Goal: Task Accomplishment & Management: Complete application form

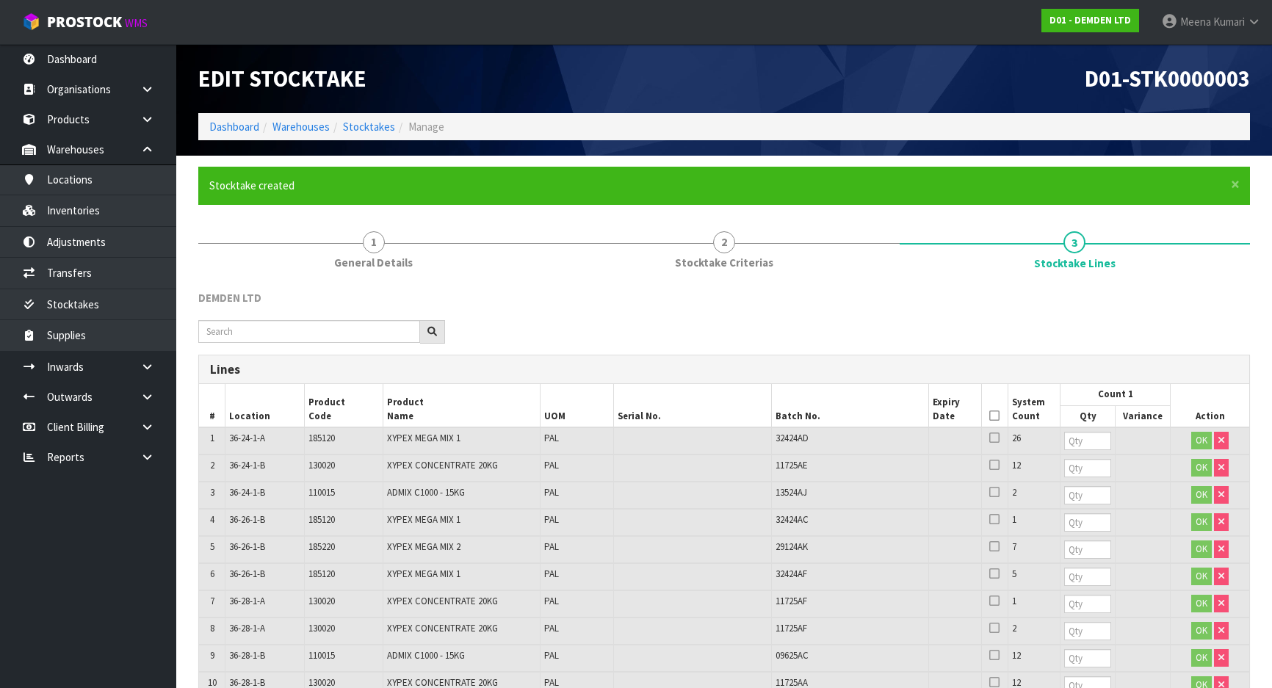
scroll to position [586, 0]
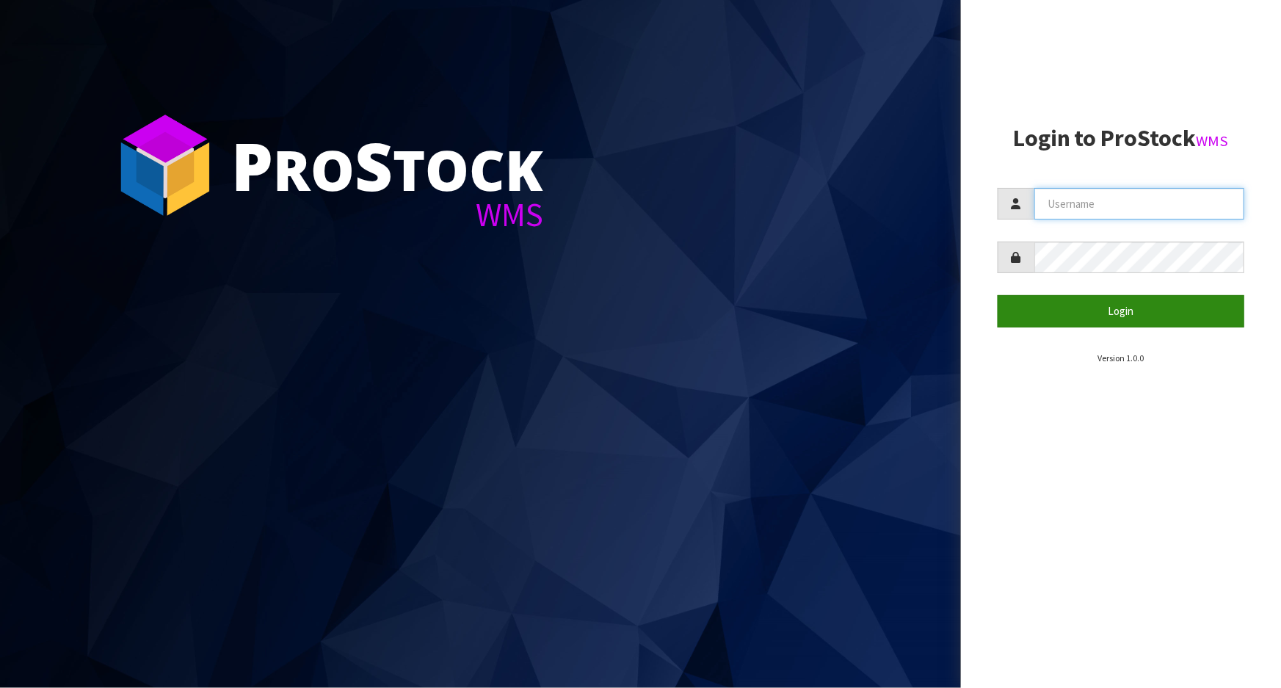
type input "Meena"
click at [1093, 308] on button "Login" at bounding box center [1121, 311] width 247 height 32
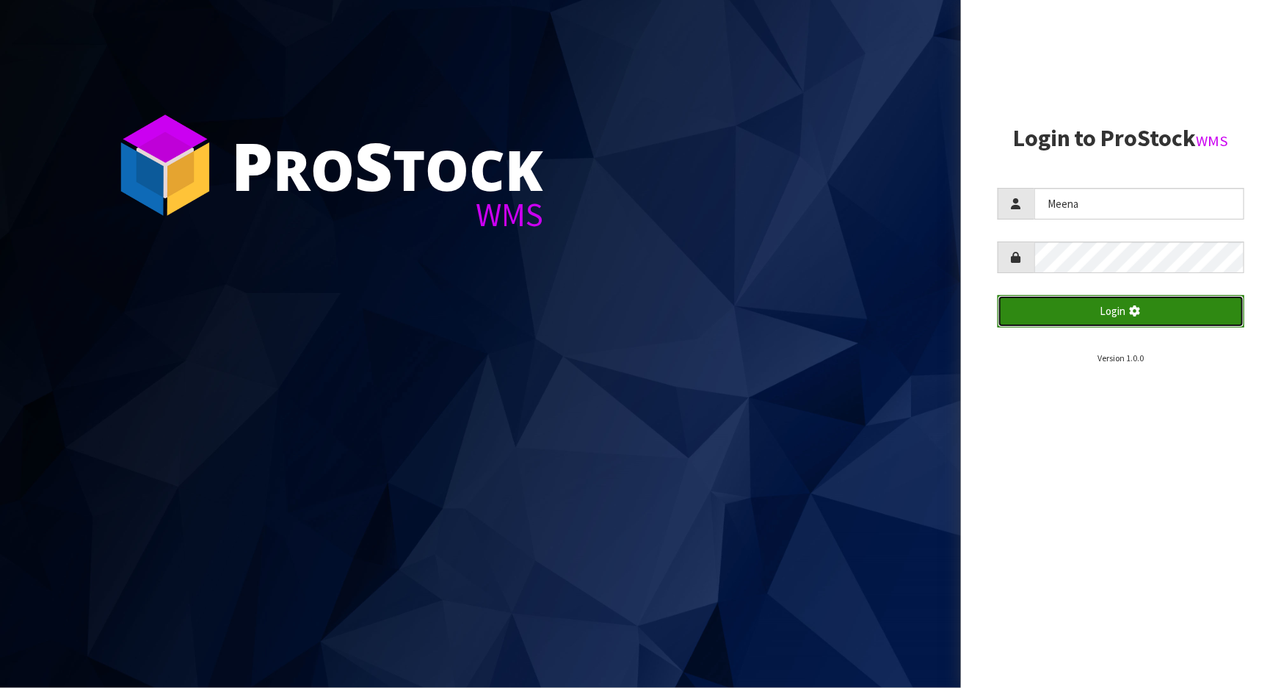
click at [1093, 308] on button "Login" at bounding box center [1121, 311] width 247 height 32
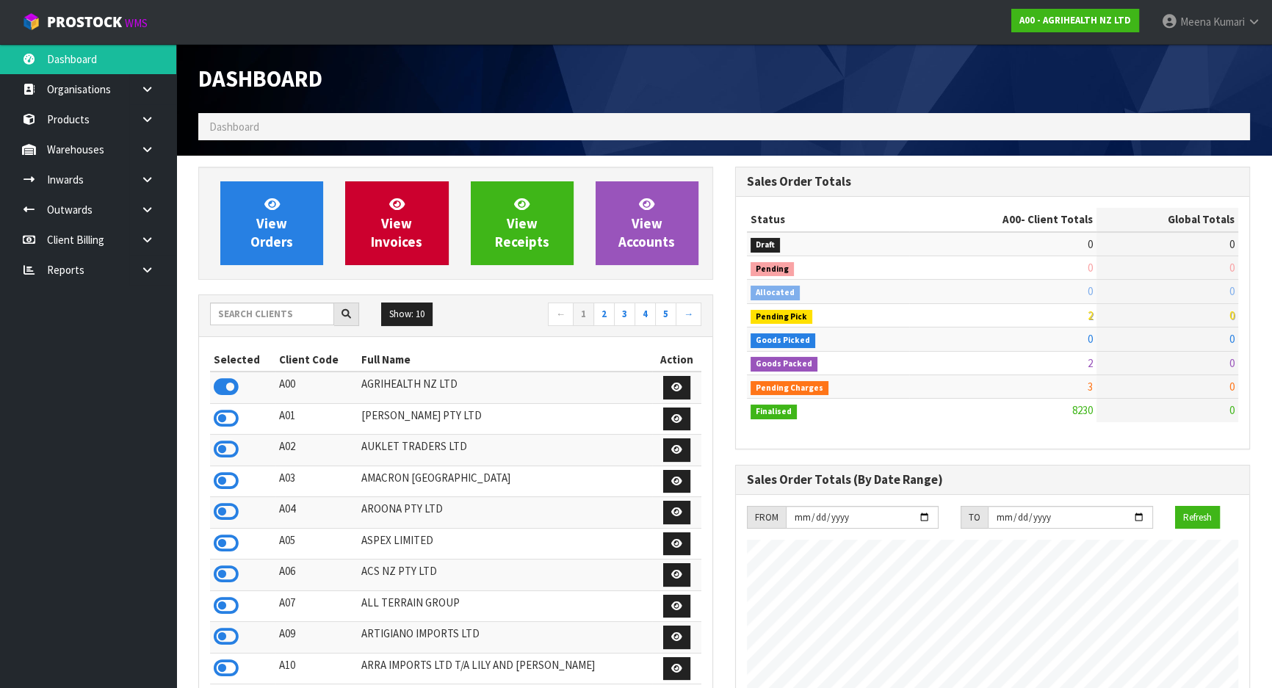
scroll to position [1110, 536]
click at [275, 314] on input "text" at bounding box center [272, 314] width 124 height 23
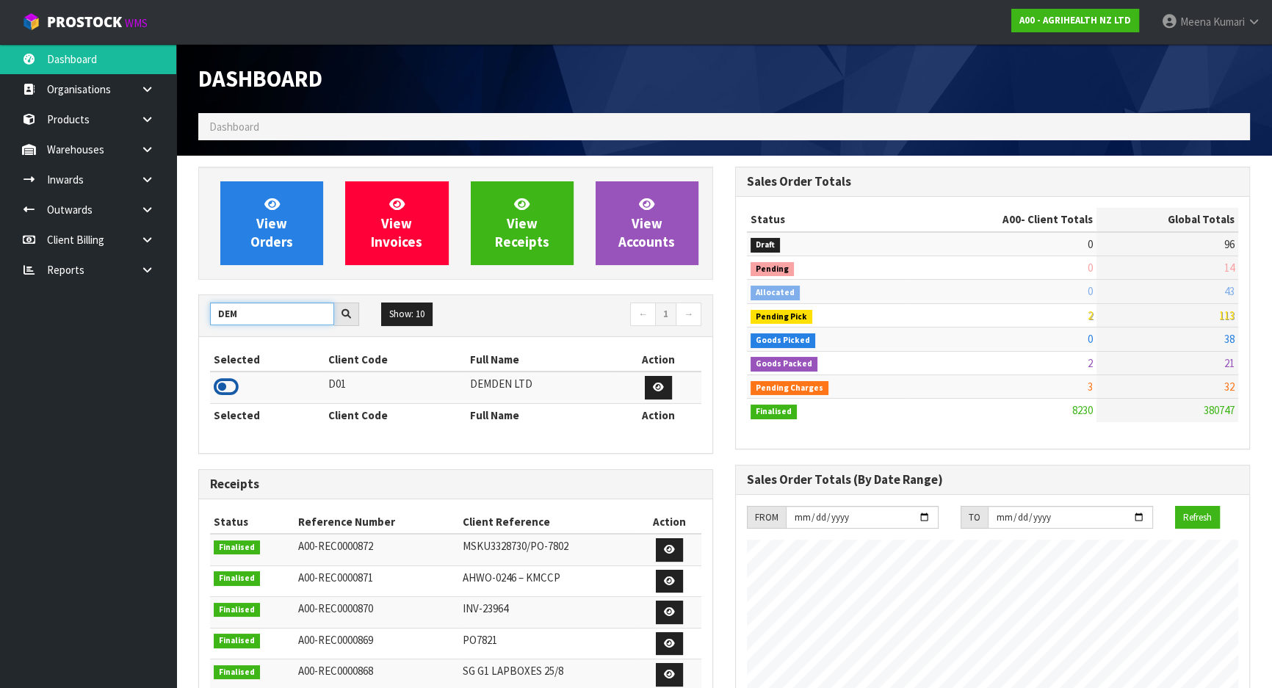
type input "DEM"
click at [229, 380] on icon at bounding box center [226, 387] width 25 height 22
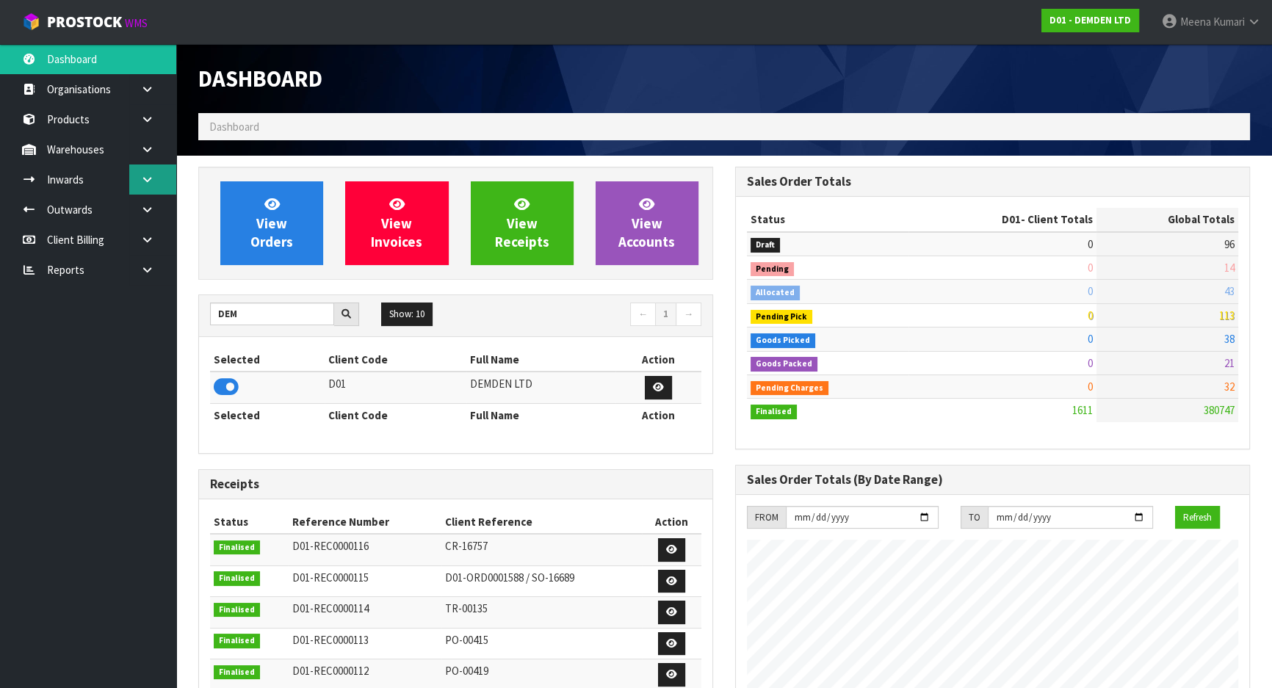
scroll to position [944, 536]
click at [134, 172] on link at bounding box center [152, 179] width 47 height 30
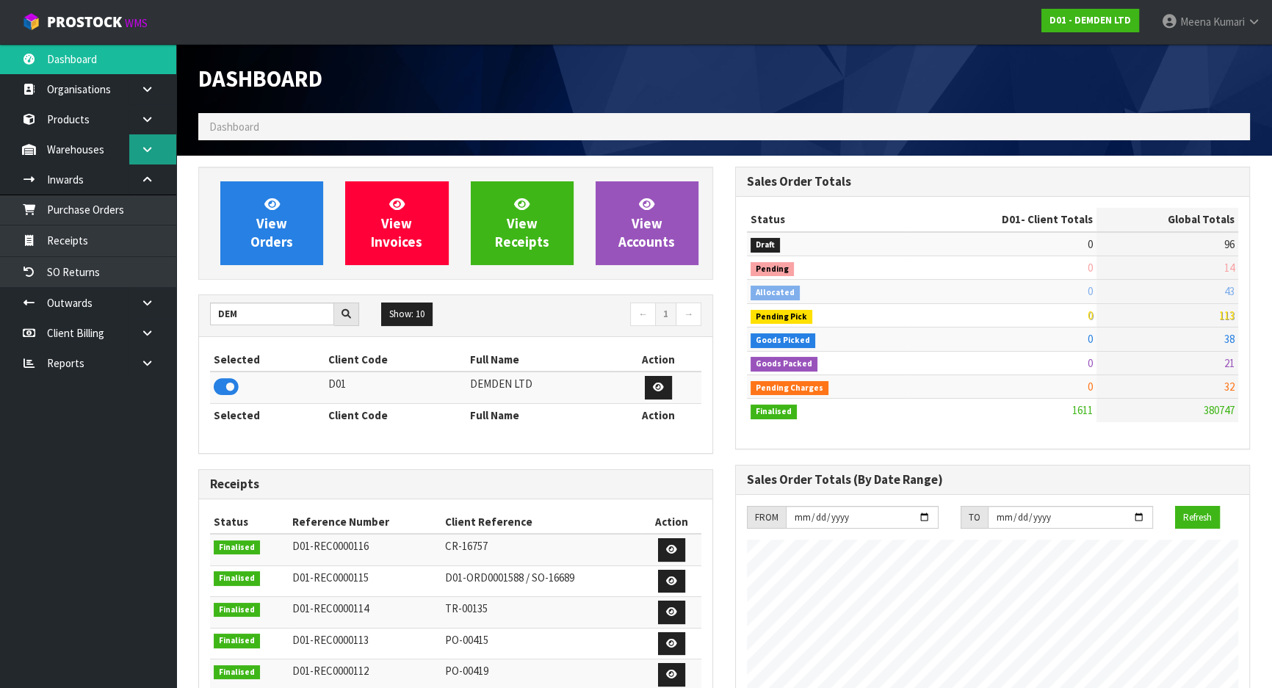
click at [140, 154] on link at bounding box center [152, 149] width 47 height 30
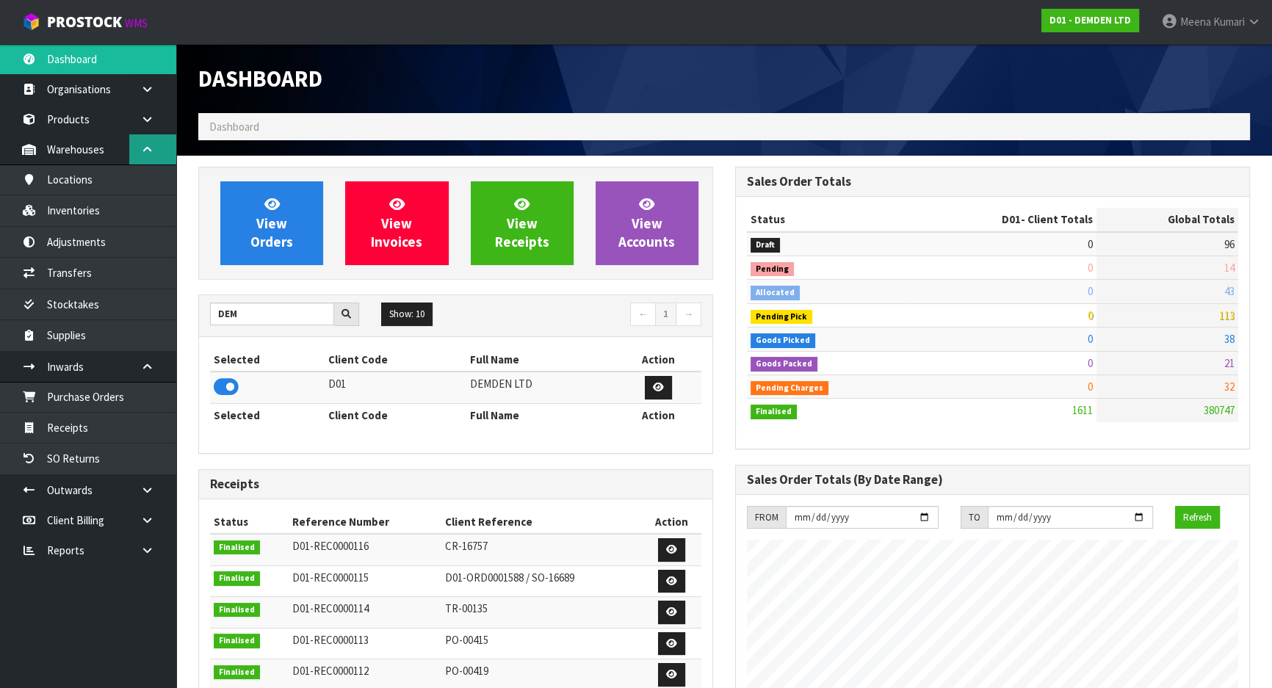
click at [140, 154] on link at bounding box center [152, 149] width 47 height 30
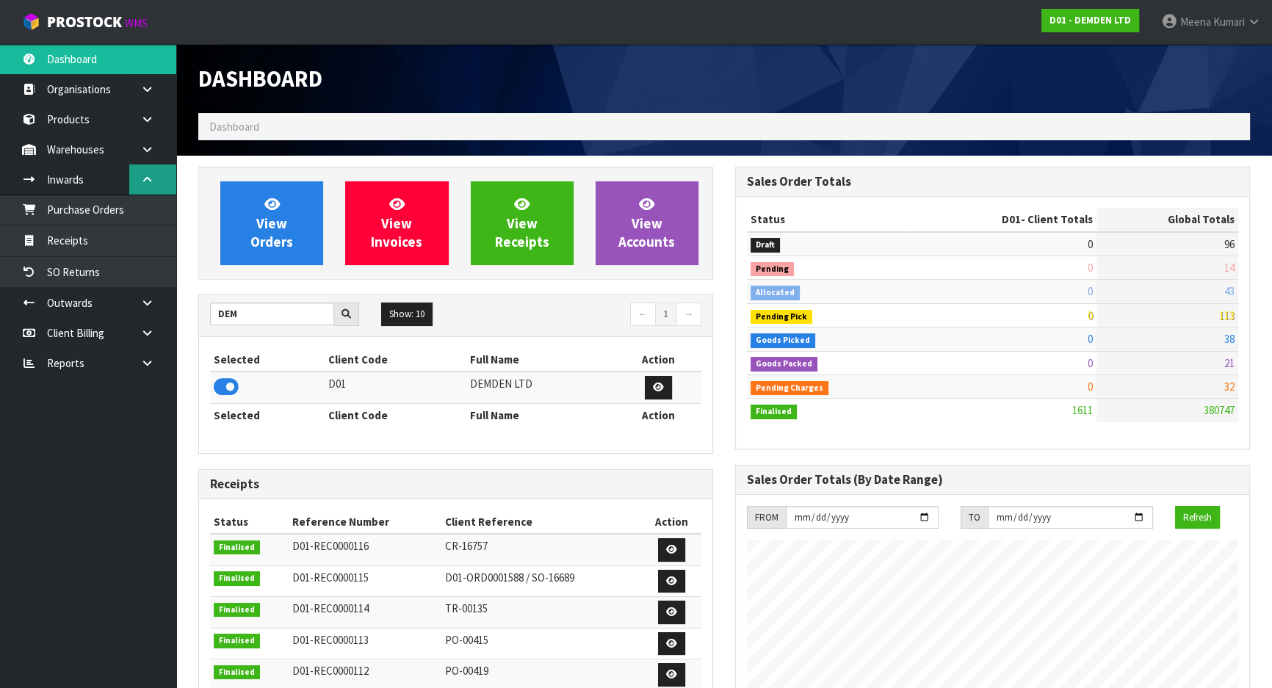
click at [137, 178] on link at bounding box center [152, 179] width 47 height 30
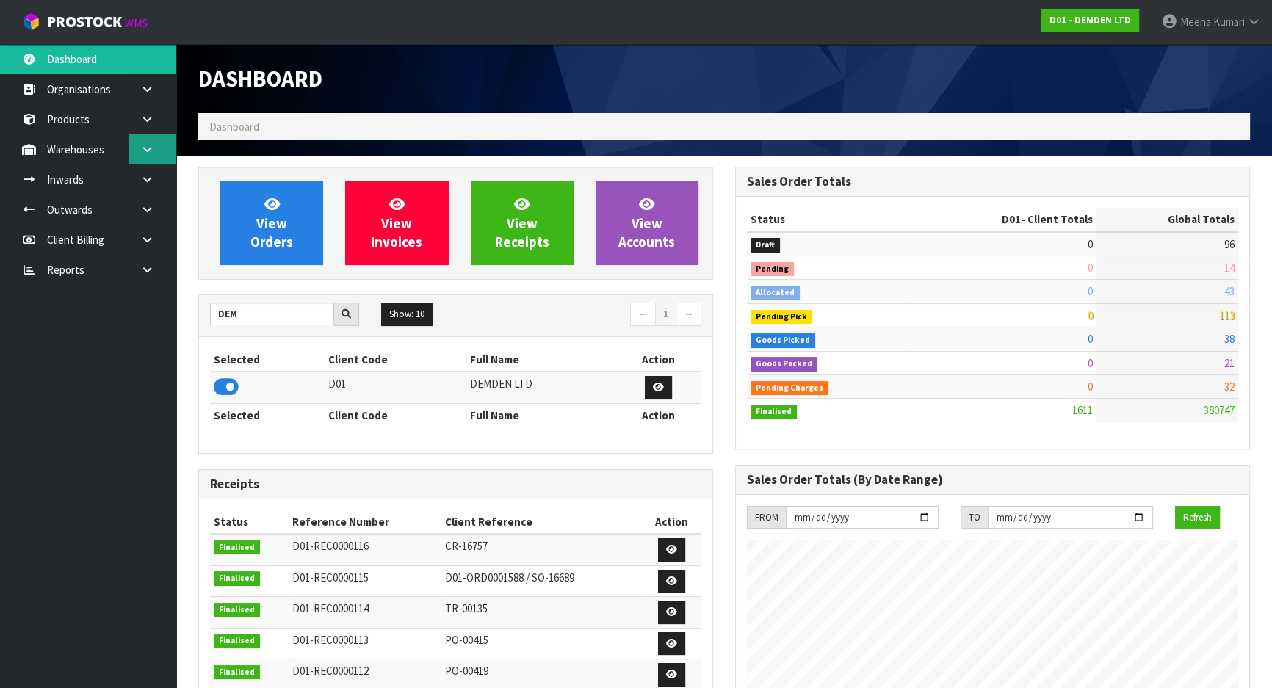
click at [146, 146] on icon at bounding box center [147, 149] width 14 height 11
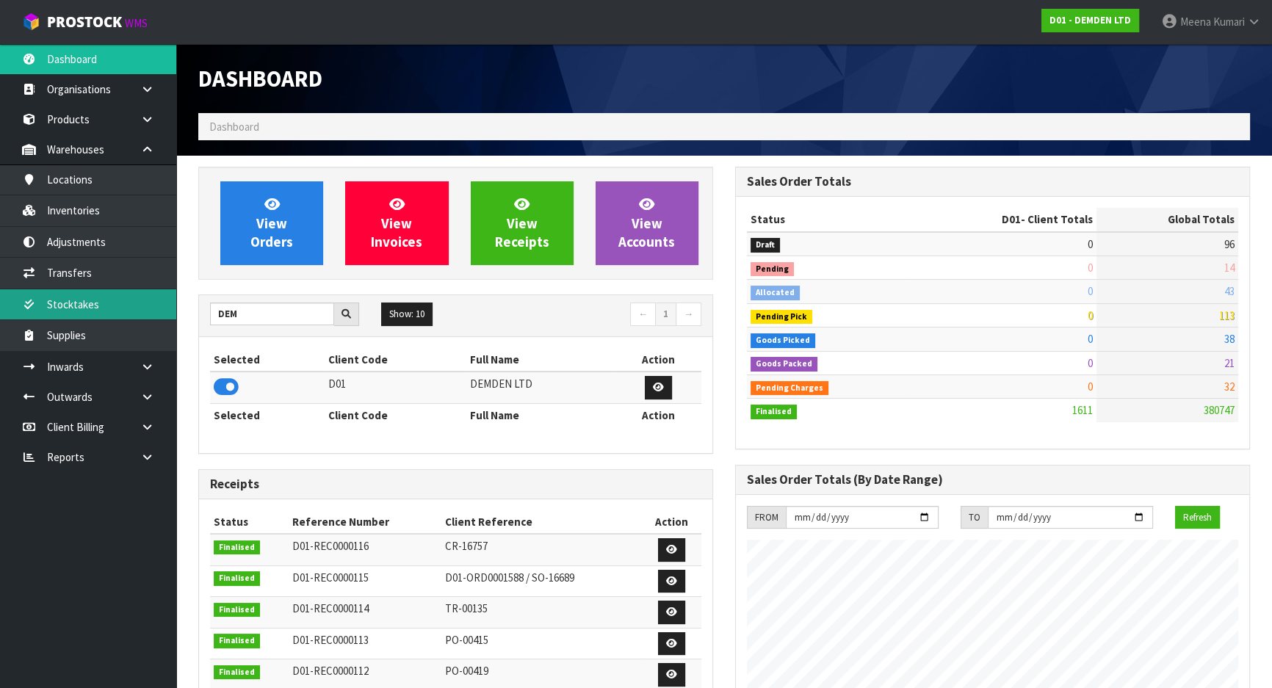
click at [116, 289] on link "Stocktakes" at bounding box center [88, 304] width 176 height 30
click at [114, 301] on link "Stocktakes" at bounding box center [88, 304] width 176 height 30
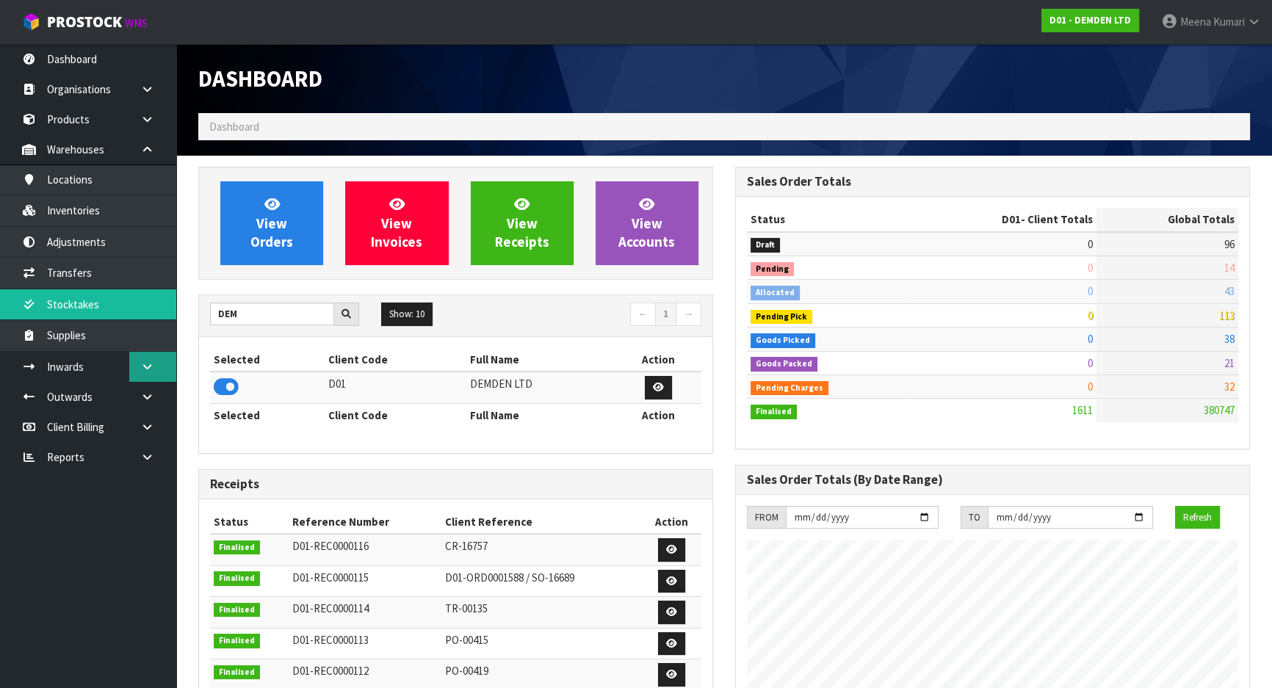
click at [144, 363] on icon at bounding box center [147, 366] width 14 height 11
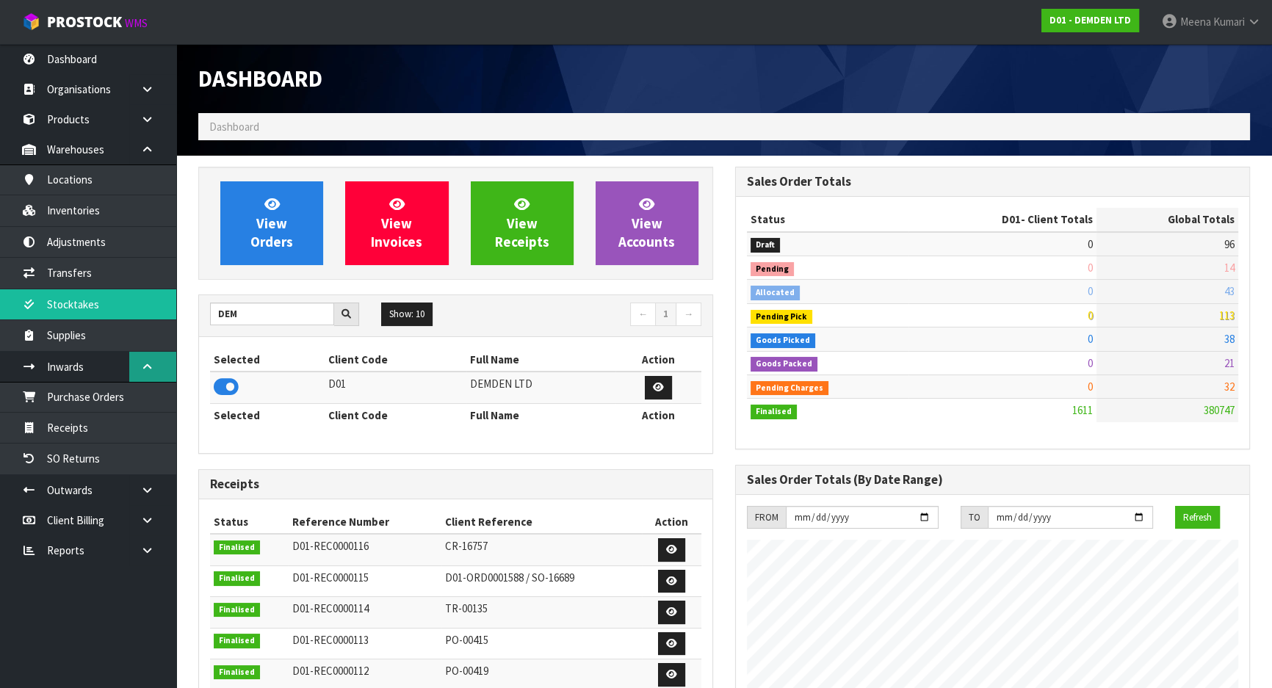
click at [143, 359] on link at bounding box center [152, 367] width 47 height 30
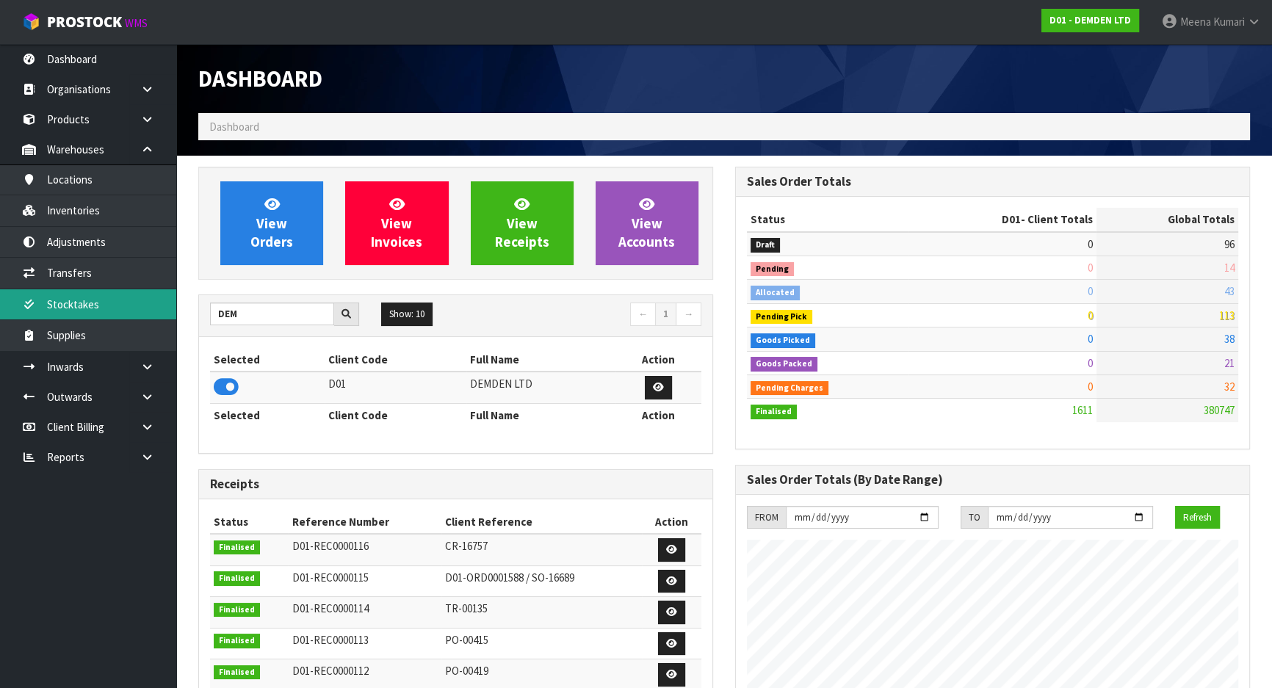
click at [113, 299] on link "Stocktakes" at bounding box center [88, 304] width 176 height 30
click at [161, 373] on link at bounding box center [152, 367] width 47 height 30
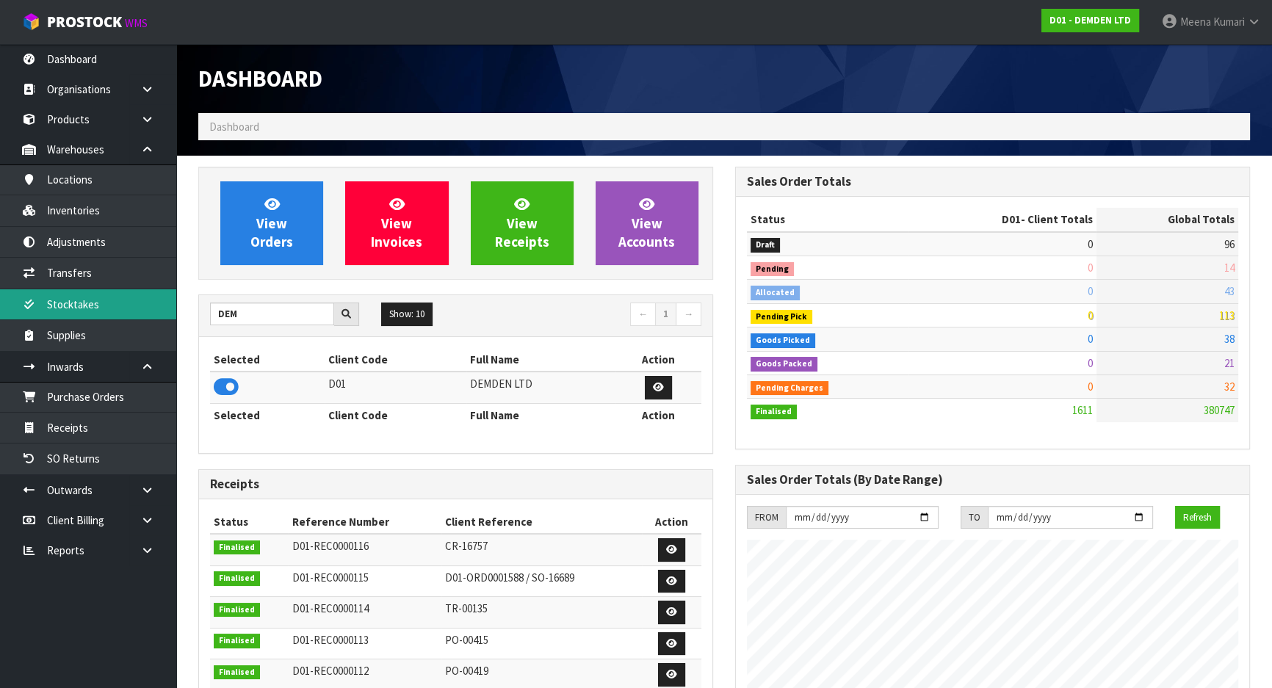
click at [117, 295] on link "Stocktakes" at bounding box center [88, 304] width 176 height 30
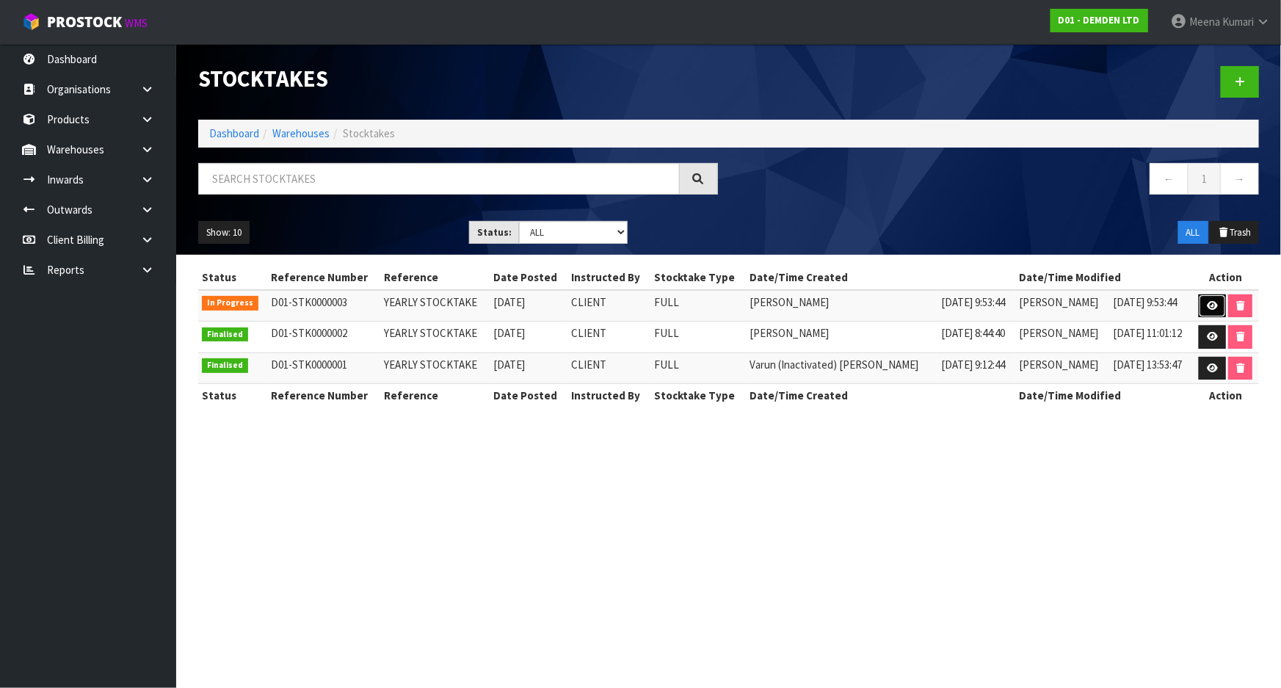
click at [1207, 307] on icon at bounding box center [1212, 306] width 11 height 10
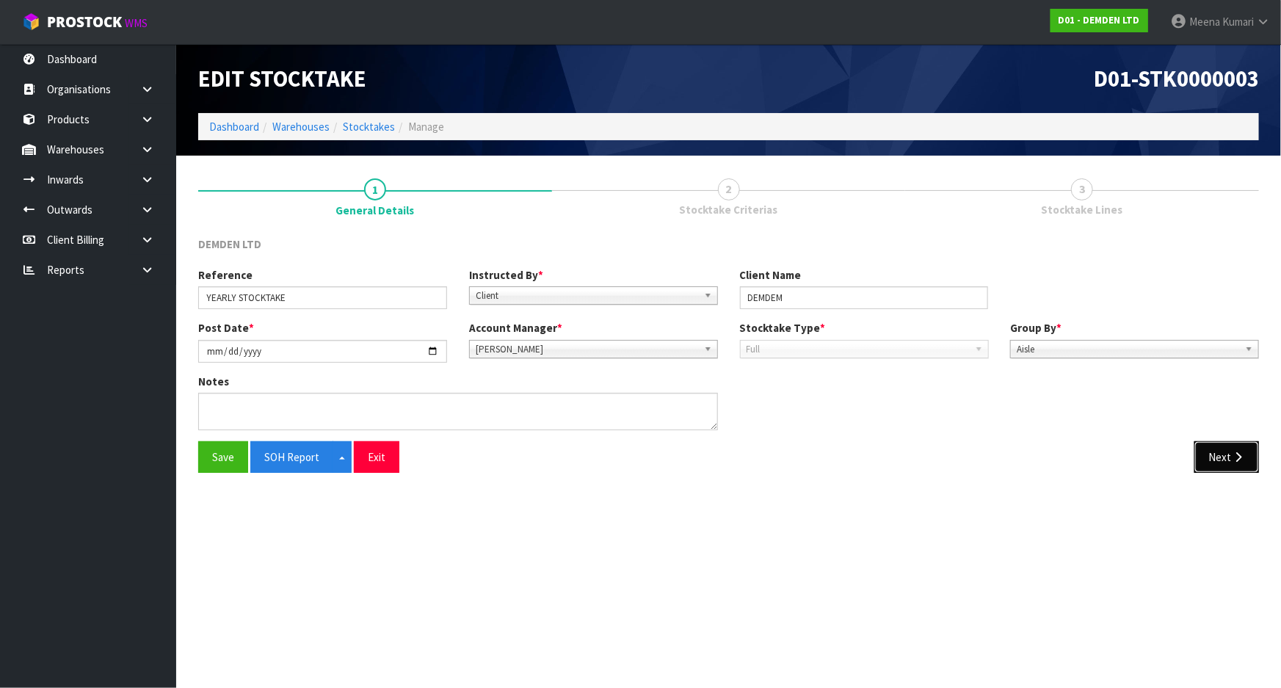
click at [1211, 448] on button "Next" at bounding box center [1227, 457] width 65 height 32
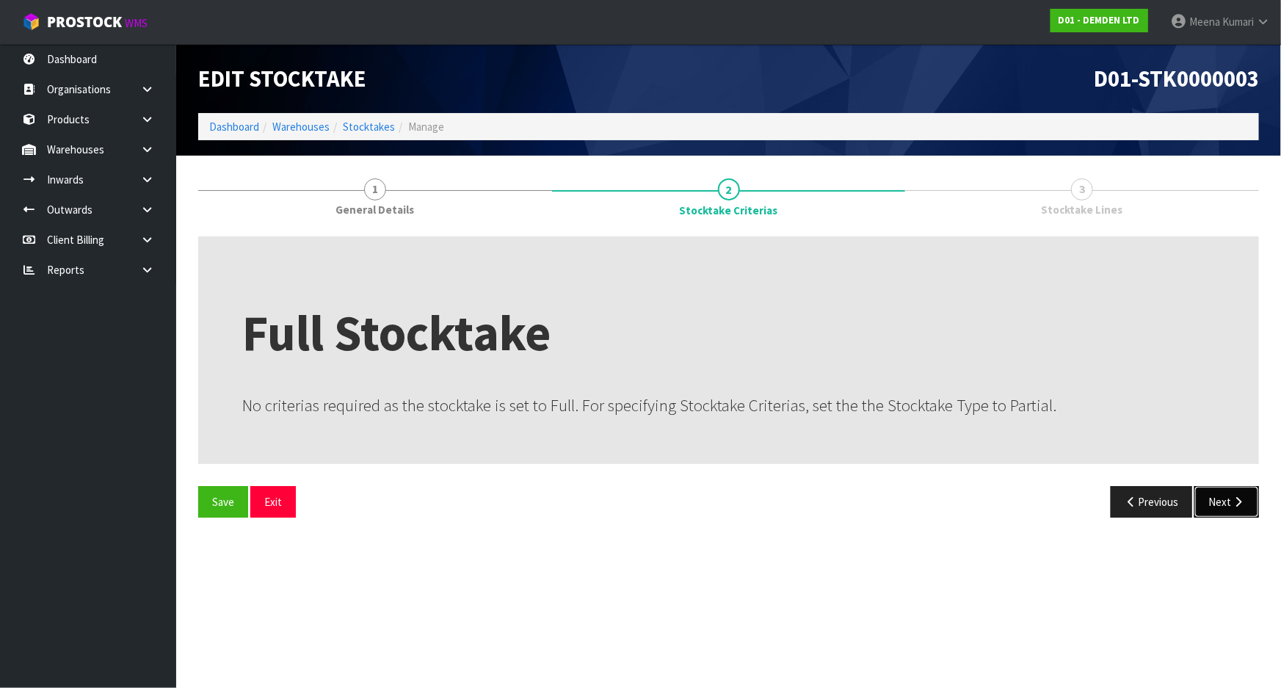
click at [1227, 510] on button "Next" at bounding box center [1227, 502] width 65 height 32
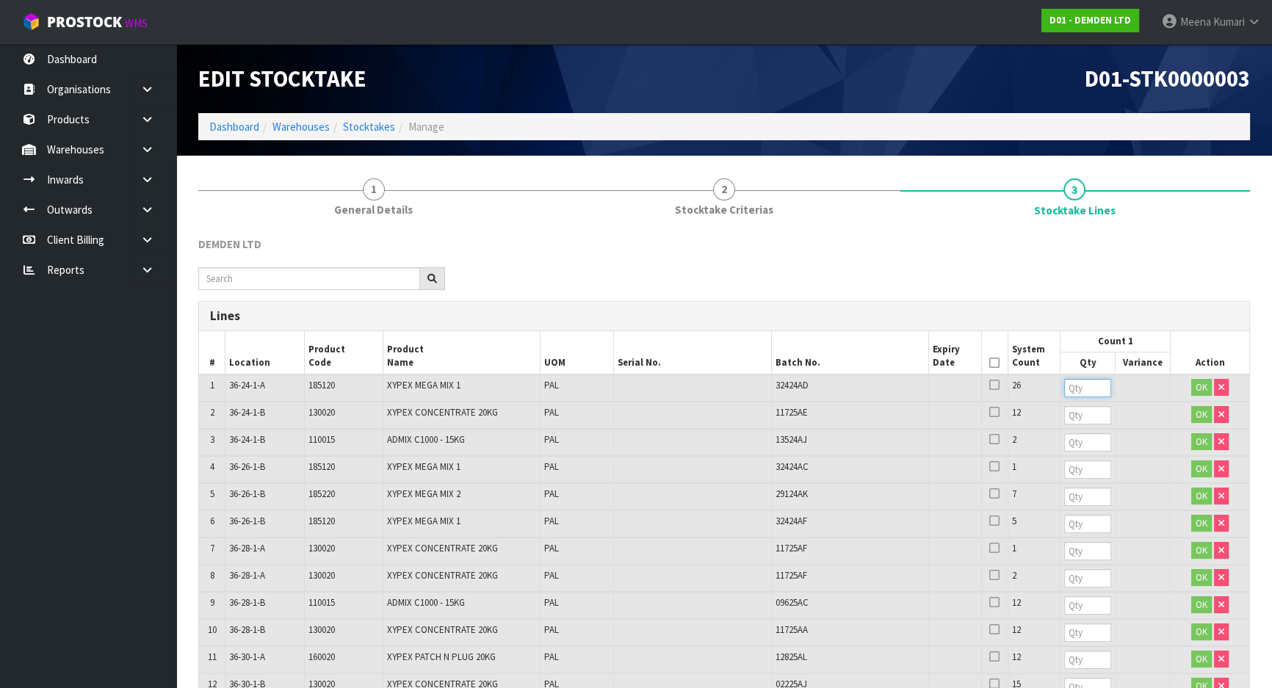
click at [1064, 388] on input "number" at bounding box center [1087, 388] width 47 height 18
type input "26"
click at [1064, 419] on input "number" at bounding box center [1087, 415] width 47 height 18
type input "12"
click at [1064, 447] on input "number" at bounding box center [1087, 442] width 47 height 18
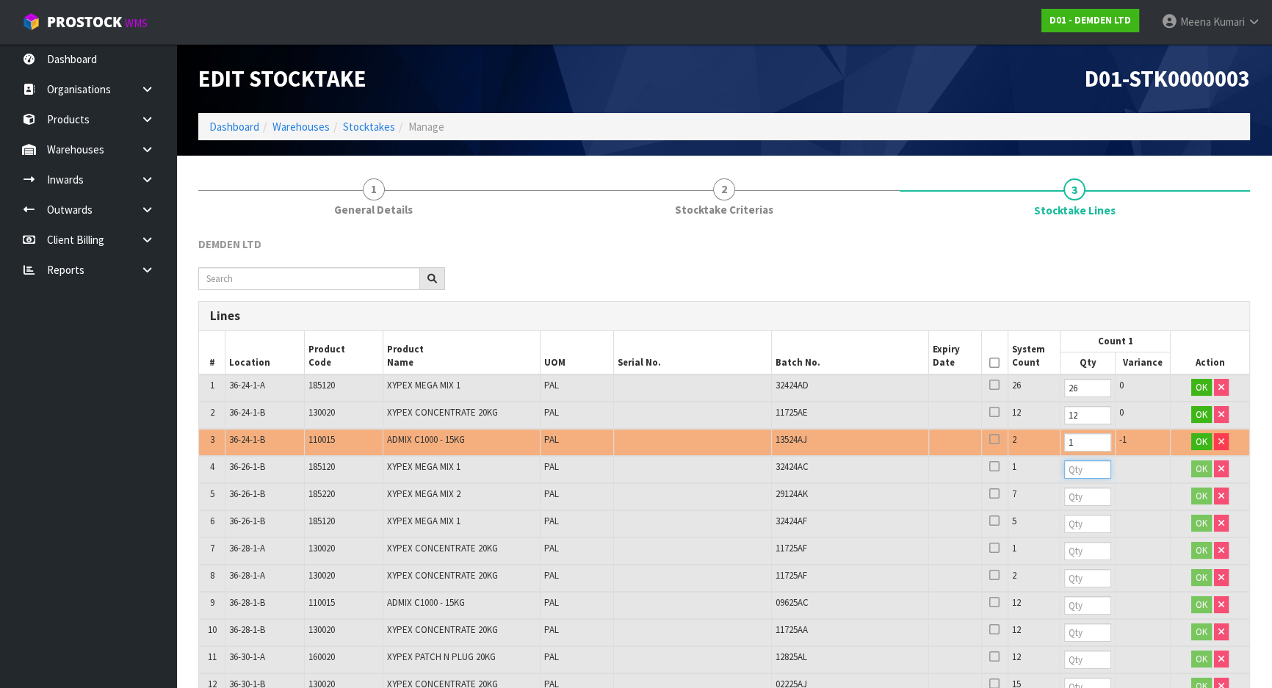
click at [1064, 470] on input "number" at bounding box center [1087, 469] width 47 height 18
drag, startPoint x: 1040, startPoint y: 441, endPoint x: 977, endPoint y: 468, distance: 68.1
click at [977, 468] on table "# Location Product Code Product Name UOM Serial No. Batch No. Expiry Date Syste…" at bounding box center [724, 655] width 1050 height 649
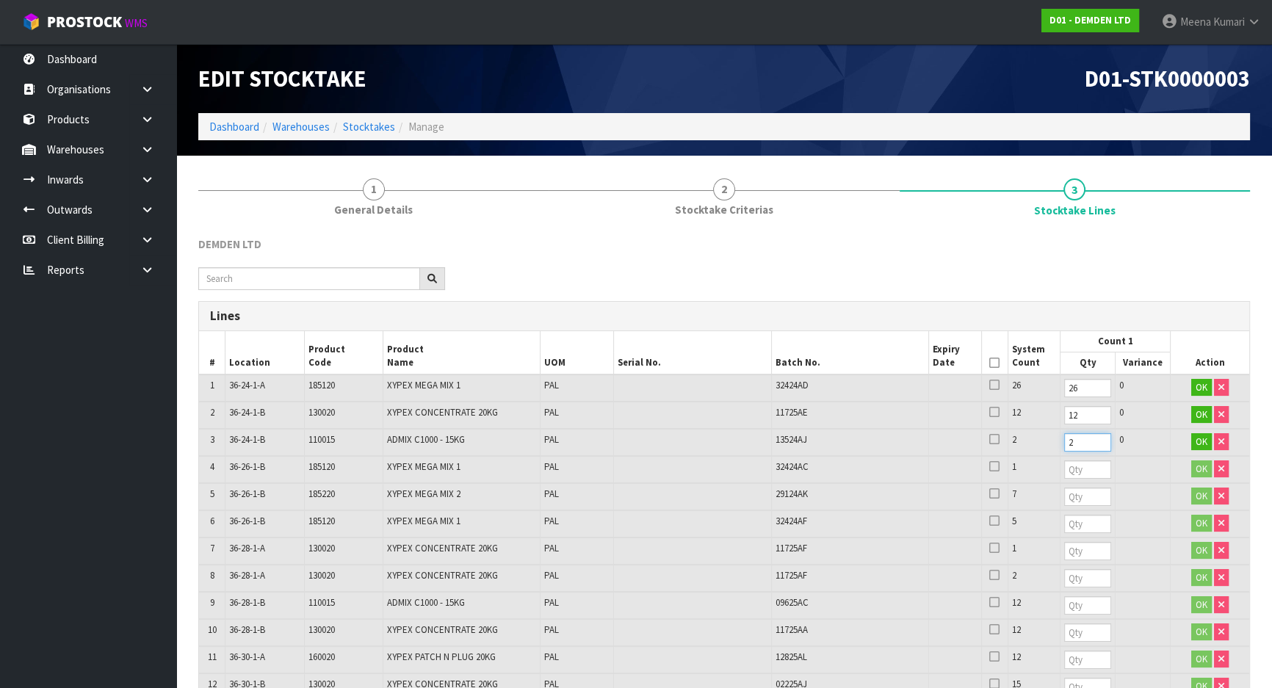
type input "2"
click at [1064, 467] on input "number" at bounding box center [1087, 469] width 47 height 18
type input "1"
click at [1064, 499] on input "number" at bounding box center [1087, 497] width 47 height 18
type input "7"
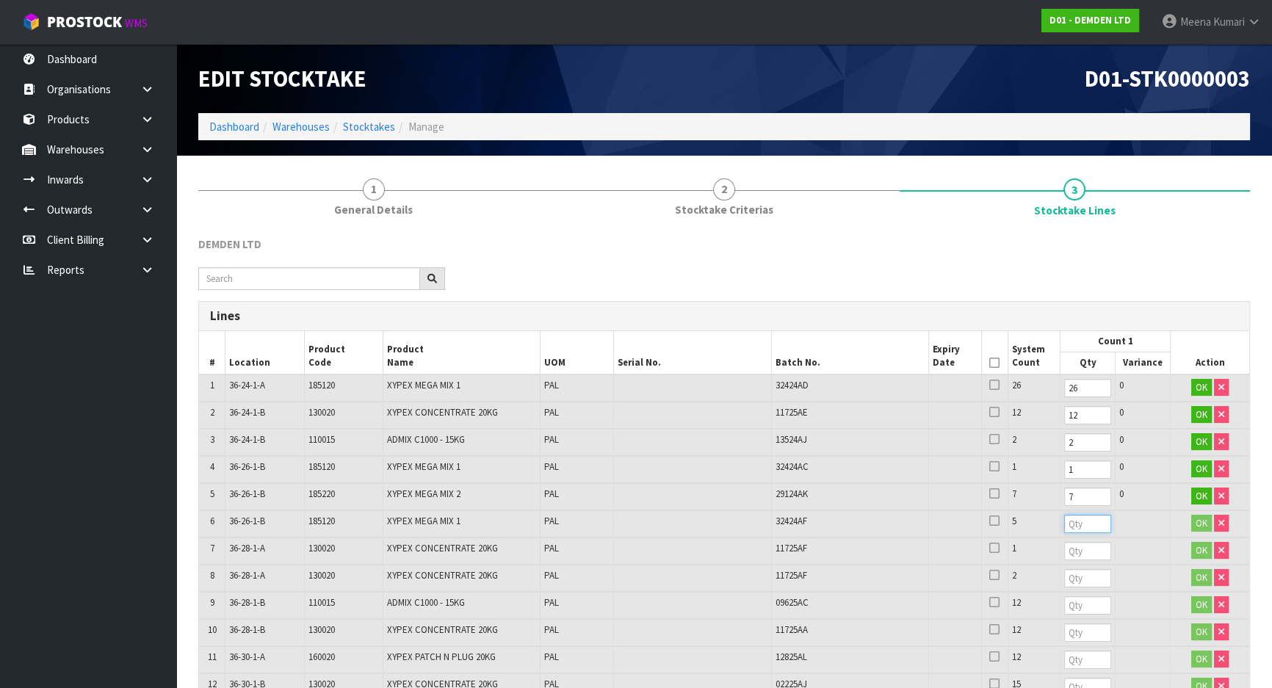
click at [1064, 521] on input "number" at bounding box center [1087, 524] width 47 height 18
type input "5"
click at [1064, 549] on input "number" at bounding box center [1087, 551] width 47 height 18
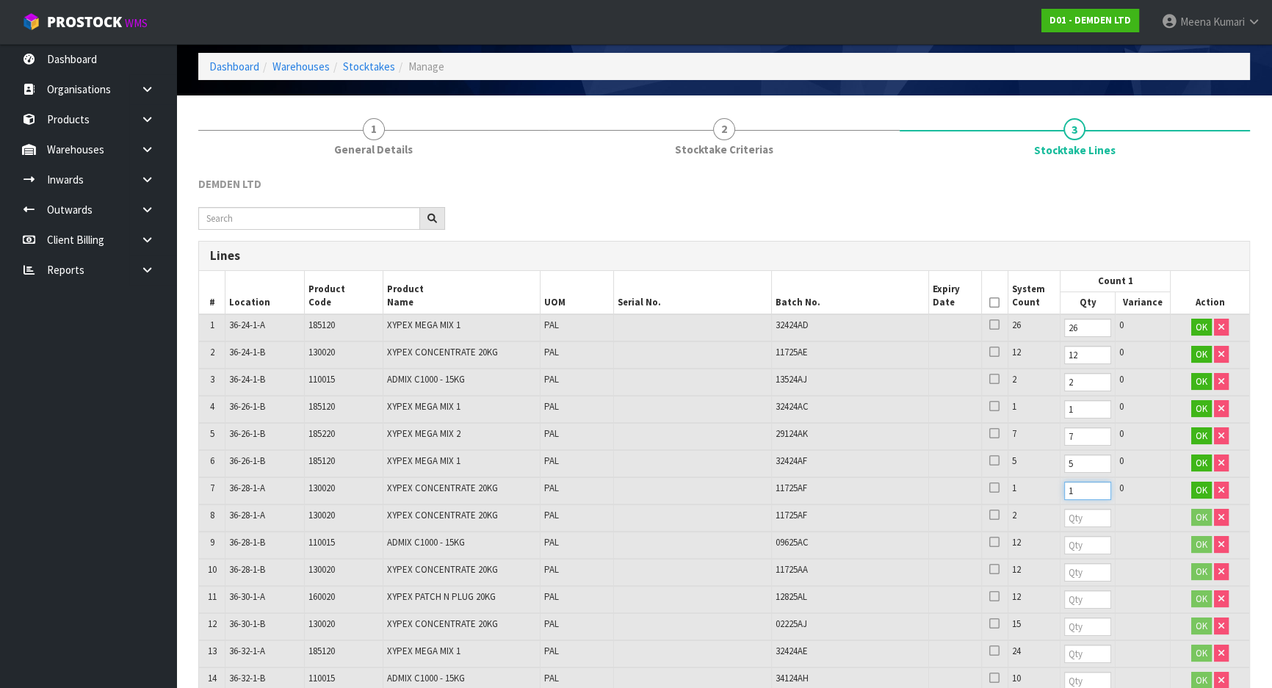
scroll to position [267, 0]
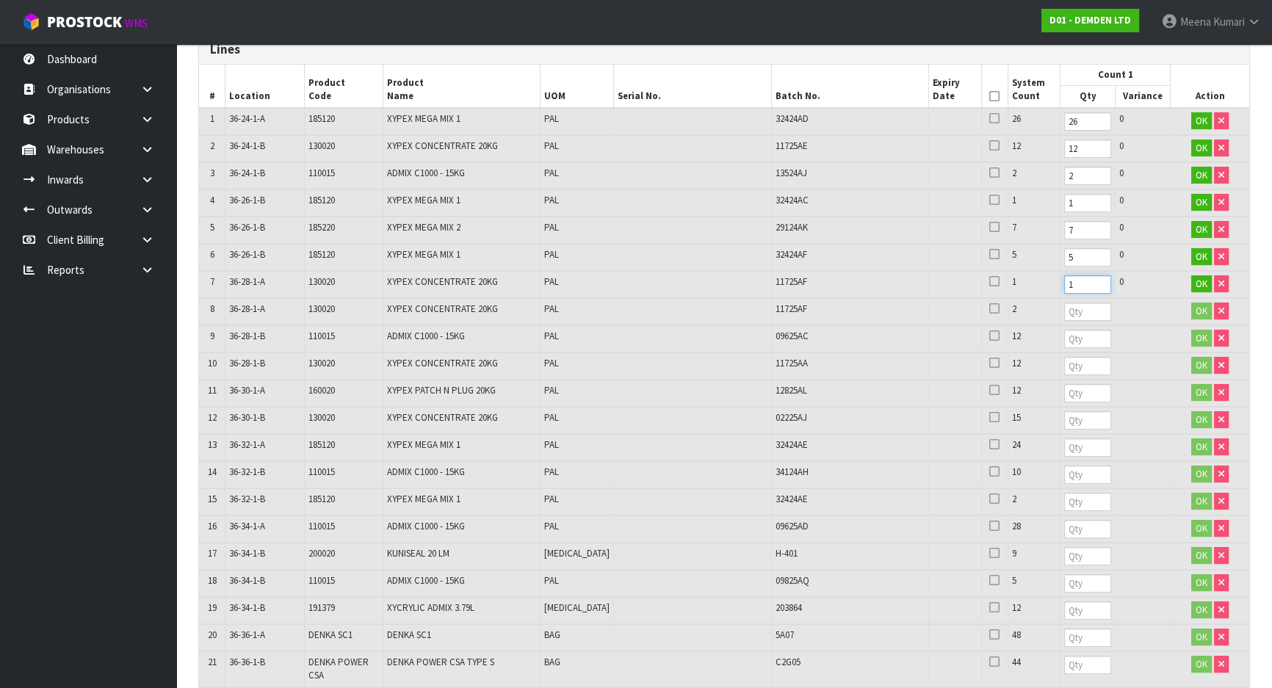
type input "1"
drag, startPoint x: 1046, startPoint y: 329, endPoint x: 1043, endPoint y: 321, distance: 8.9
click at [1064, 330] on input "number" at bounding box center [1087, 339] width 47 height 18
click at [1060, 319] on td at bounding box center [1087, 311] width 55 height 27
click at [1060, 294] on td "1" at bounding box center [1087, 284] width 55 height 27
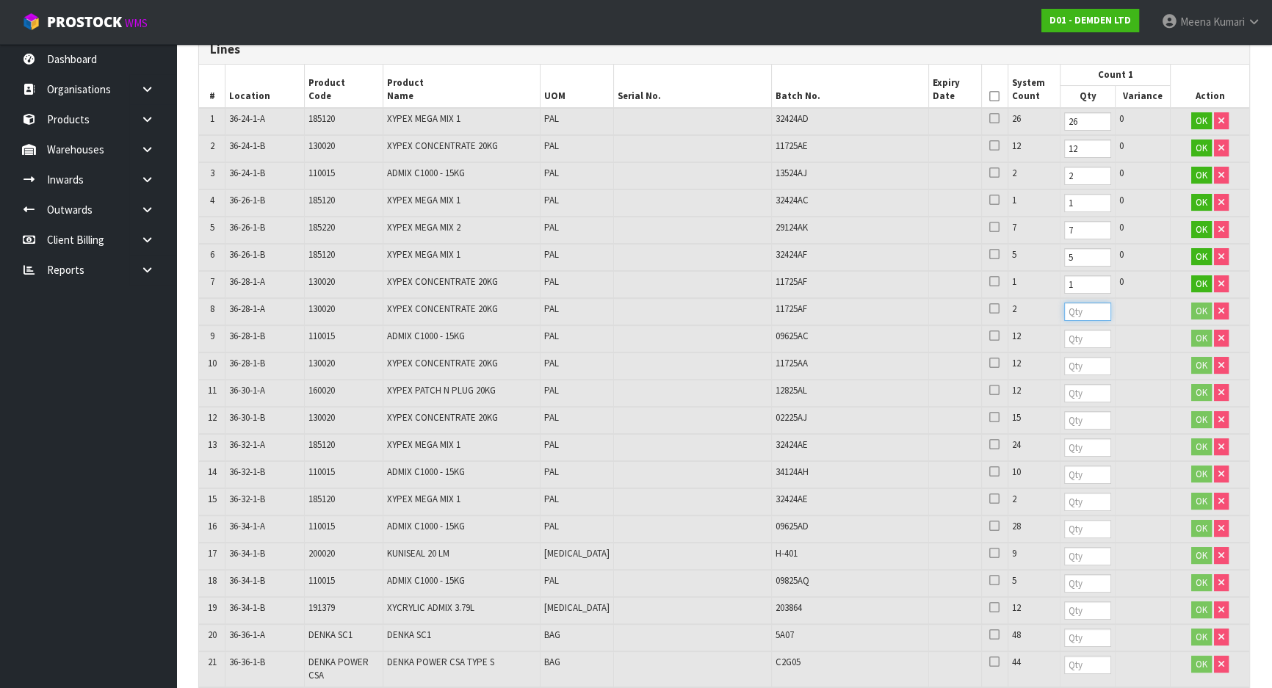
click at [1064, 303] on input "number" at bounding box center [1087, 312] width 47 height 18
type input "2"
click at [1064, 330] on input "number" at bounding box center [1087, 339] width 47 height 18
type input "12"
click at [1064, 365] on input "number" at bounding box center [1087, 366] width 47 height 18
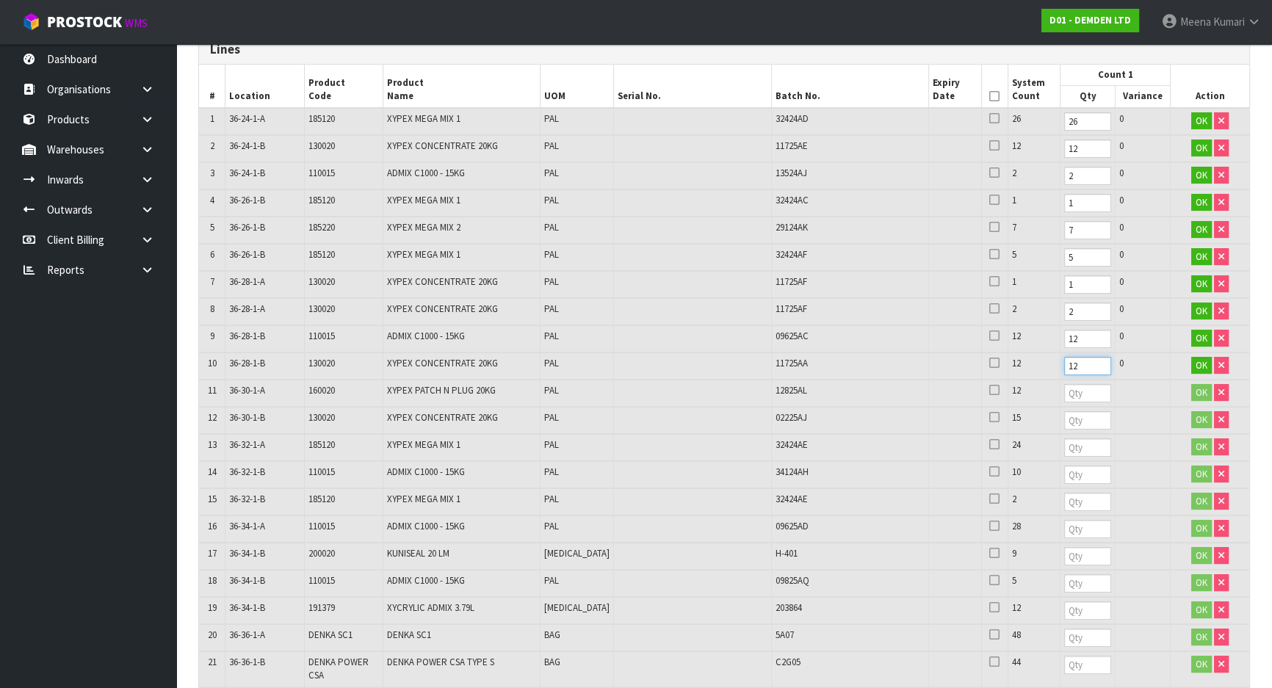
type input "12"
click at [1064, 387] on input "number" at bounding box center [1087, 393] width 47 height 18
type input "12"
click at [1064, 421] on input "number" at bounding box center [1087, 420] width 47 height 18
type input "15"
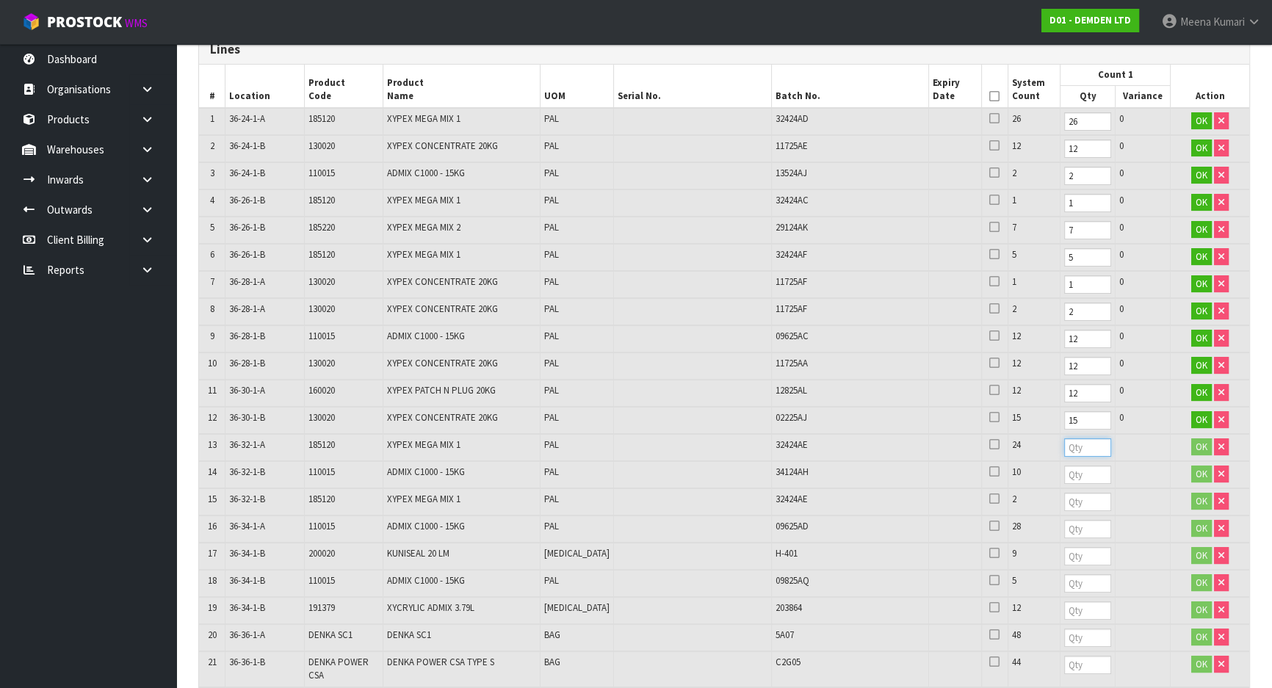
click at [1064, 446] on input "number" at bounding box center [1087, 447] width 47 height 18
type input "24"
click at [1064, 470] on input "number" at bounding box center [1087, 475] width 47 height 18
type input "10"
click at [1064, 500] on input "number" at bounding box center [1087, 502] width 47 height 18
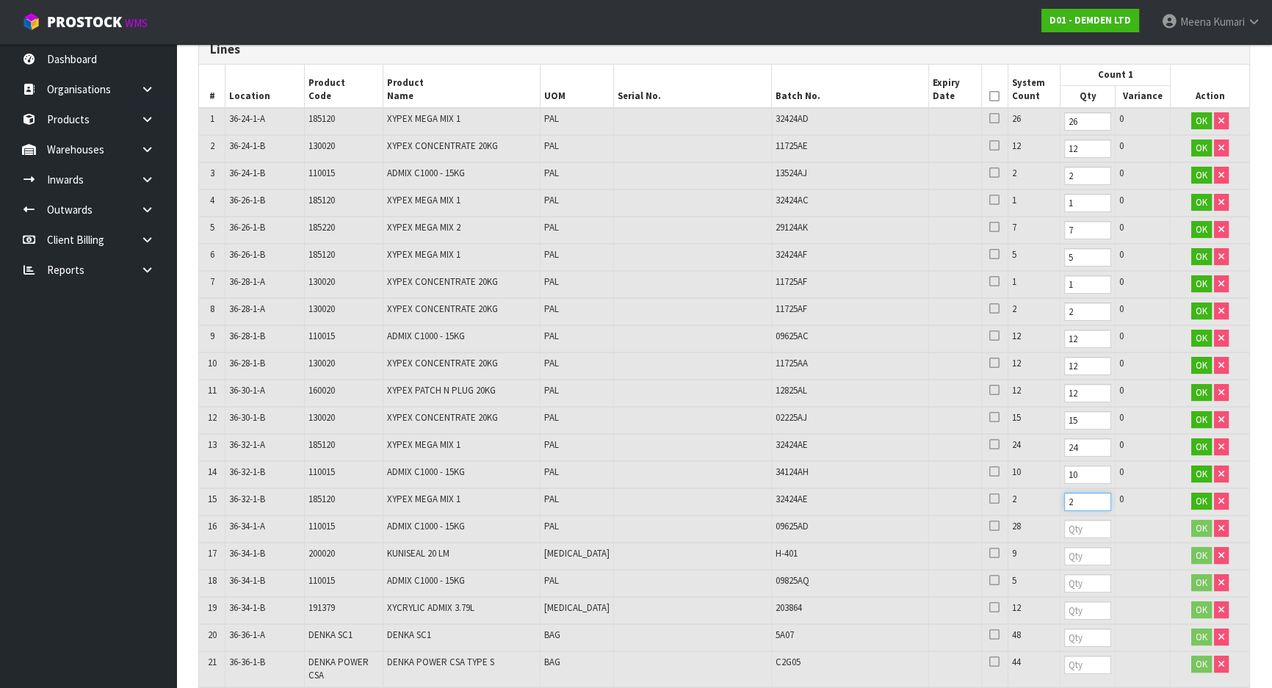
type input "2"
click at [1064, 529] on input "number" at bounding box center [1087, 529] width 47 height 18
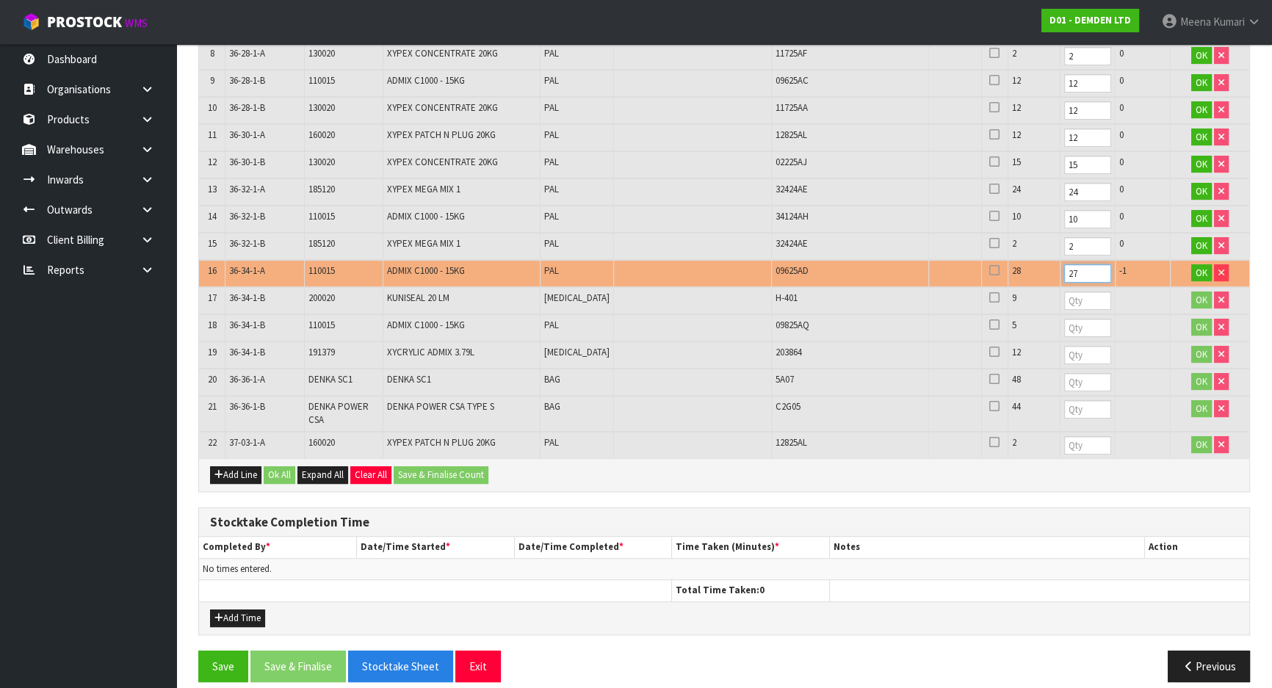
scroll to position [533, 0]
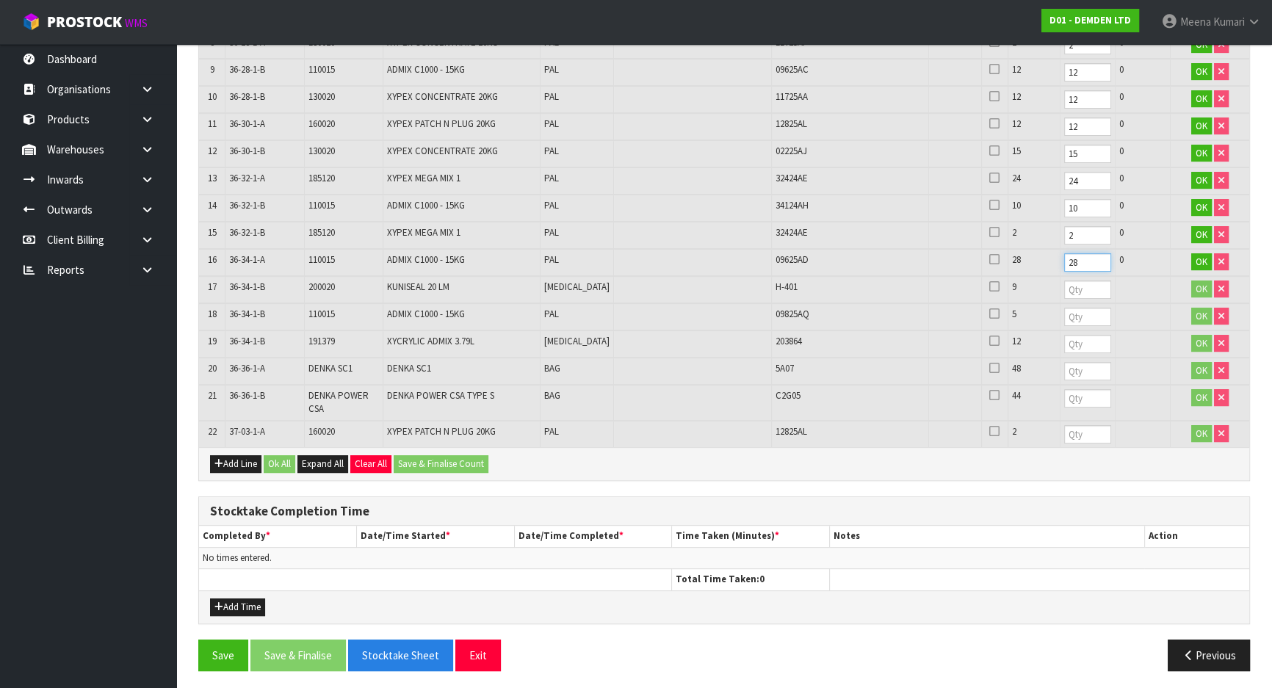
type input "28"
click at [1064, 291] on input "number" at bounding box center [1087, 290] width 47 height 18
type input "9"
click at [1064, 313] on input "number" at bounding box center [1087, 317] width 47 height 18
type input "5"
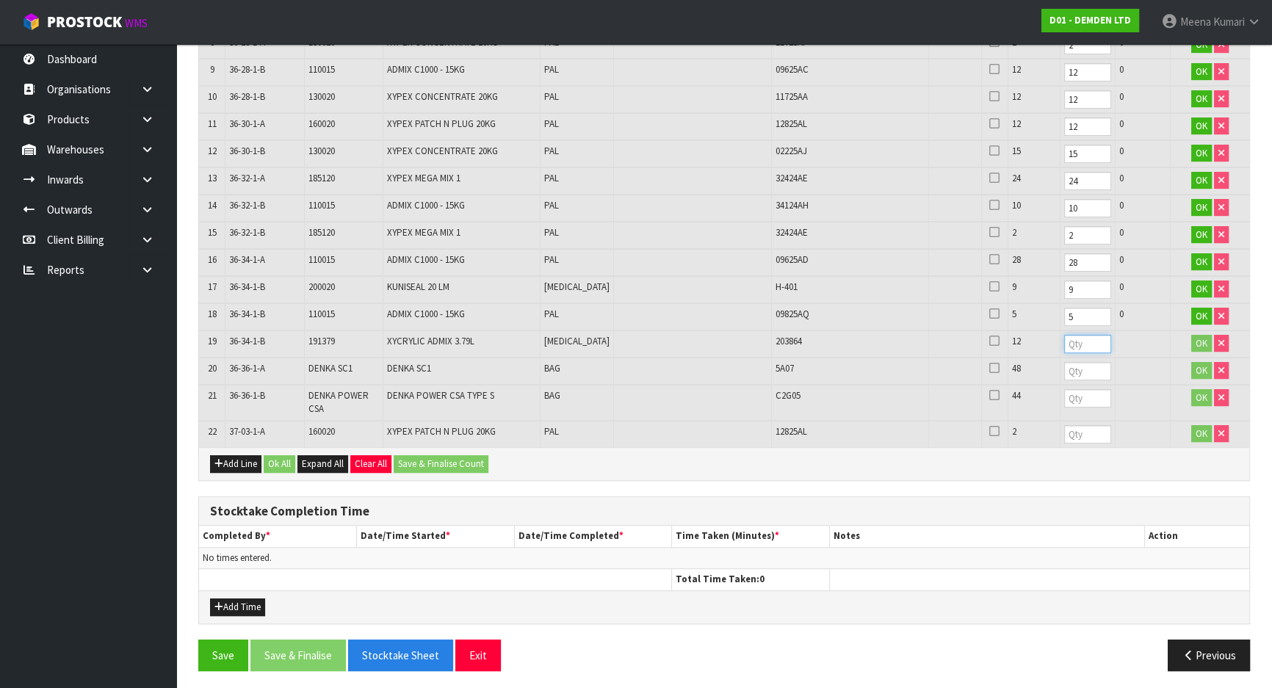
click at [1064, 341] on input "number" at bounding box center [1087, 344] width 47 height 18
type input "12"
click at [1064, 369] on input "number" at bounding box center [1087, 371] width 47 height 18
type input "48"
click at [1064, 397] on input "number" at bounding box center [1087, 398] width 47 height 18
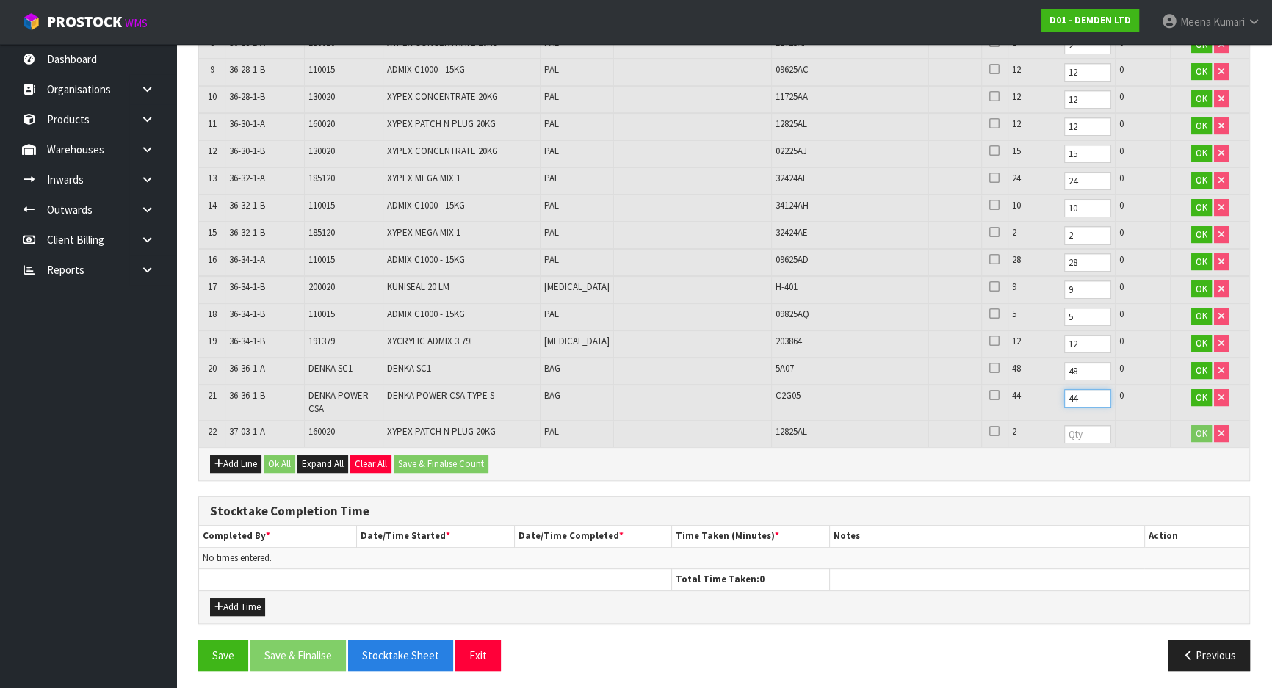
type input "44"
click at [1064, 433] on input "number" at bounding box center [1087, 434] width 47 height 18
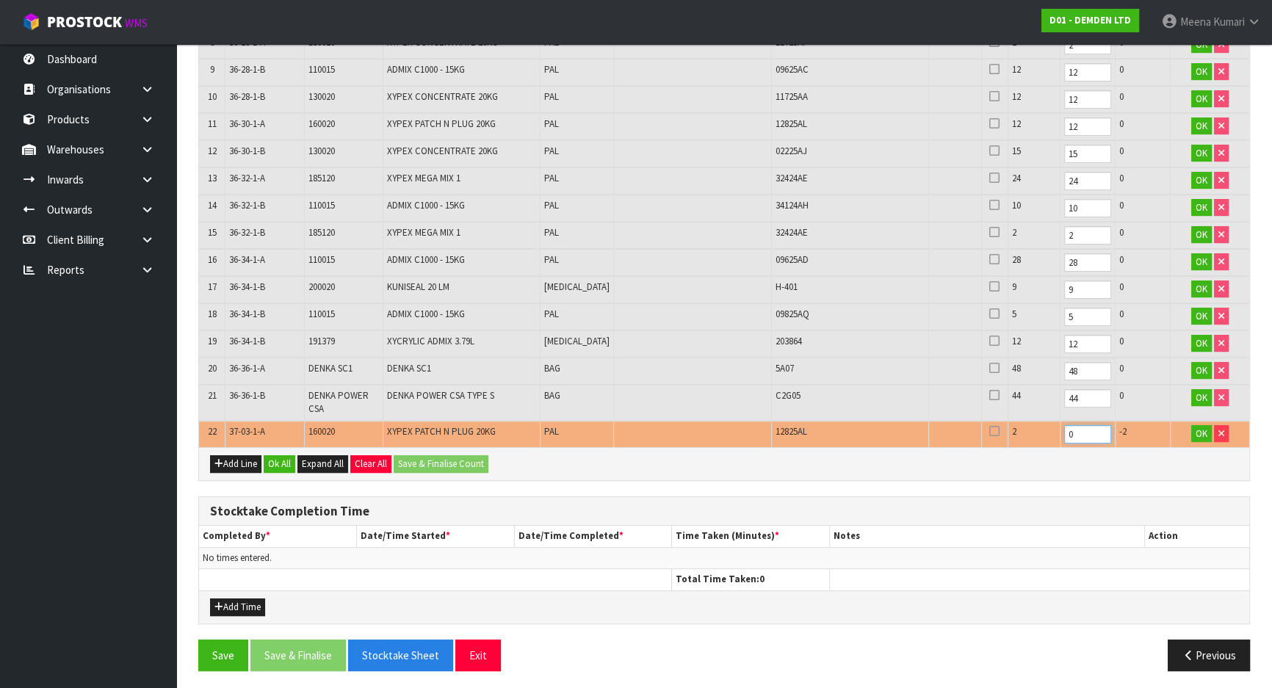
type input "0"
click at [321, 429] on span "160020" at bounding box center [321, 431] width 26 height 12
copy span "160020"
click at [1064, 128] on input "12" at bounding box center [1087, 126] width 47 height 18
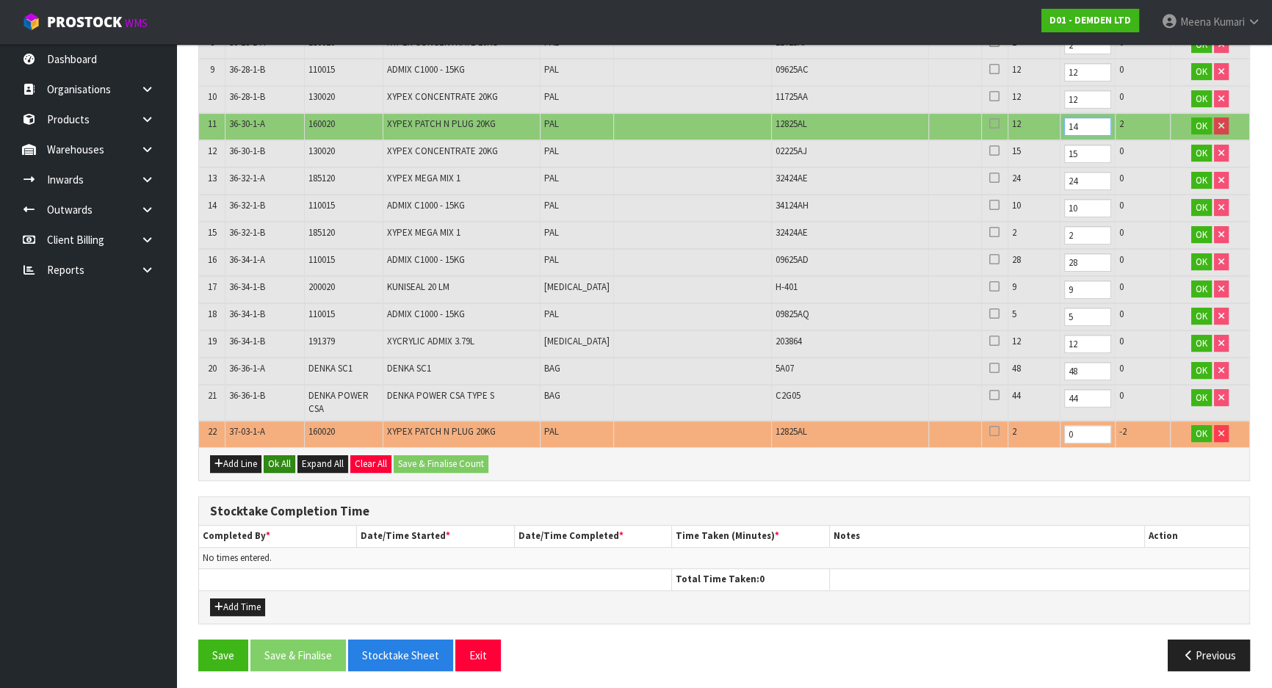
type input "14"
click at [277, 463] on button "Ok All" at bounding box center [280, 464] width 32 height 18
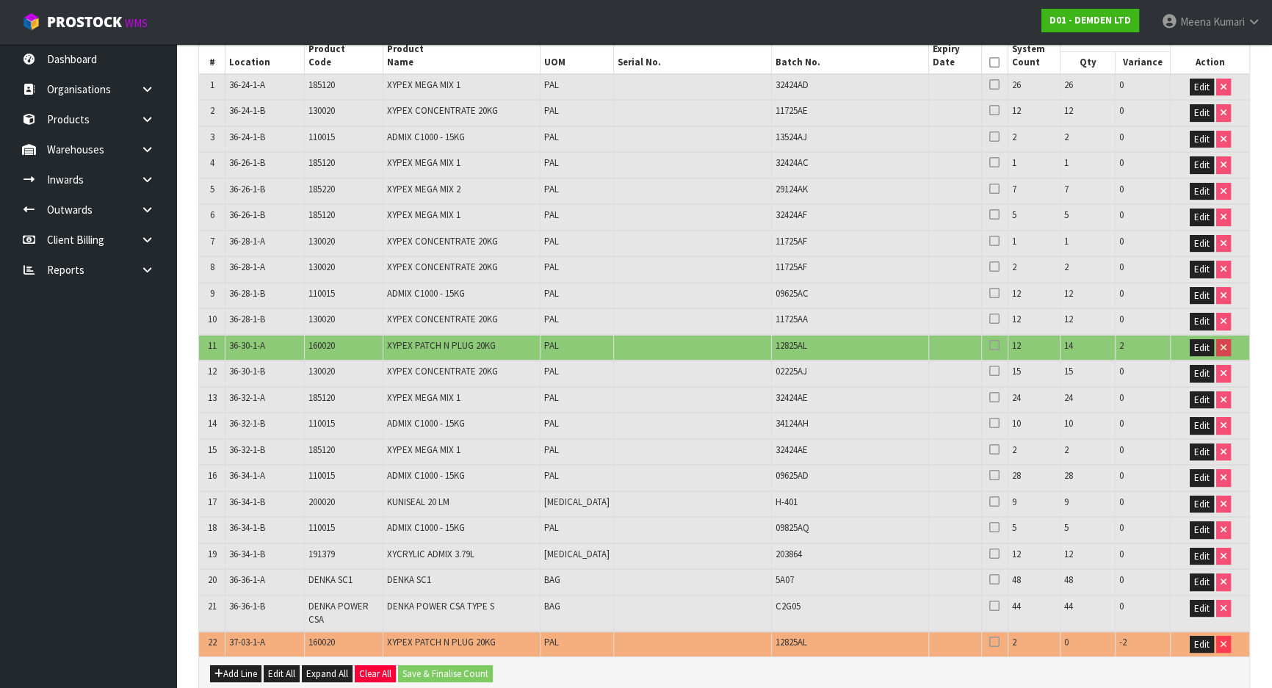
scroll to position [308, 0]
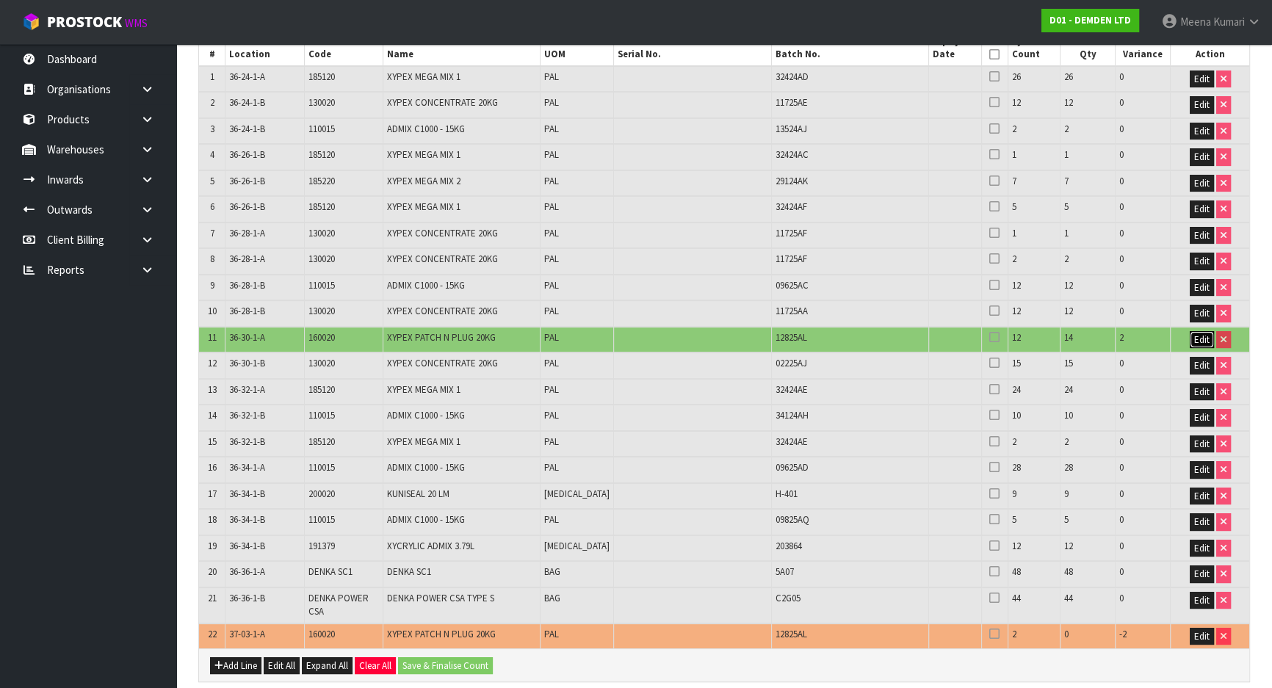
click at [1199, 336] on span "Edit" at bounding box center [1201, 339] width 15 height 12
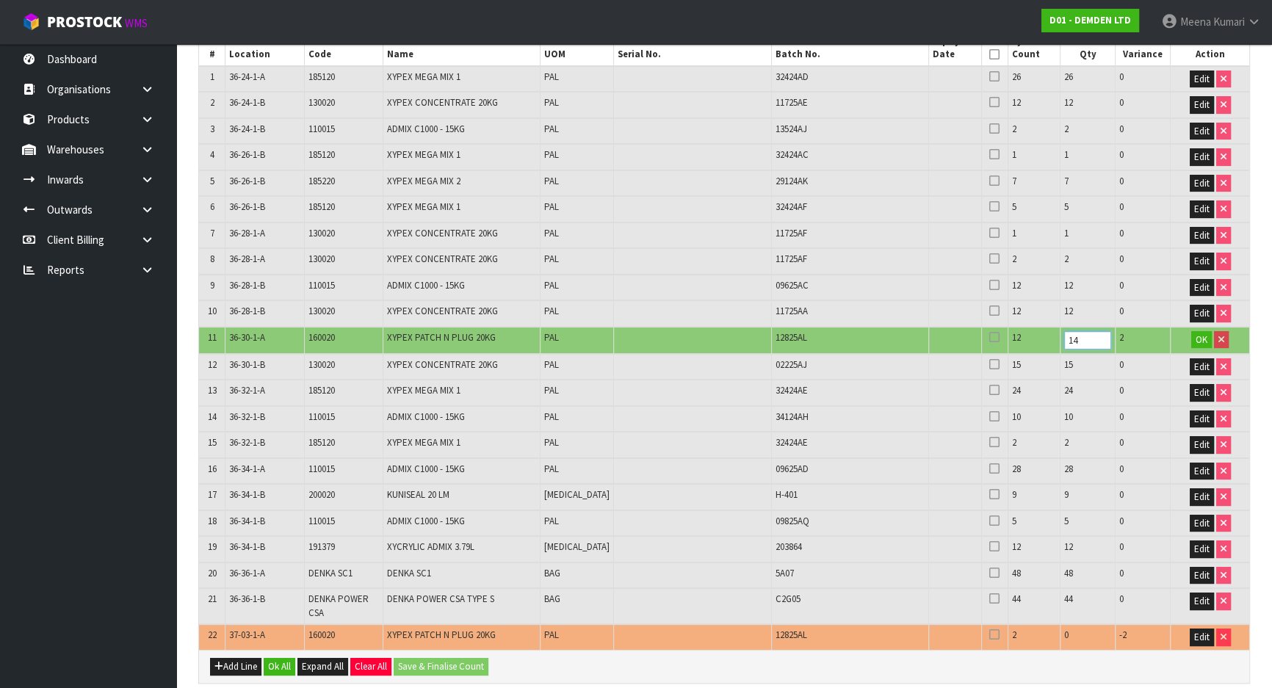
drag, startPoint x: 1035, startPoint y: 340, endPoint x: 990, endPoint y: 335, distance: 45.8
click at [990, 335] on tr "11 36-30-1-A 160020 XYPEX PATCH N PLUG 20KG PAL 12825AL 12 14 2 OK" at bounding box center [724, 340] width 1050 height 27
click at [1064, 339] on input "14" at bounding box center [1087, 340] width 47 height 18
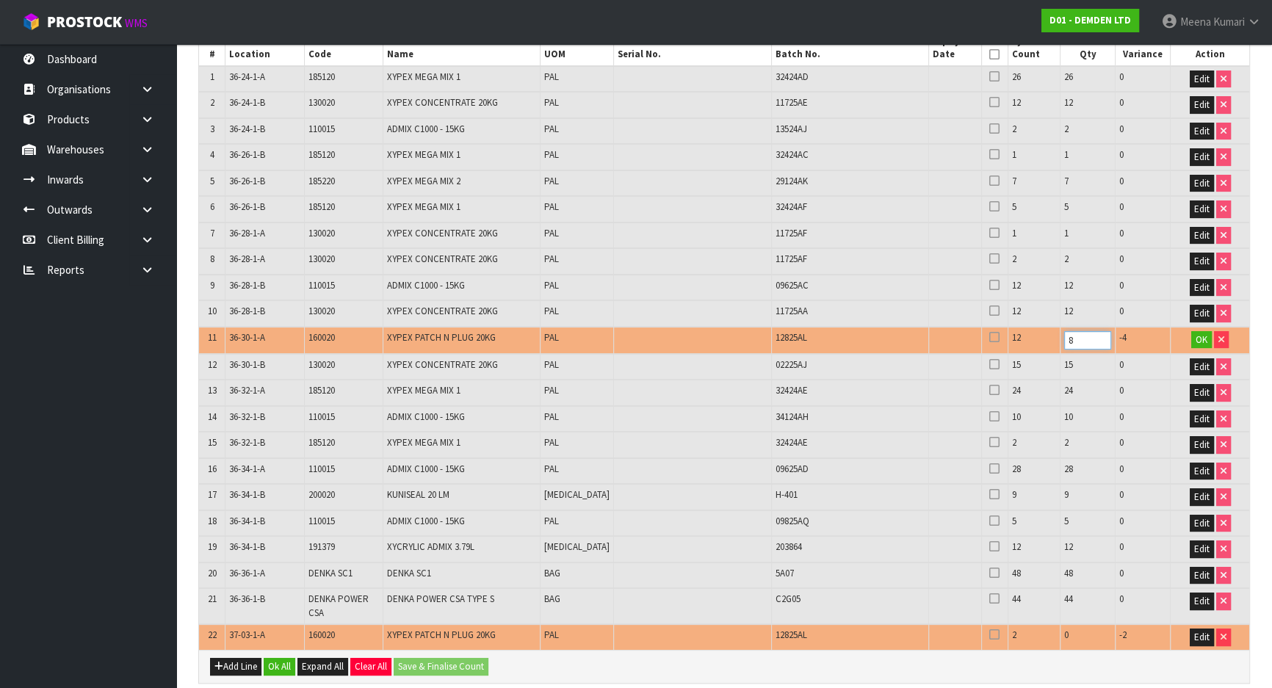
click at [1064, 341] on input "8" at bounding box center [1087, 340] width 47 height 18
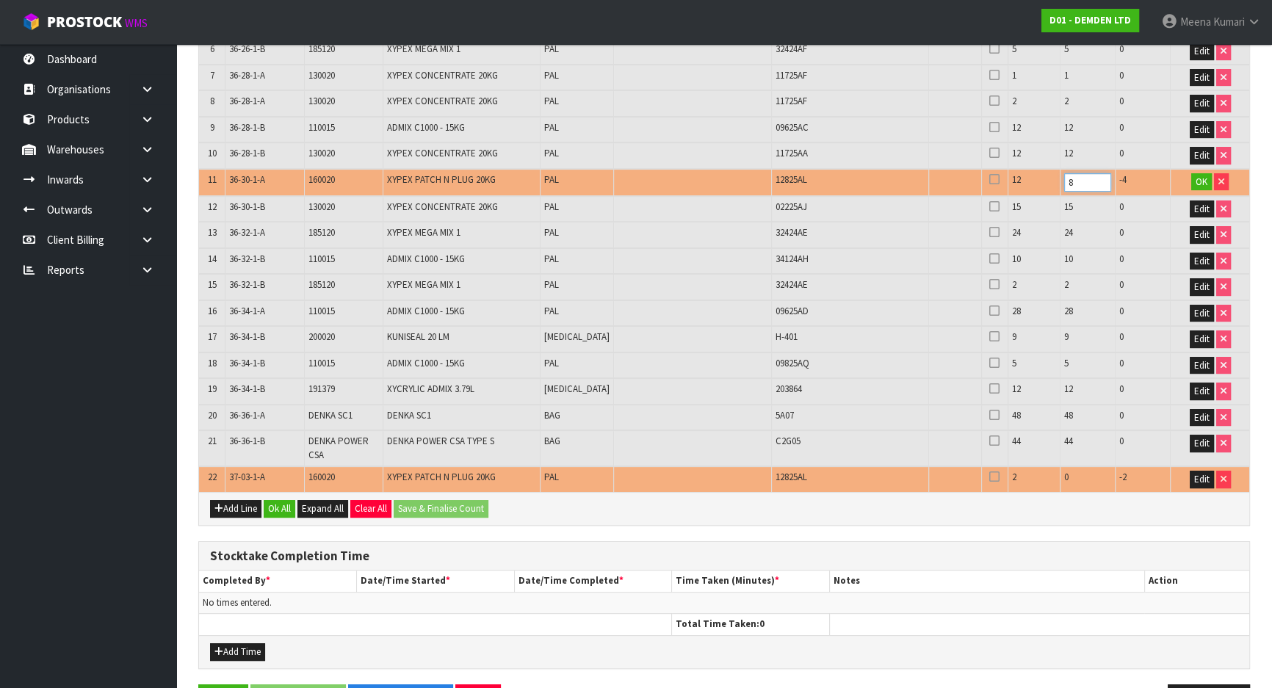
scroll to position [510, 0]
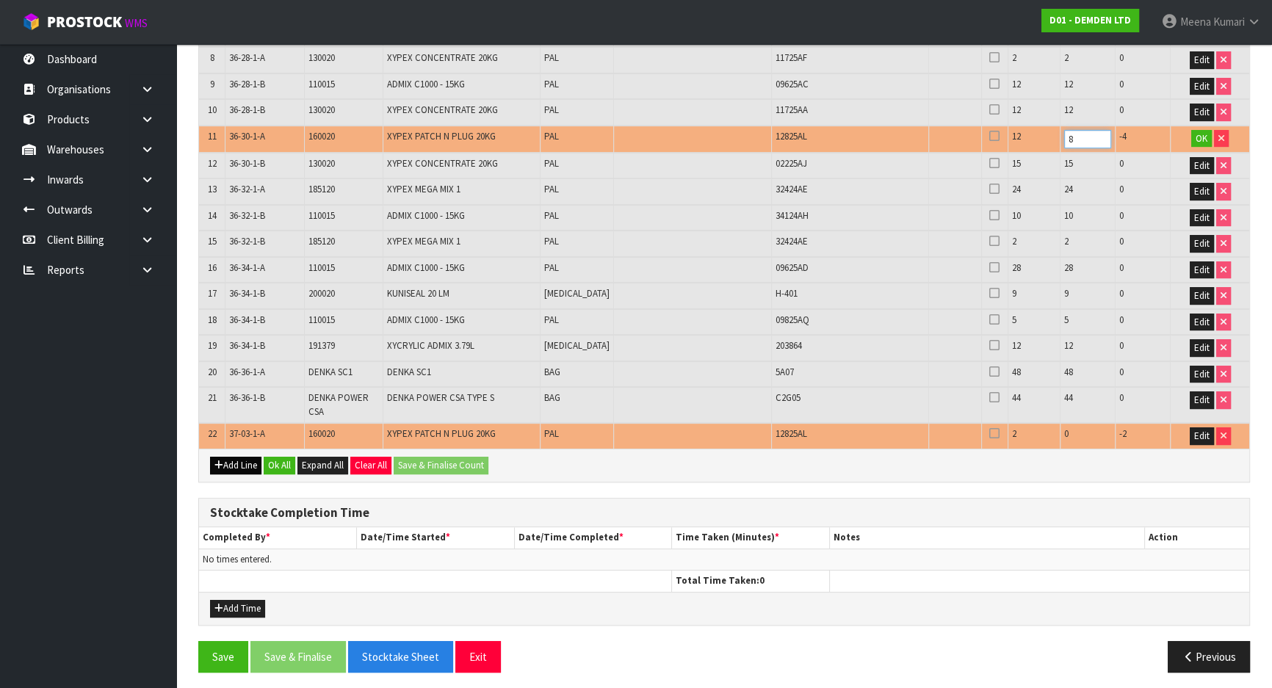
type input "8"
click at [230, 457] on button "Add Line" at bounding box center [235, 466] width 51 height 18
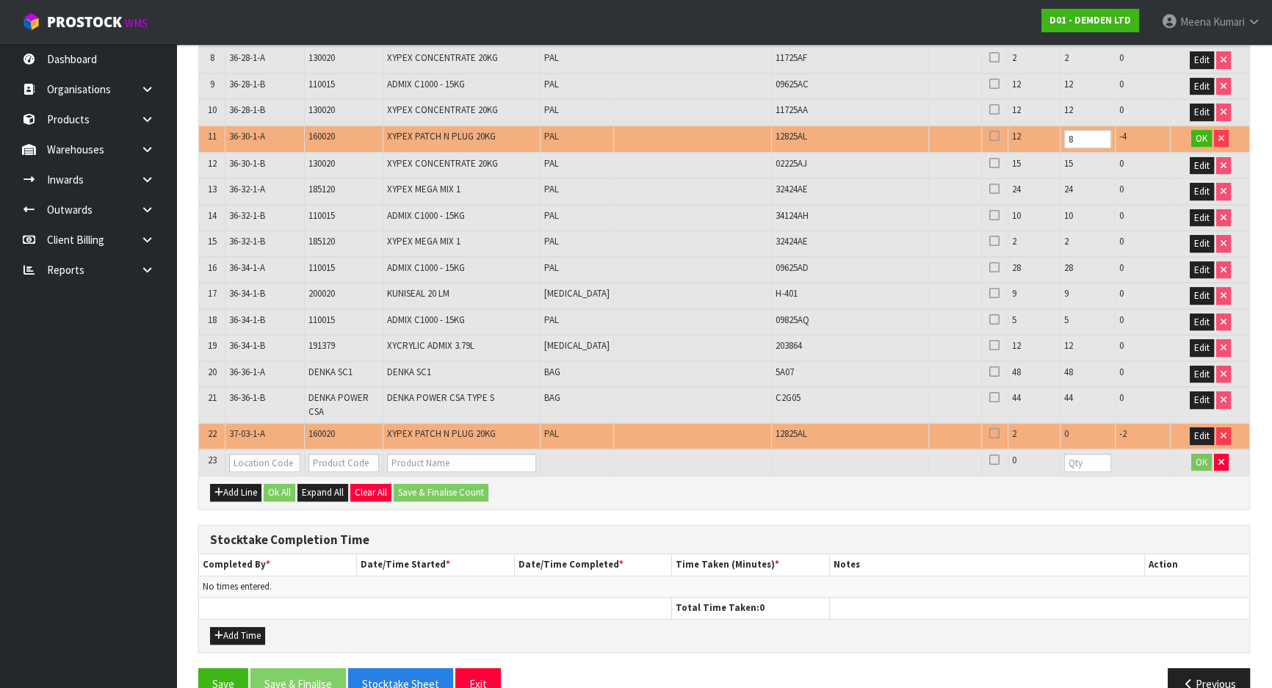
click at [322, 427] on span "160020" at bounding box center [321, 433] width 26 height 12
copy span "160020"
click at [337, 456] on input "text" at bounding box center [343, 463] width 70 height 18
paste input "160020"
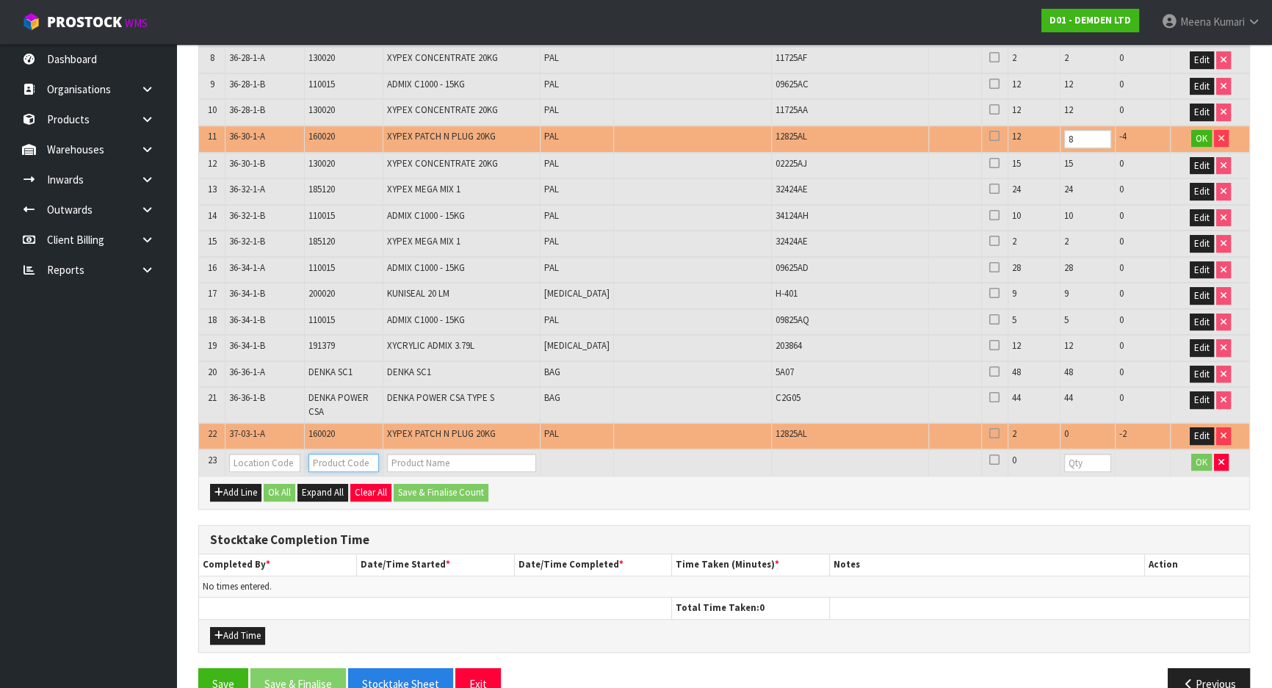
type input "160020"
type input "XYPEX PATCH N PLUG 20KG"
type input "160020"
click at [257, 454] on input "text" at bounding box center [264, 463] width 70 height 18
type input "37-03-1-A"
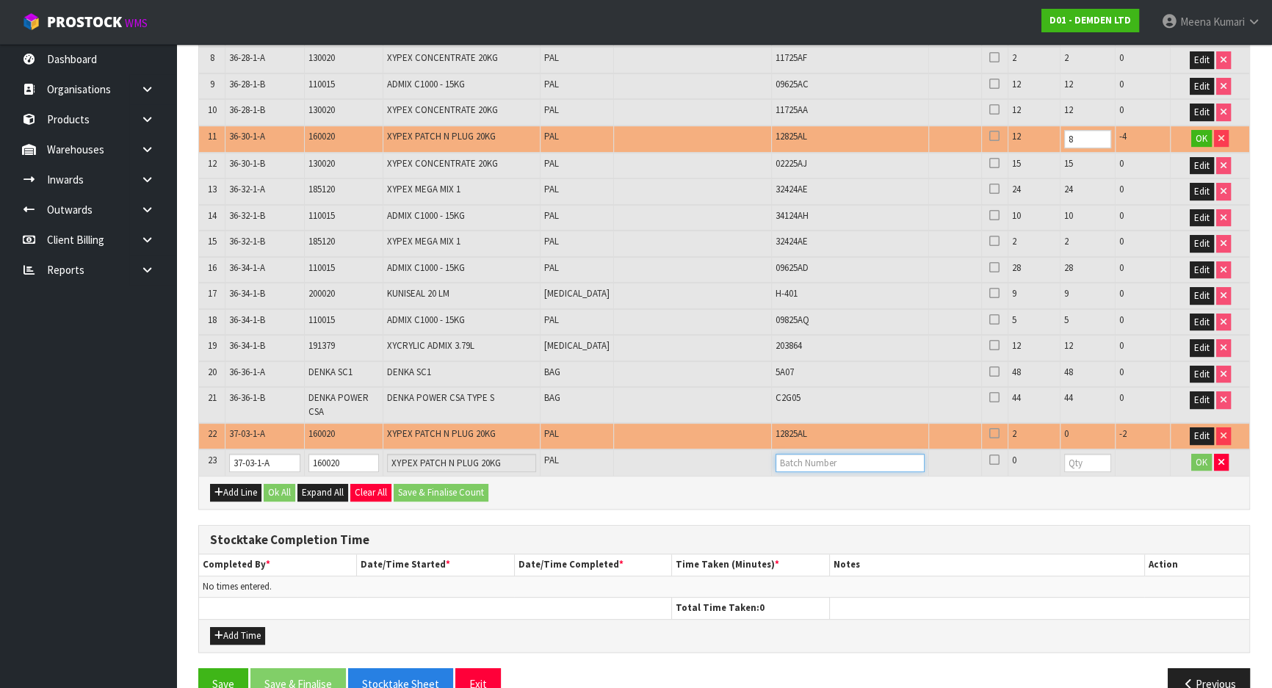
click at [775, 455] on input "text" at bounding box center [850, 463] width 150 height 18
click at [775, 459] on input "text" at bounding box center [850, 463] width 150 height 18
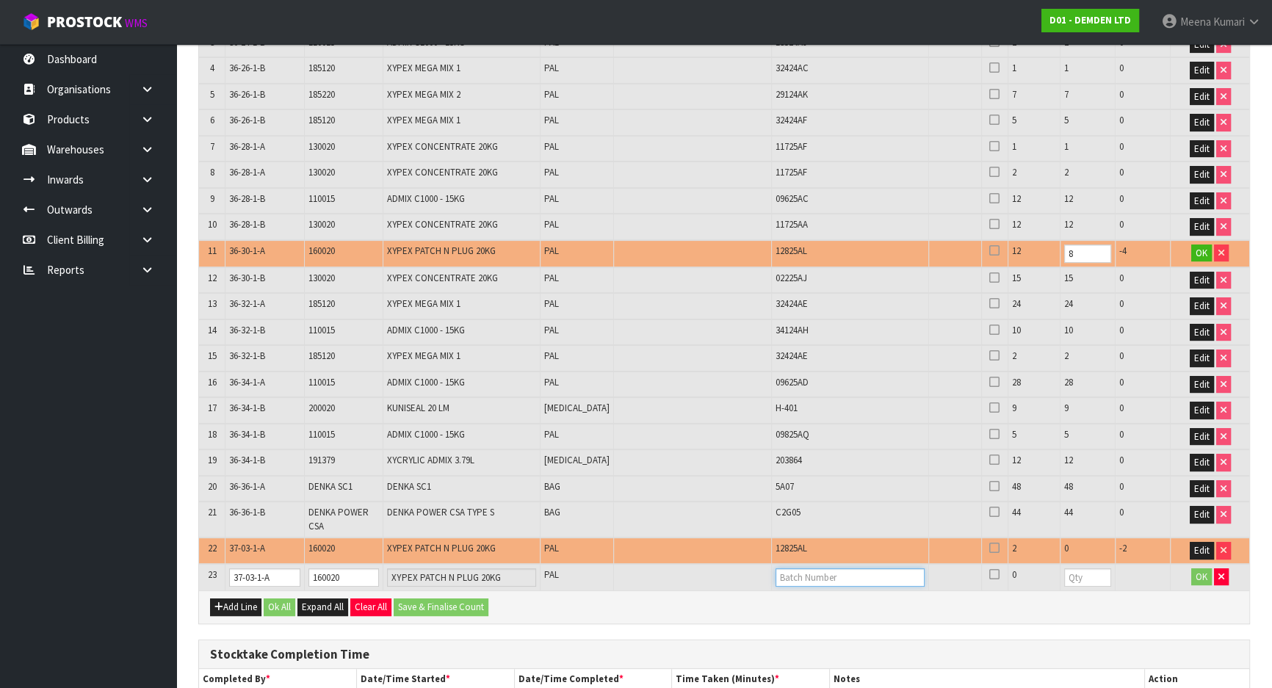
scroll to position [376, 0]
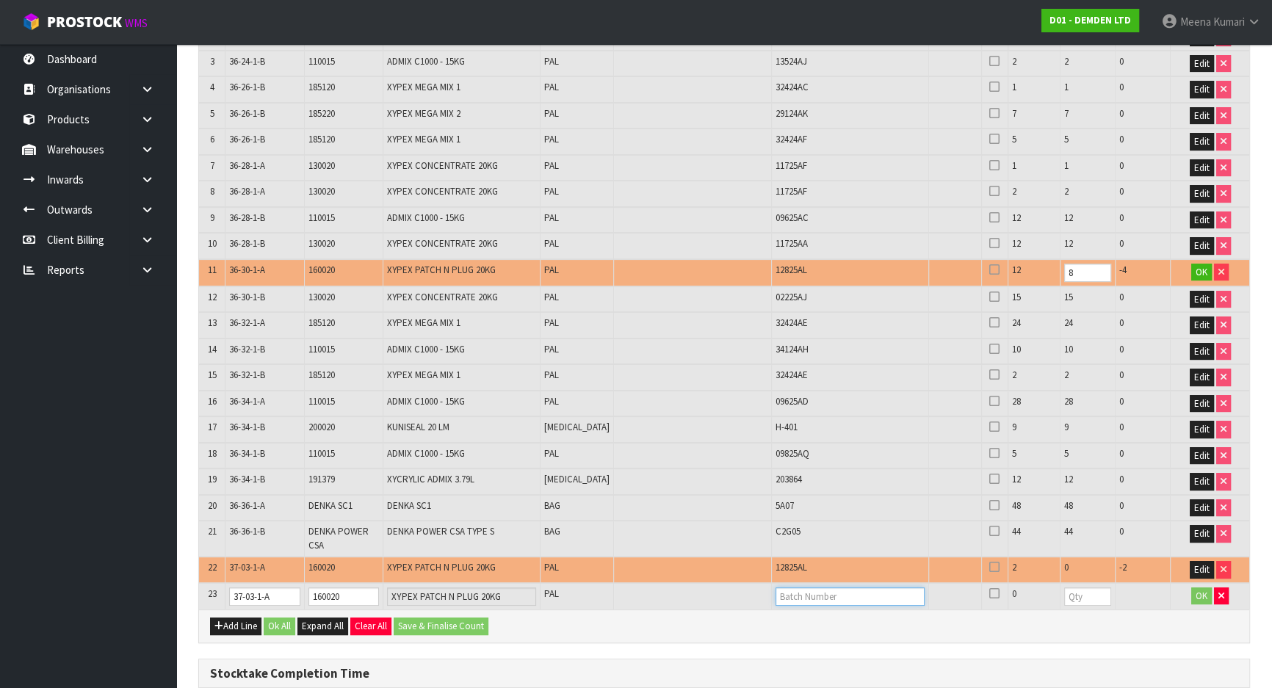
click at [775, 587] on input "text" at bounding box center [850, 596] width 150 height 18
type input "12825AK"
click at [1064, 588] on input "number" at bounding box center [1087, 596] width 47 height 18
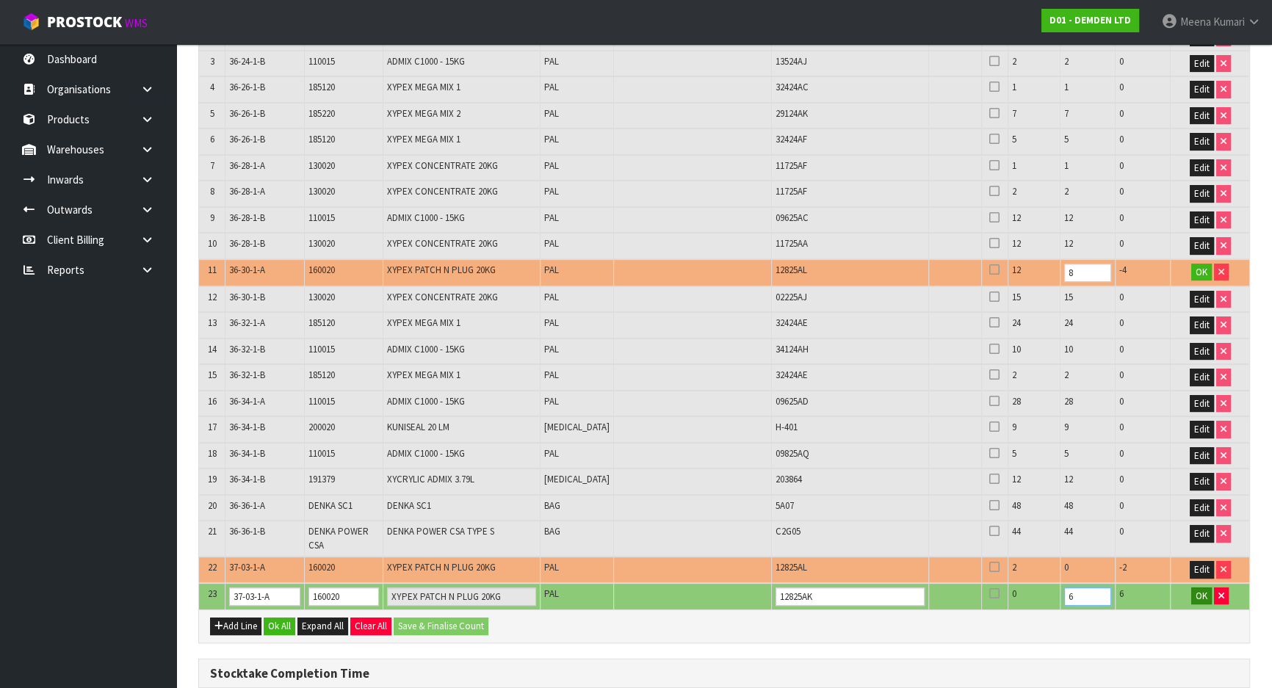
type input "6"
click at [1198, 592] on span "OK" at bounding box center [1201, 596] width 12 height 12
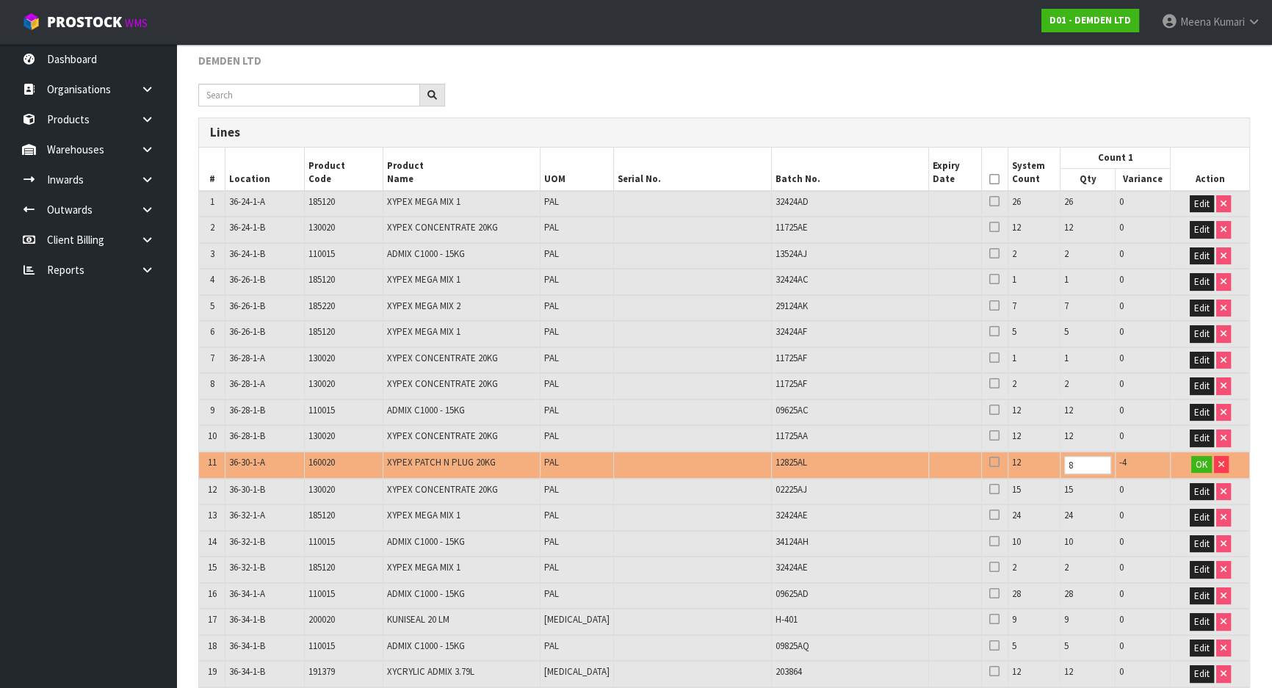
scroll to position [176, 0]
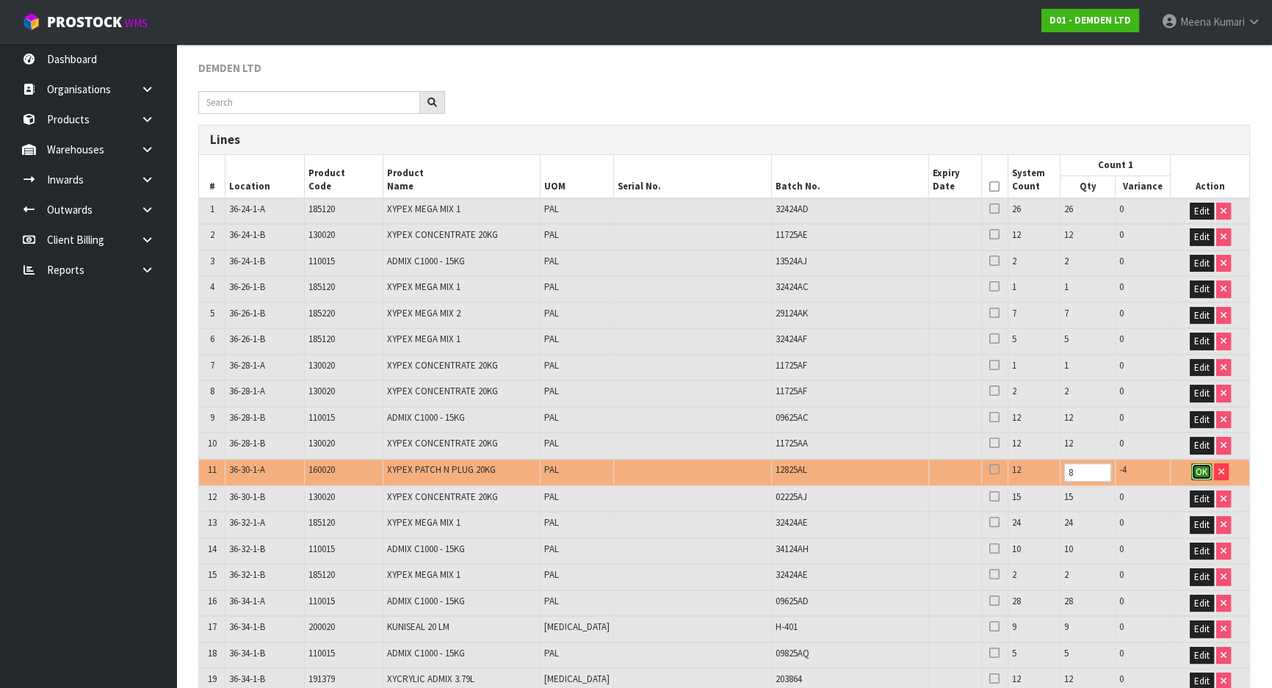
click at [1197, 466] on span "OK" at bounding box center [1201, 472] width 12 height 12
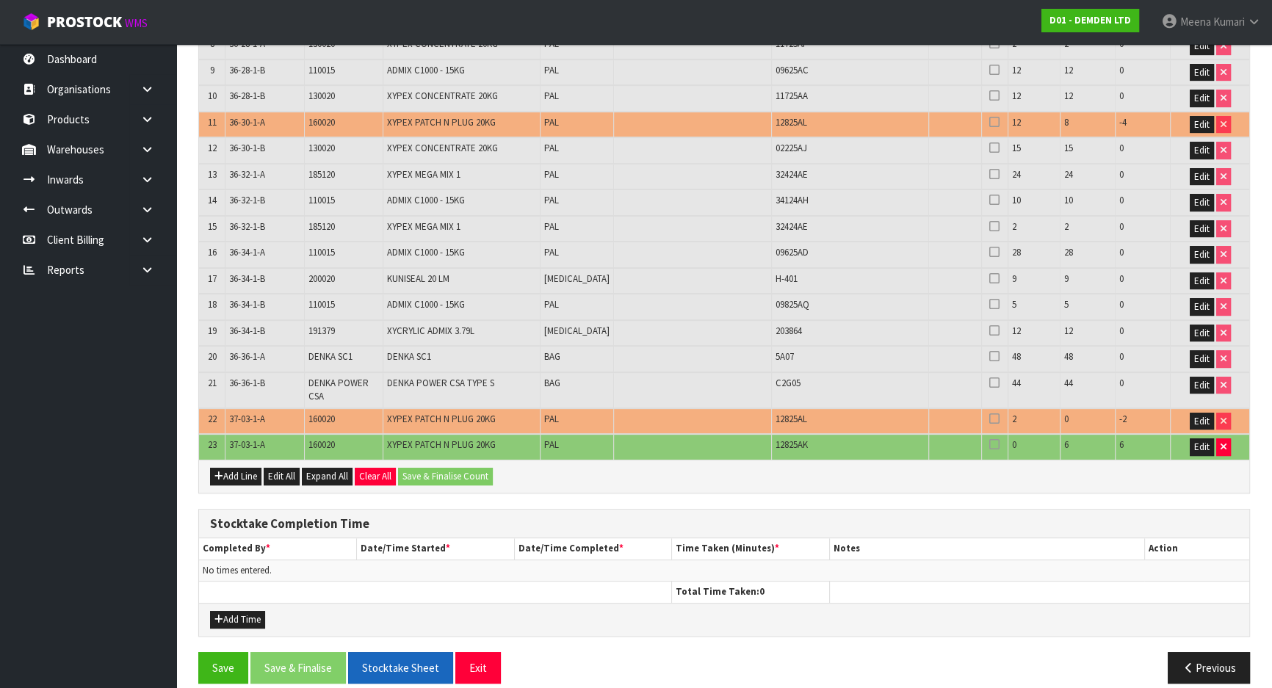
scroll to position [535, 0]
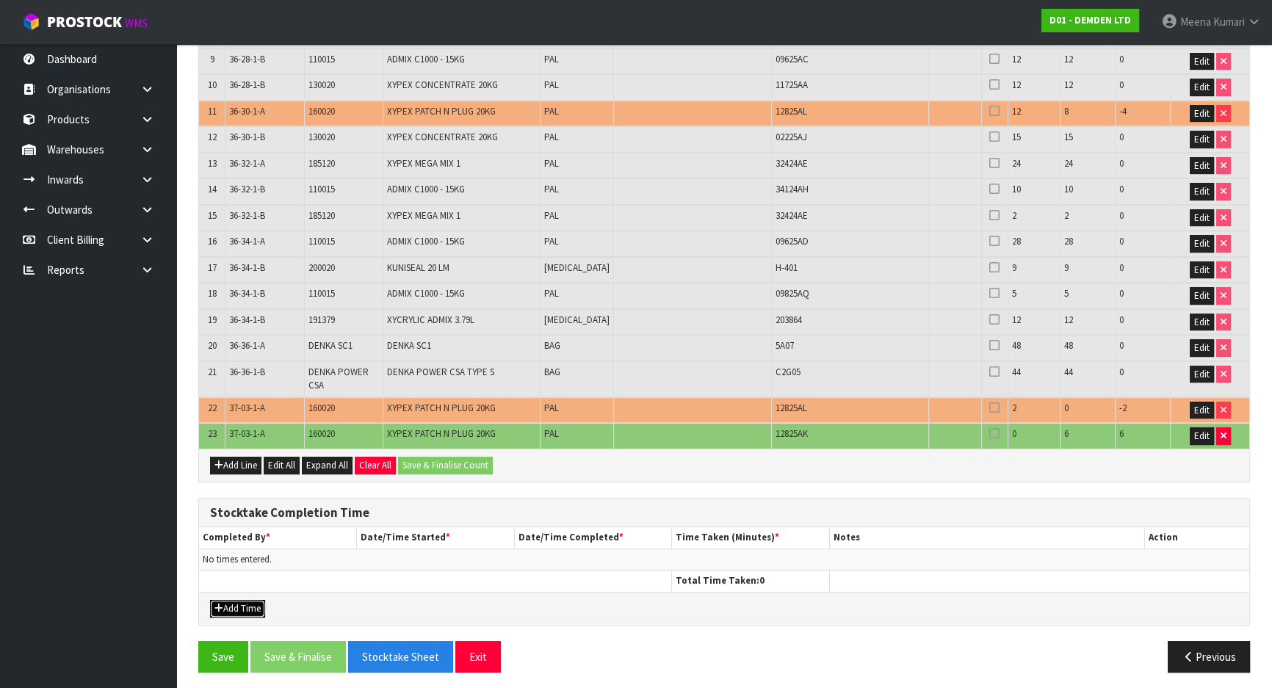
click at [228, 602] on button "Add Time" at bounding box center [237, 609] width 55 height 18
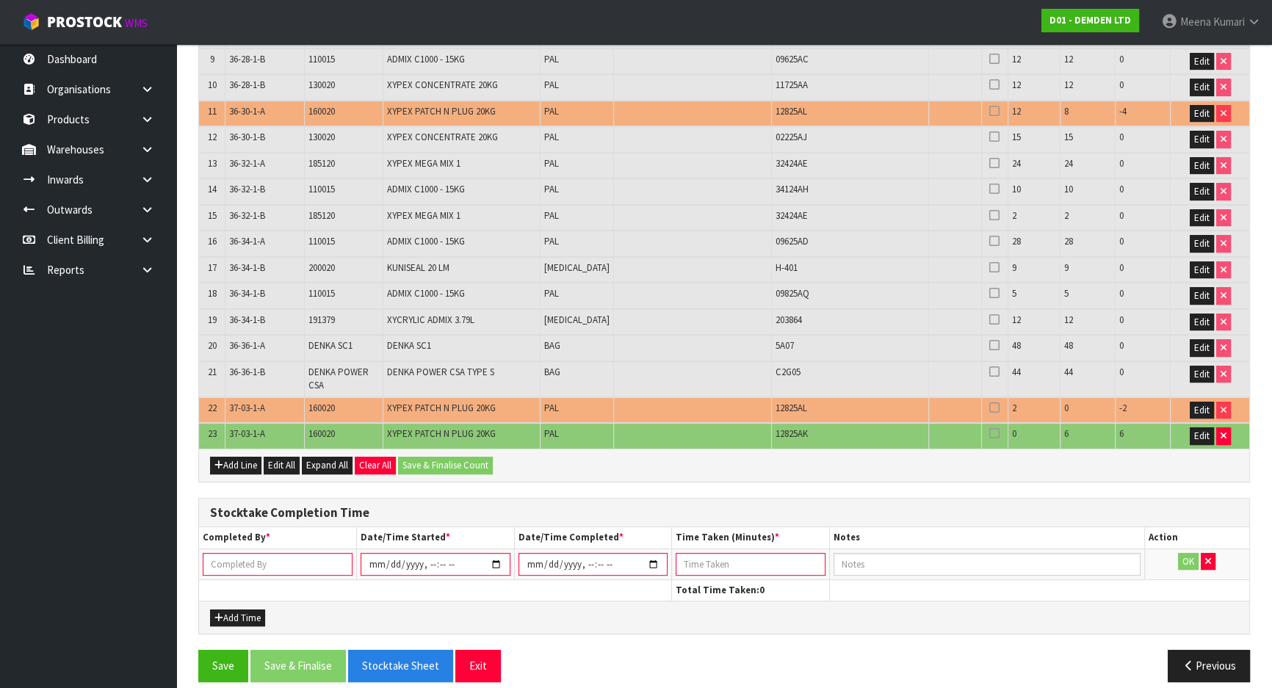
click at [244, 560] on input "text" at bounding box center [278, 564] width 150 height 23
type input "MEENA KUMARI"
click at [497, 558] on input "datetime-local" at bounding box center [436, 564] width 150 height 23
click at [427, 560] on input "datetime-local" at bounding box center [436, 564] width 150 height 23
type input "2025-09-11T10:00"
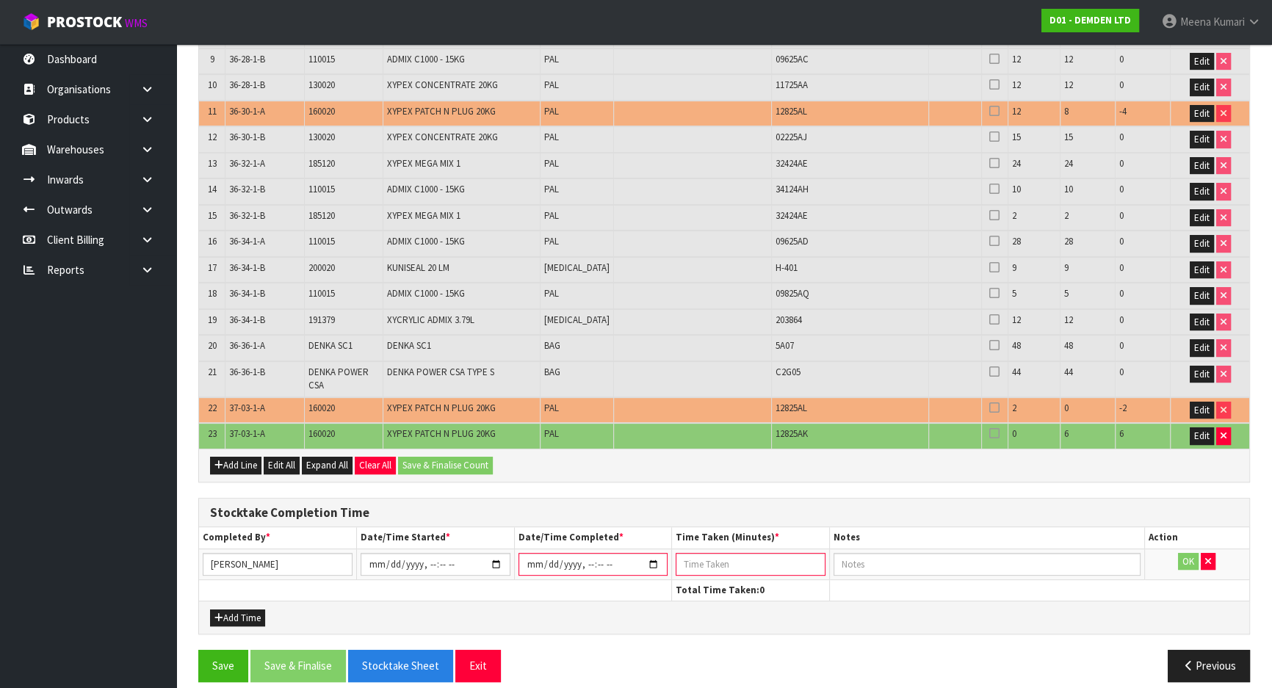
click at [654, 558] on input "datetime-local" at bounding box center [593, 564] width 150 height 23
type input "2025-09-11T11:27"
click at [598, 555] on input "datetime-local" at bounding box center [593, 564] width 150 height 23
click at [730, 567] on input "number" at bounding box center [751, 564] width 150 height 23
type input "150"
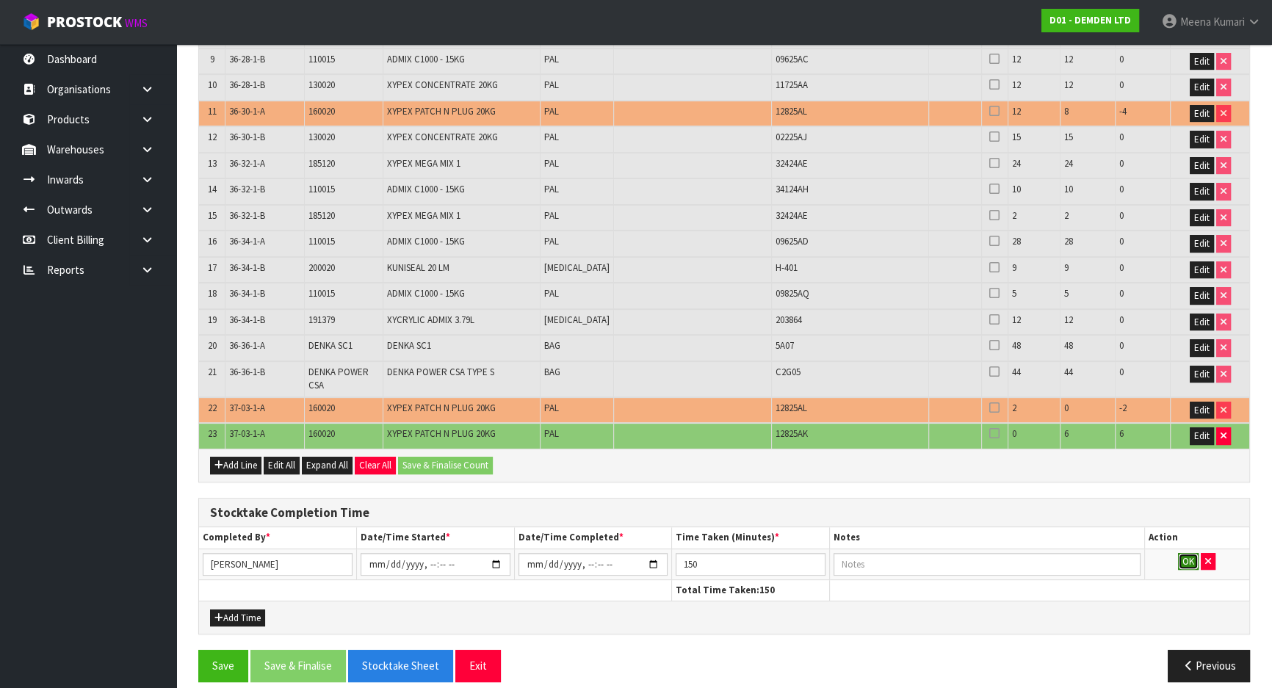
click at [1189, 553] on button "OK" at bounding box center [1188, 562] width 21 height 18
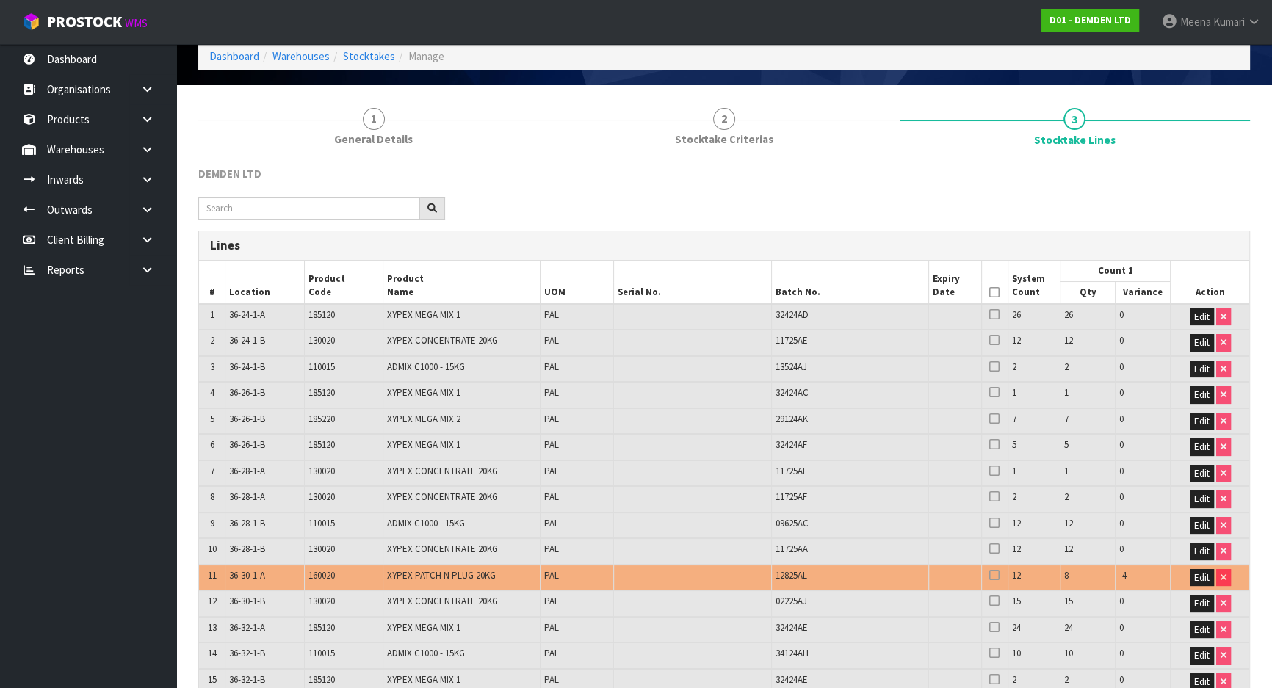
scroll to position [0, 0]
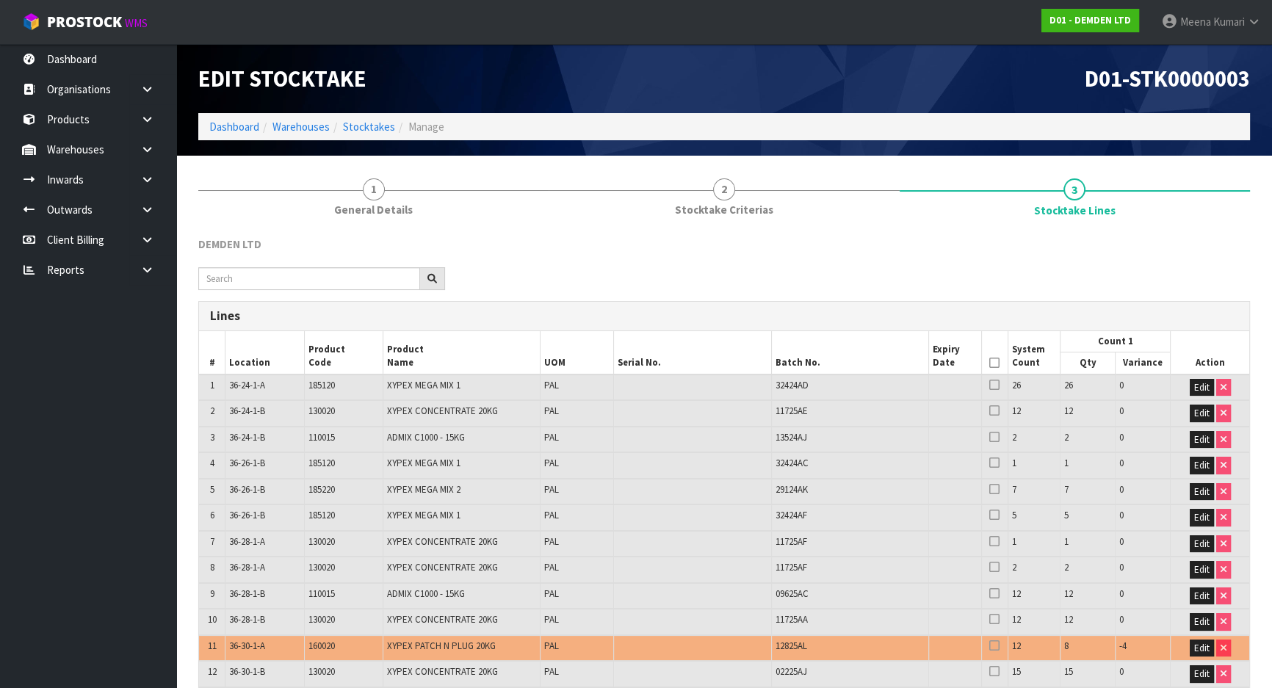
click at [989, 363] on icon at bounding box center [994, 363] width 10 height 1
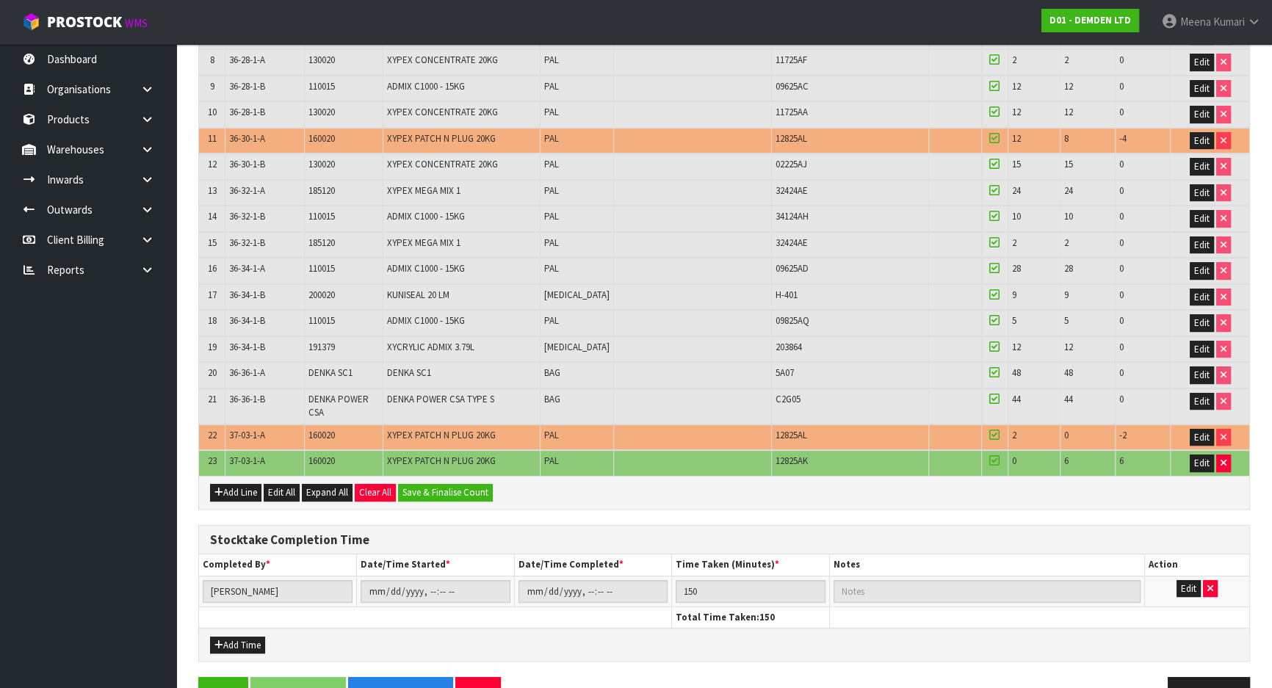
scroll to position [543, 0]
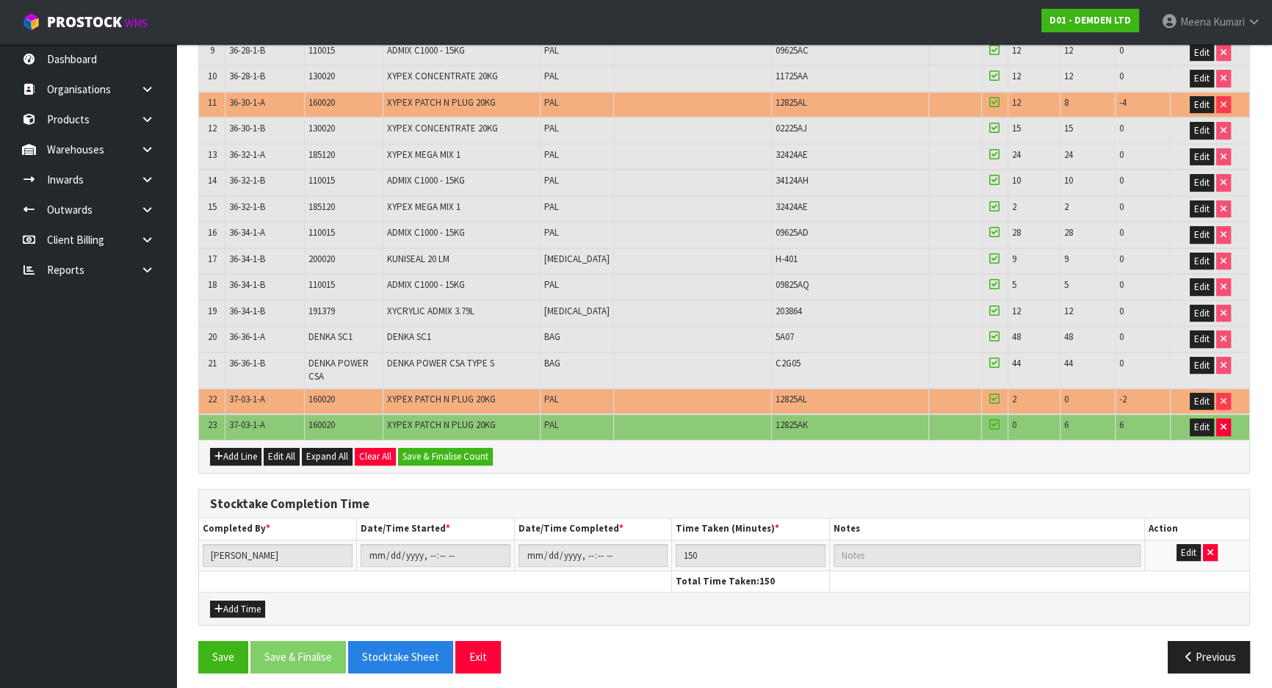
click at [325, 393] on span "160020" at bounding box center [321, 399] width 26 height 12
copy span "160020"
click at [231, 652] on button "Save" at bounding box center [223, 657] width 50 height 32
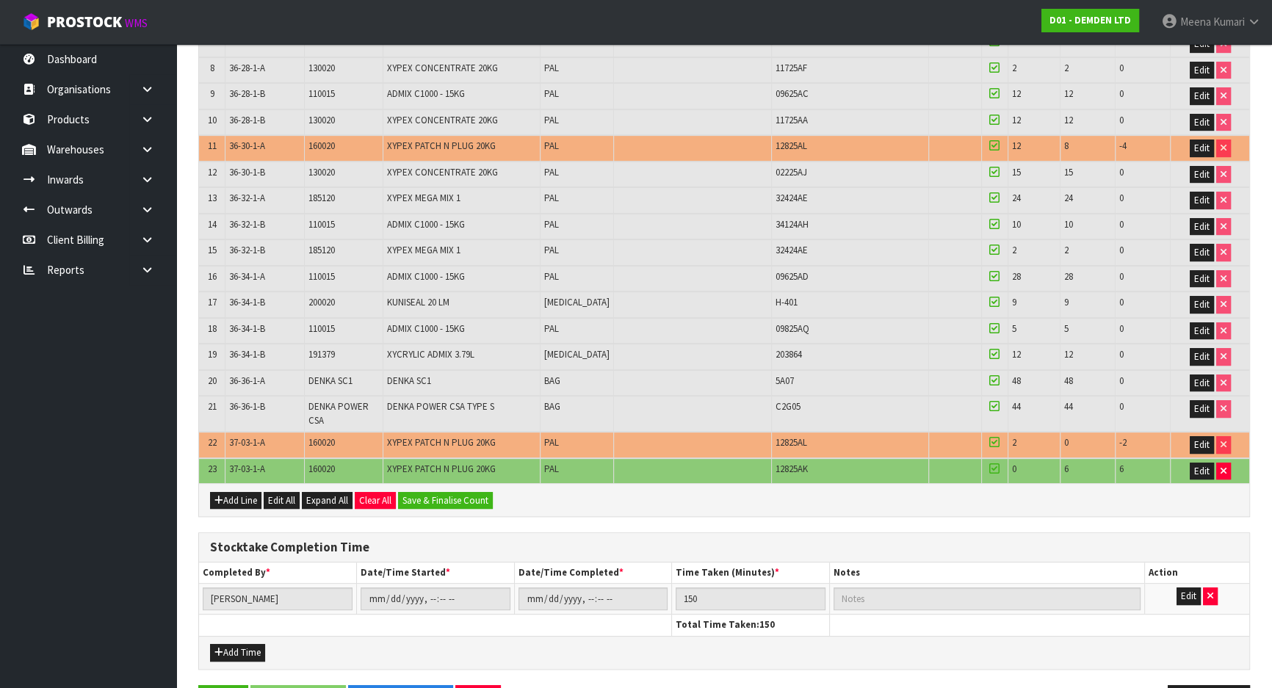
scroll to position [529, 0]
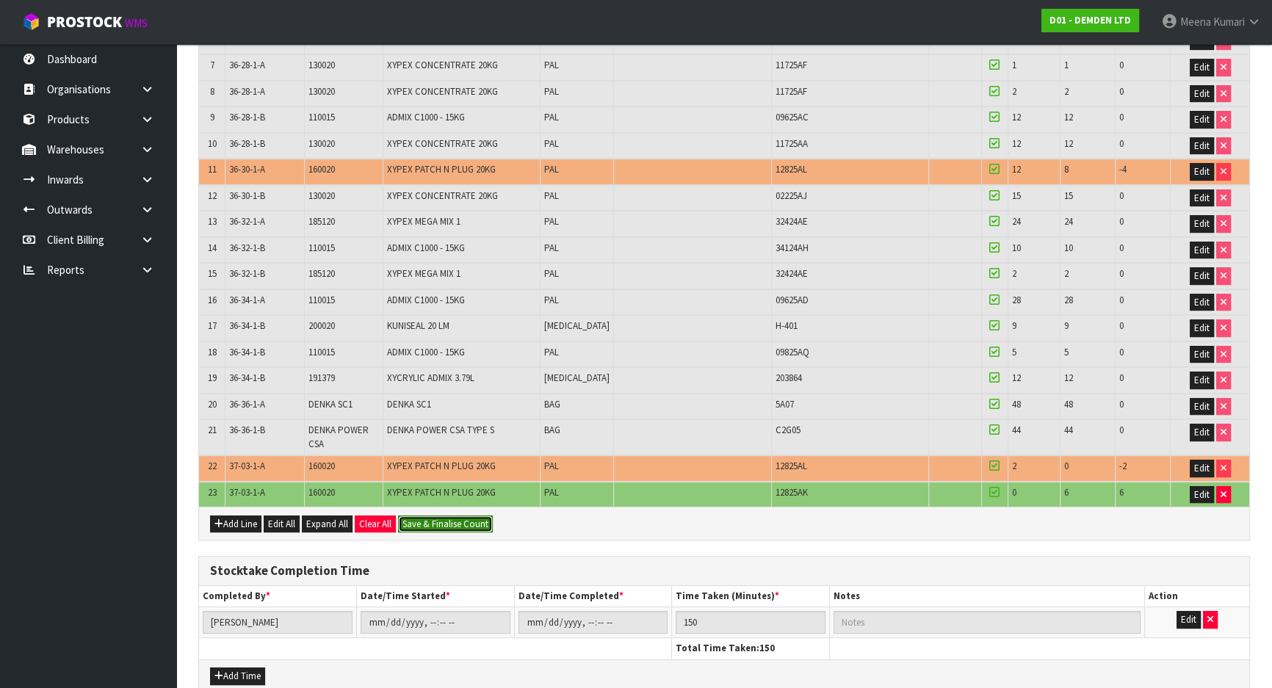
click at [448, 521] on button "Save & Finalise Count" at bounding box center [445, 524] width 95 height 18
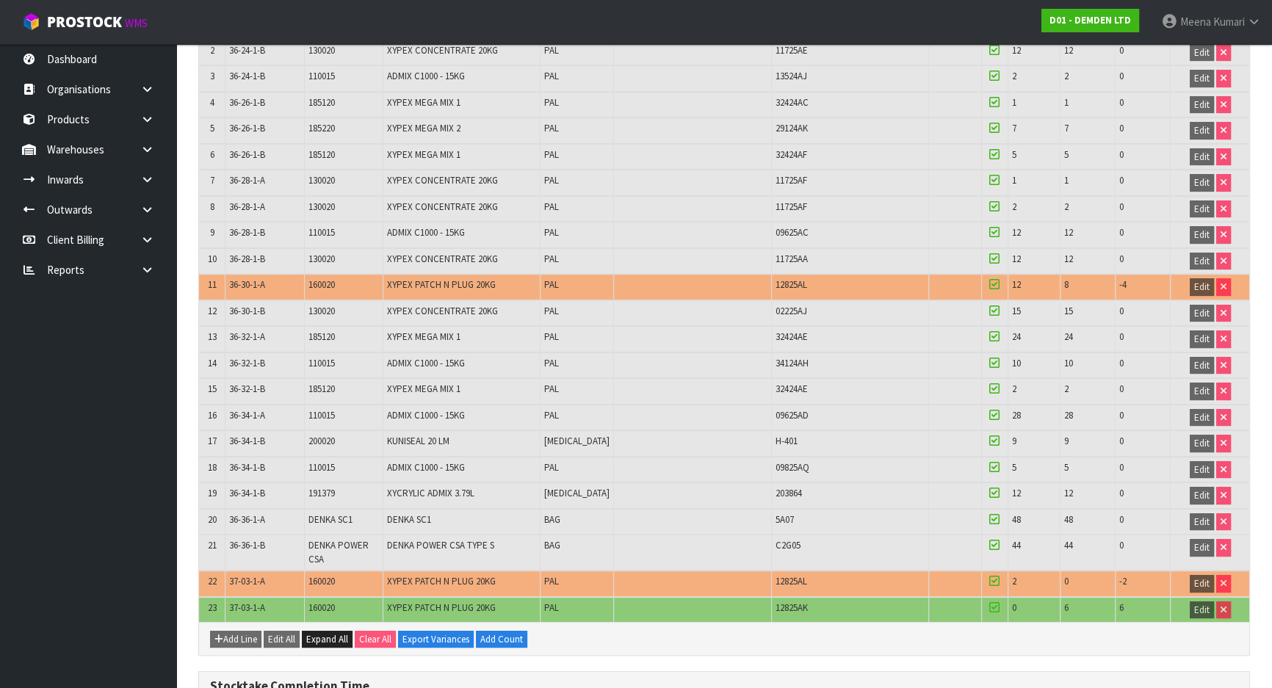
scroll to position [596, 0]
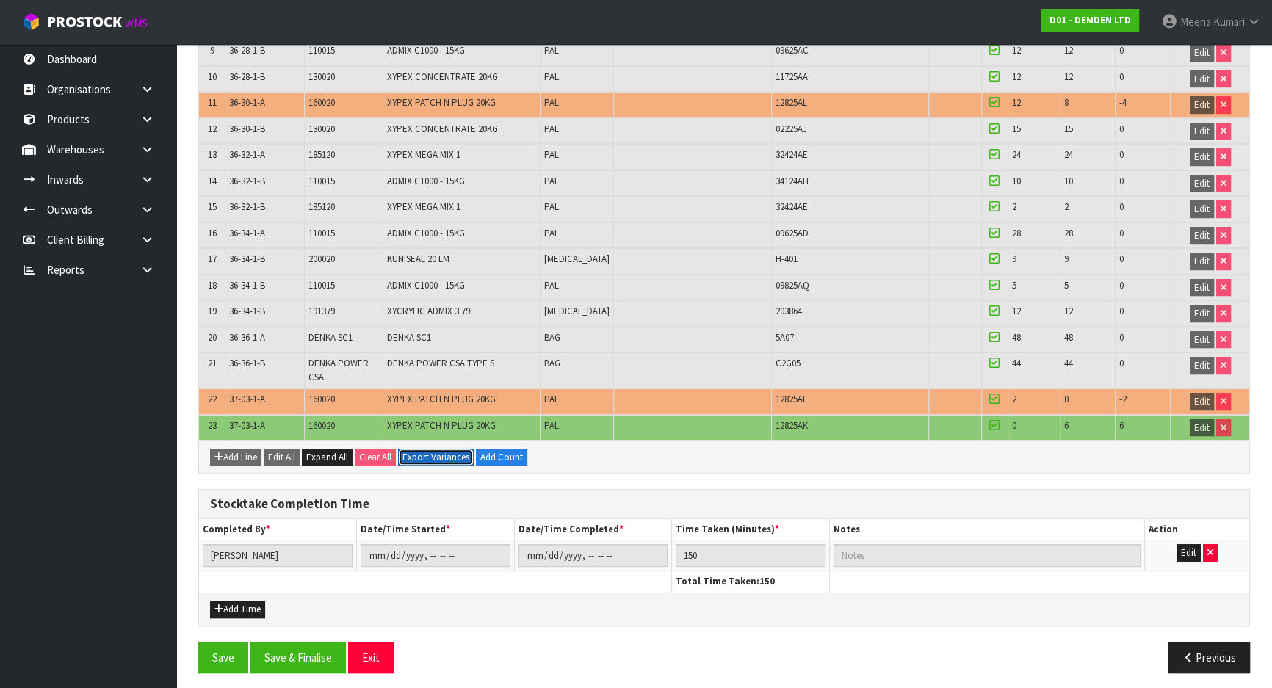
click at [452, 453] on button "Export Variances" at bounding box center [436, 458] width 76 height 18
click at [311, 653] on button "Save & Finalise" at bounding box center [297, 658] width 95 height 32
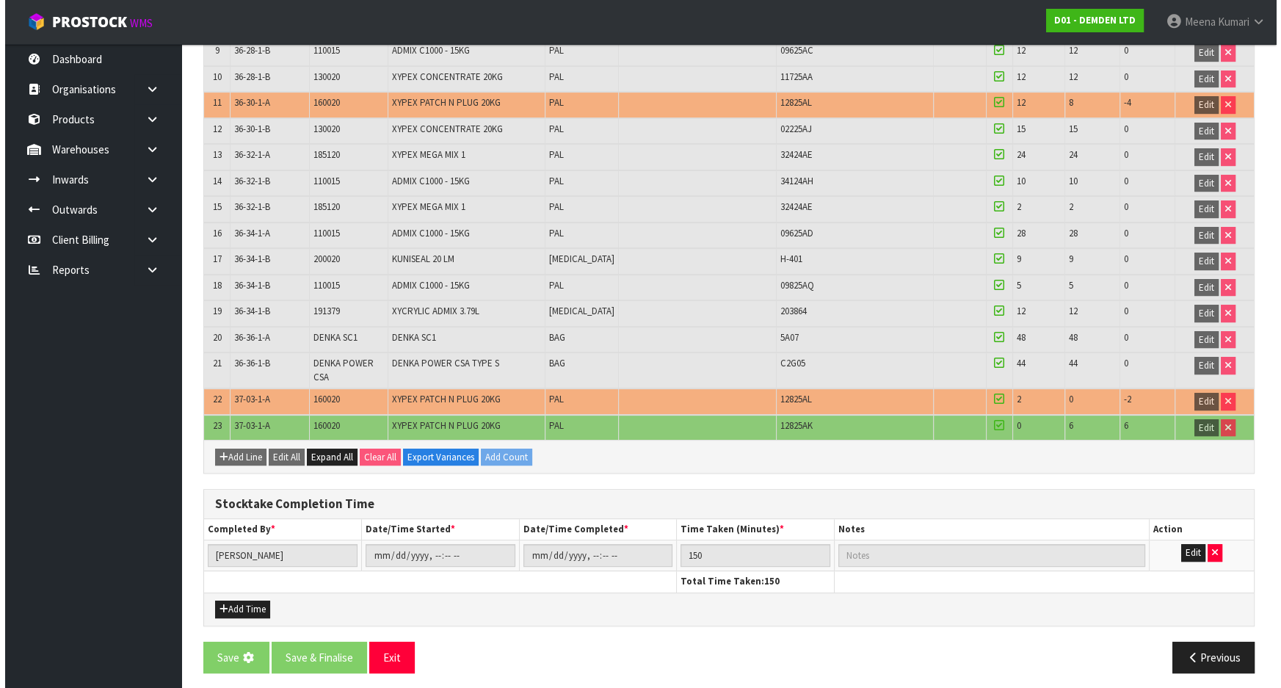
scroll to position [0, 0]
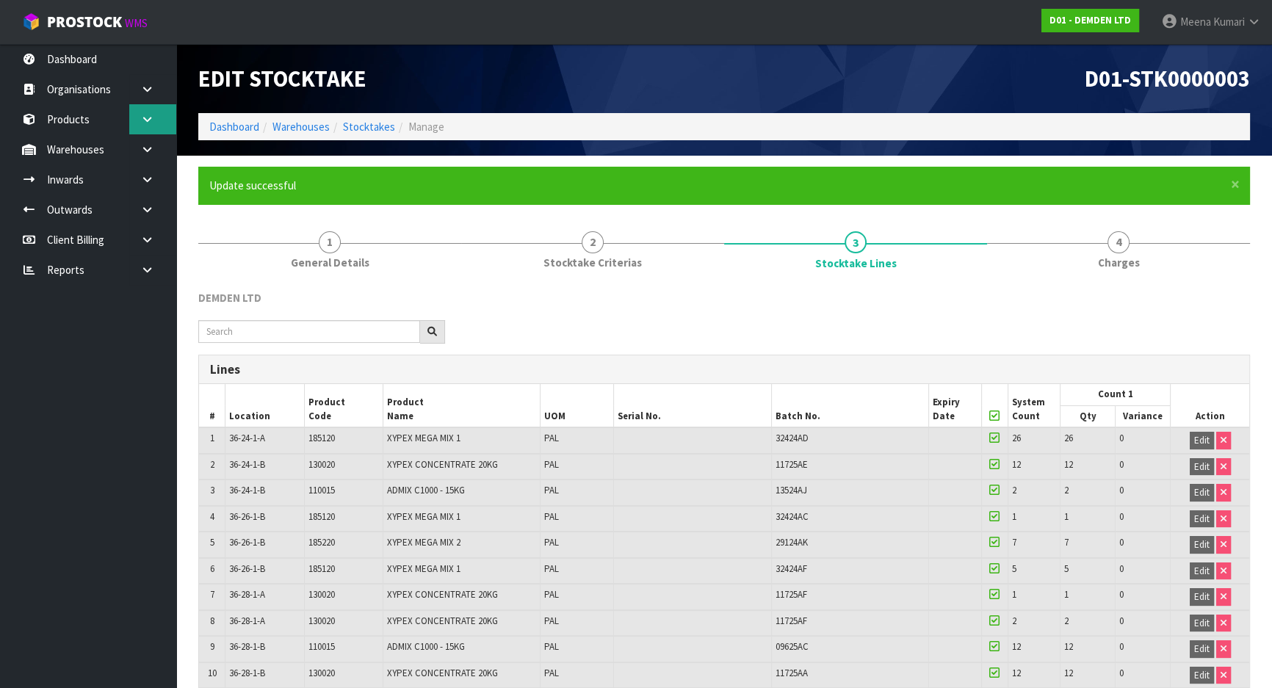
click at [133, 123] on link at bounding box center [152, 119] width 47 height 30
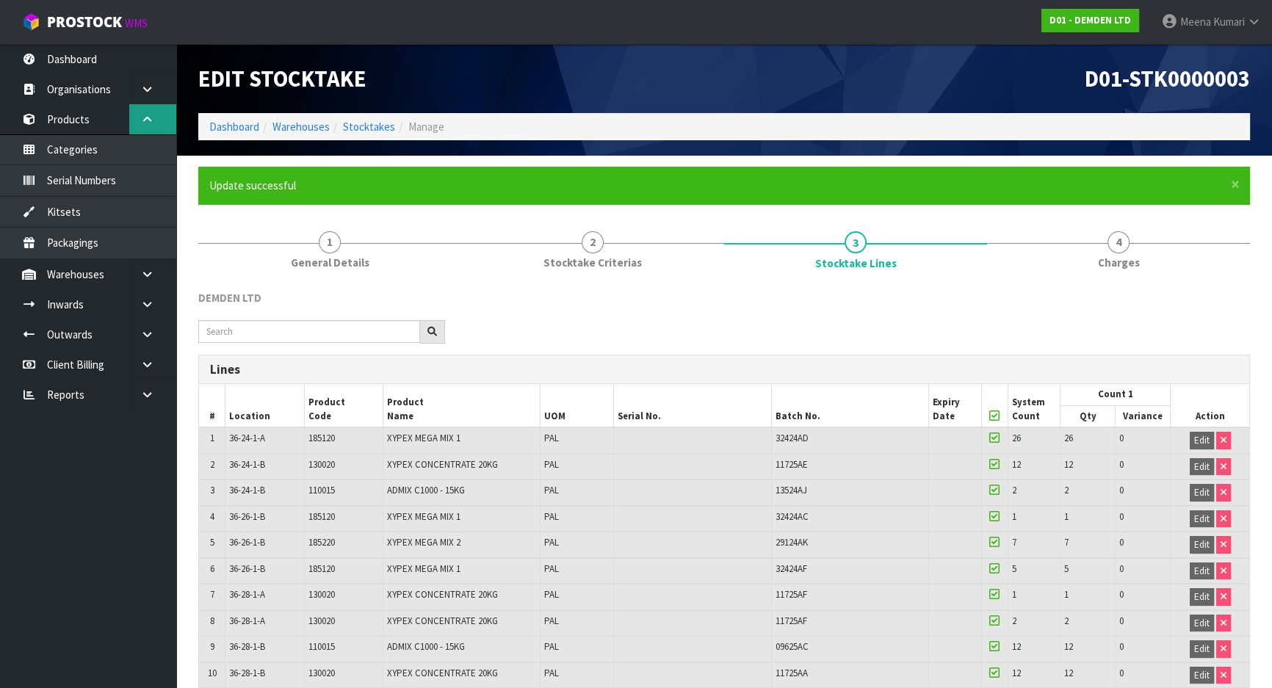
click at [134, 124] on link at bounding box center [152, 119] width 47 height 30
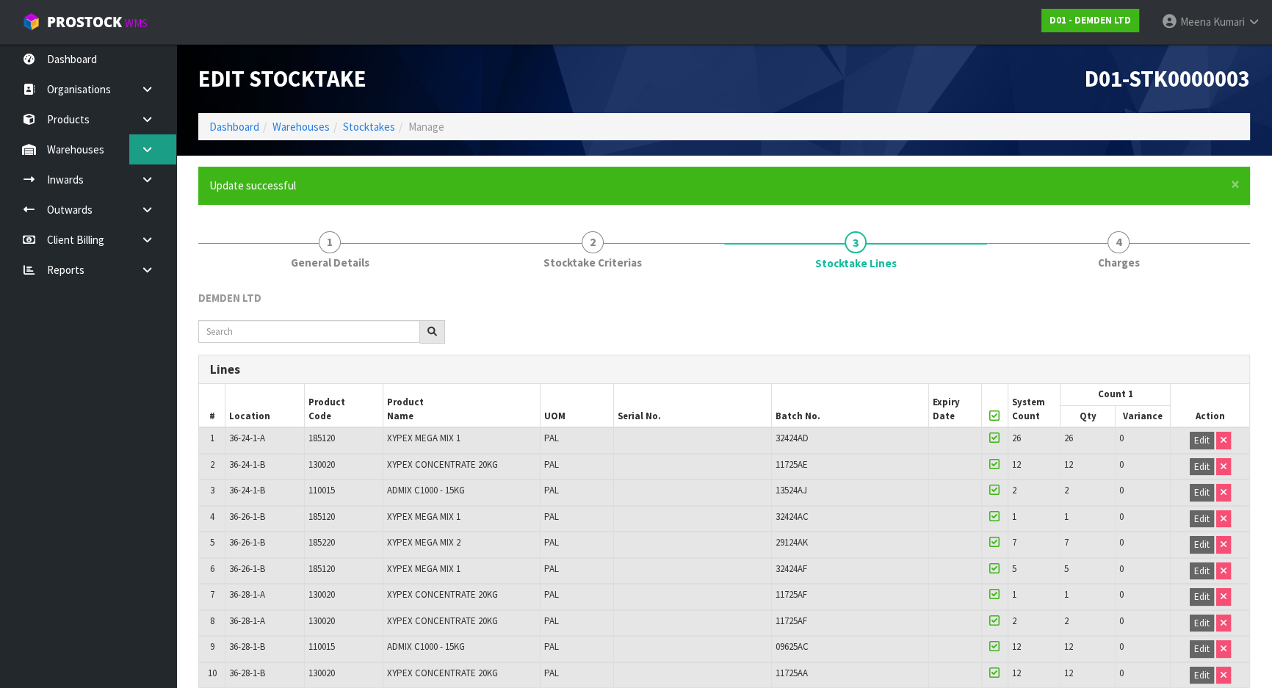
click at [141, 162] on link at bounding box center [152, 149] width 47 height 30
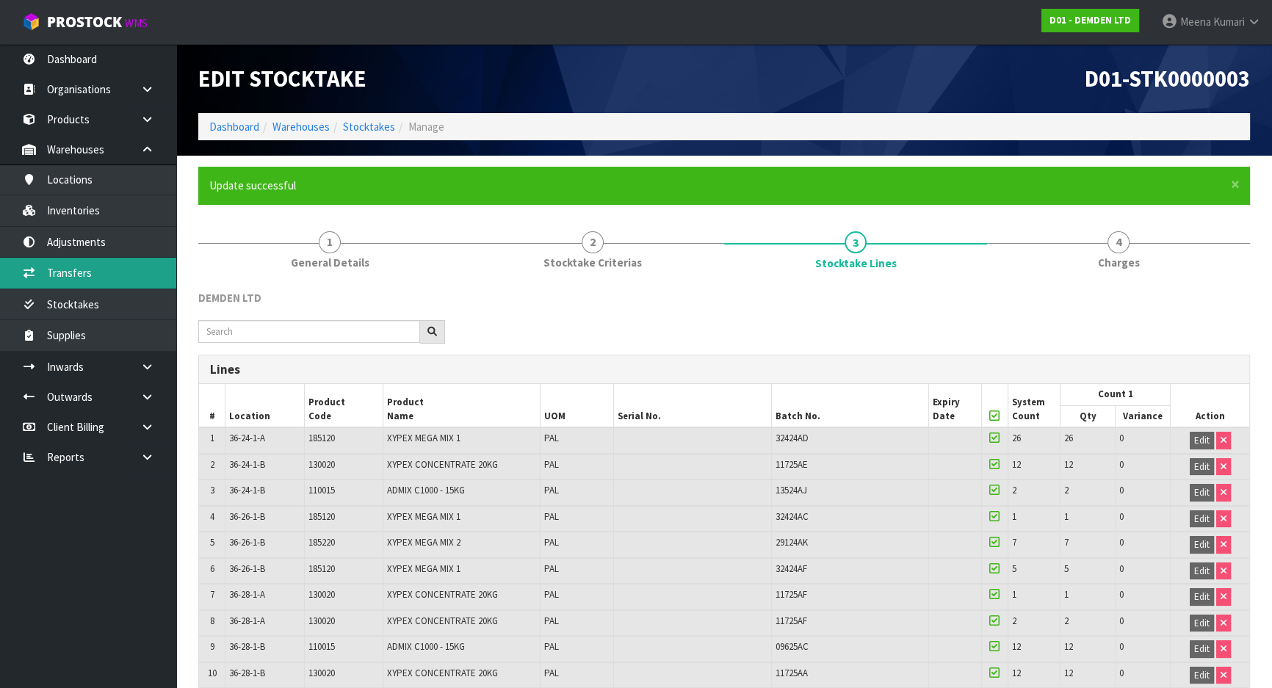
click at [74, 276] on link "Transfers" at bounding box center [88, 273] width 176 height 30
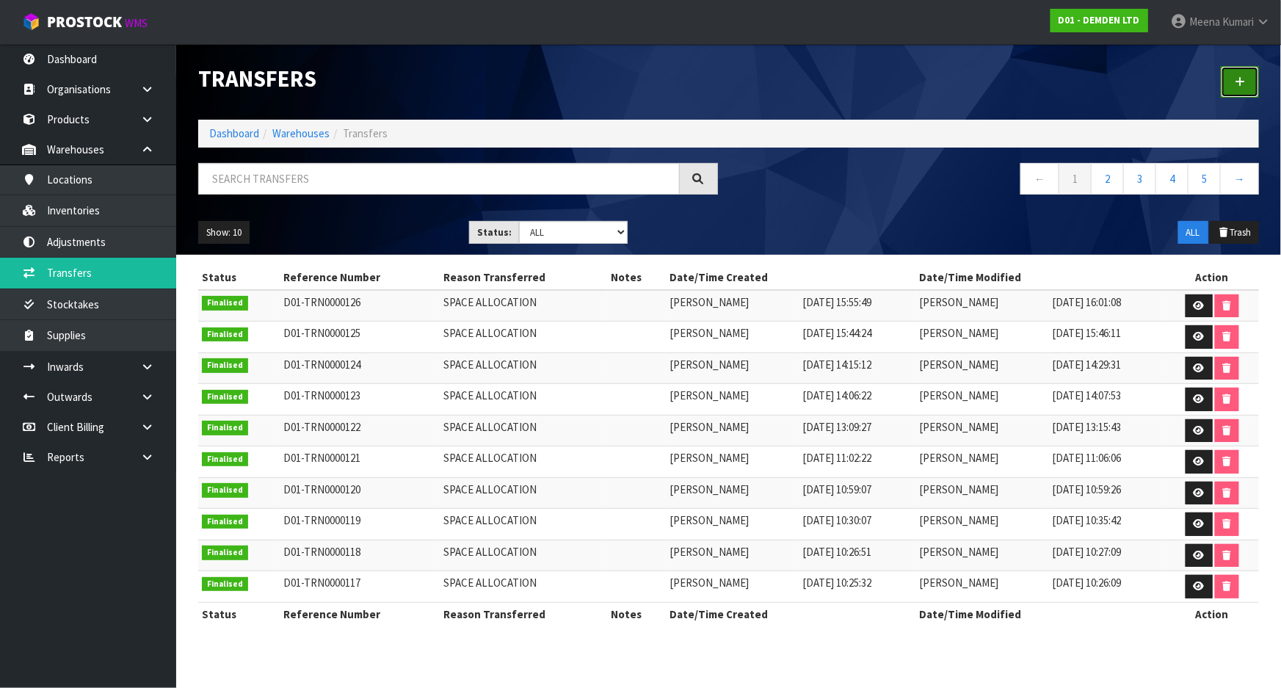
click at [1246, 87] on link at bounding box center [1240, 82] width 38 height 32
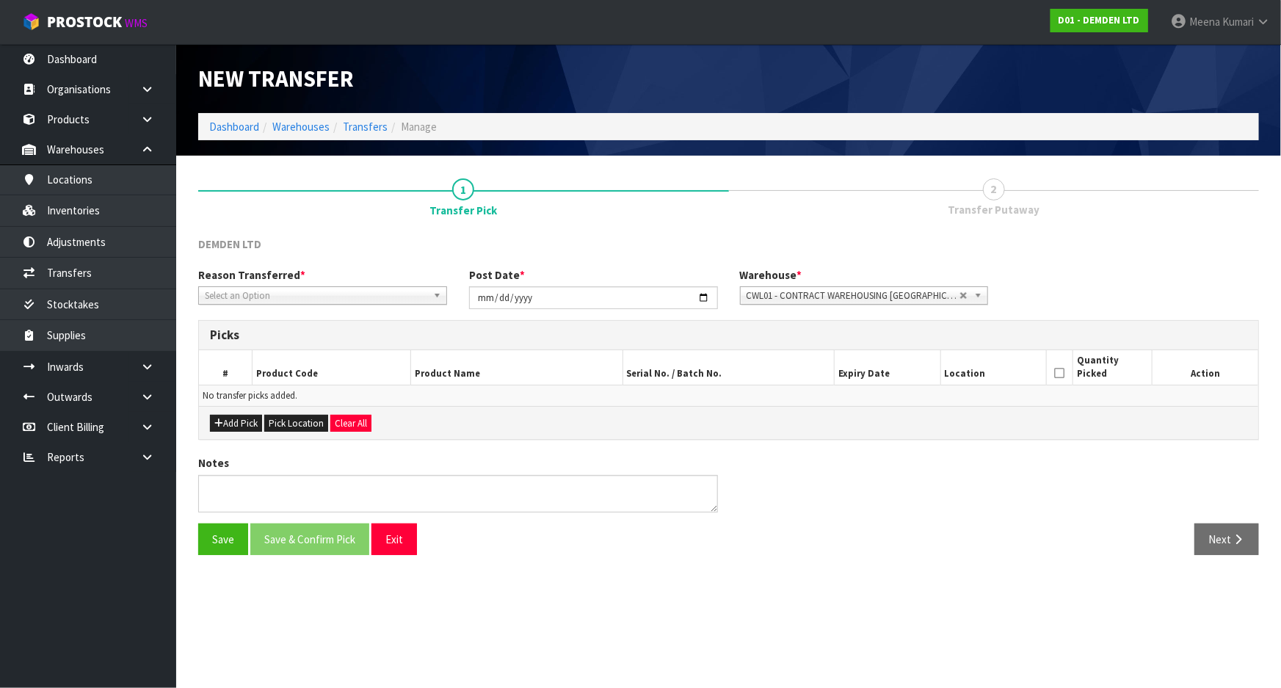
click at [247, 294] on span "Select an Option" at bounding box center [316, 296] width 222 height 18
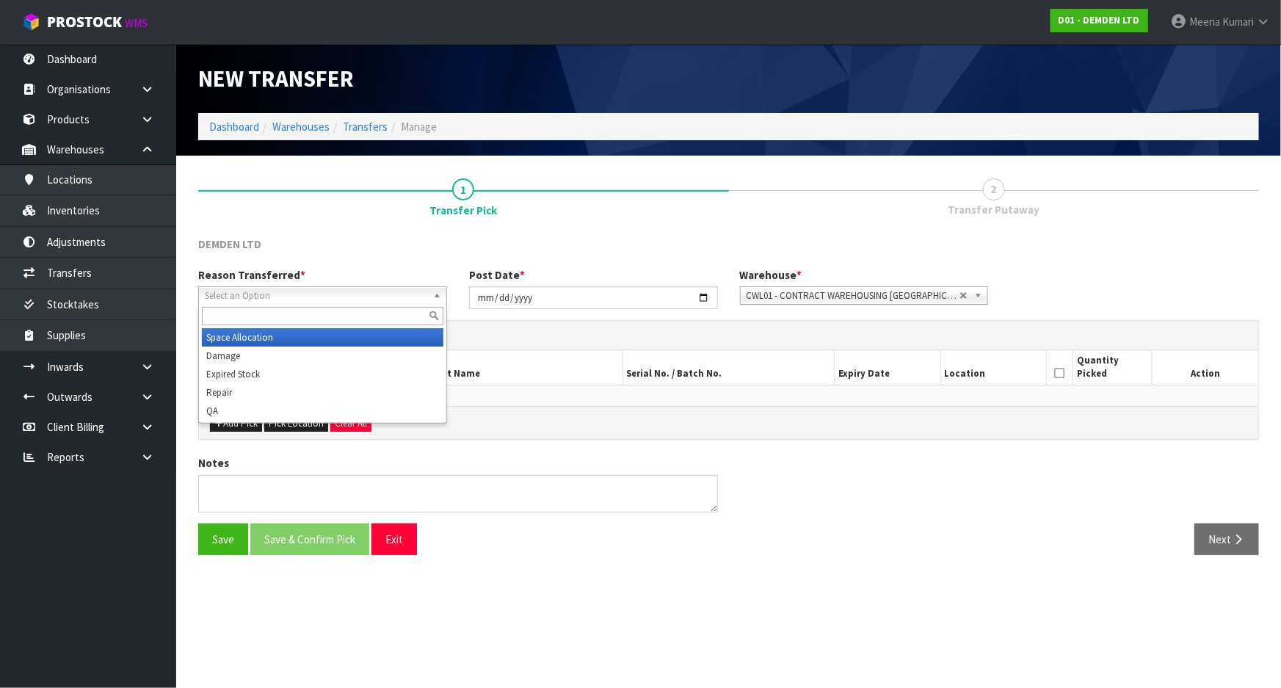
click at [245, 337] on li "Space Allocation" at bounding box center [323, 337] width 242 height 18
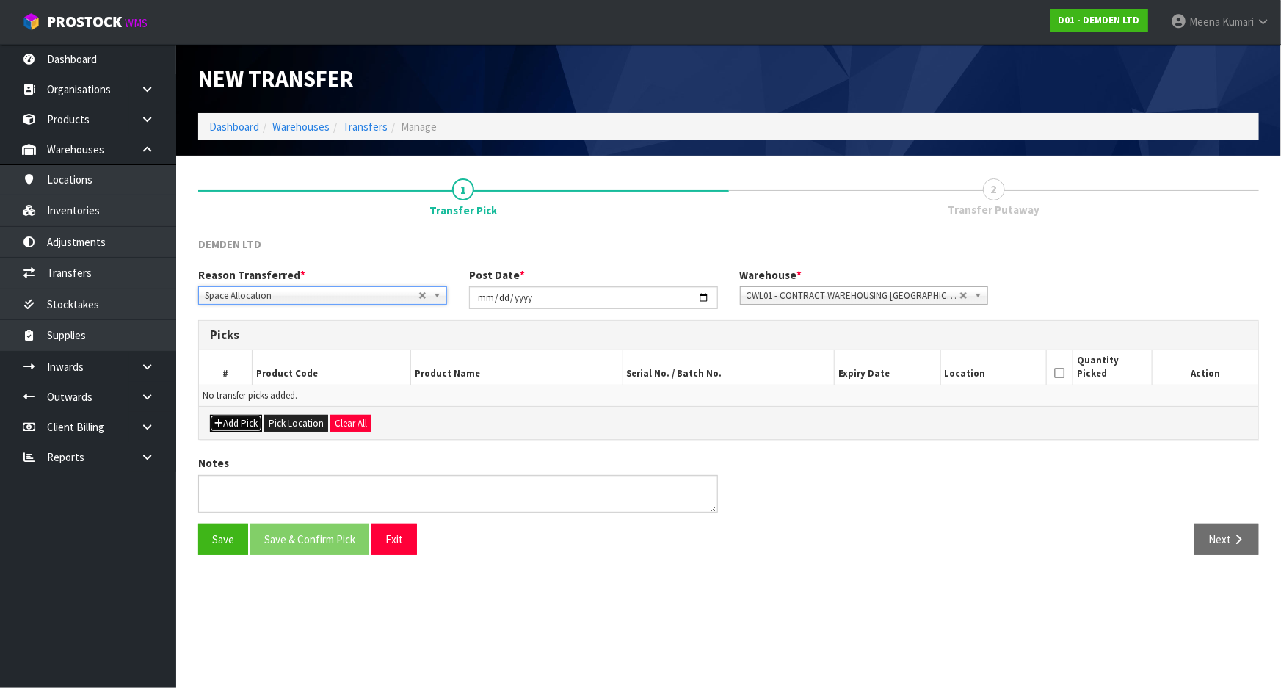
click at [244, 427] on button "Add Pick" at bounding box center [236, 424] width 52 height 18
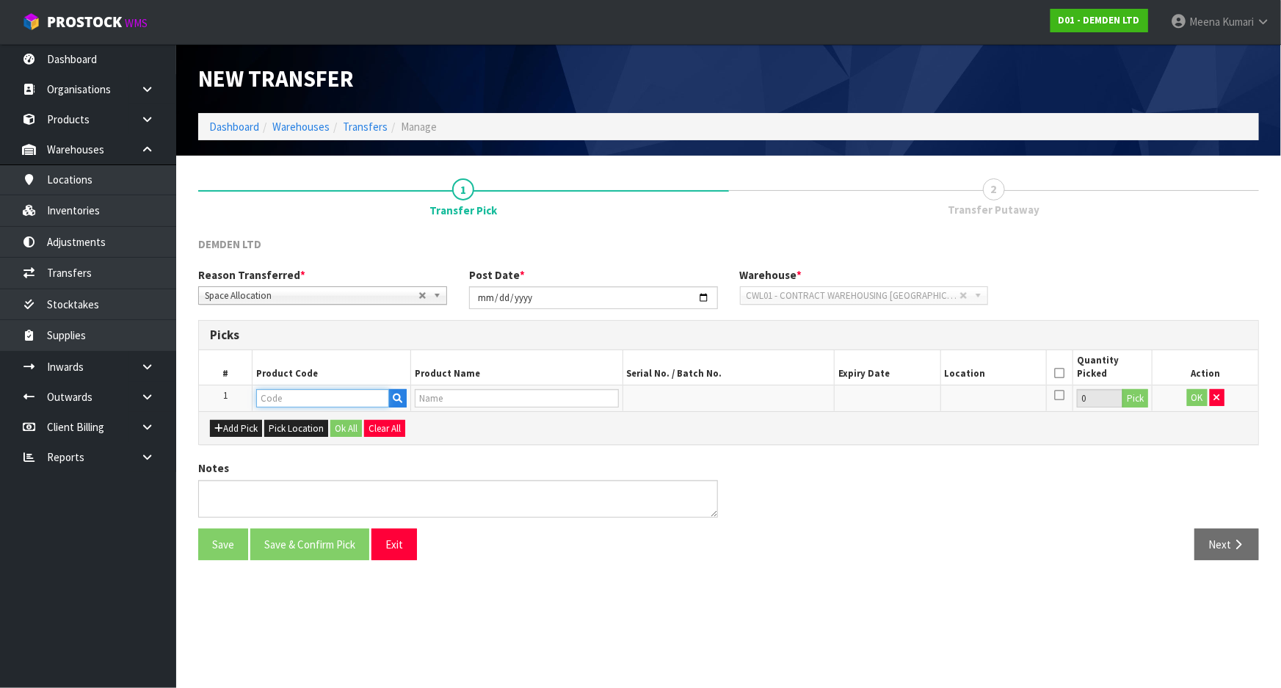
click at [269, 398] on input "text" at bounding box center [322, 398] width 133 height 18
type input "110015"
type input "ADMIX C1000 - 15KG"
type input "110015"
click at [1132, 402] on button "Pick" at bounding box center [1136, 398] width 26 height 19
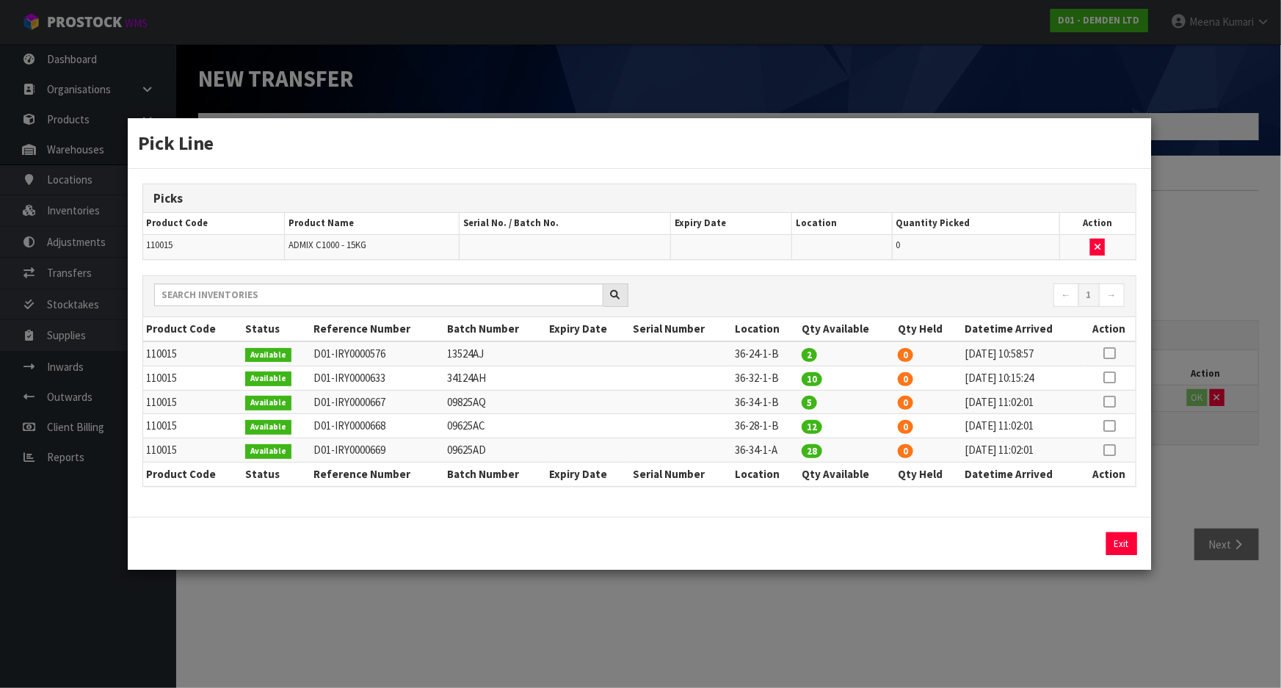
click at [1110, 353] on icon at bounding box center [1110, 353] width 12 height 1
click at [1065, 544] on button "Assign Pick" at bounding box center [1072, 543] width 60 height 23
type input "2"
click at [999, 645] on div "Pick Line Picks Product Code Product Name Serial No. / Batch No. Expiry Date Lo…" at bounding box center [640, 344] width 1281 height 688
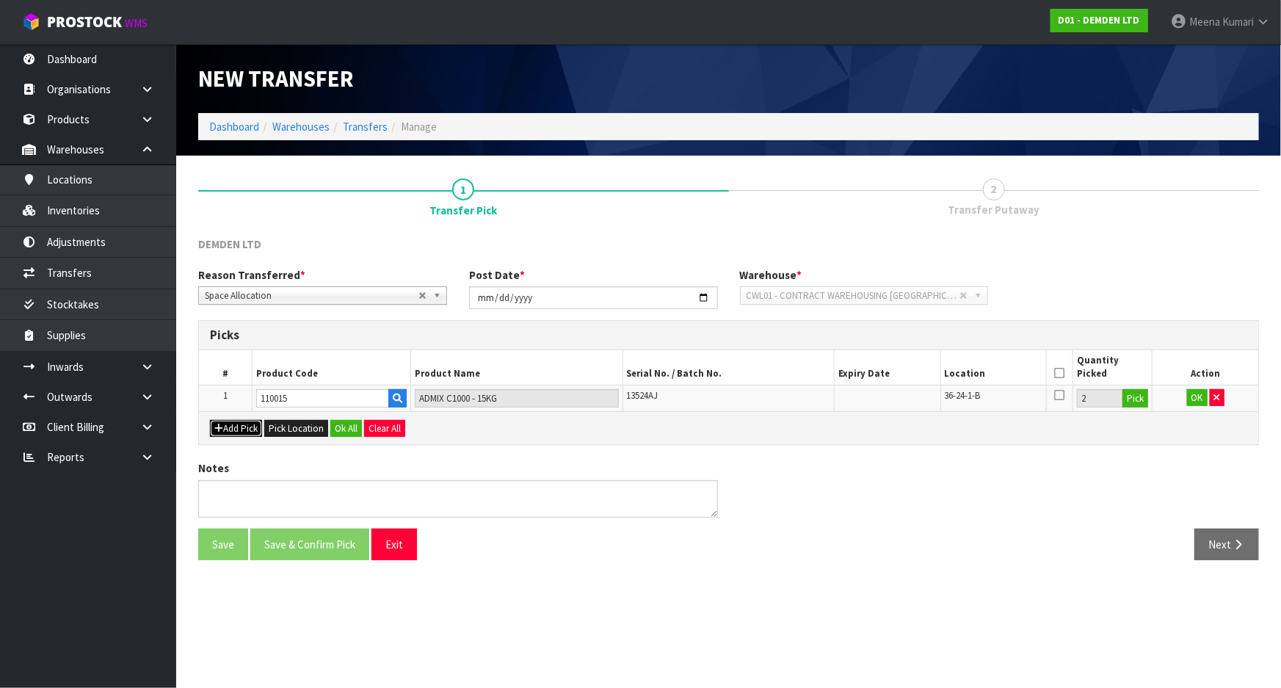
click at [244, 430] on button "Add Pick" at bounding box center [236, 429] width 52 height 18
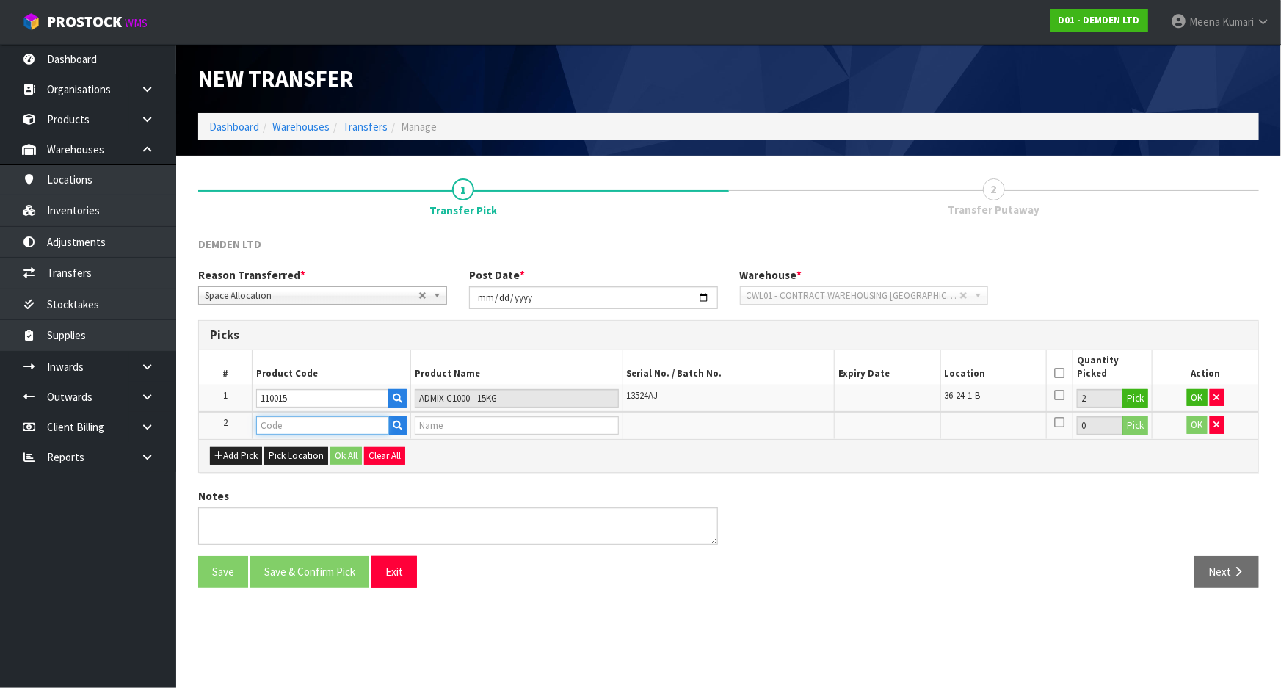
click at [320, 430] on input "text" at bounding box center [322, 425] width 133 height 18
type input "185120"
type input "XYPEX MEGA MIX 1"
type input "185120"
click at [1132, 427] on button "Pick" at bounding box center [1136, 425] width 26 height 19
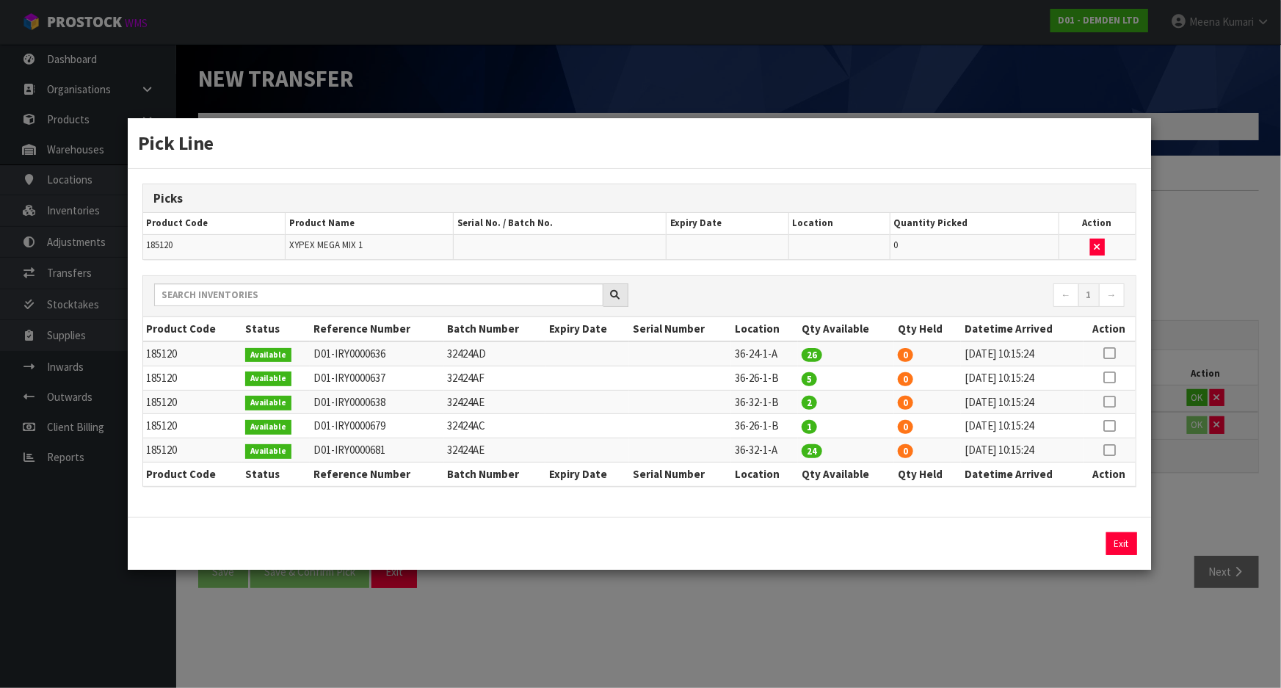
click at [1110, 426] on icon at bounding box center [1110, 426] width 12 height 1
click at [1058, 547] on button "Assign Pick" at bounding box center [1072, 543] width 60 height 23
type input "1"
click at [1006, 596] on div "Pick Line Picks Product Code Product Name Serial No. / Batch No. Expiry Date Lo…" at bounding box center [640, 344] width 1281 height 688
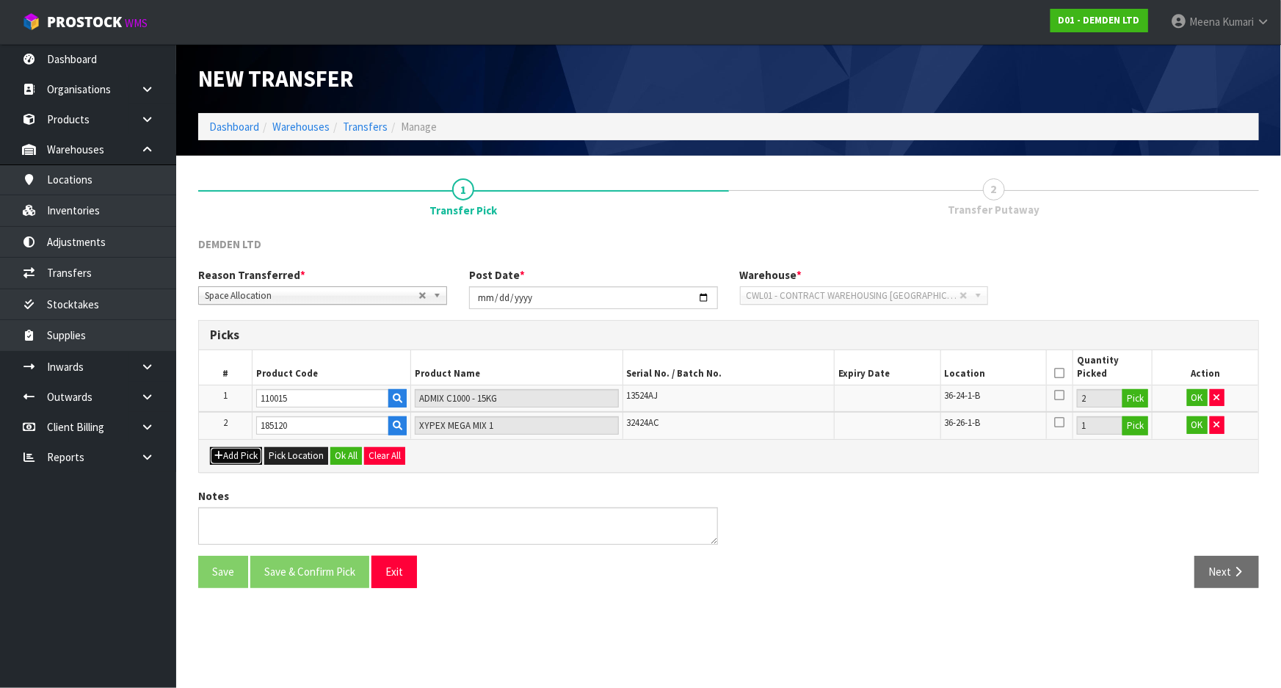
click at [223, 455] on button "Add Pick" at bounding box center [236, 456] width 52 height 18
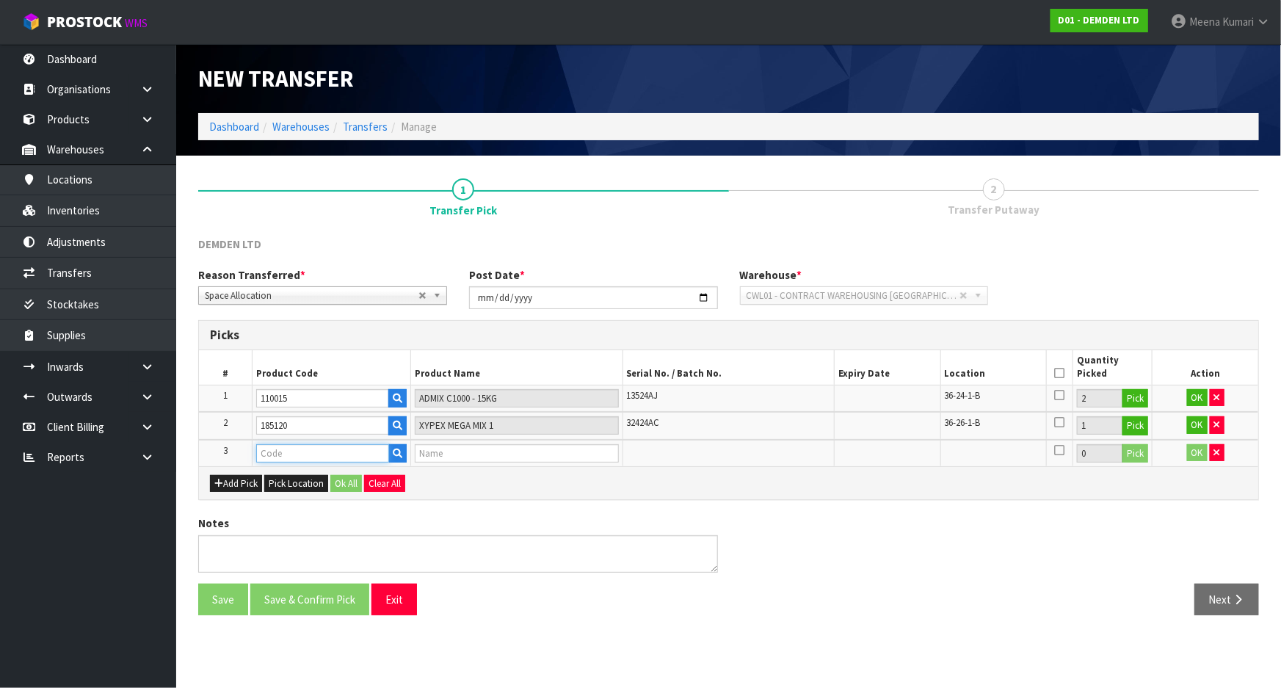
click at [283, 458] on input "text" at bounding box center [322, 453] width 133 height 18
type input "110015"
type input "ADMIX C1000 - 15KG"
type input "110015"
click at [1139, 455] on button "Pick" at bounding box center [1136, 453] width 26 height 19
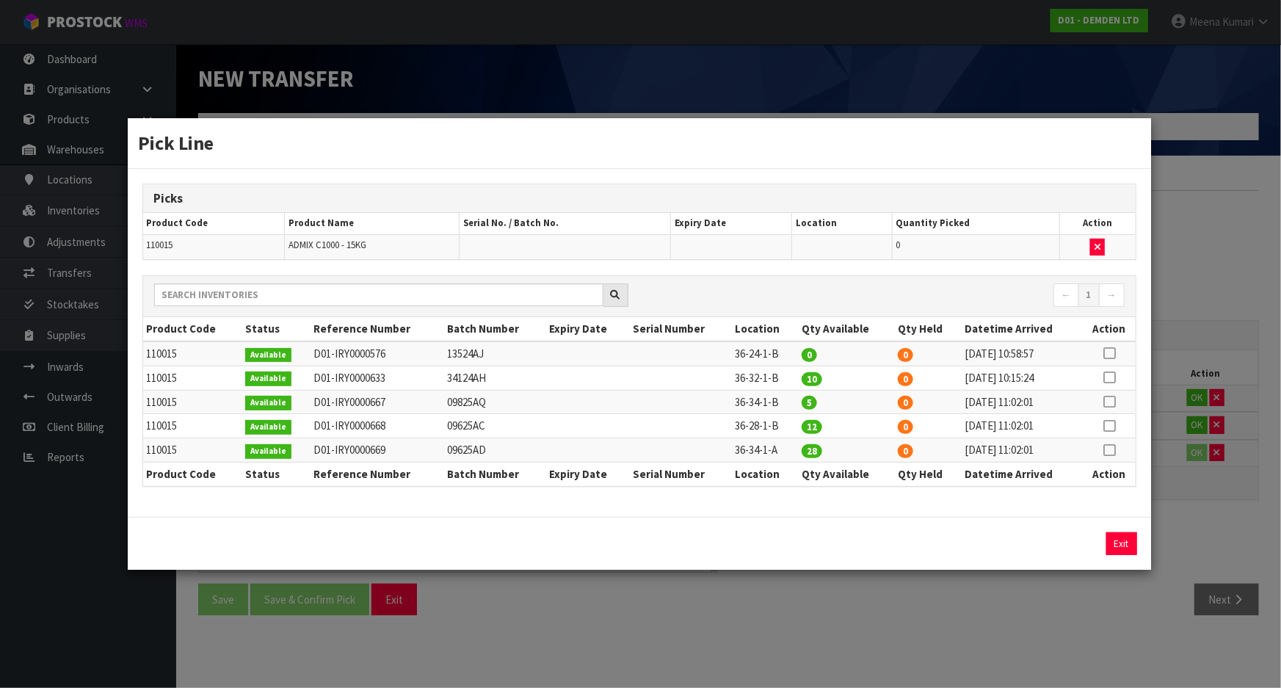
click at [1108, 426] on icon at bounding box center [1110, 426] width 12 height 1
click at [1070, 543] on button "Assign Pick" at bounding box center [1072, 543] width 60 height 23
type input "12"
drag, startPoint x: 908, startPoint y: 636, endPoint x: 897, endPoint y: 627, distance: 14.1
click at [908, 636] on div "Pick Line Picks Product Code Product Name Serial No. / Batch No. Expiry Date Lo…" at bounding box center [640, 344] width 1281 height 688
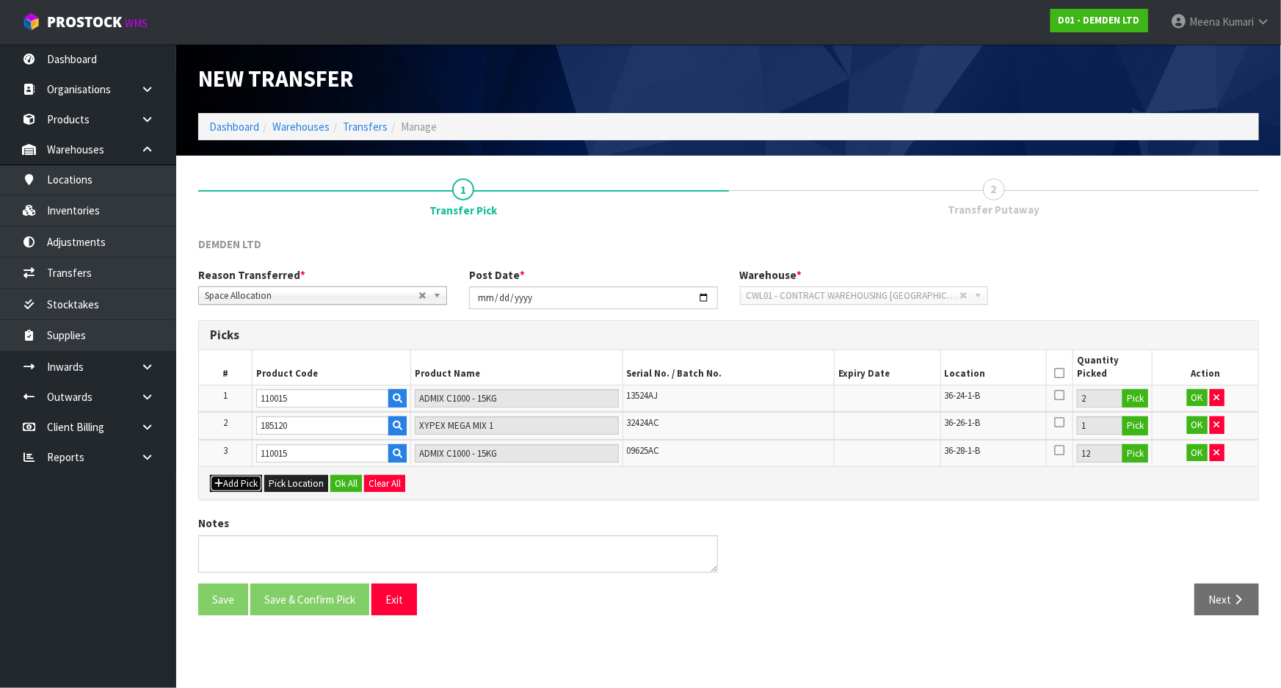
click at [229, 477] on button "Add Pick" at bounding box center [236, 484] width 52 height 18
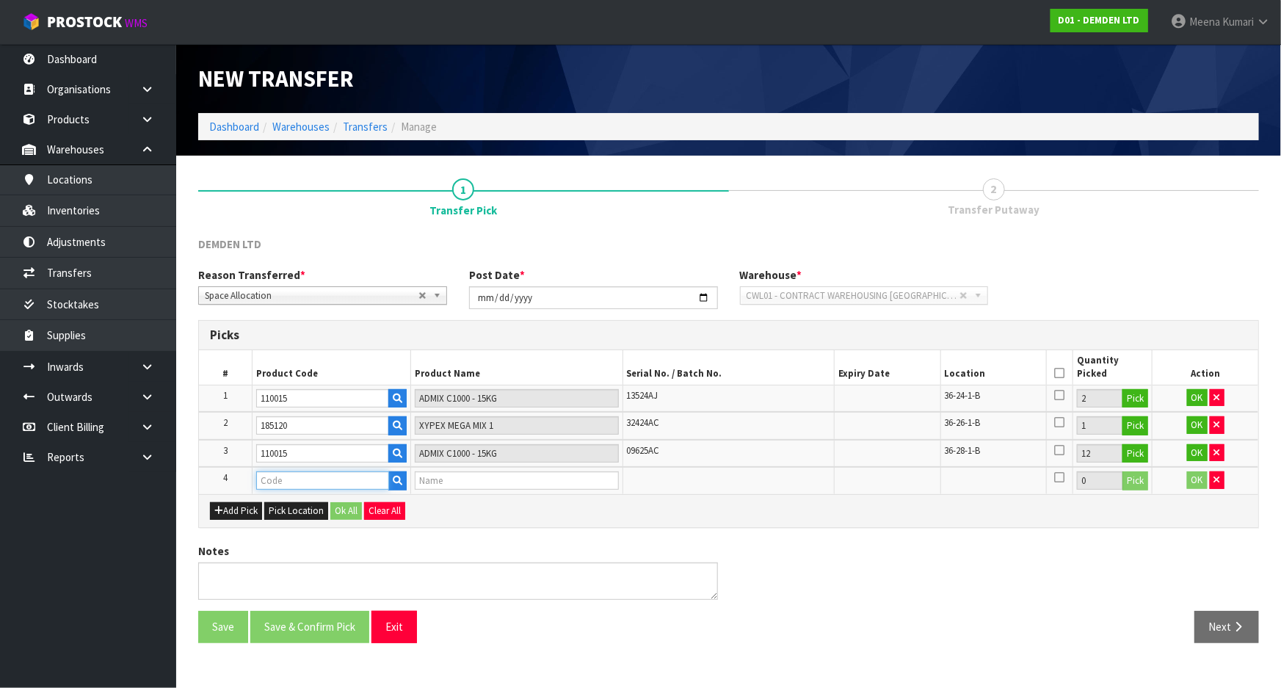
click at [272, 482] on input "text" at bounding box center [322, 480] width 133 height 18
click at [1215, 481] on icon "button" at bounding box center [1218, 480] width 6 height 10
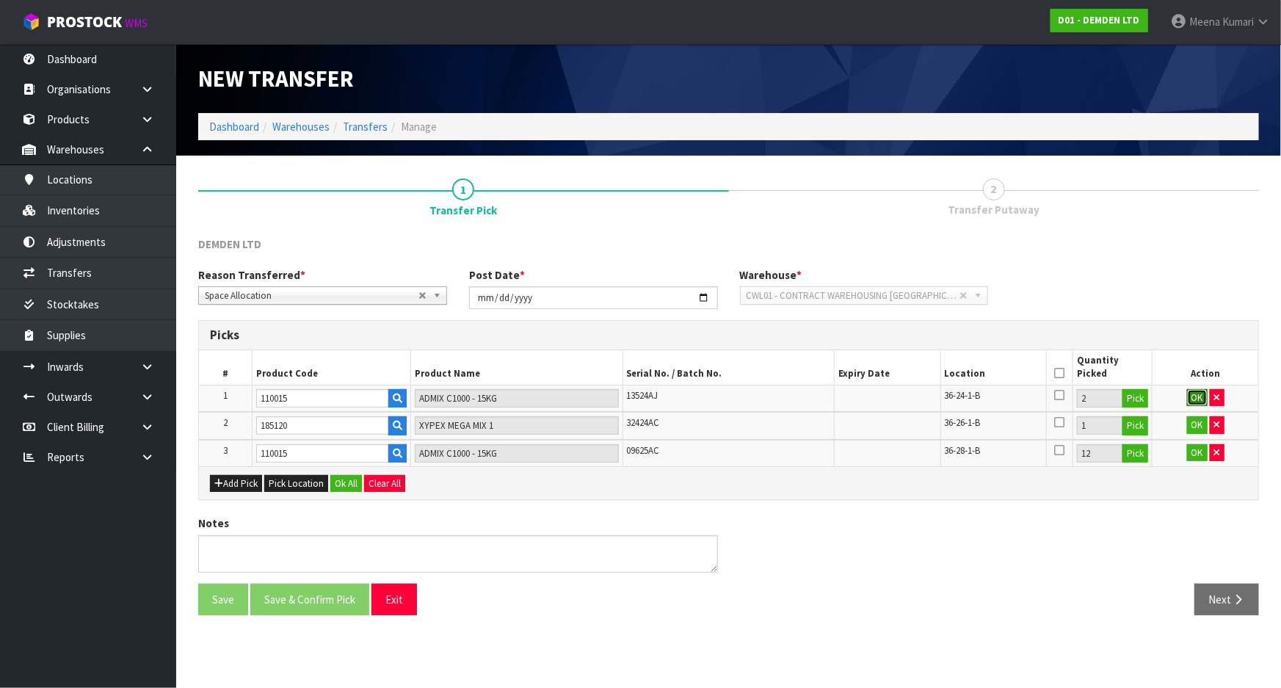
click at [1200, 402] on button "OK" at bounding box center [1197, 398] width 21 height 18
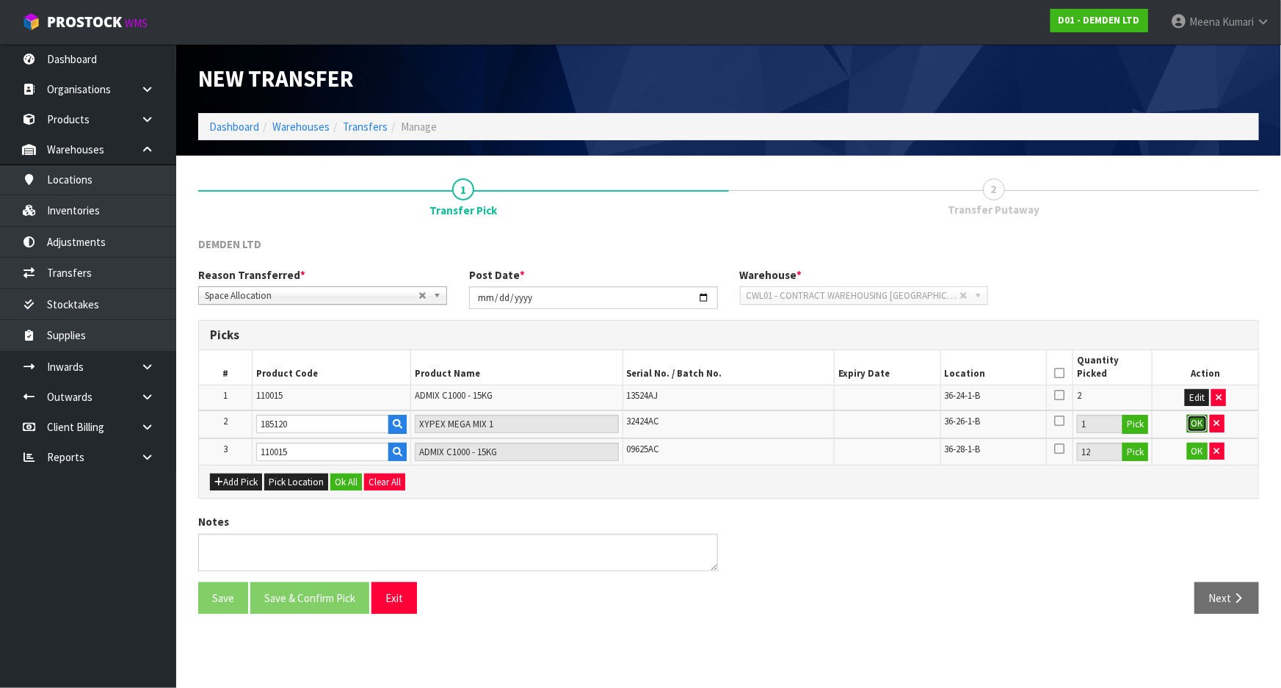
click at [1198, 421] on button "OK" at bounding box center [1197, 424] width 21 height 18
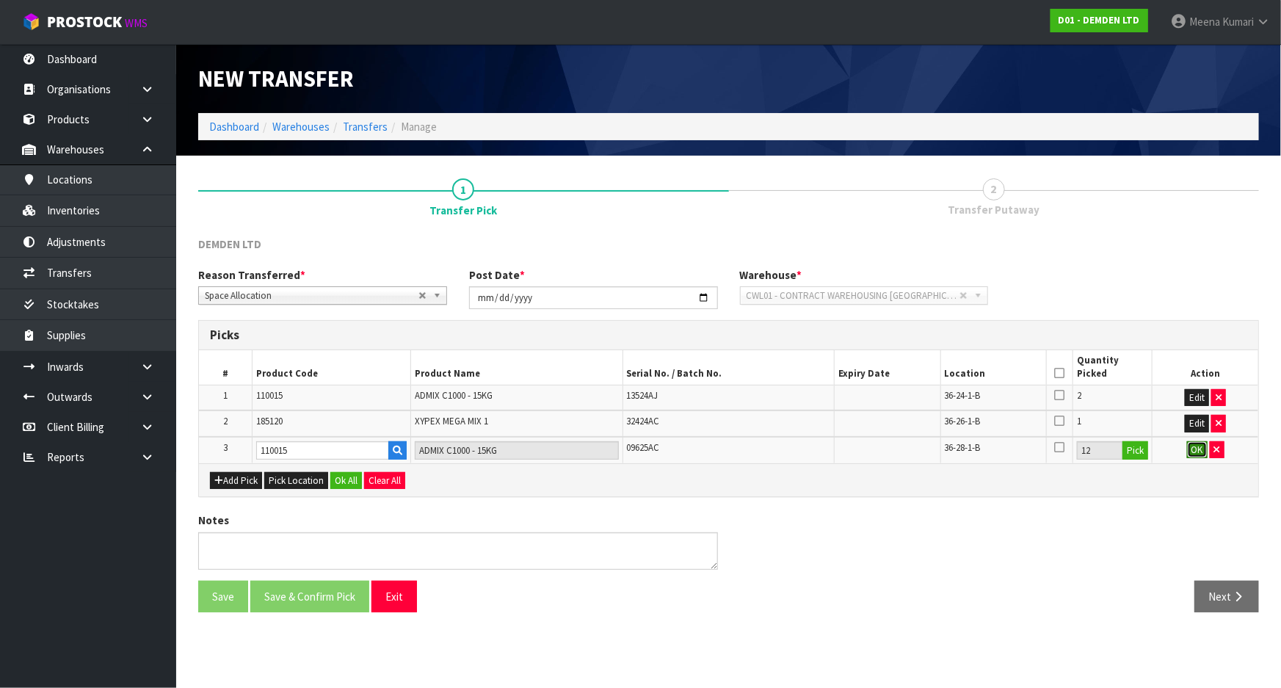
click at [1198, 448] on button "OK" at bounding box center [1197, 450] width 21 height 18
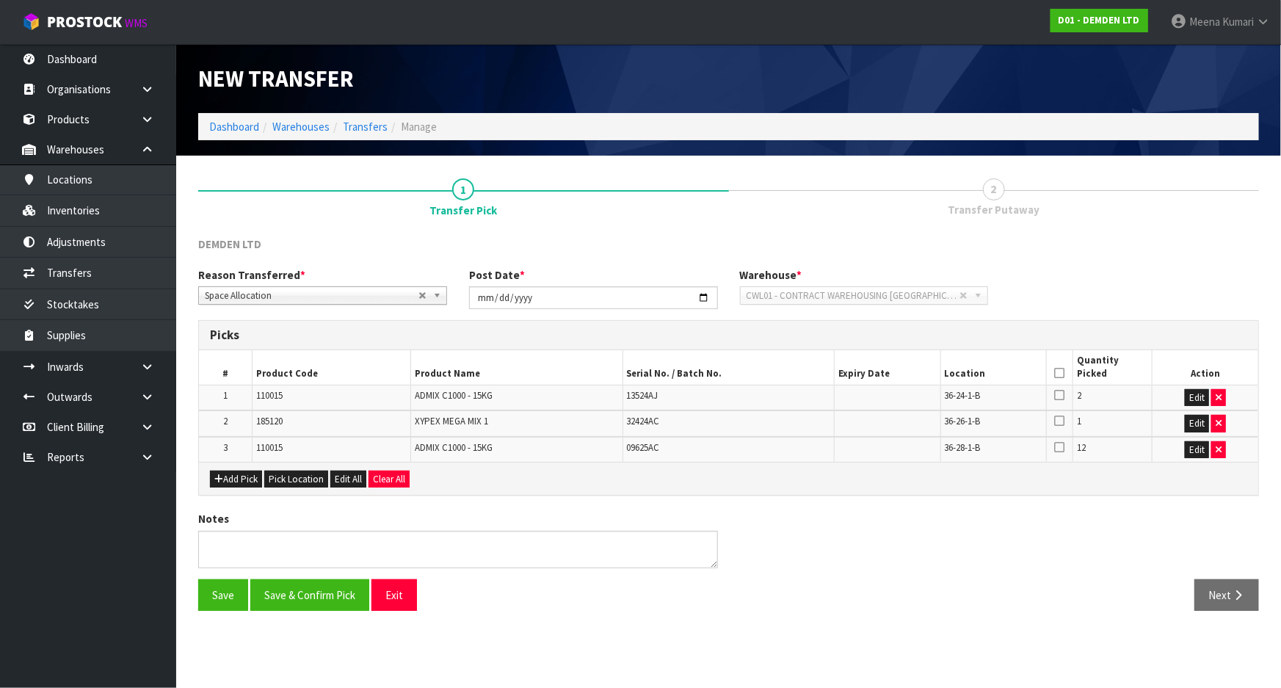
click at [1057, 374] on icon at bounding box center [1059, 373] width 10 height 1
click at [324, 590] on button "Save & Confirm Pick" at bounding box center [309, 595] width 119 height 32
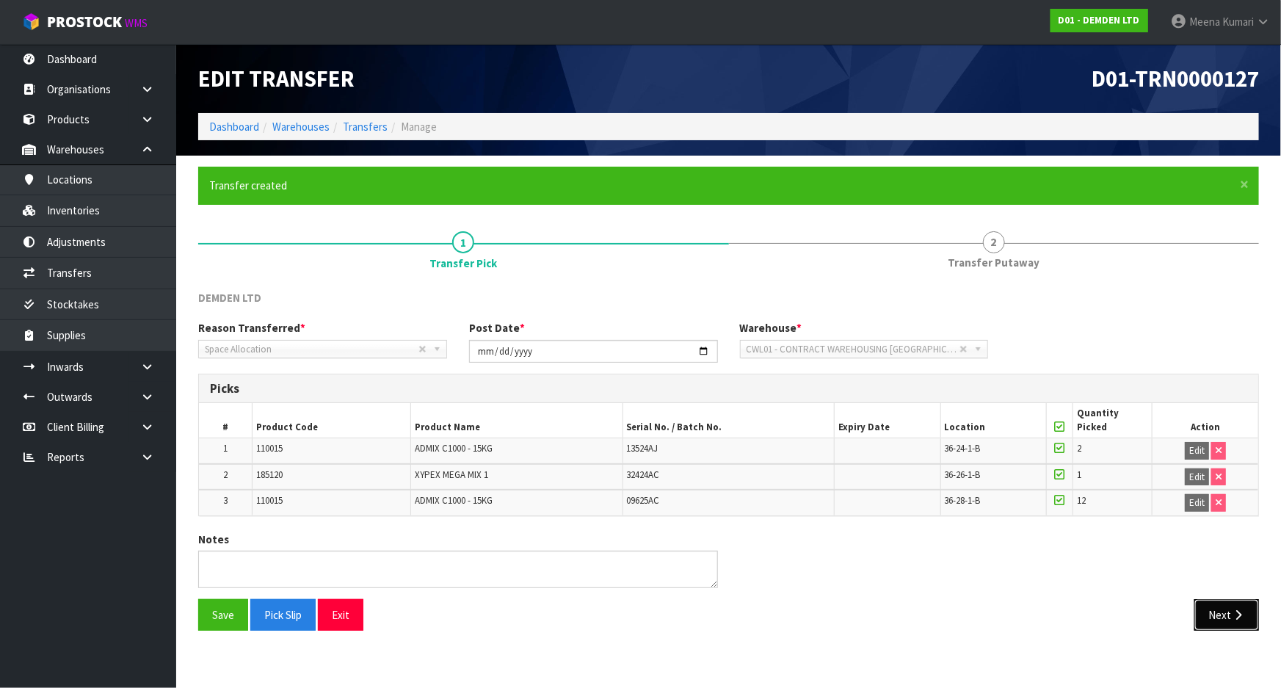
click at [1227, 618] on button "Next" at bounding box center [1227, 615] width 65 height 32
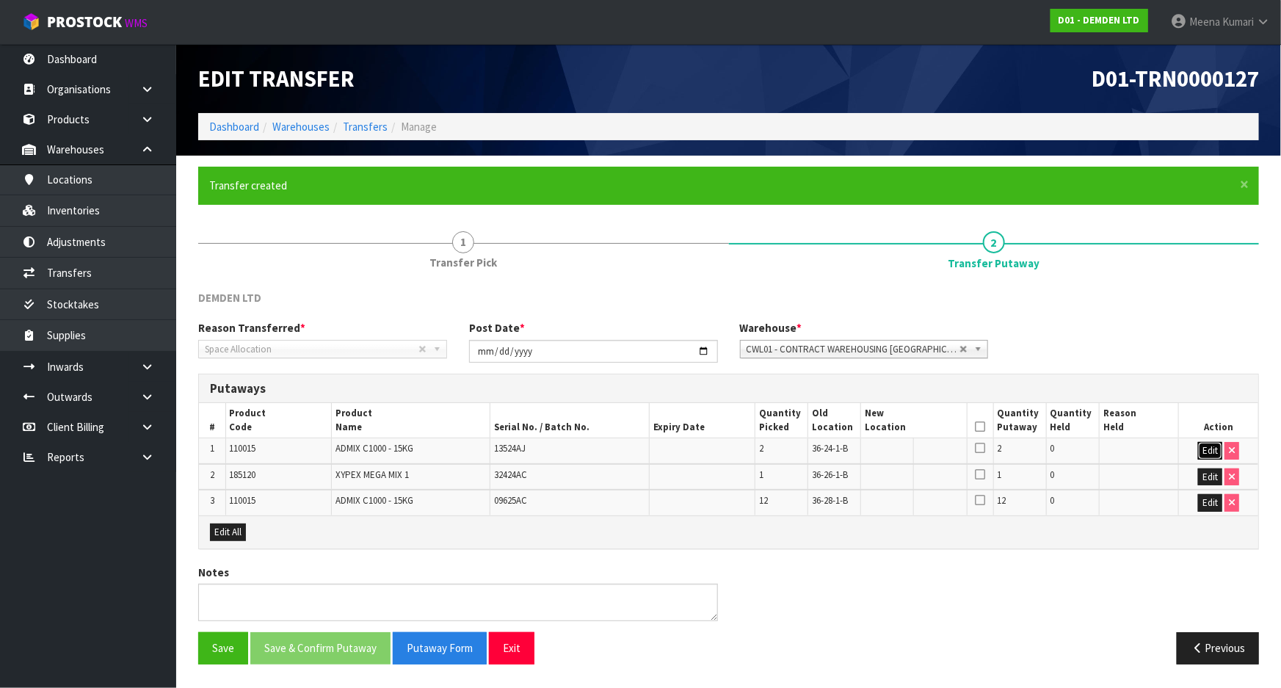
click at [1209, 446] on button "Edit" at bounding box center [1210, 451] width 24 height 18
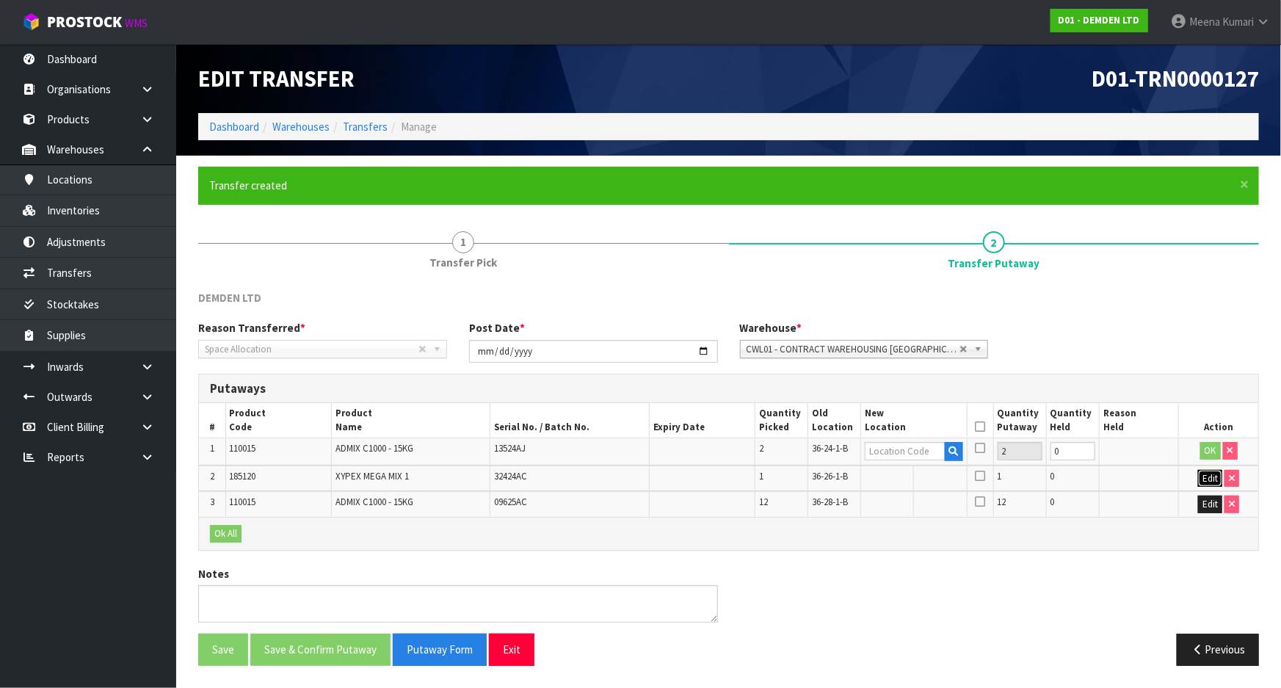
click at [1204, 477] on button "Edit" at bounding box center [1210, 479] width 24 height 18
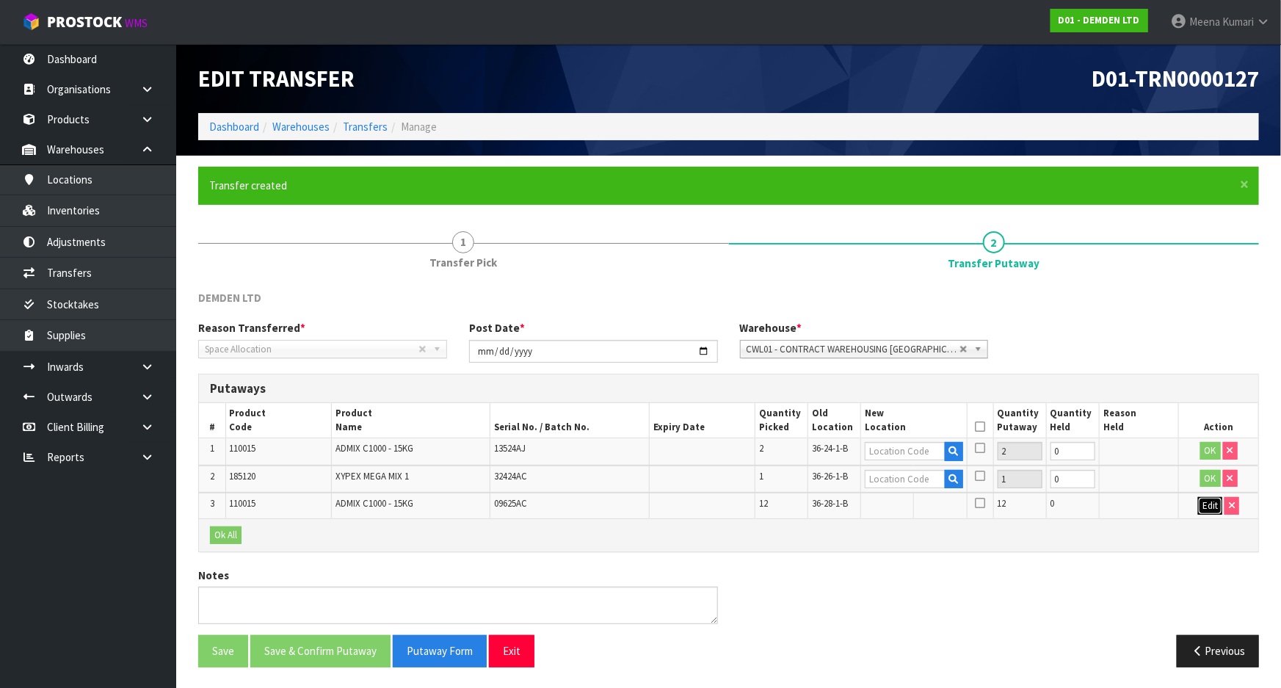
click at [1210, 499] on button "Edit" at bounding box center [1210, 506] width 24 height 18
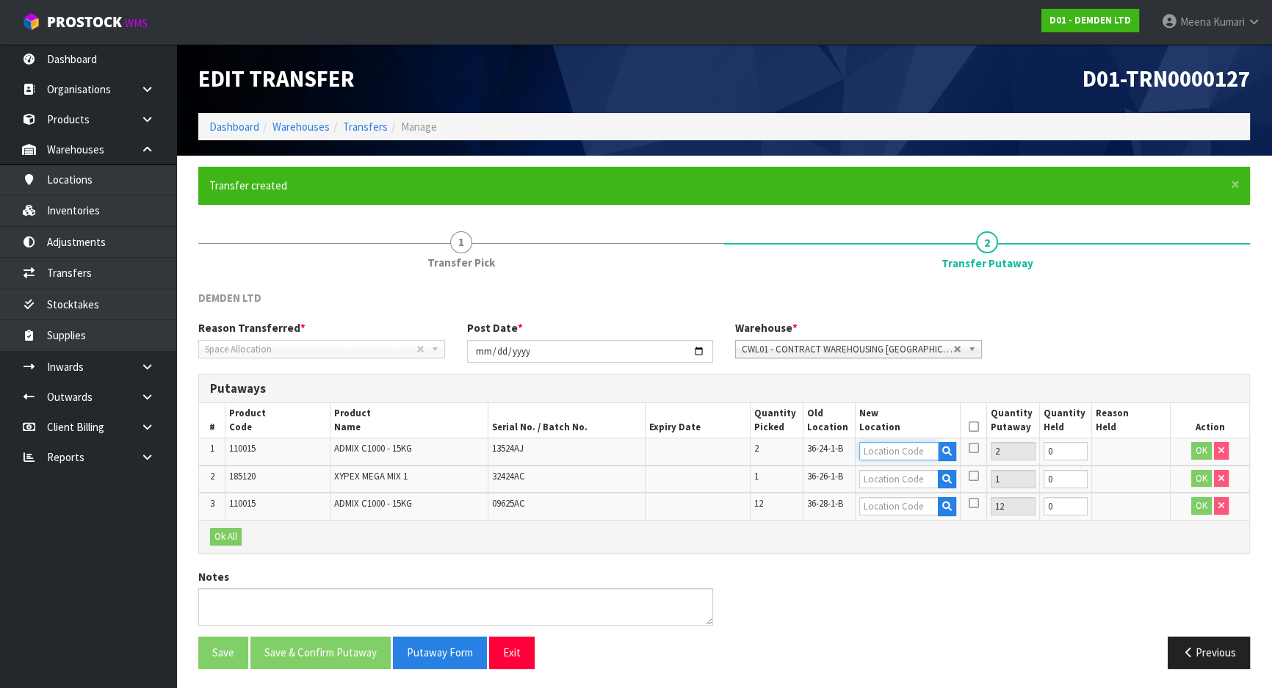
click at [891, 455] on input "text" at bounding box center [898, 451] width 79 height 18
type input "36-30-1-B"
click at [899, 485] on input "text" at bounding box center [898, 479] width 79 height 18
type input "36-28-1-B"
click at [895, 507] on input "text" at bounding box center [898, 506] width 79 height 18
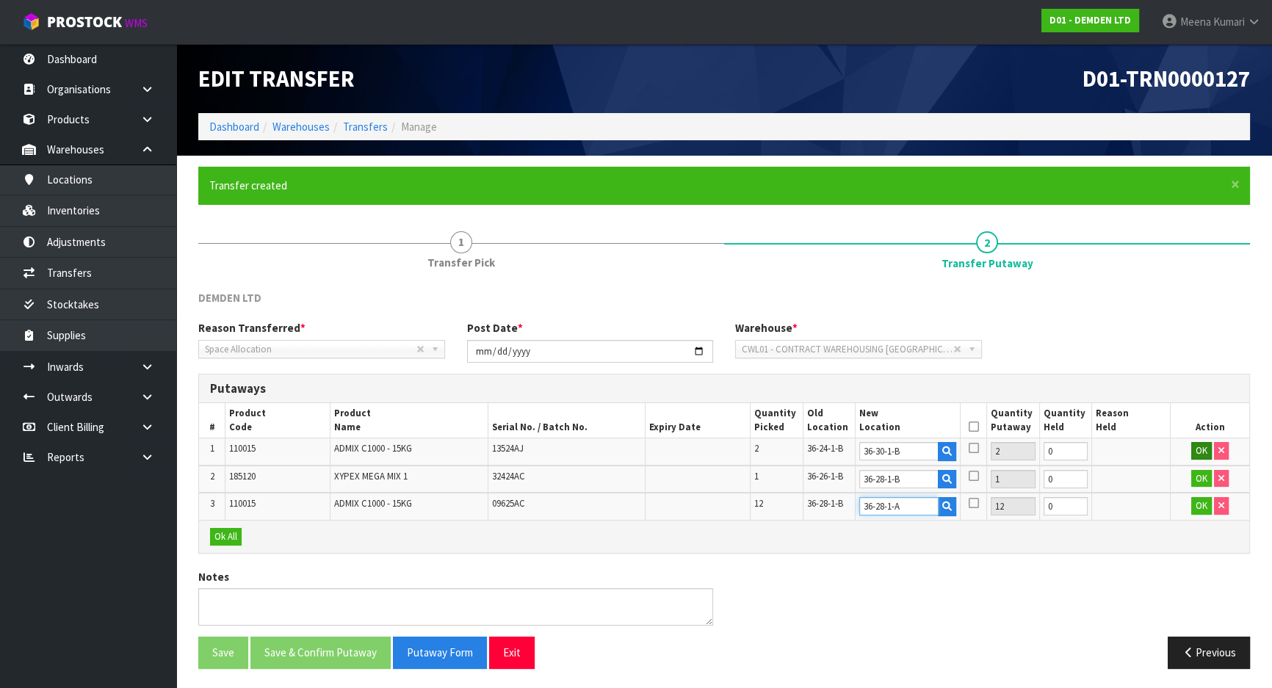
type input "36-28-1-A"
click at [1195, 449] on button "OK" at bounding box center [1201, 451] width 21 height 18
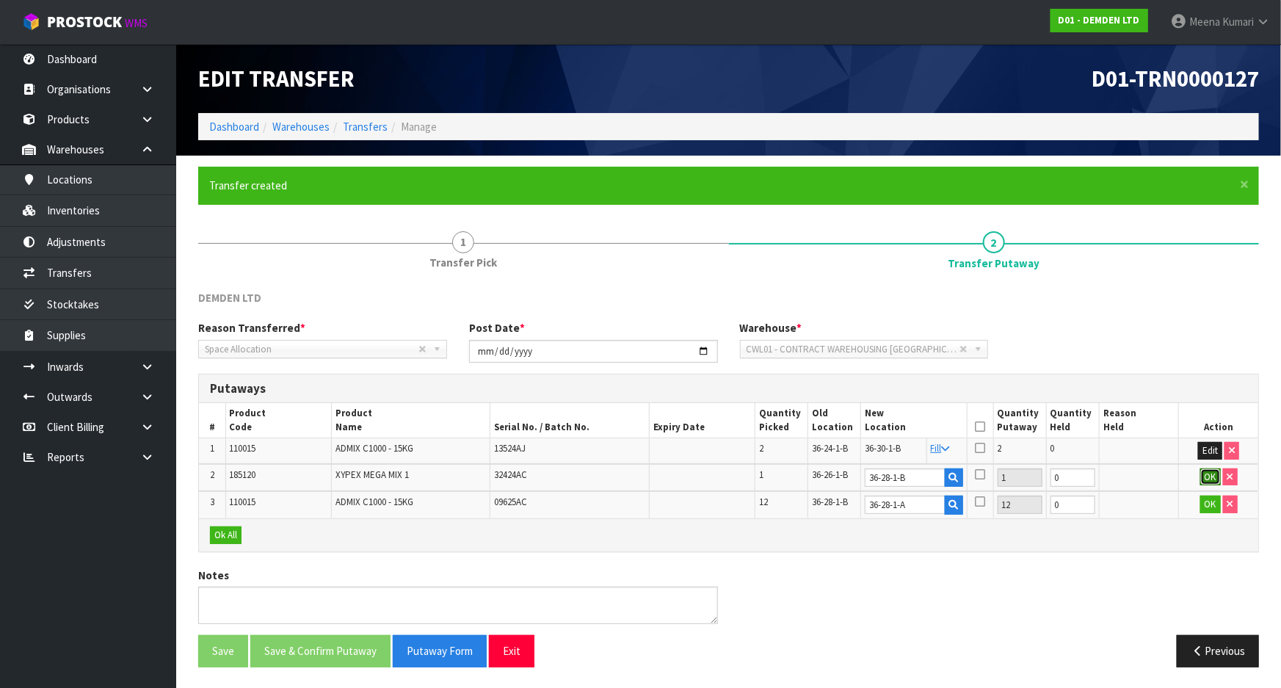
click at [1203, 474] on button "OK" at bounding box center [1211, 477] width 21 height 18
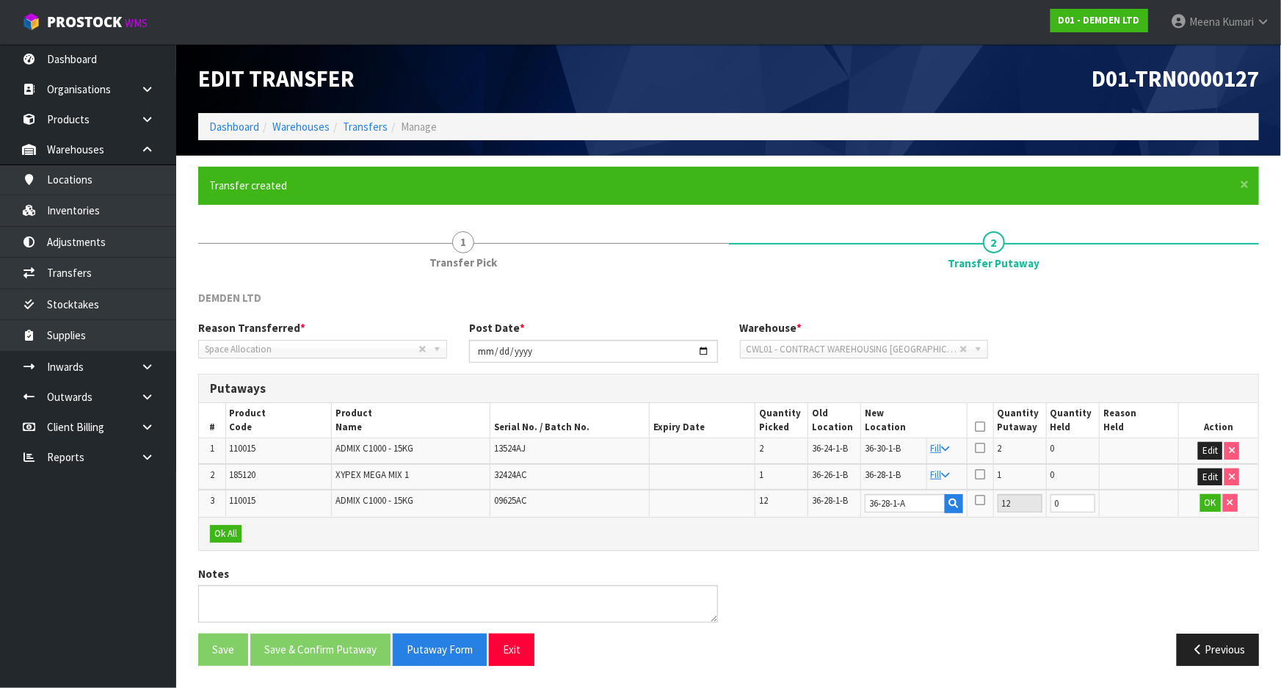
click at [1210, 510] on td "OK" at bounding box center [1218, 503] width 79 height 27
click at [1204, 498] on button "OK" at bounding box center [1211, 503] width 21 height 18
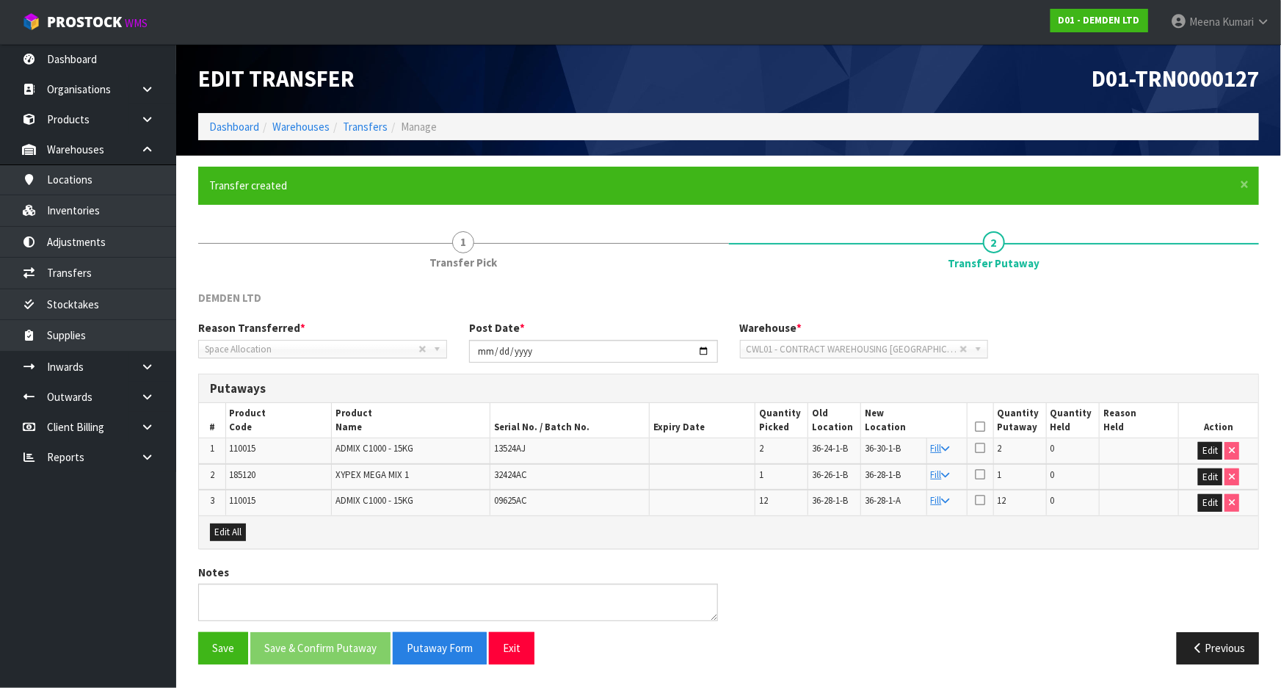
click at [972, 425] on th at bounding box center [980, 420] width 26 height 35
click at [979, 427] on icon at bounding box center [980, 427] width 10 height 1
click at [338, 647] on button "Save & Confirm Putaway" at bounding box center [320, 648] width 140 height 32
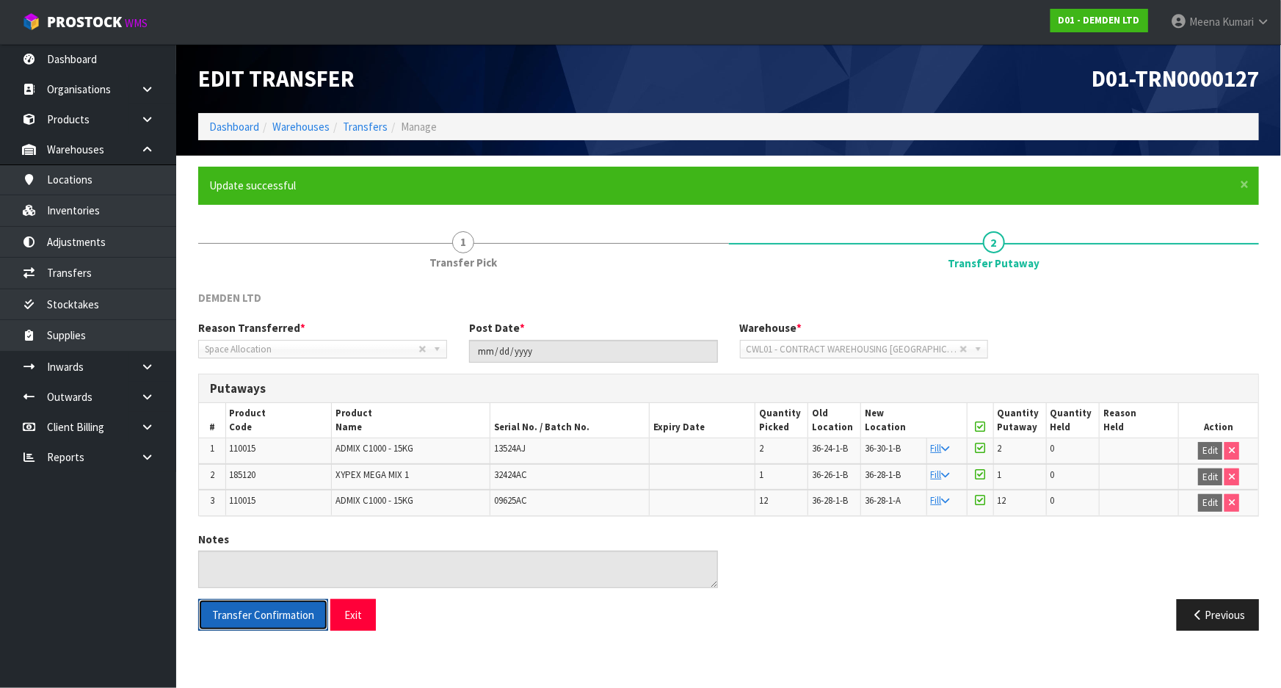
drag, startPoint x: 286, startPoint y: 607, endPoint x: 354, endPoint y: 359, distance: 256.7
click at [286, 608] on span "Transfer Confirmation" at bounding box center [263, 615] width 102 height 14
click at [140, 421] on icon at bounding box center [147, 426] width 14 height 11
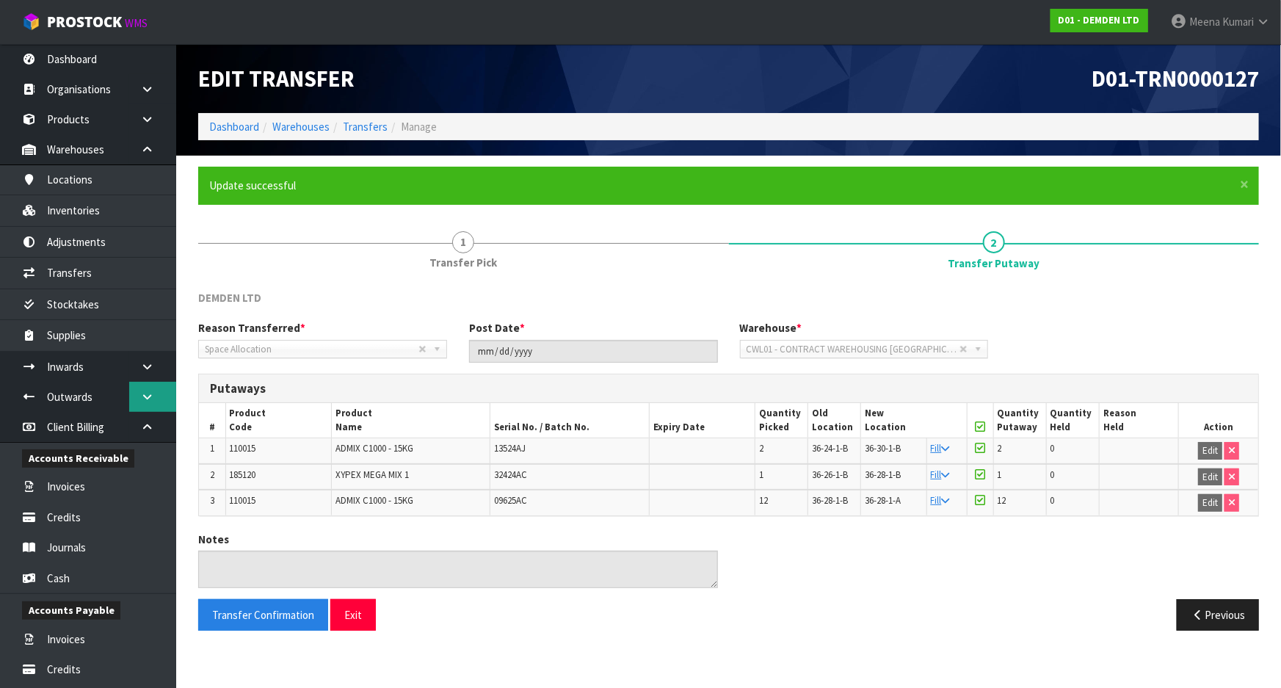
click at [142, 405] on link at bounding box center [152, 397] width 47 height 30
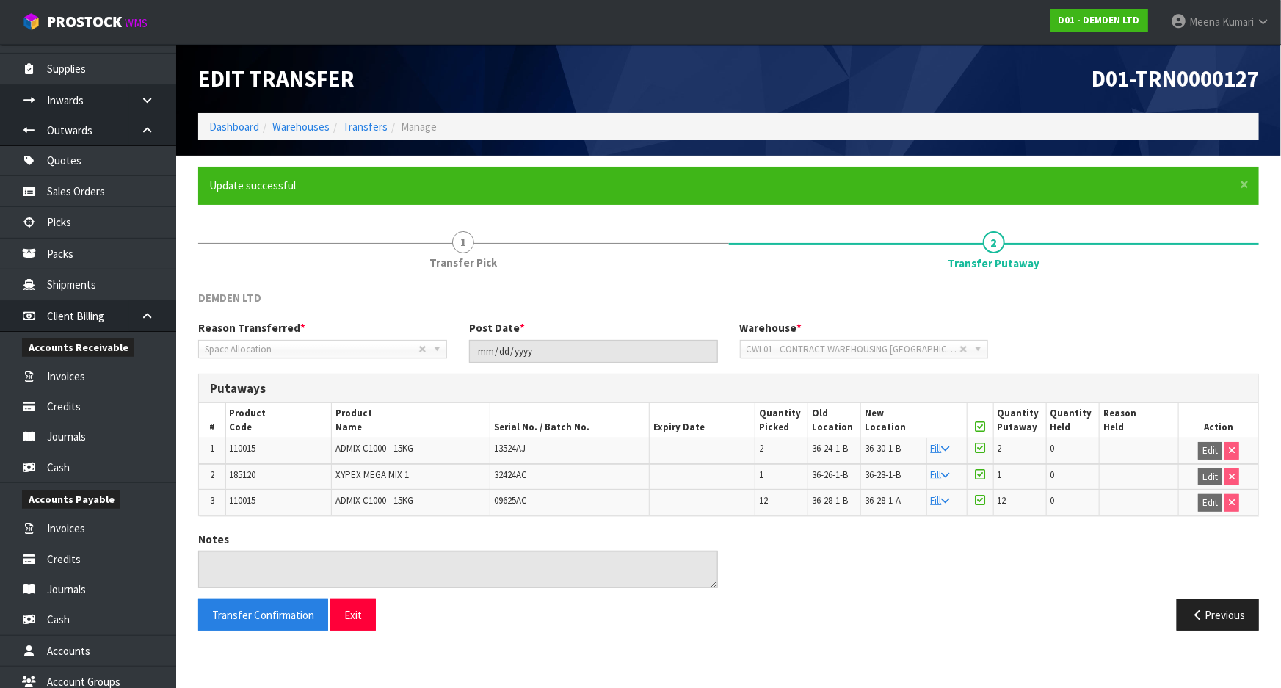
scroll to position [366, 0]
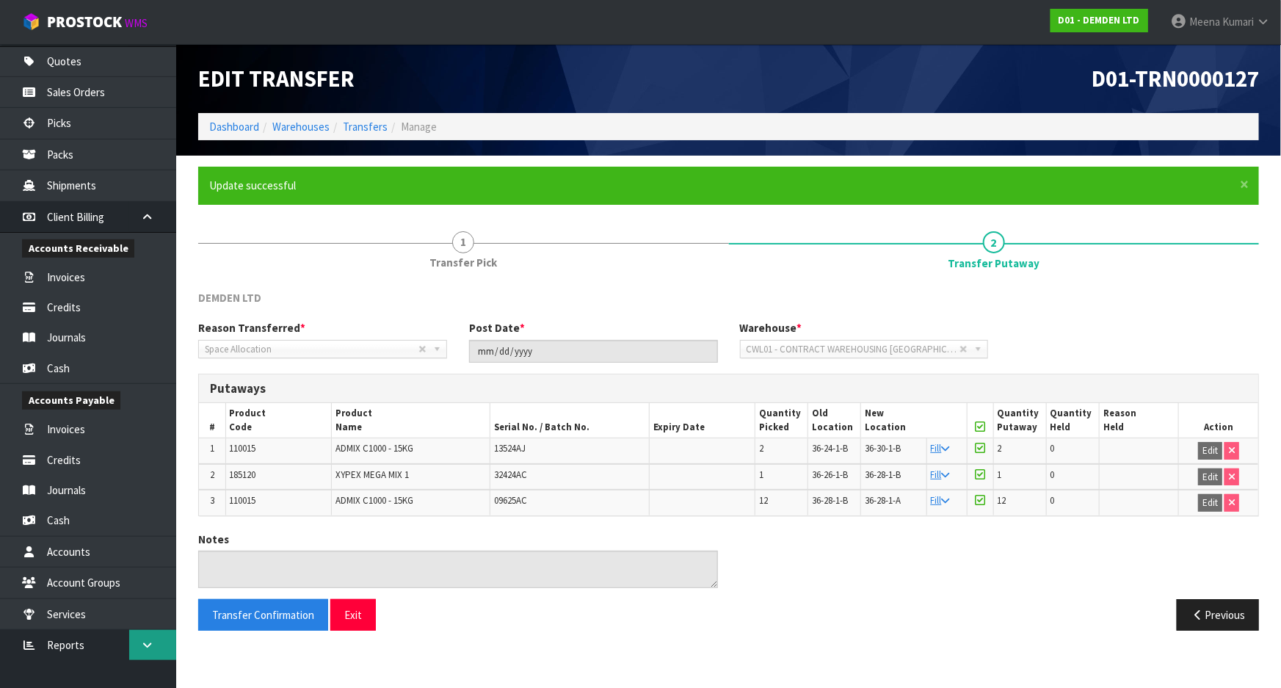
click at [161, 637] on link at bounding box center [152, 645] width 47 height 30
click at [84, 676] on link "Client" at bounding box center [88, 675] width 176 height 30
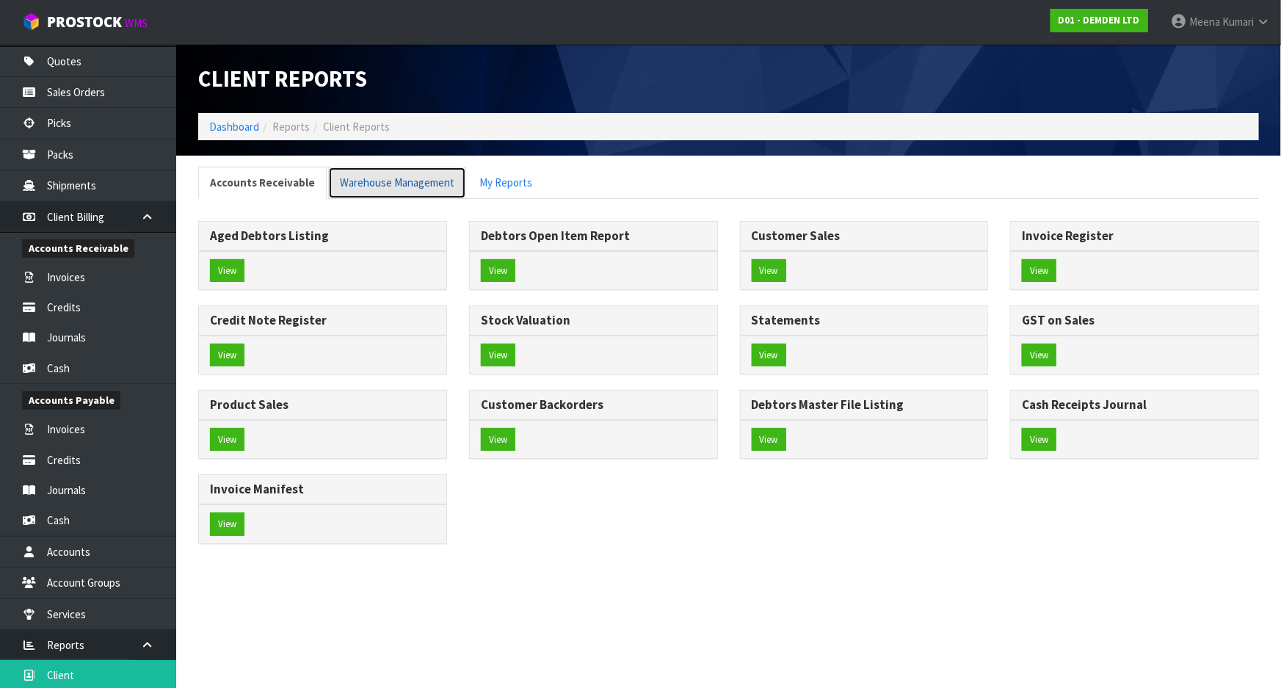
click at [394, 190] on link "Warehouse Management" at bounding box center [397, 183] width 138 height 32
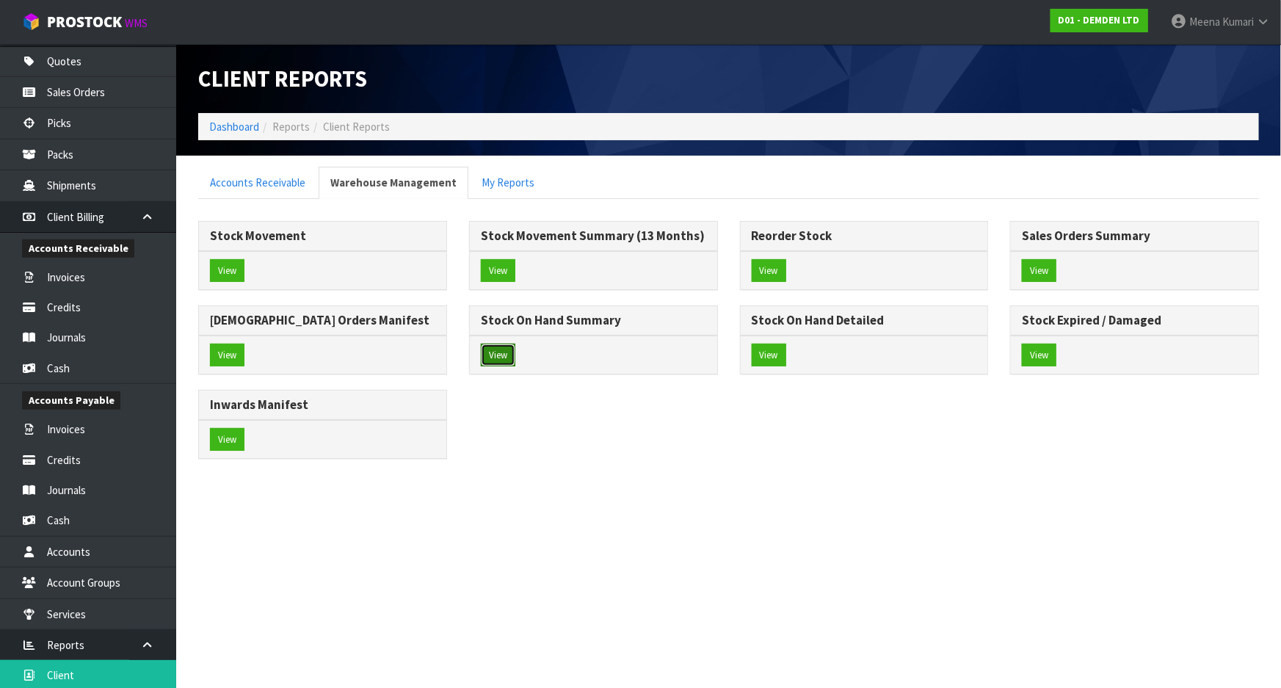
click at [495, 355] on button "View" at bounding box center [498, 355] width 35 height 23
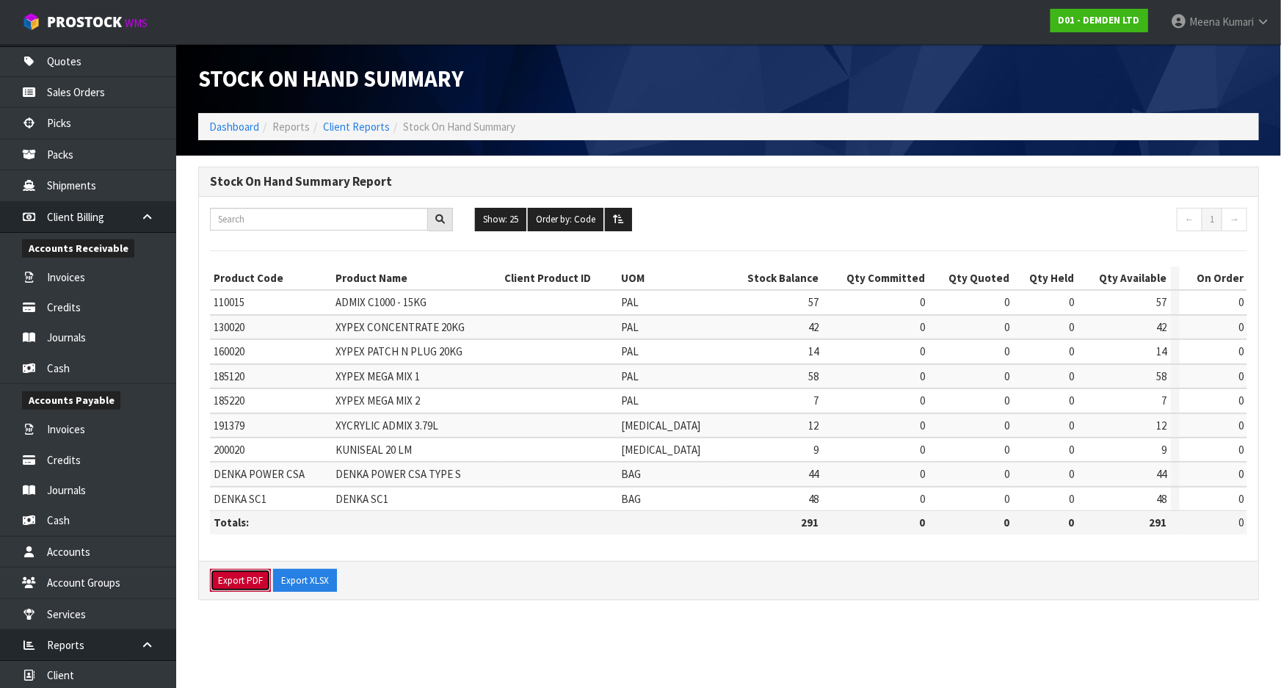
click at [235, 584] on button "Export PDF" at bounding box center [240, 580] width 61 height 23
click at [321, 582] on button "Export XLSX" at bounding box center [305, 580] width 64 height 23
click at [348, 127] on link "Client Reports" at bounding box center [356, 127] width 67 height 14
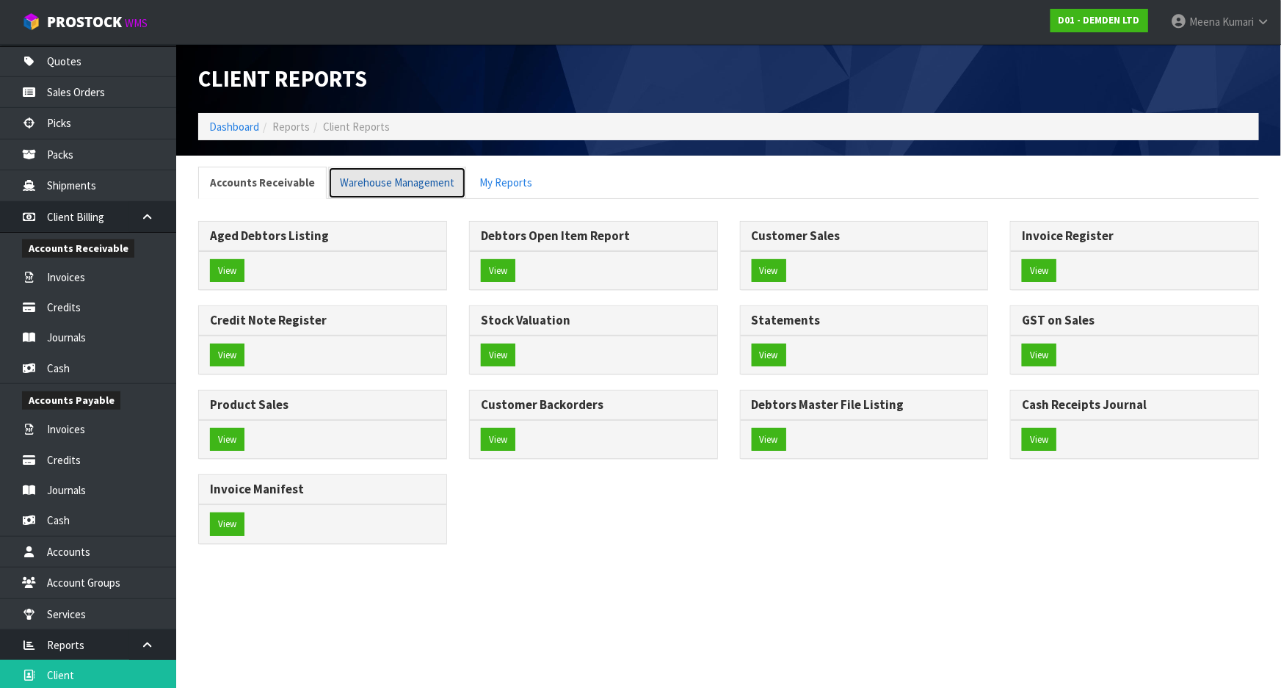
click at [413, 179] on link "Warehouse Management" at bounding box center [397, 183] width 138 height 32
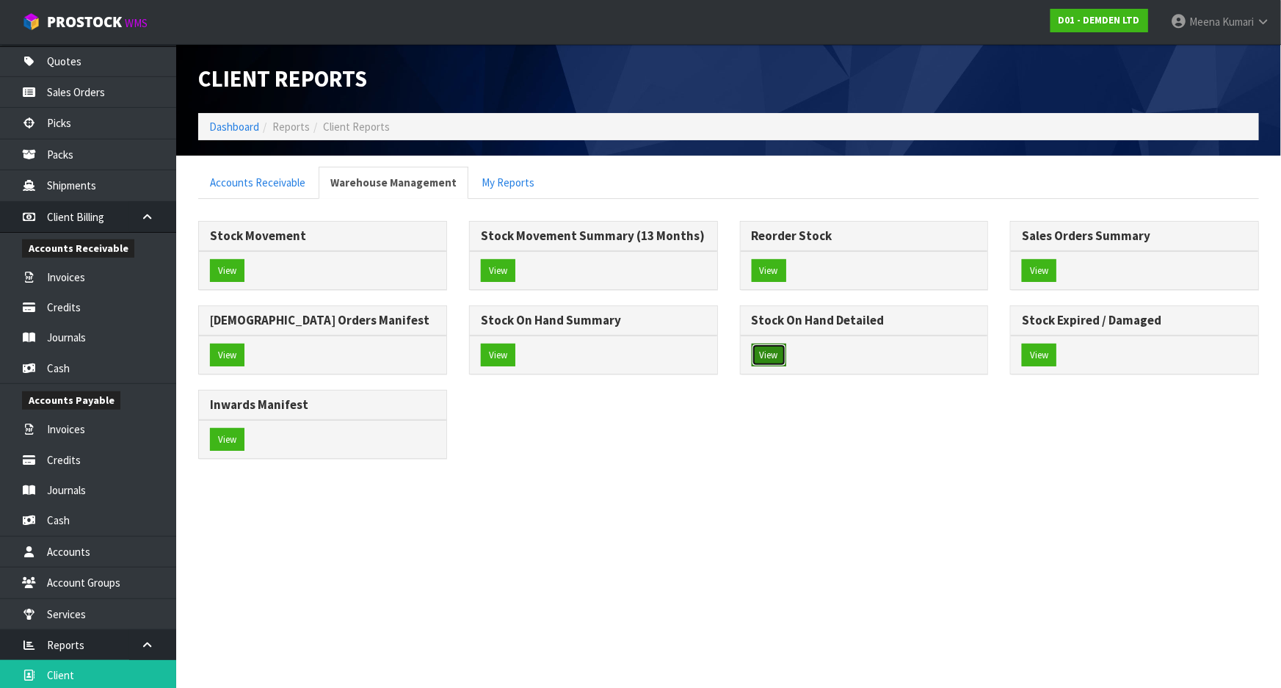
click at [783, 352] on button "View" at bounding box center [769, 355] width 35 height 23
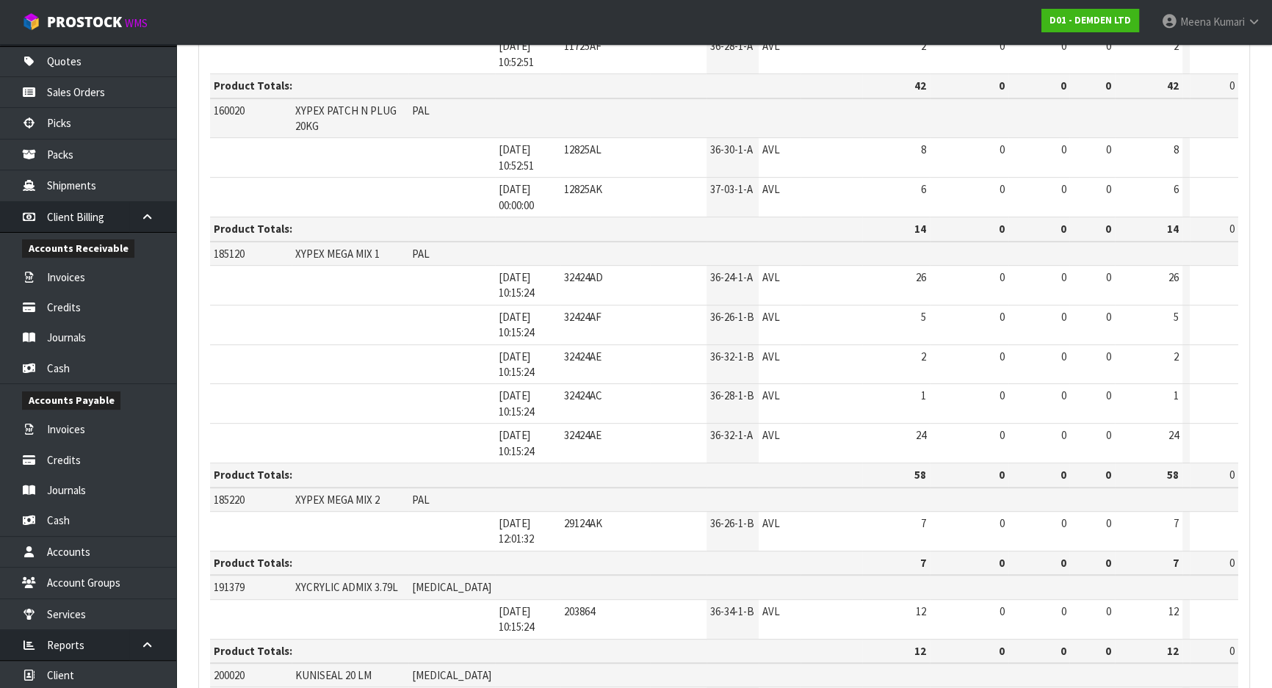
scroll to position [1100, 0]
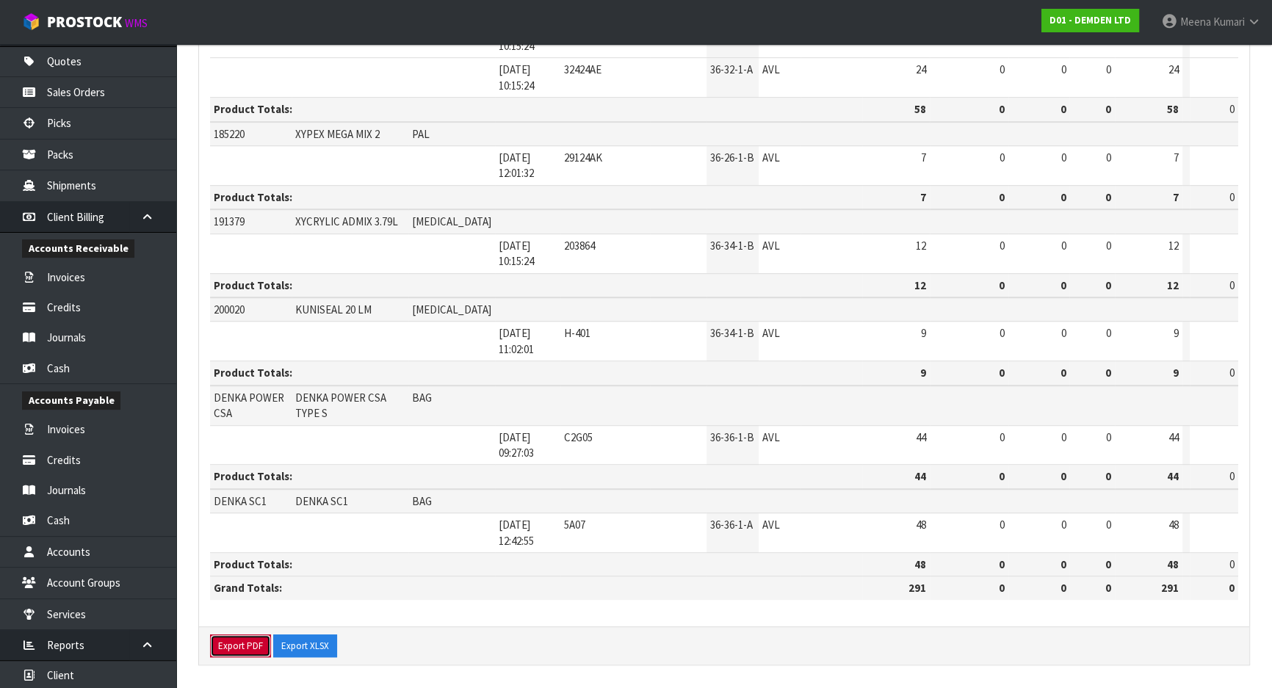
click at [253, 640] on button "Export PDF" at bounding box center [240, 645] width 61 height 23
click at [315, 644] on button "Export XLSX" at bounding box center [305, 645] width 64 height 23
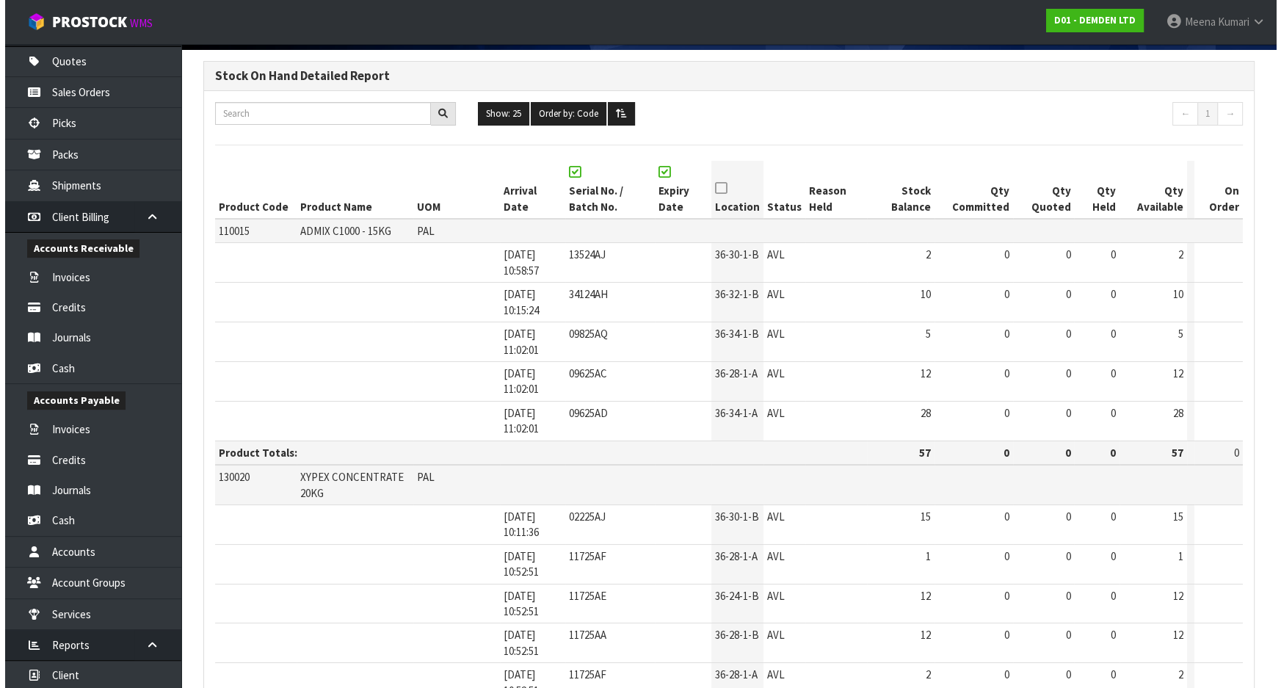
scroll to position [0, 0]
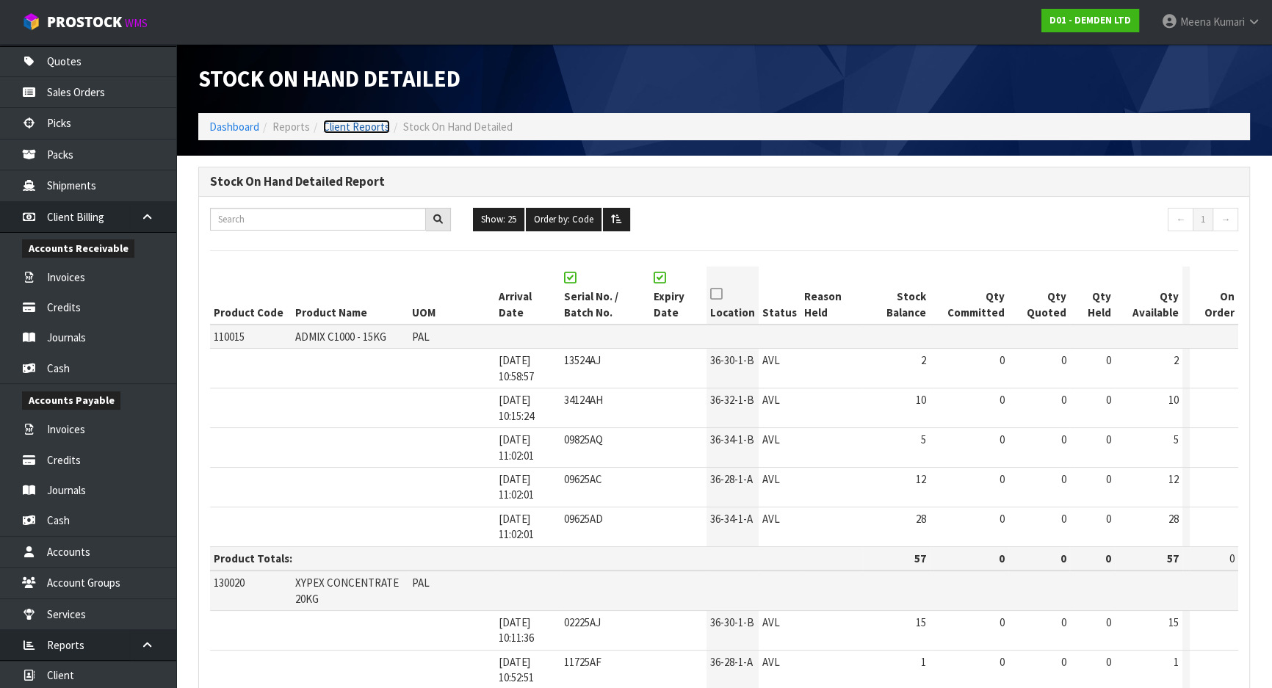
click at [369, 125] on link "Client Reports" at bounding box center [356, 127] width 67 height 14
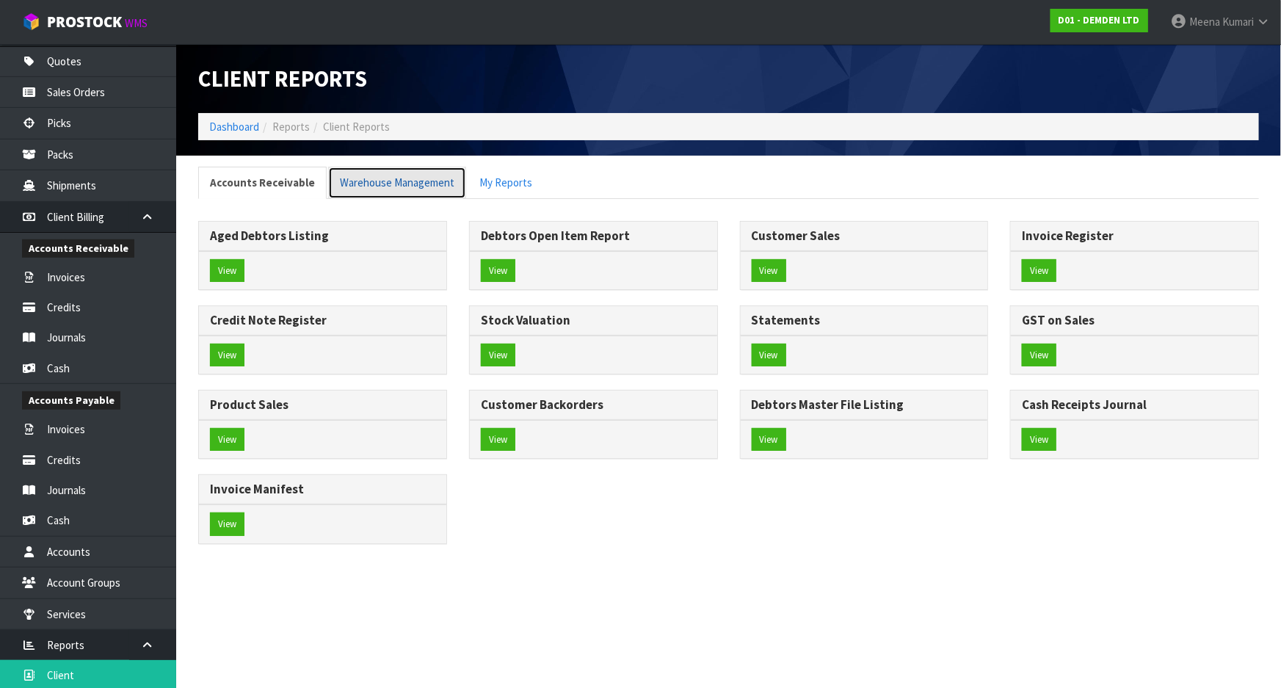
click at [382, 183] on link "Warehouse Management" at bounding box center [397, 183] width 138 height 32
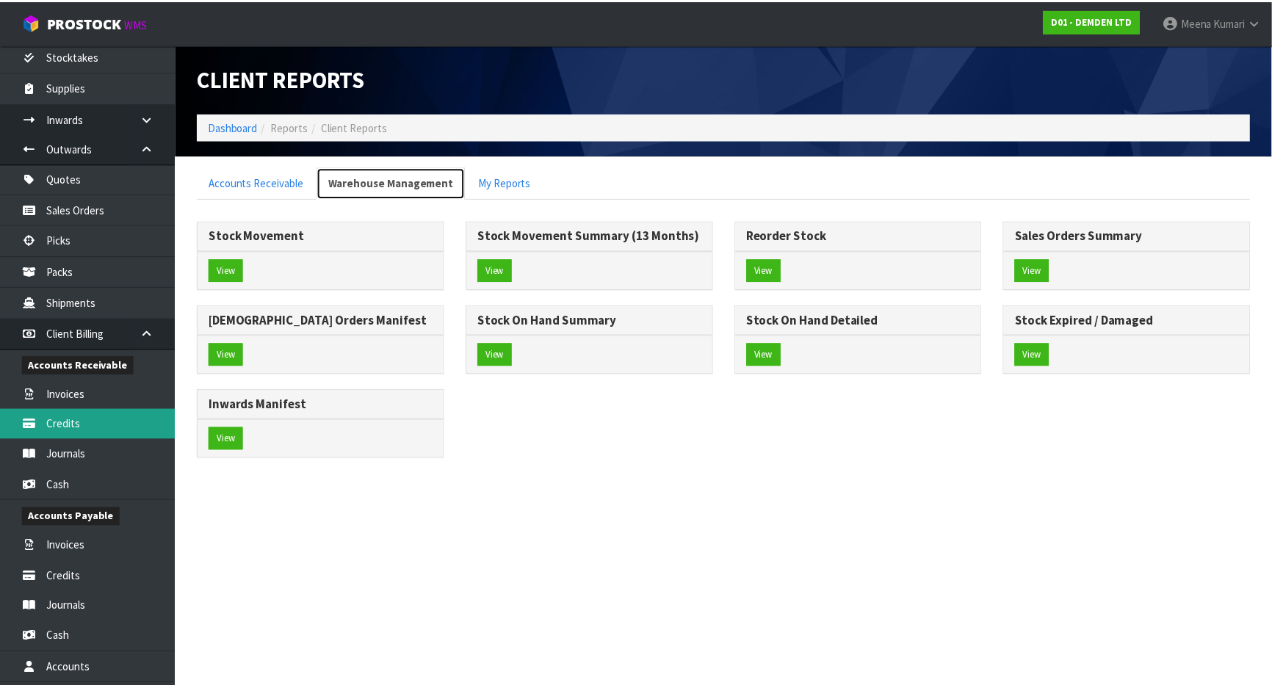
scroll to position [161, 0]
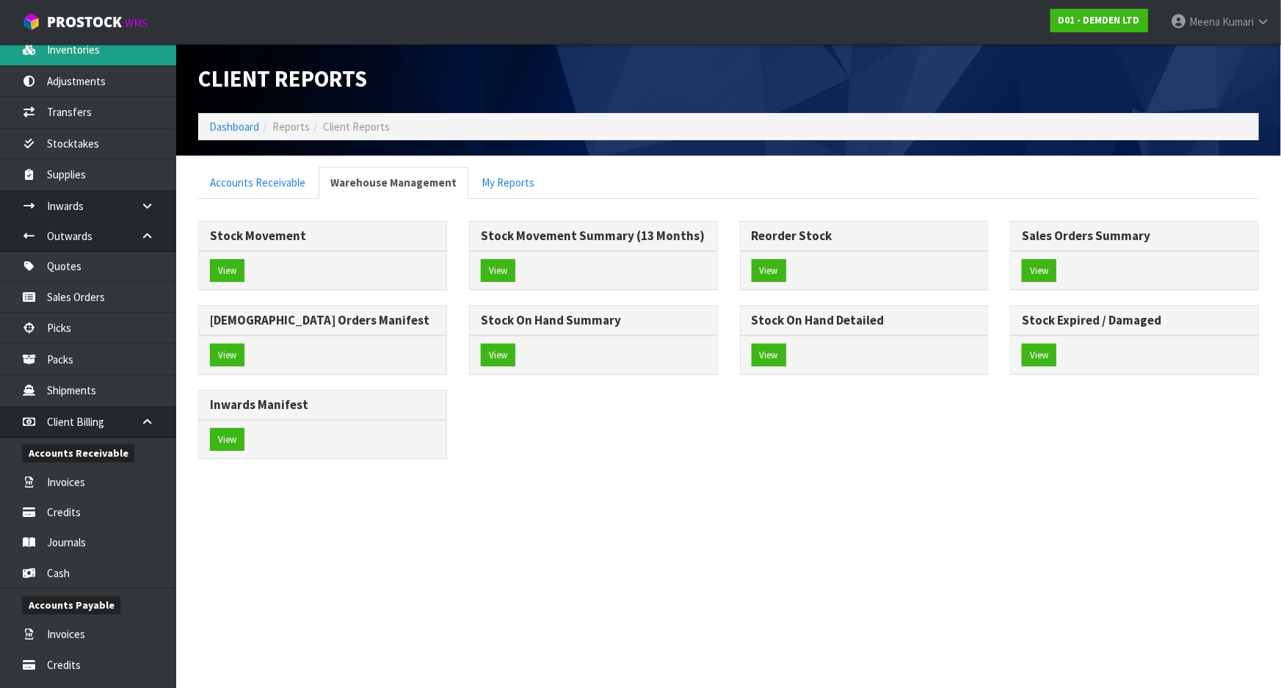
click at [98, 59] on link "Inventories" at bounding box center [88, 50] width 176 height 30
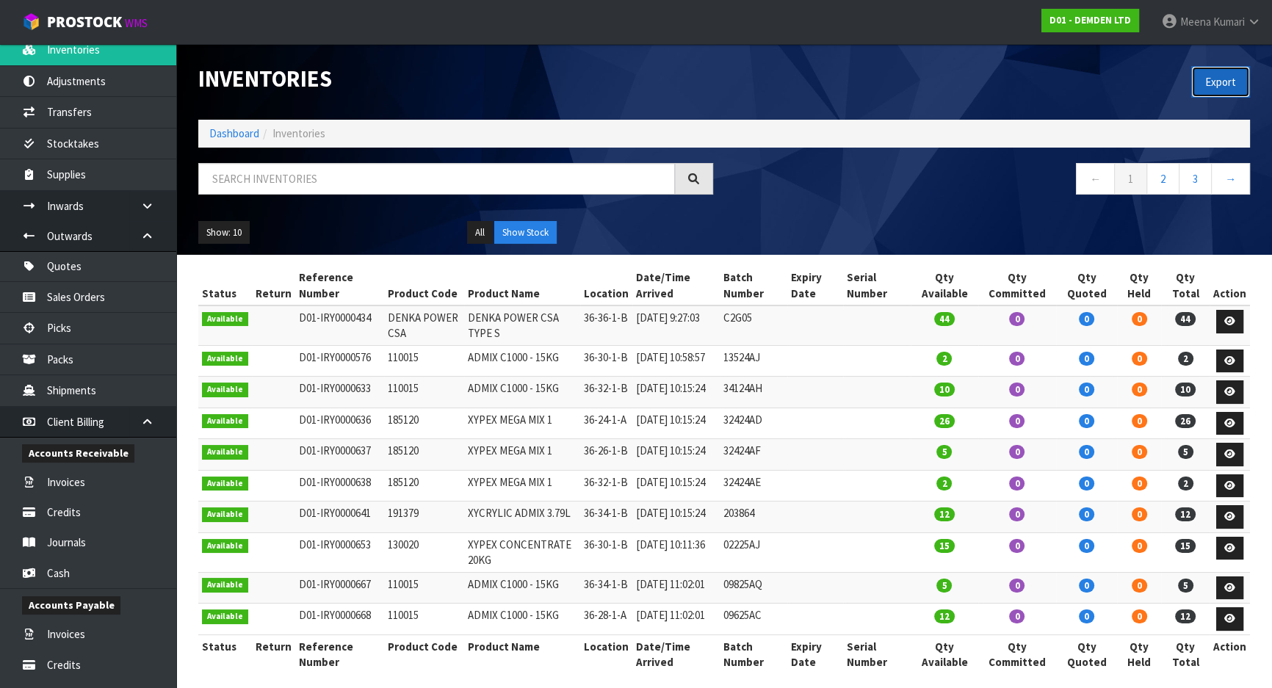
click at [1213, 82] on button "Export" at bounding box center [1220, 82] width 59 height 32
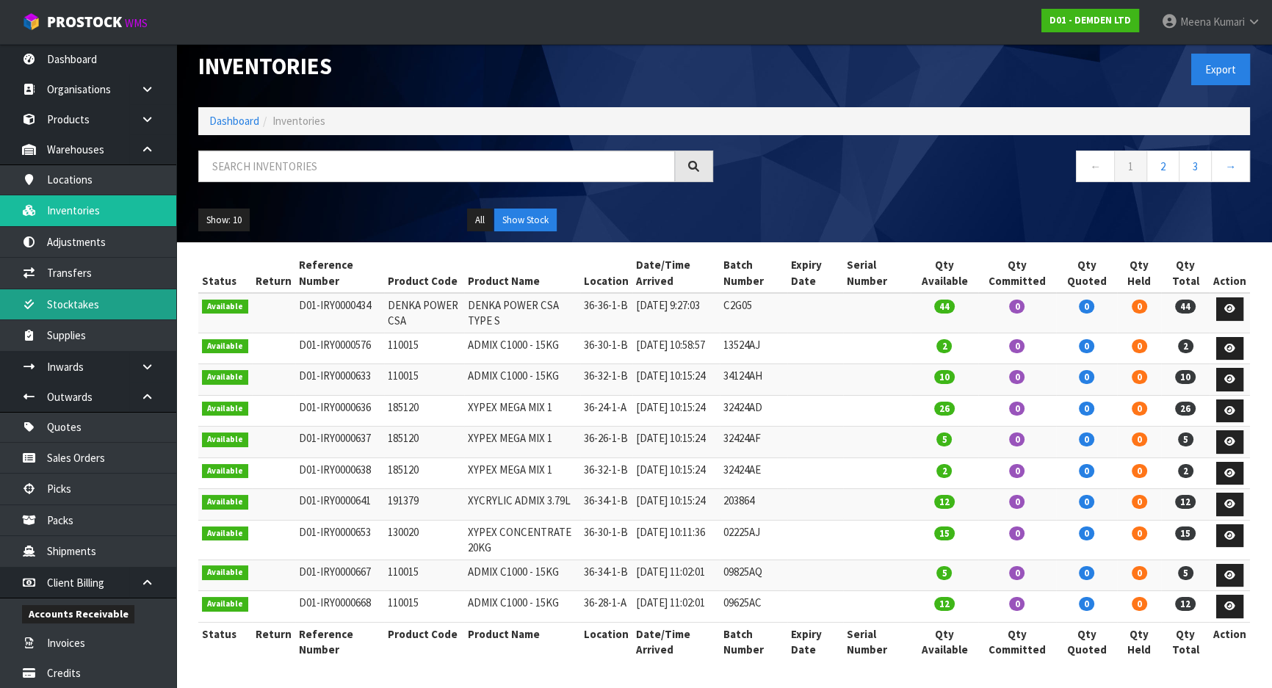
click at [123, 305] on link "Stocktakes" at bounding box center [88, 304] width 176 height 30
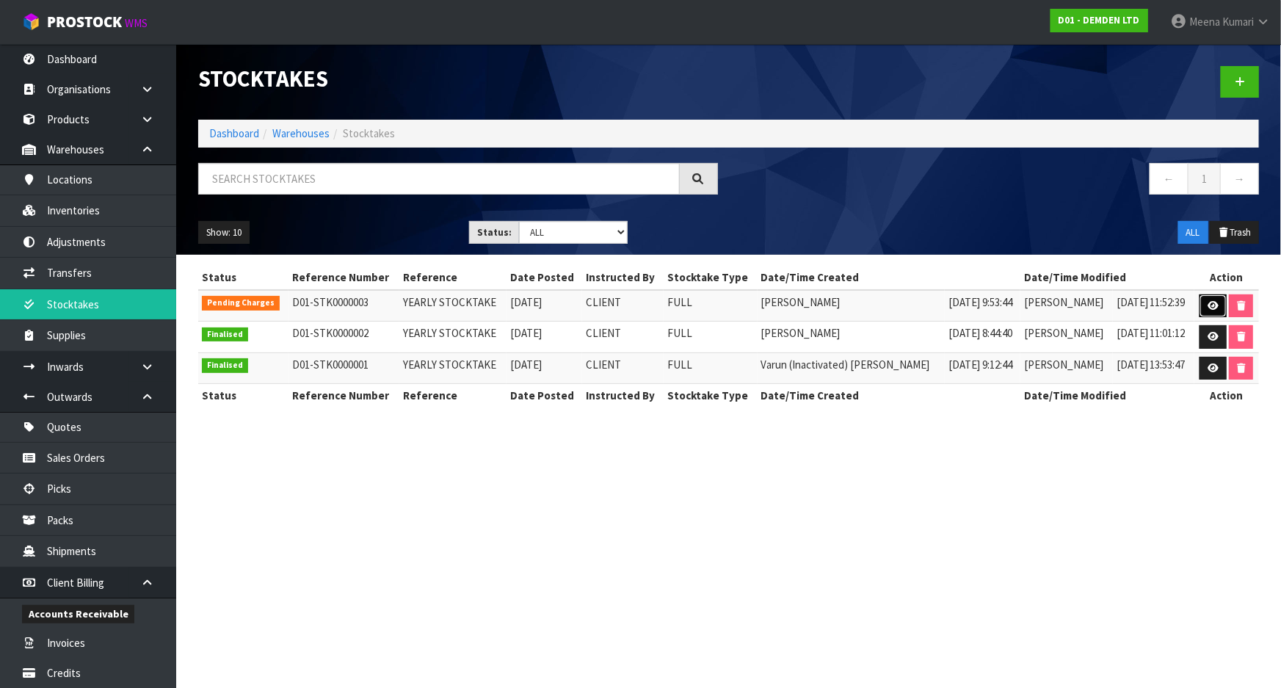
click at [1208, 303] on icon at bounding box center [1213, 306] width 11 height 10
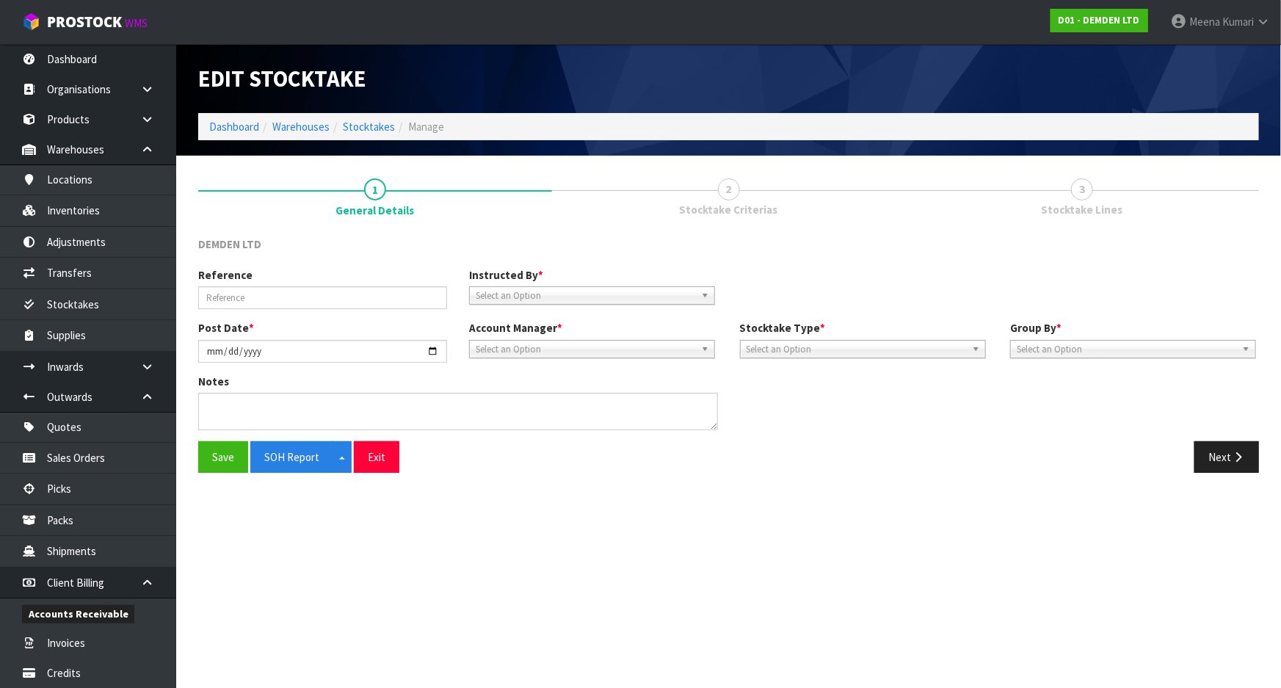
type input "YEARLY STOCKTAKE"
type input "2025-09-11"
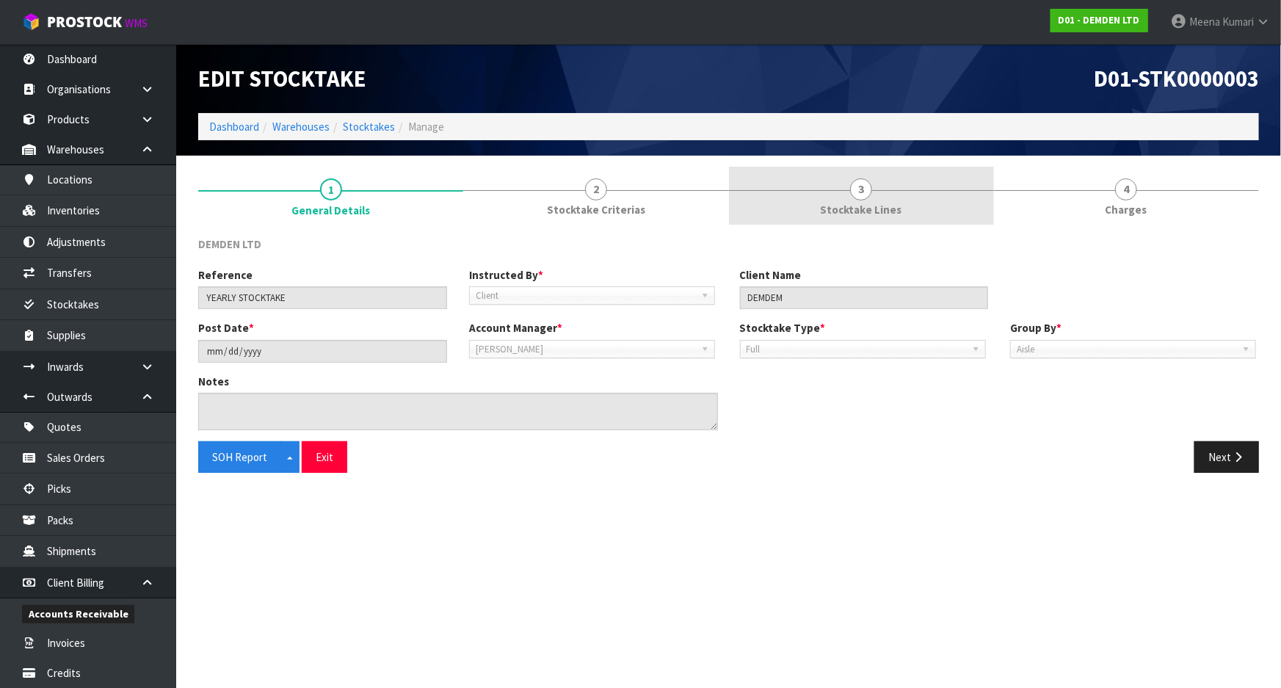
click at [894, 202] on span "Stocktake Lines" at bounding box center [862, 209] width 82 height 15
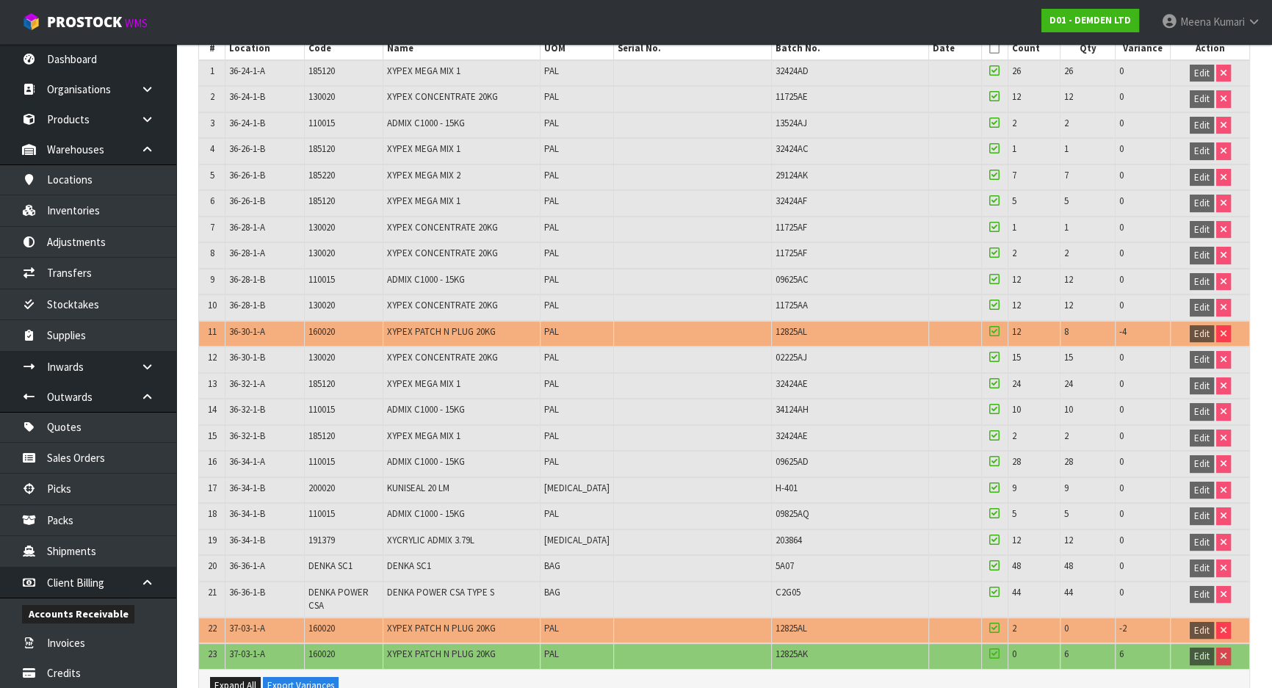
scroll to position [511, 0]
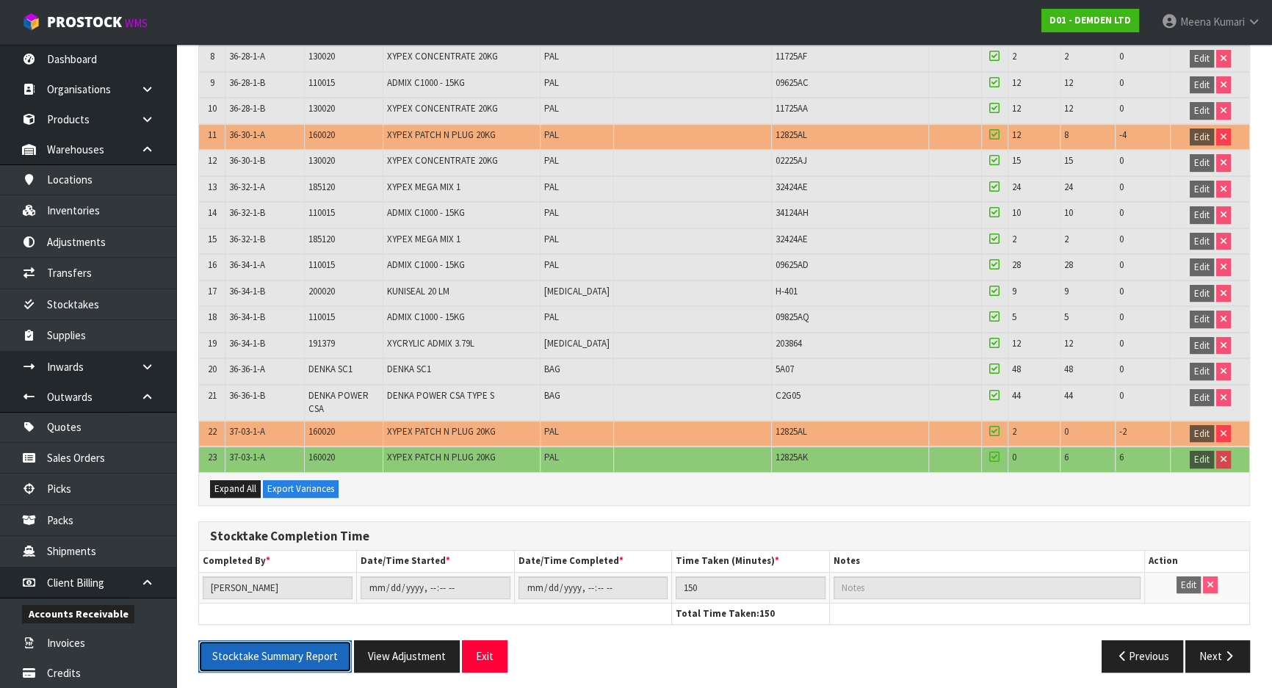
click at [294, 651] on button "Stocktake Summary Report" at bounding box center [274, 656] width 153 height 32
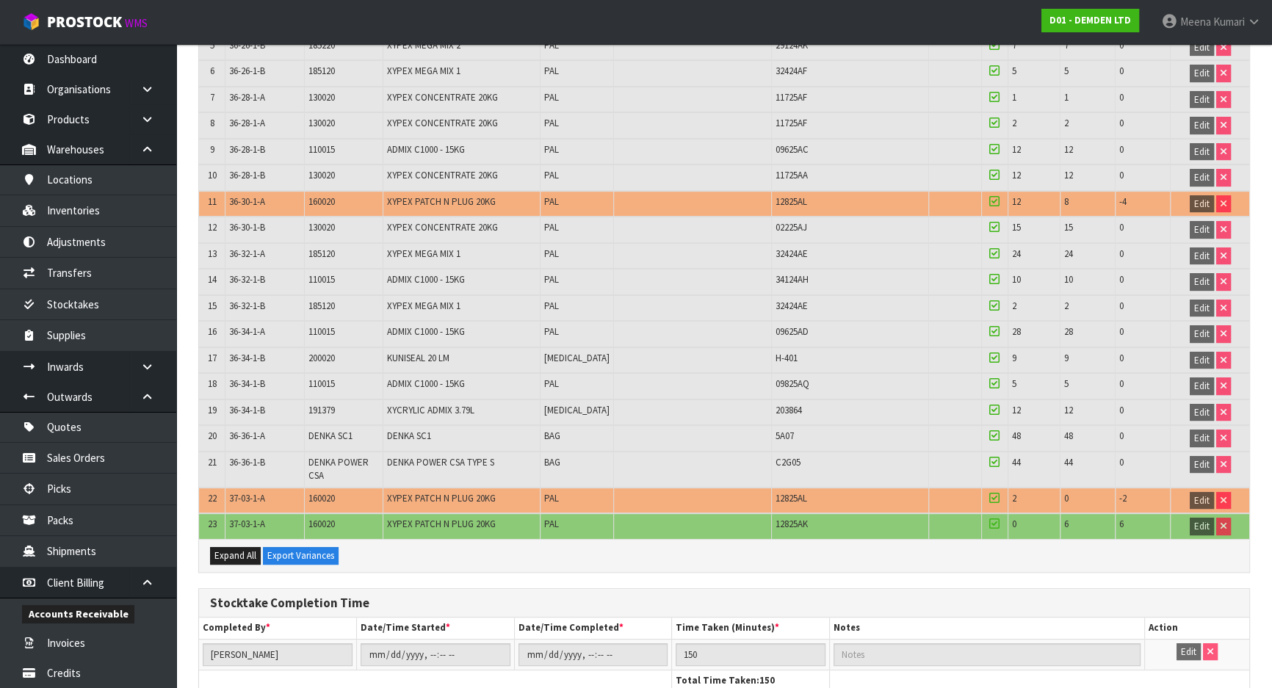
click at [331, 522] on span "160020" at bounding box center [321, 524] width 26 height 12
click at [330, 521] on span "160020" at bounding box center [321, 524] width 26 height 12
copy span "160020"
click at [87, 275] on link "Transfers" at bounding box center [88, 273] width 176 height 30
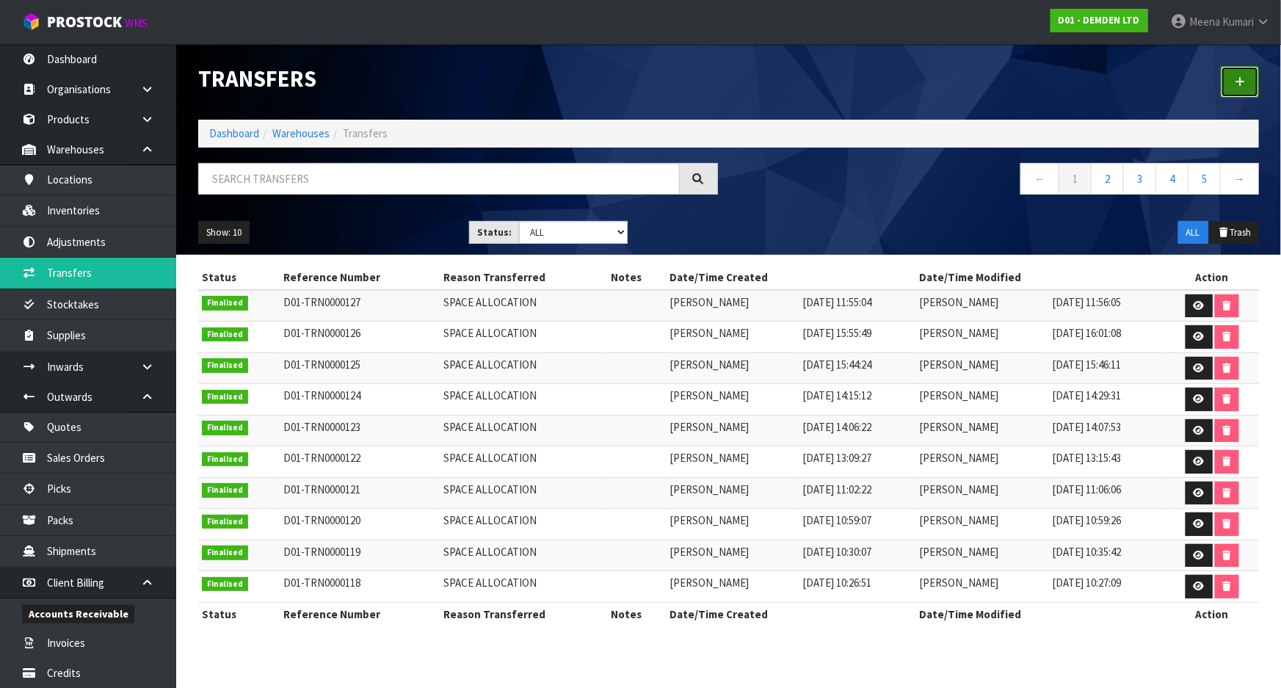
click at [1244, 80] on icon at bounding box center [1240, 81] width 10 height 11
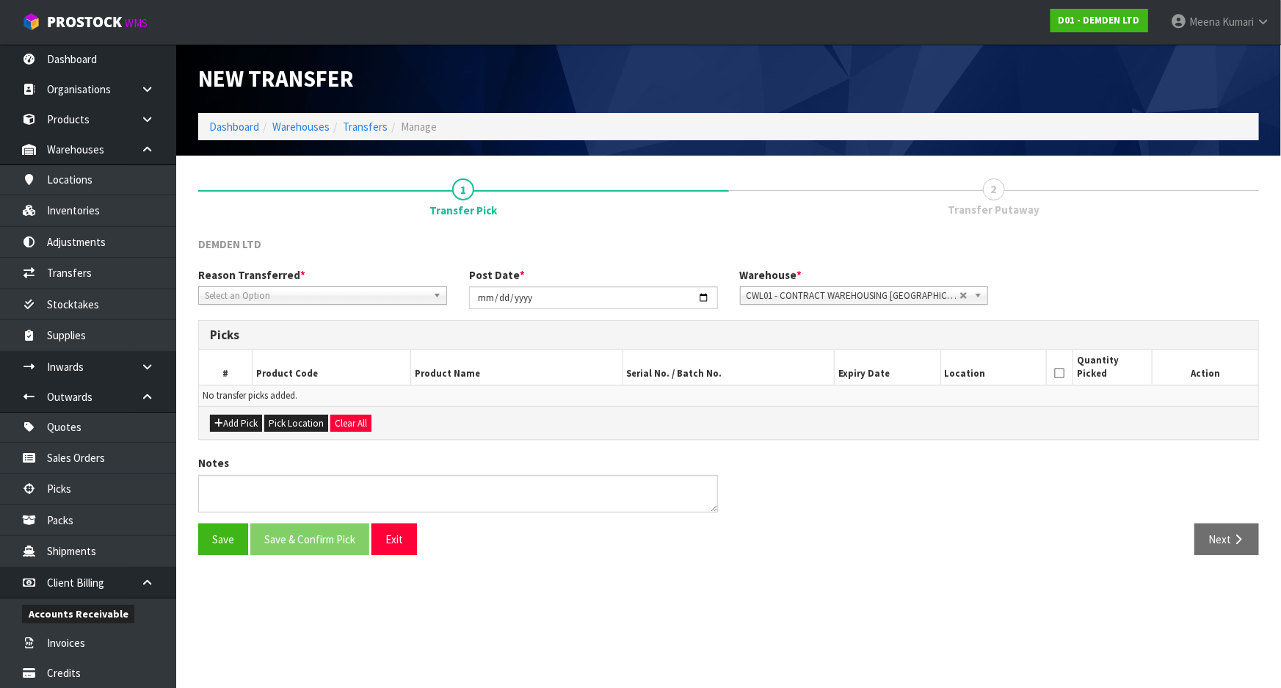
click at [363, 294] on span "Select an Option" at bounding box center [316, 296] width 222 height 18
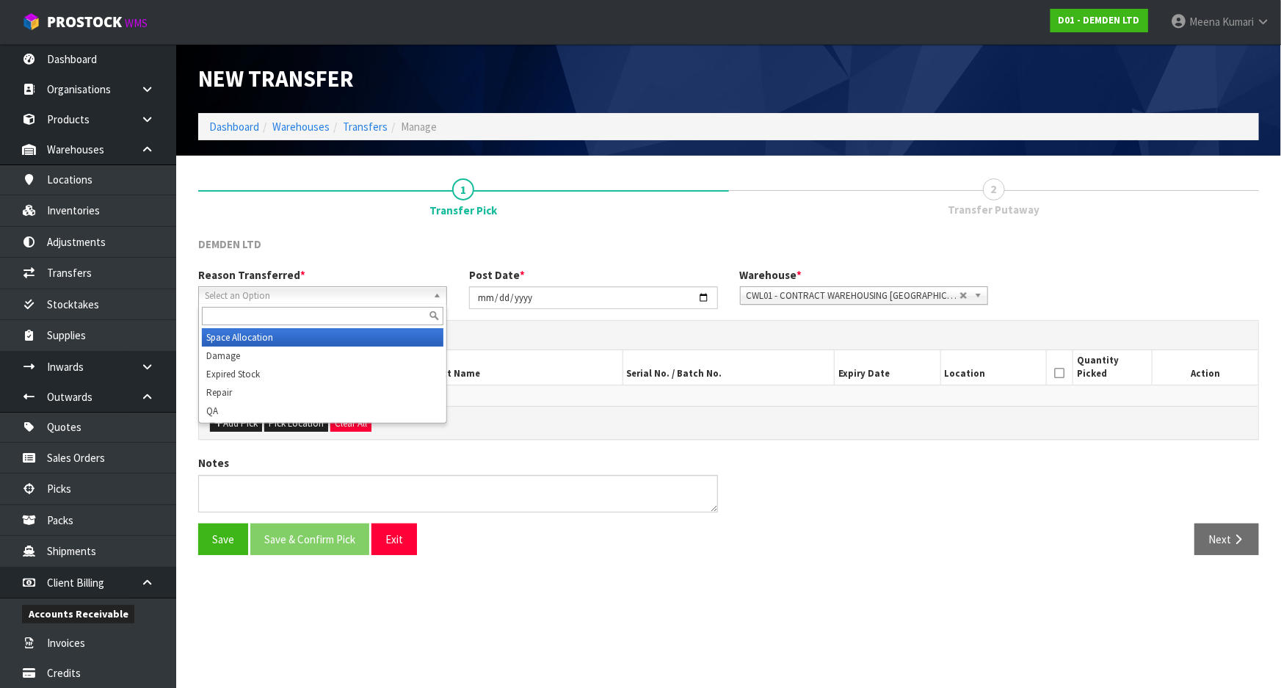
click at [304, 336] on li "Space Allocation" at bounding box center [323, 337] width 242 height 18
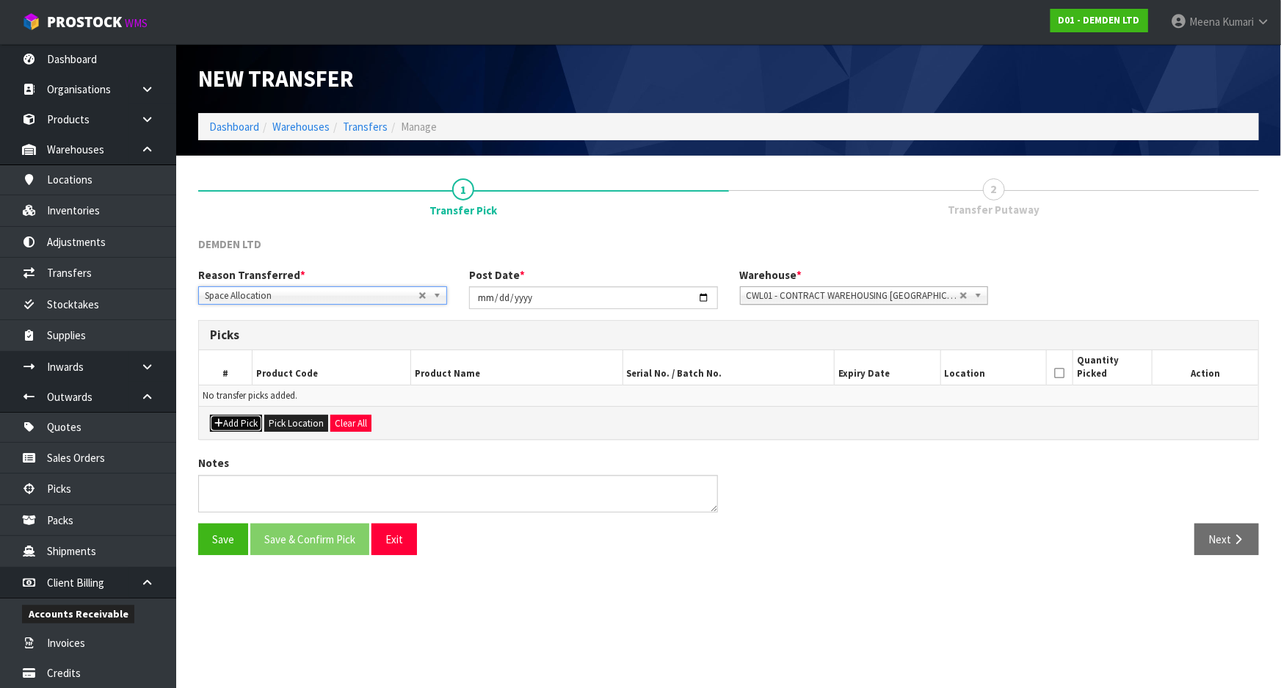
click at [246, 417] on button "Add Pick" at bounding box center [236, 424] width 52 height 18
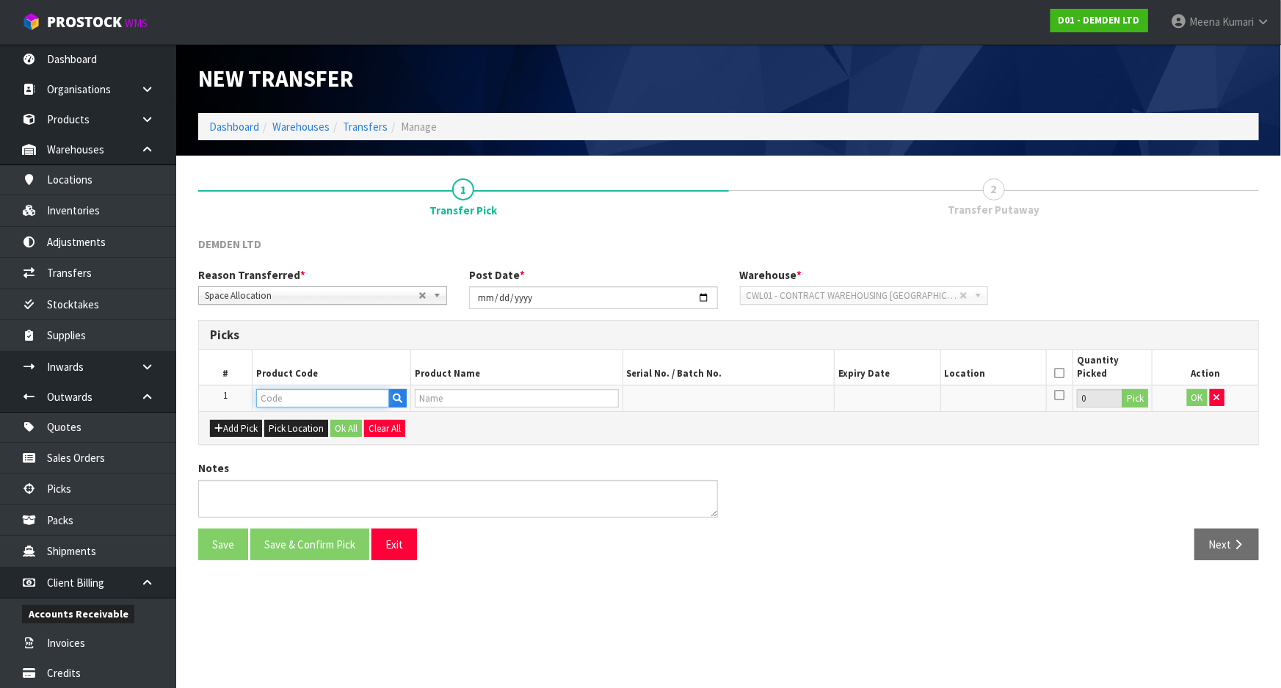
click at [281, 402] on input "text" at bounding box center [322, 398] width 133 height 18
paste input "160020"
type input "160020"
type input "XYPEX PATCH N PLUG 20KG"
type input "160020"
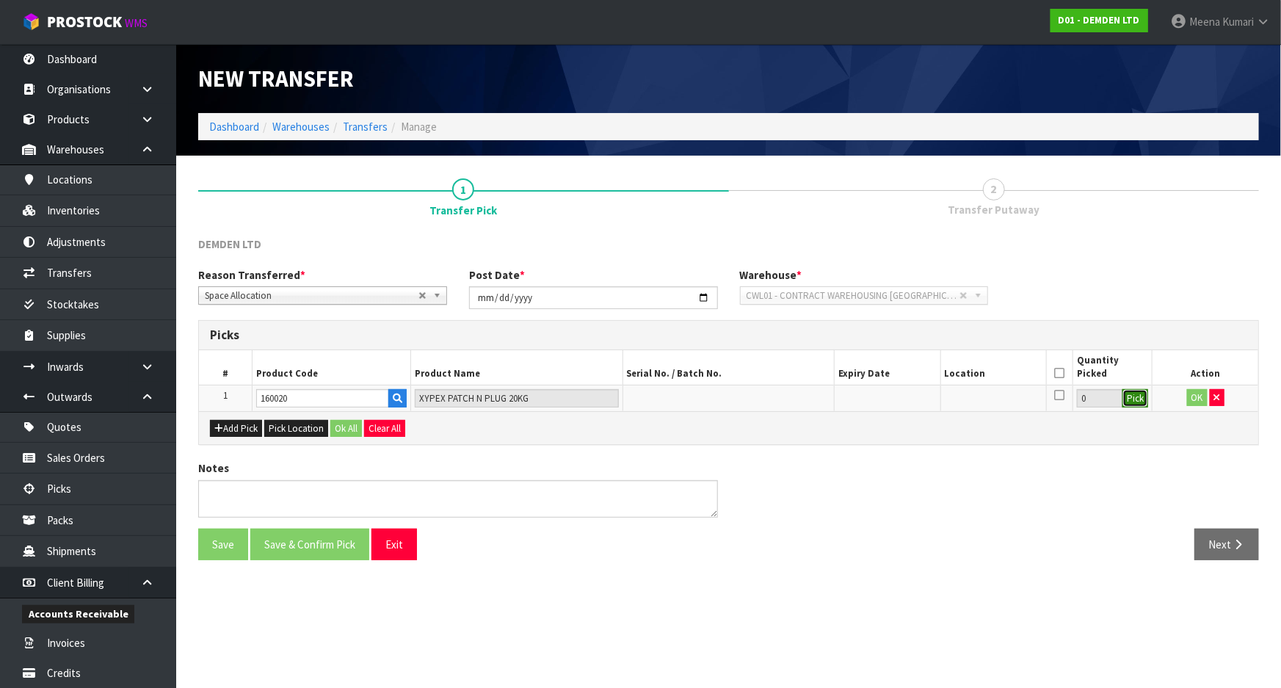
click at [1134, 402] on button "Pick" at bounding box center [1136, 398] width 26 height 19
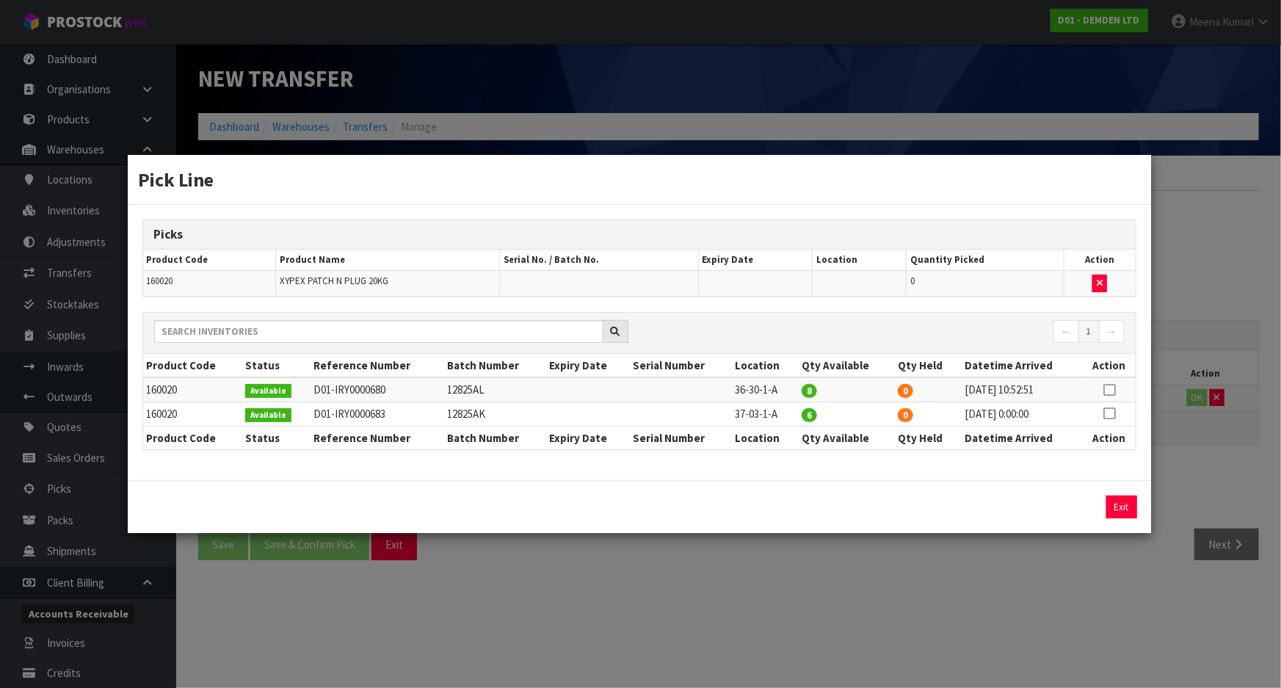
click at [1112, 414] on icon at bounding box center [1110, 413] width 12 height 1
click at [1076, 503] on button "Assign Pick" at bounding box center [1072, 507] width 60 height 23
type input "6"
click at [731, 390] on td "36-30-1-A" at bounding box center [764, 389] width 67 height 24
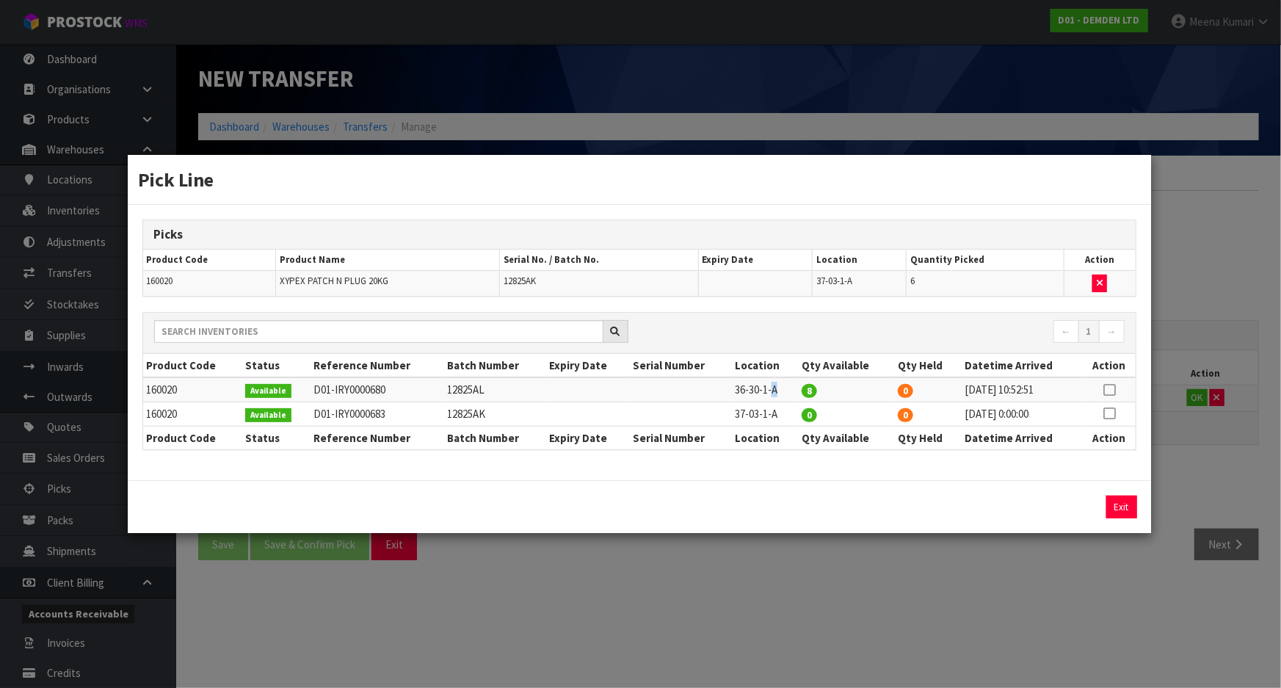
click at [731, 390] on td "36-30-1-A" at bounding box center [764, 389] width 67 height 24
copy tr "36-30-1-A"
click at [897, 587] on div "Pick Line Picks Product Code Product Name Serial No. / Batch No. Expiry Date Lo…" at bounding box center [640, 344] width 1281 height 688
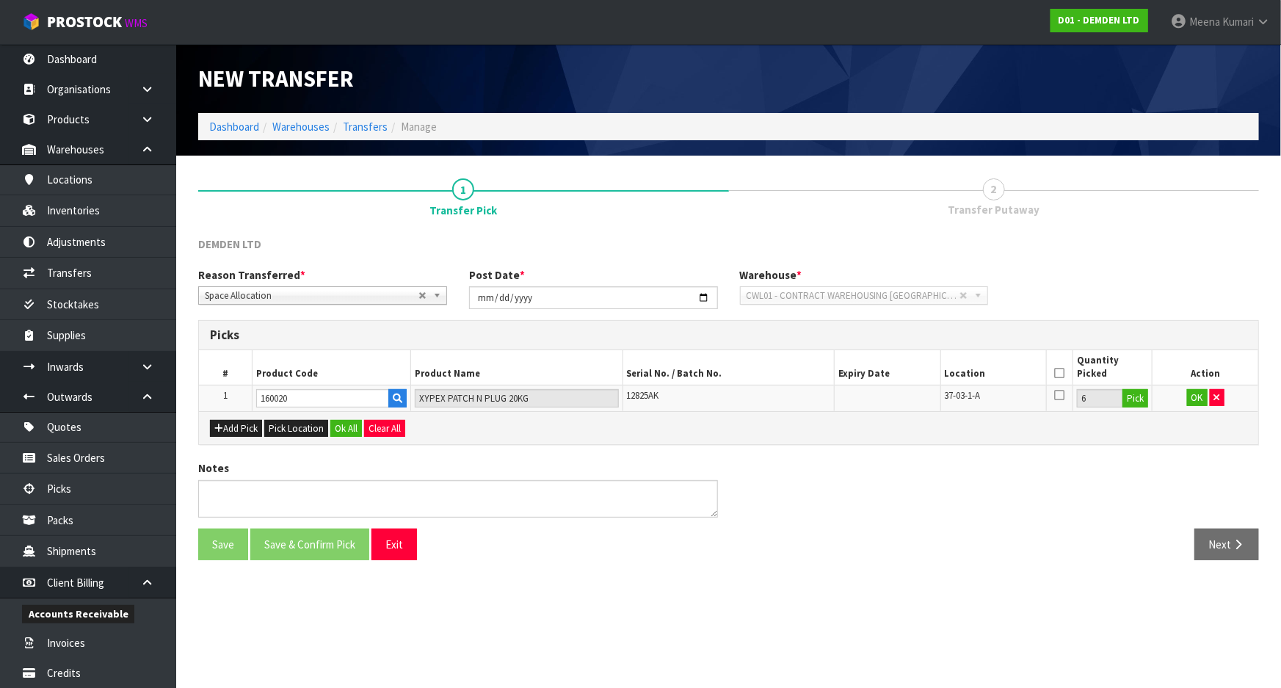
click at [1054, 374] on icon at bounding box center [1059, 373] width 10 height 1
click at [1201, 402] on button "OK" at bounding box center [1197, 398] width 21 height 18
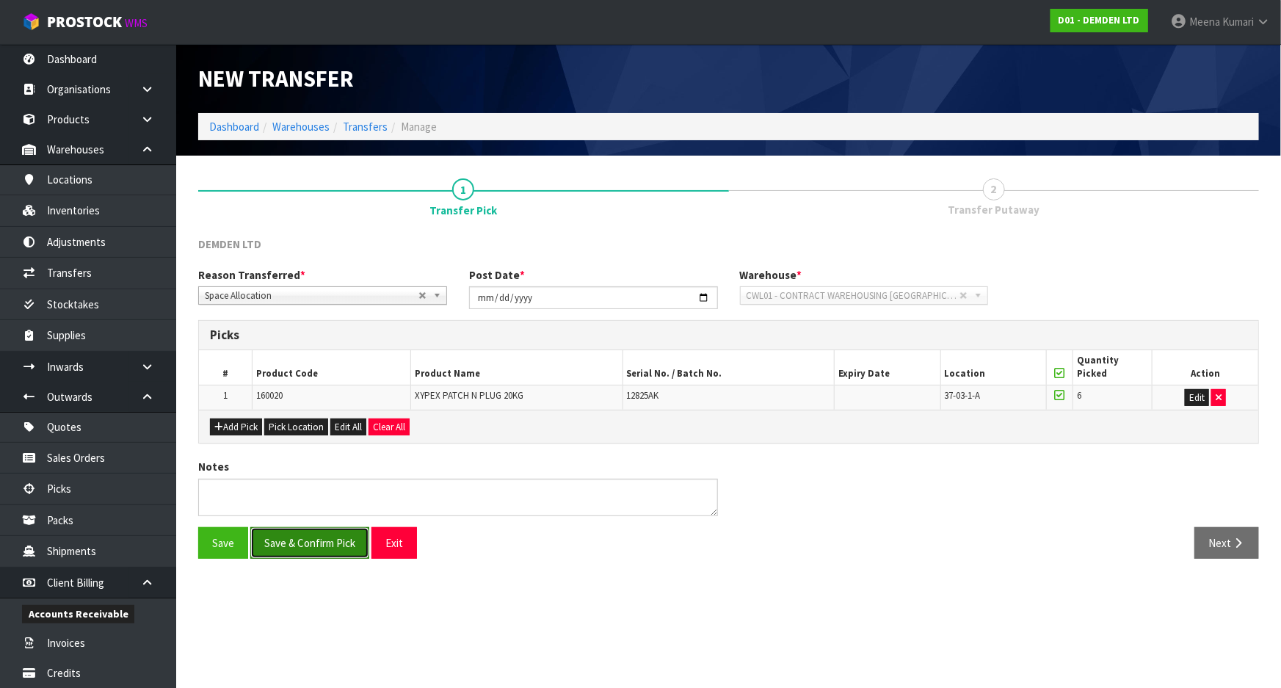
click at [298, 540] on button "Save & Confirm Pick" at bounding box center [309, 543] width 119 height 32
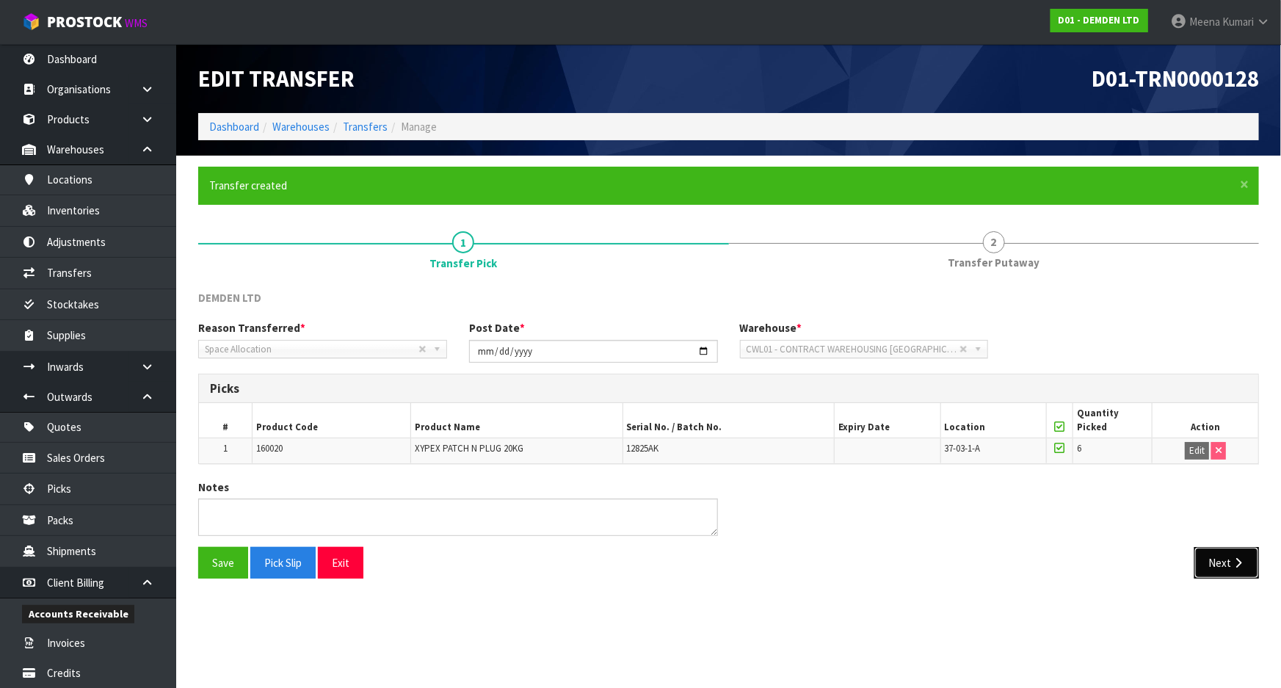
click at [1226, 564] on button "Next" at bounding box center [1227, 563] width 65 height 32
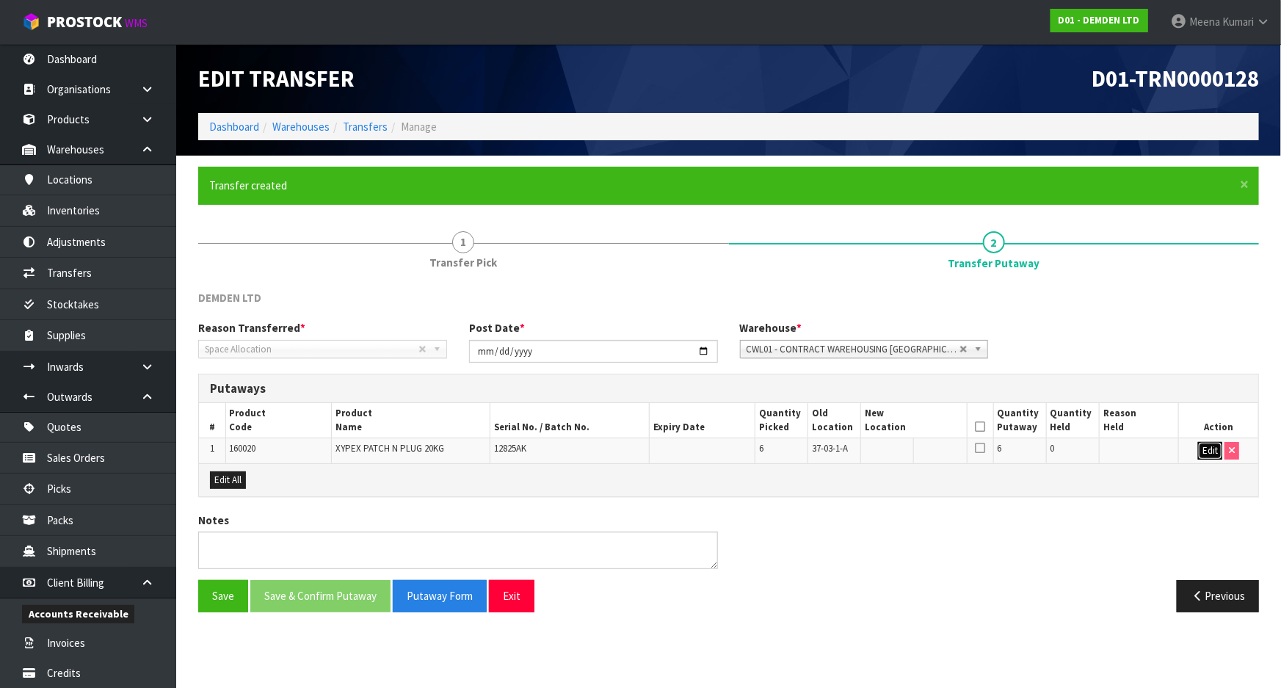
click at [1212, 452] on button "Edit" at bounding box center [1210, 451] width 24 height 18
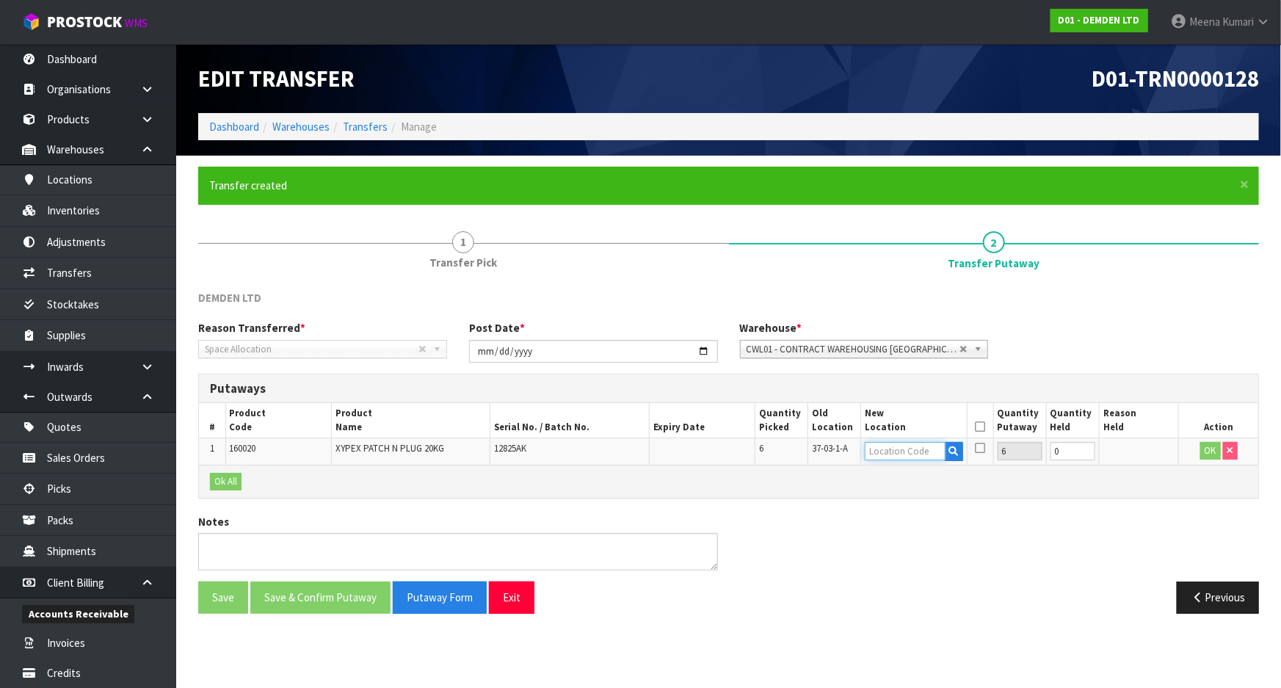
click at [874, 455] on input "text" at bounding box center [905, 451] width 80 height 18
paste input "36-30-1-A"
type input "36-30-1-A"
click at [1202, 448] on button "OK" at bounding box center [1211, 451] width 21 height 18
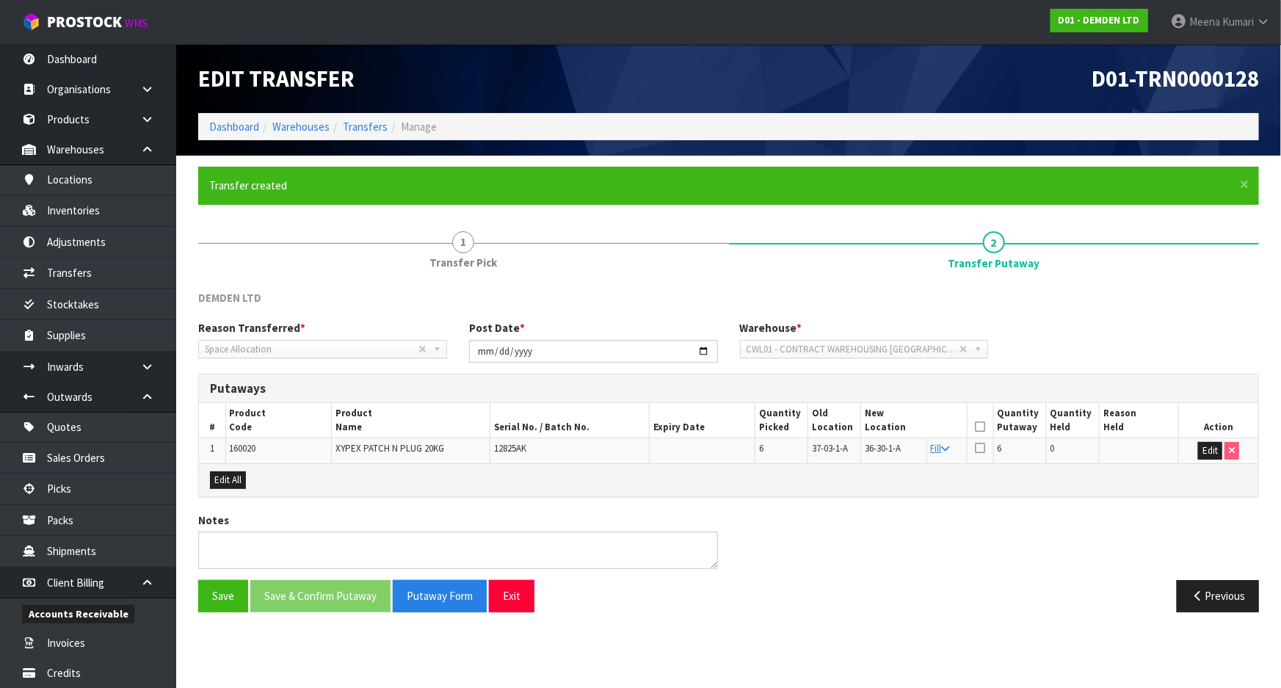
click at [980, 427] on icon at bounding box center [980, 427] width 10 height 1
click at [355, 593] on button "Save & Confirm Putaway" at bounding box center [320, 596] width 140 height 32
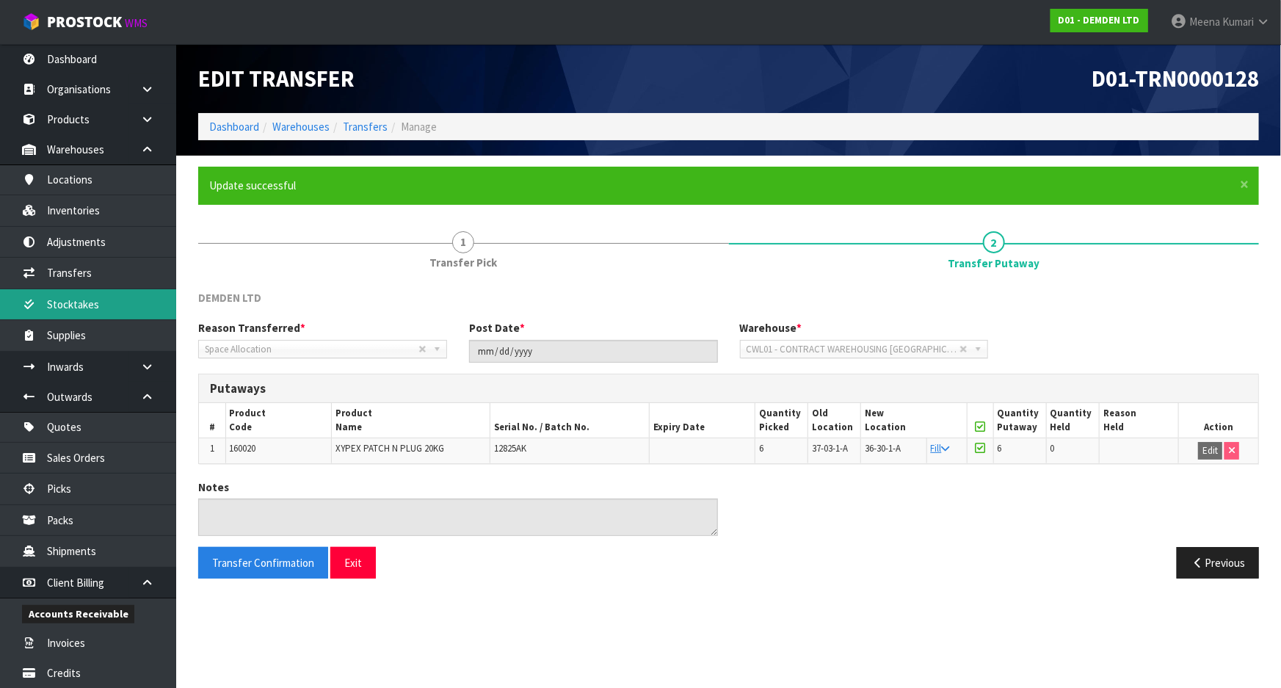
click at [82, 308] on link "Stocktakes" at bounding box center [88, 304] width 176 height 30
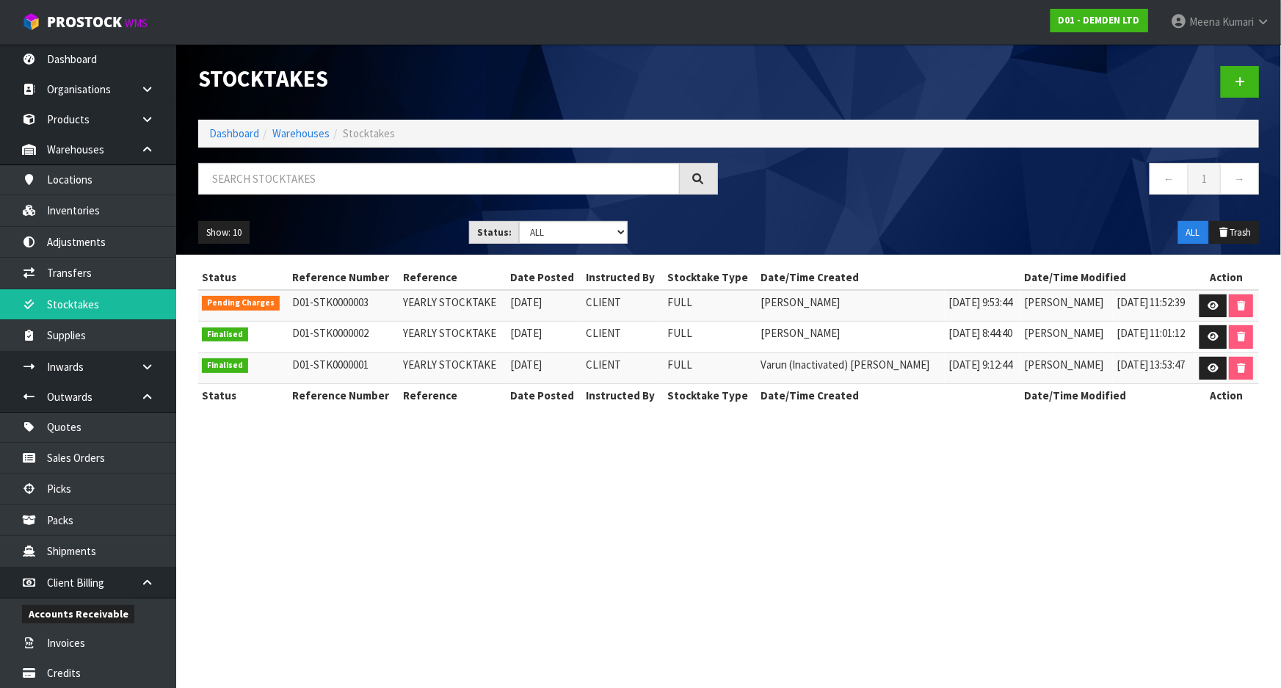
click at [1218, 291] on td at bounding box center [1227, 306] width 65 height 32
click at [1215, 303] on icon at bounding box center [1213, 306] width 11 height 10
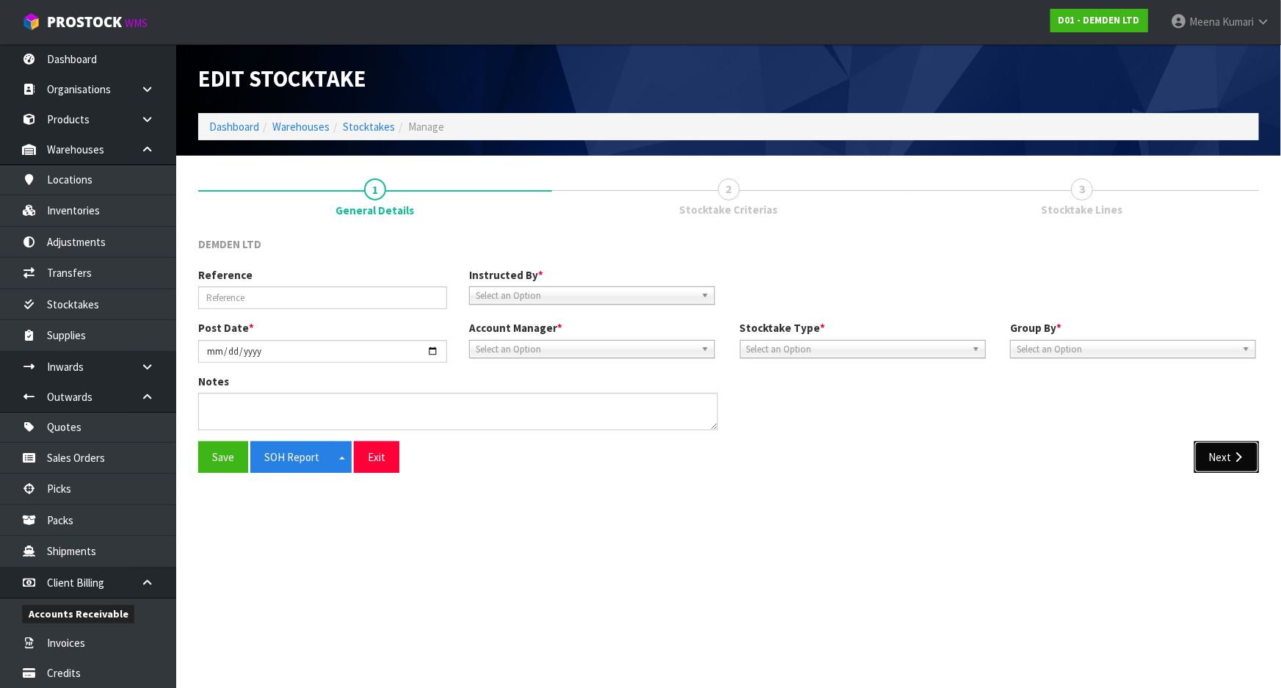
type input "YEARLY STOCKTAKE"
type input "2025-09-11"
click at [1229, 463] on button "Next" at bounding box center [1227, 457] width 65 height 32
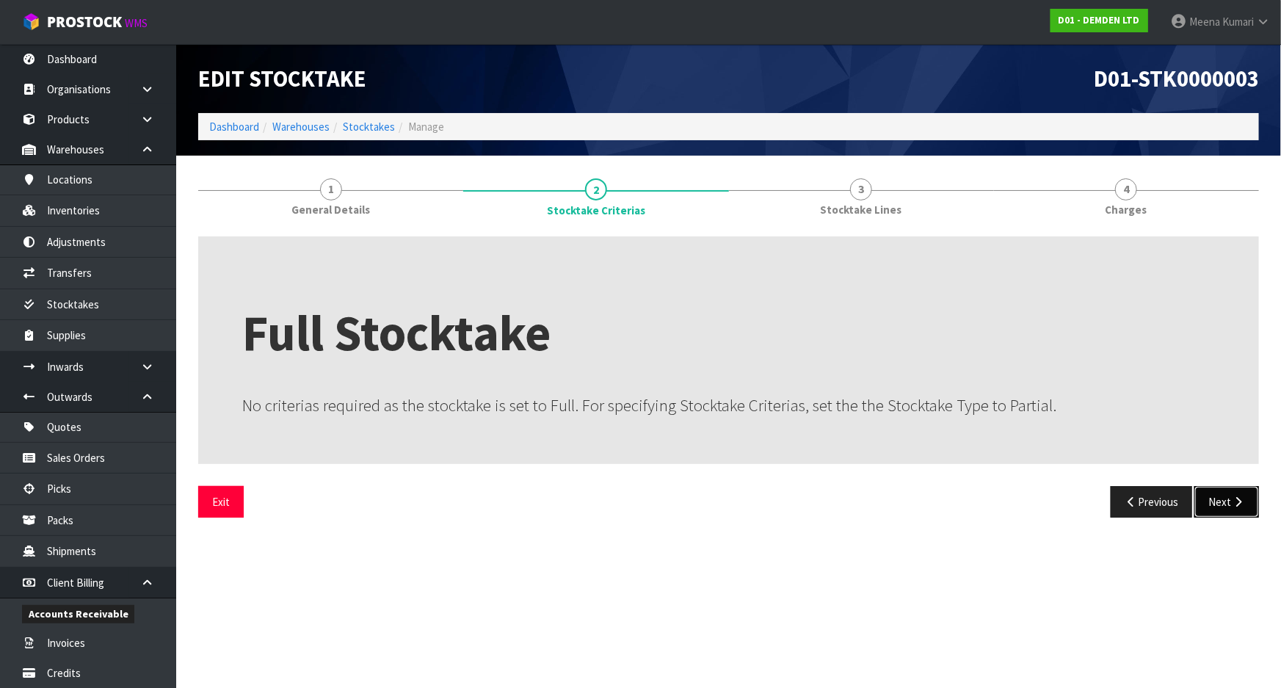
click at [1217, 492] on button "Next" at bounding box center [1227, 502] width 65 height 32
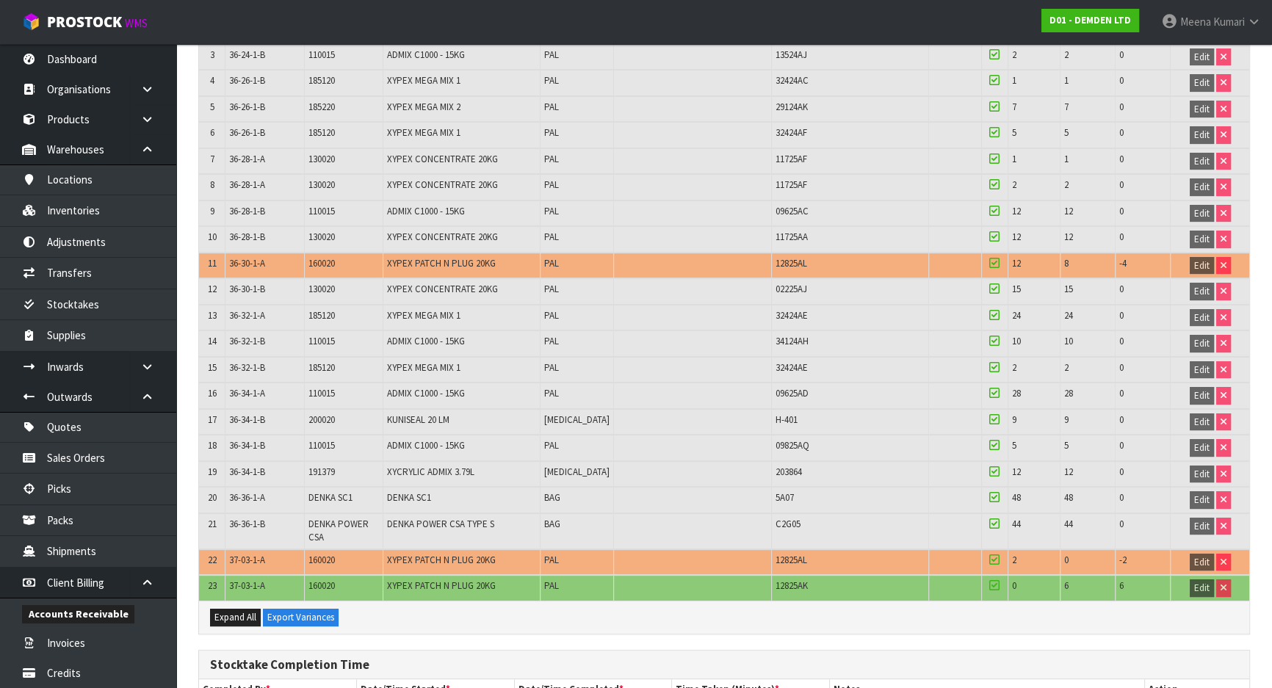
scroll to position [511, 0]
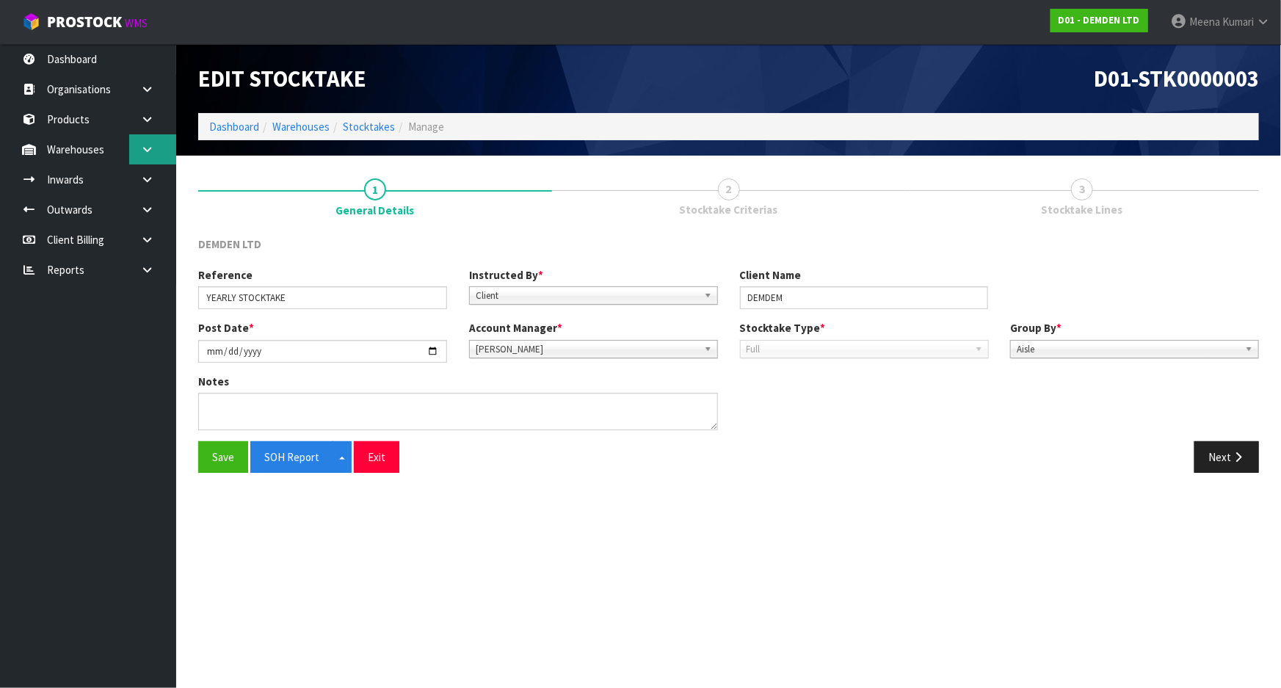
click at [142, 153] on icon at bounding box center [147, 149] width 14 height 11
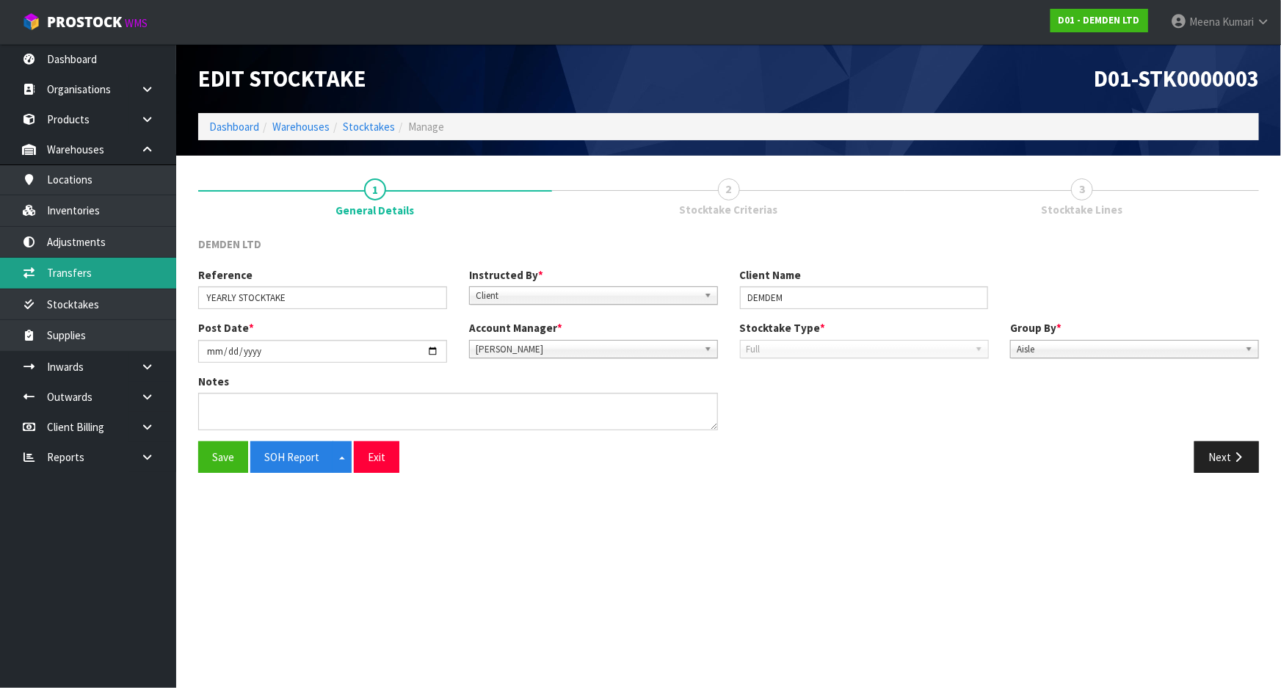
click at [91, 278] on link "Transfers" at bounding box center [88, 273] width 176 height 30
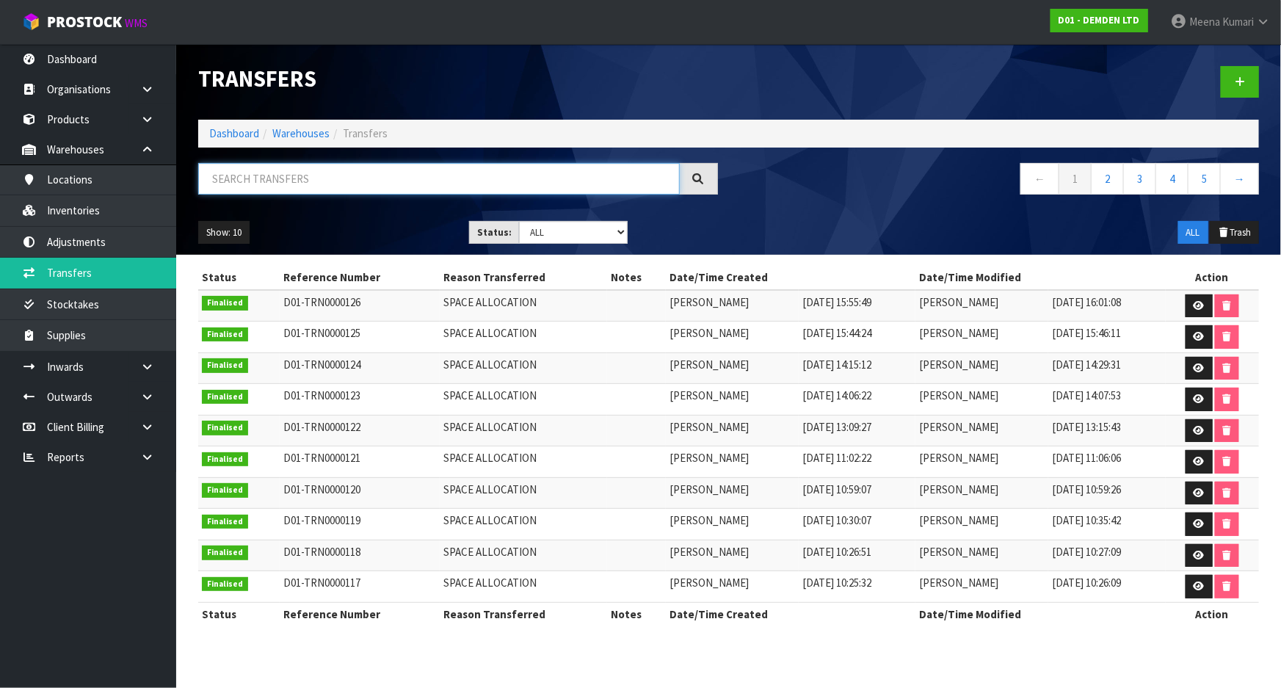
click at [309, 182] on input "text" at bounding box center [439, 179] width 482 height 32
paste input "160020"
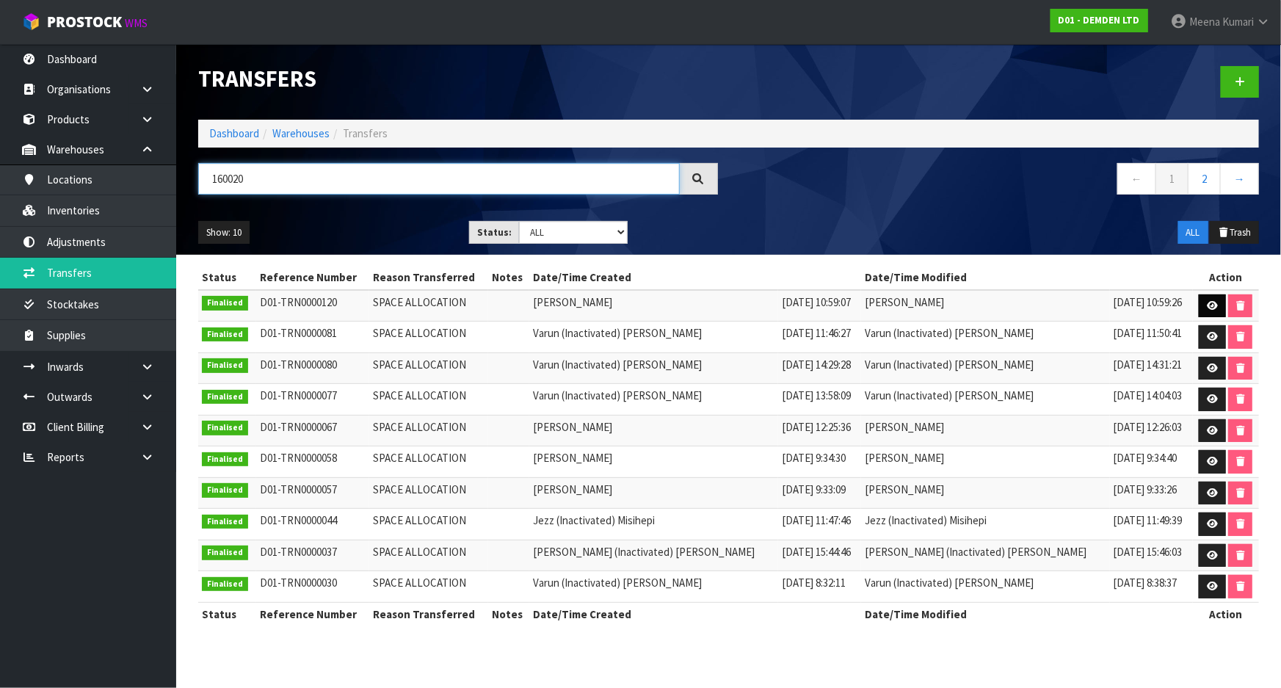
type input "160020"
click at [1207, 307] on icon at bounding box center [1212, 306] width 11 height 10
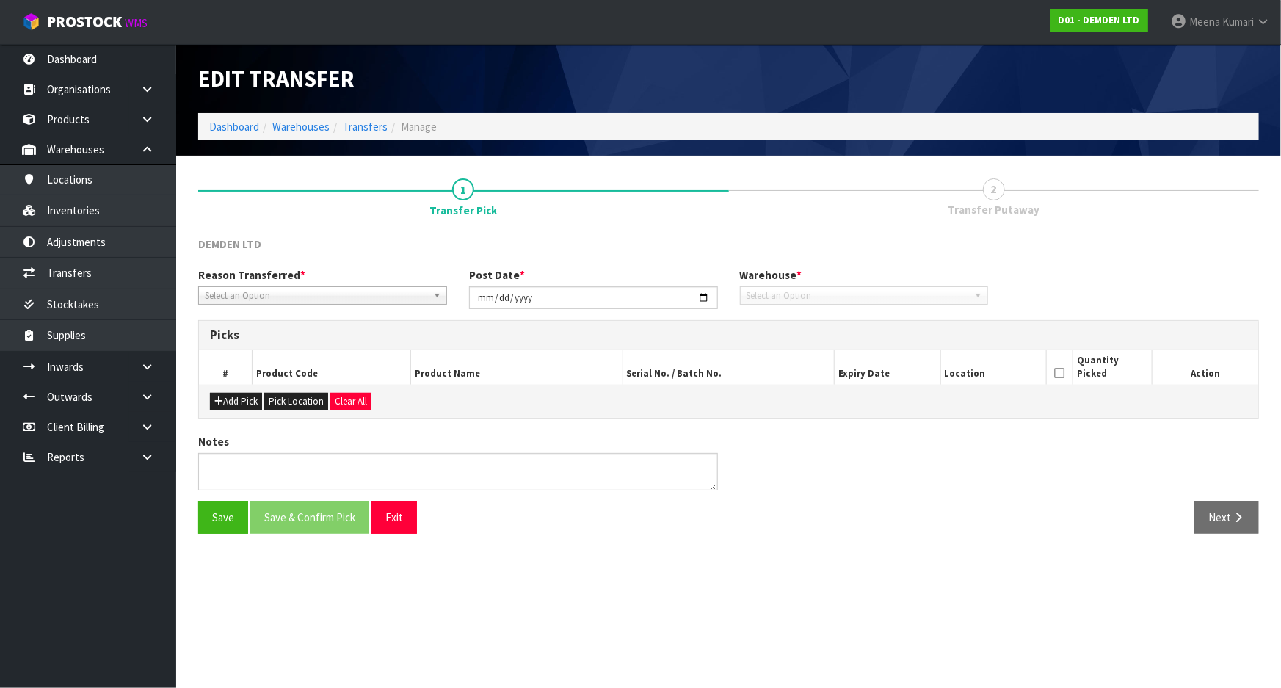
type input "[DATE]"
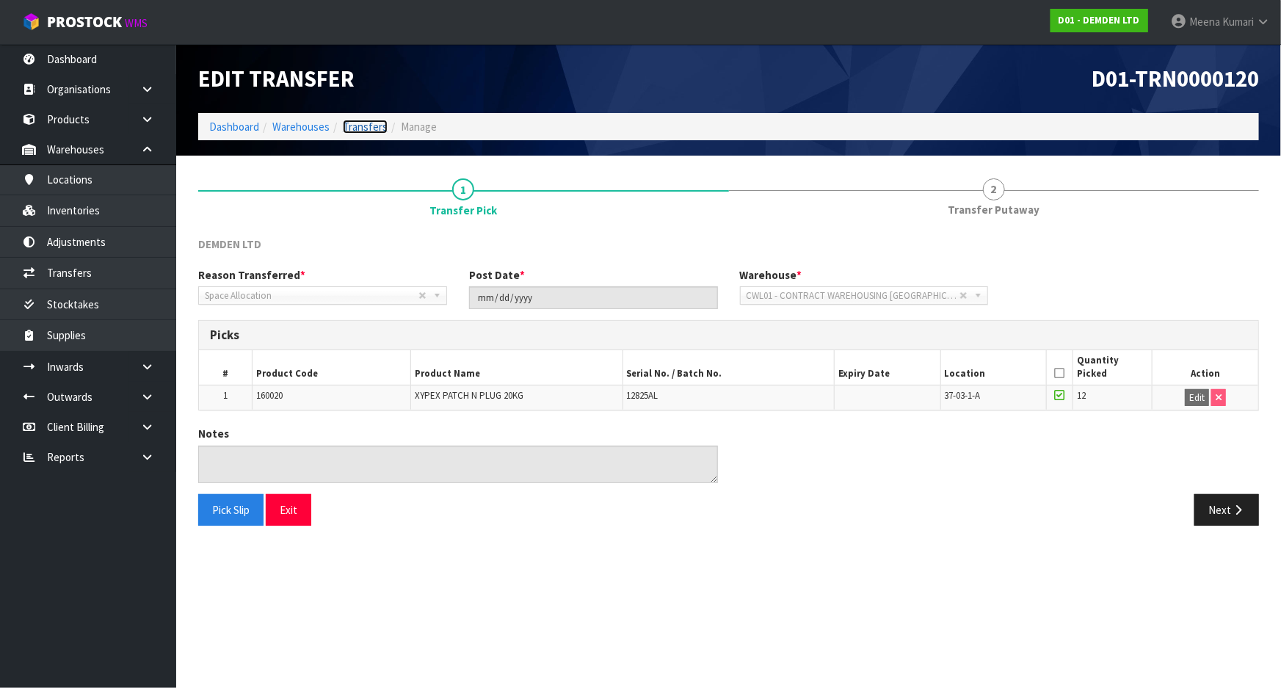
click at [358, 130] on link "Transfers" at bounding box center [365, 127] width 45 height 14
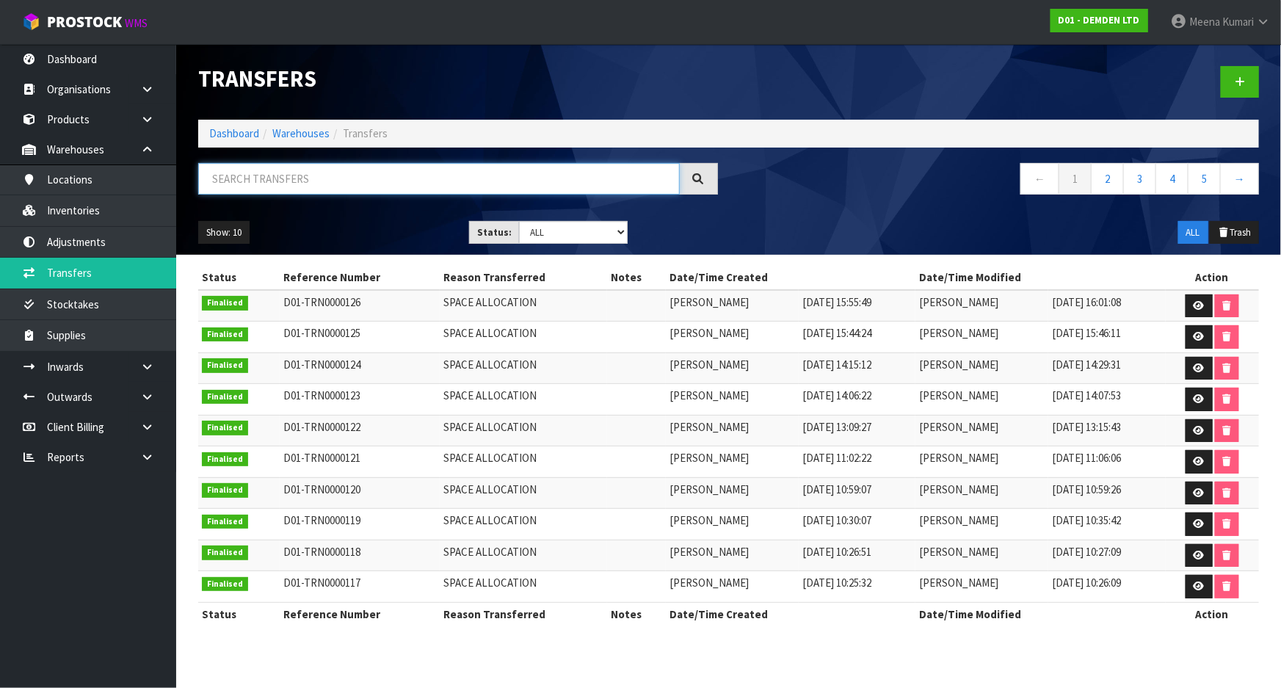
click at [317, 178] on input "text" at bounding box center [439, 179] width 482 height 32
click at [337, 188] on input "text" at bounding box center [439, 179] width 482 height 32
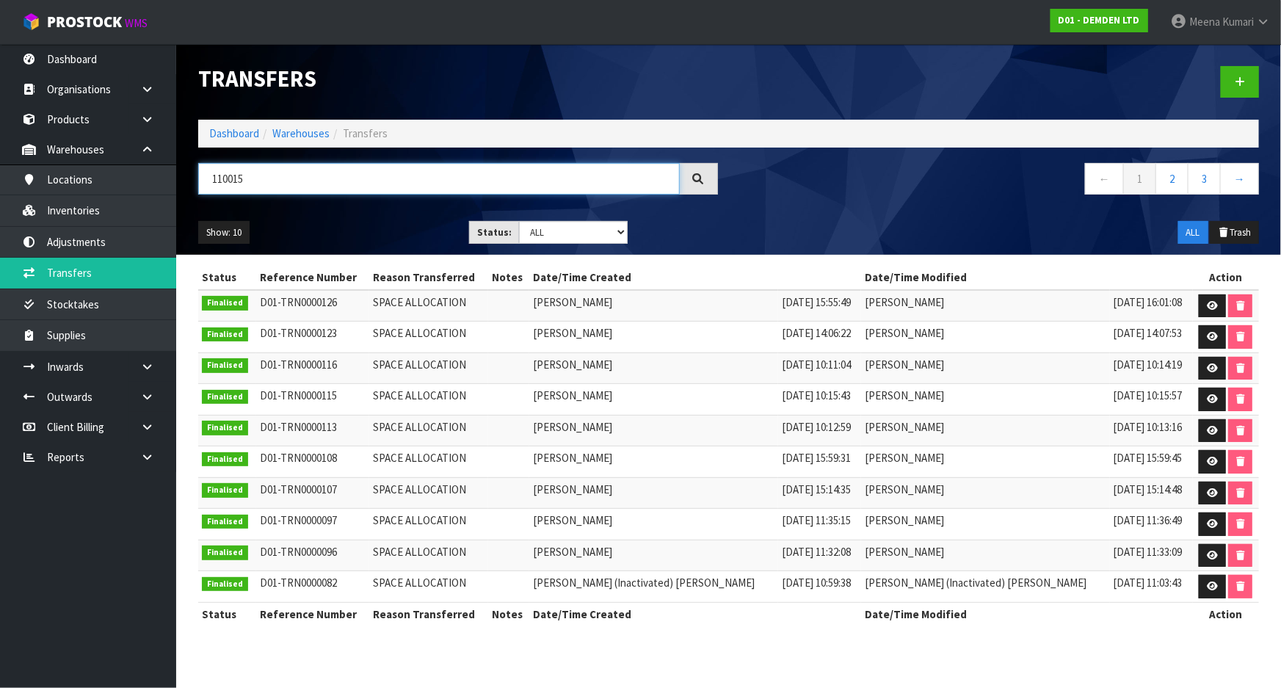
drag, startPoint x: 275, startPoint y: 188, endPoint x: 189, endPoint y: 187, distance: 85.2
click at [191, 179] on div "110015" at bounding box center [458, 184] width 542 height 43
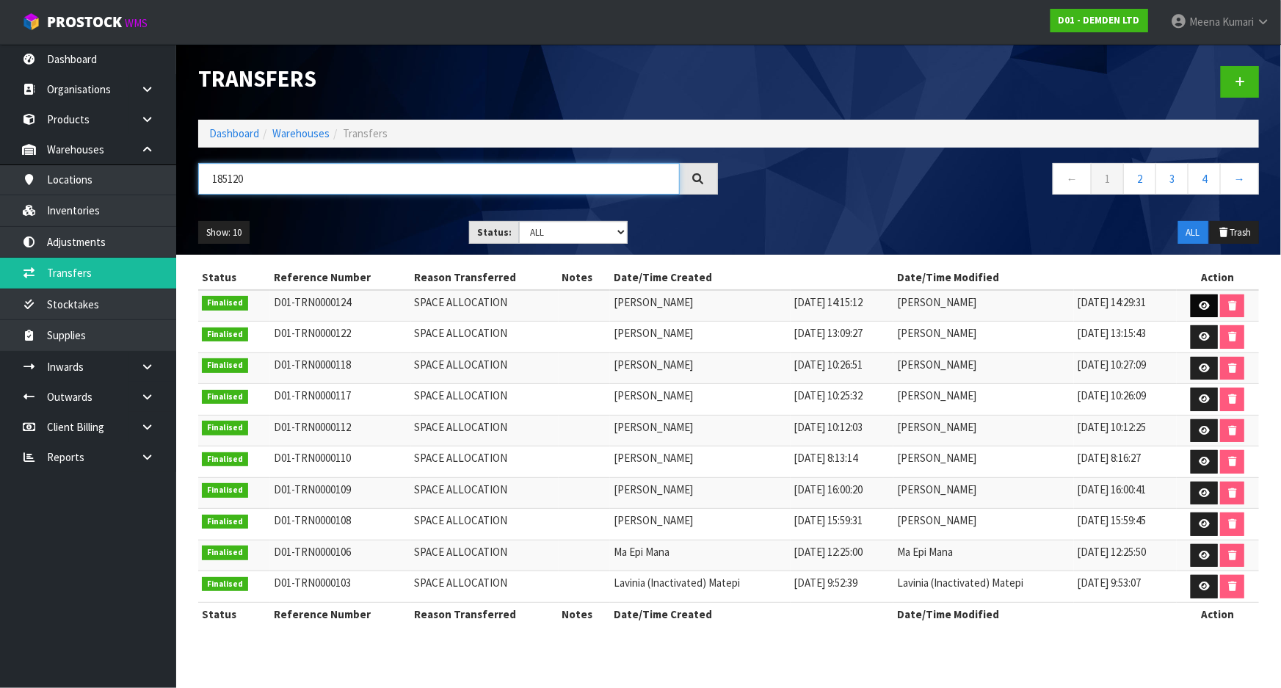
type input "185120"
click at [1203, 306] on icon at bounding box center [1204, 306] width 11 height 10
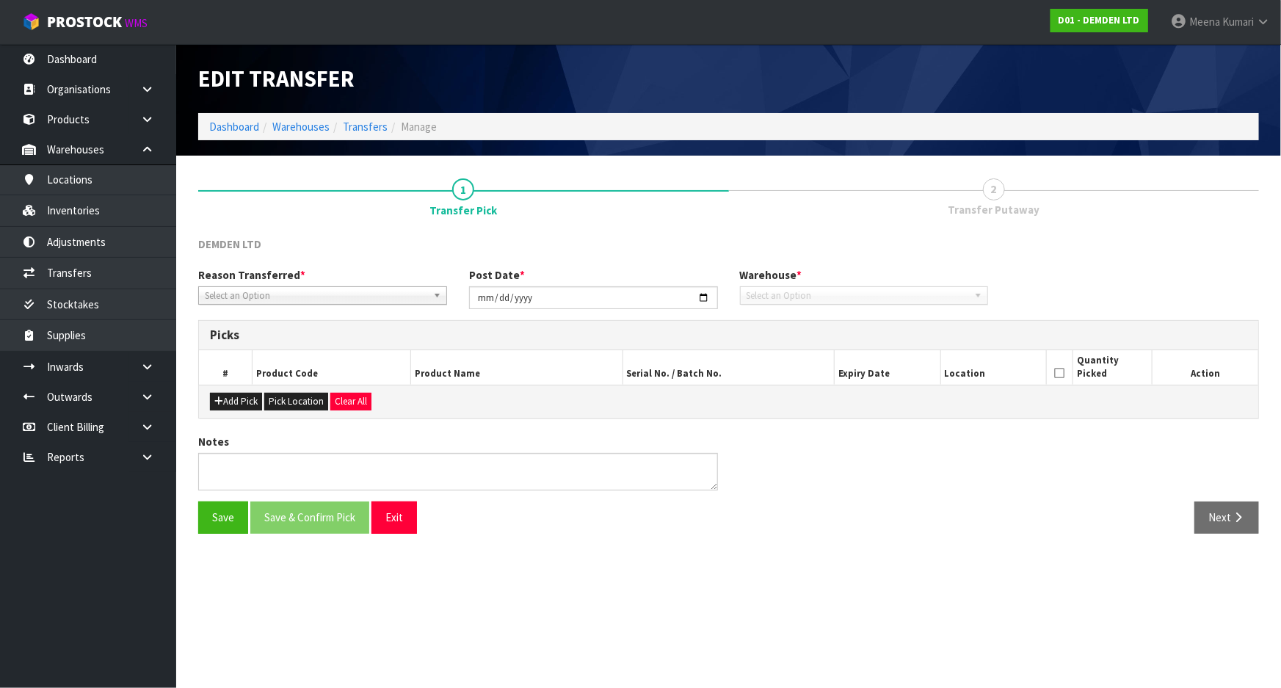
type input "[DATE]"
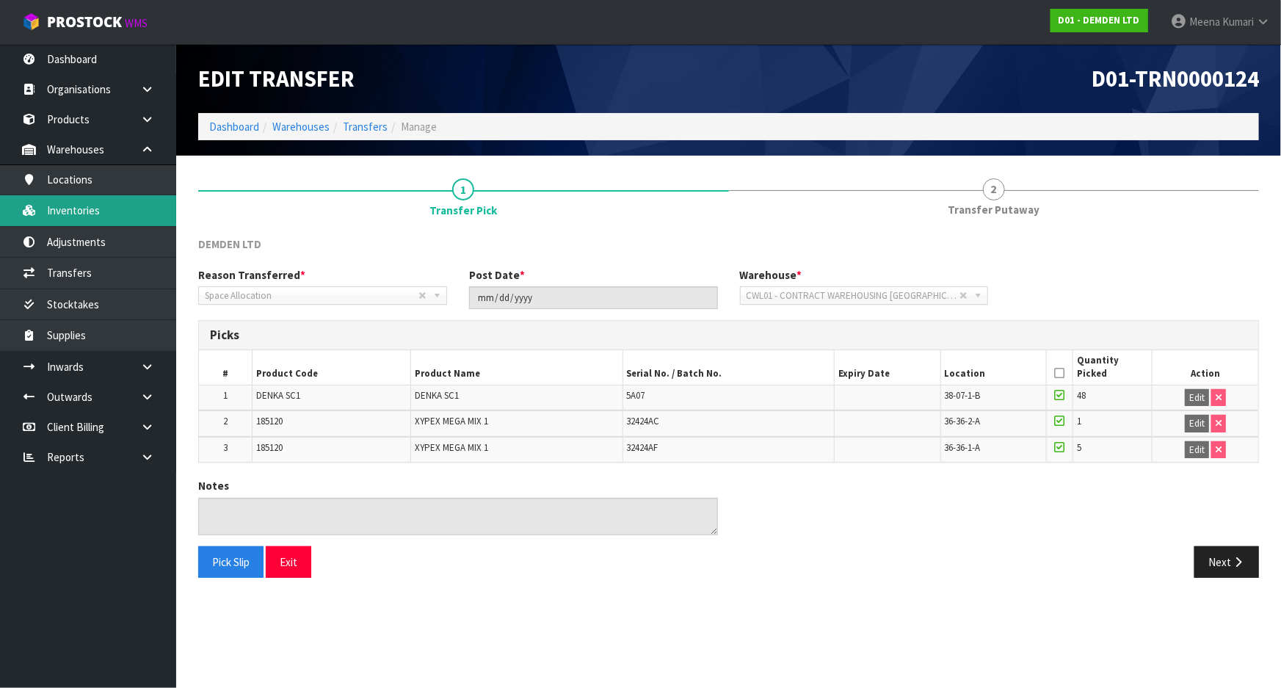
click at [123, 211] on link "Inventories" at bounding box center [88, 210] width 176 height 30
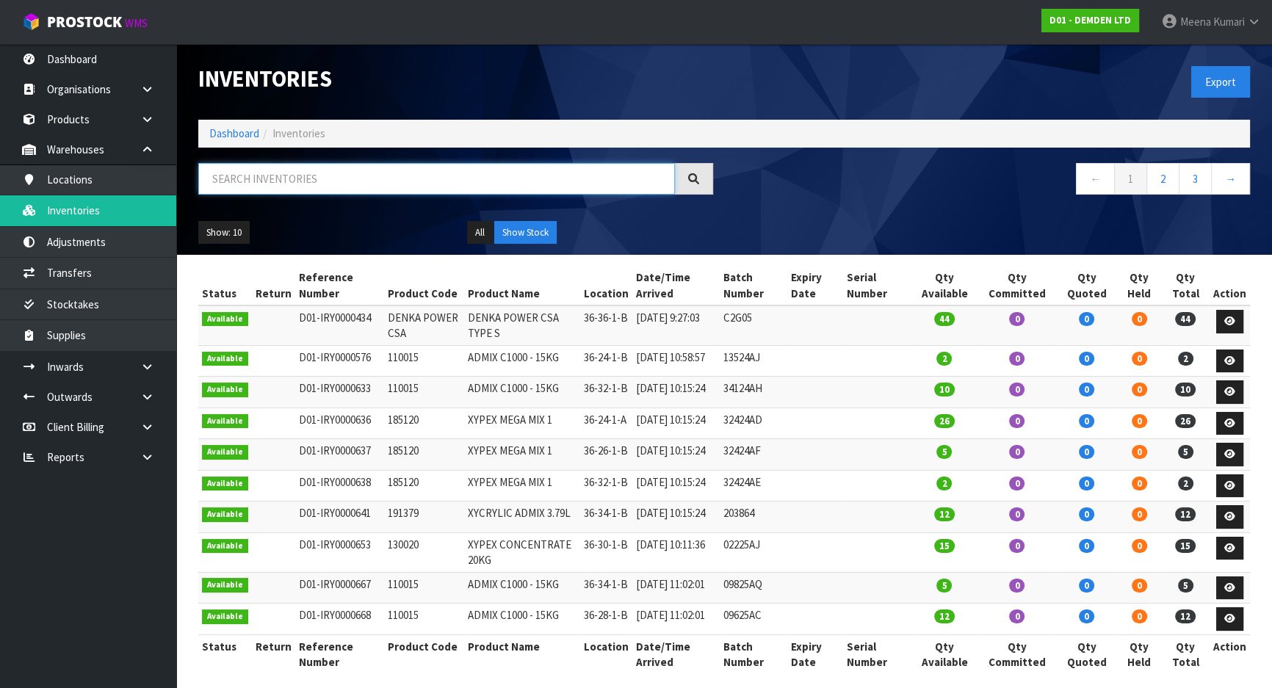
click at [305, 173] on input "text" at bounding box center [436, 179] width 477 height 32
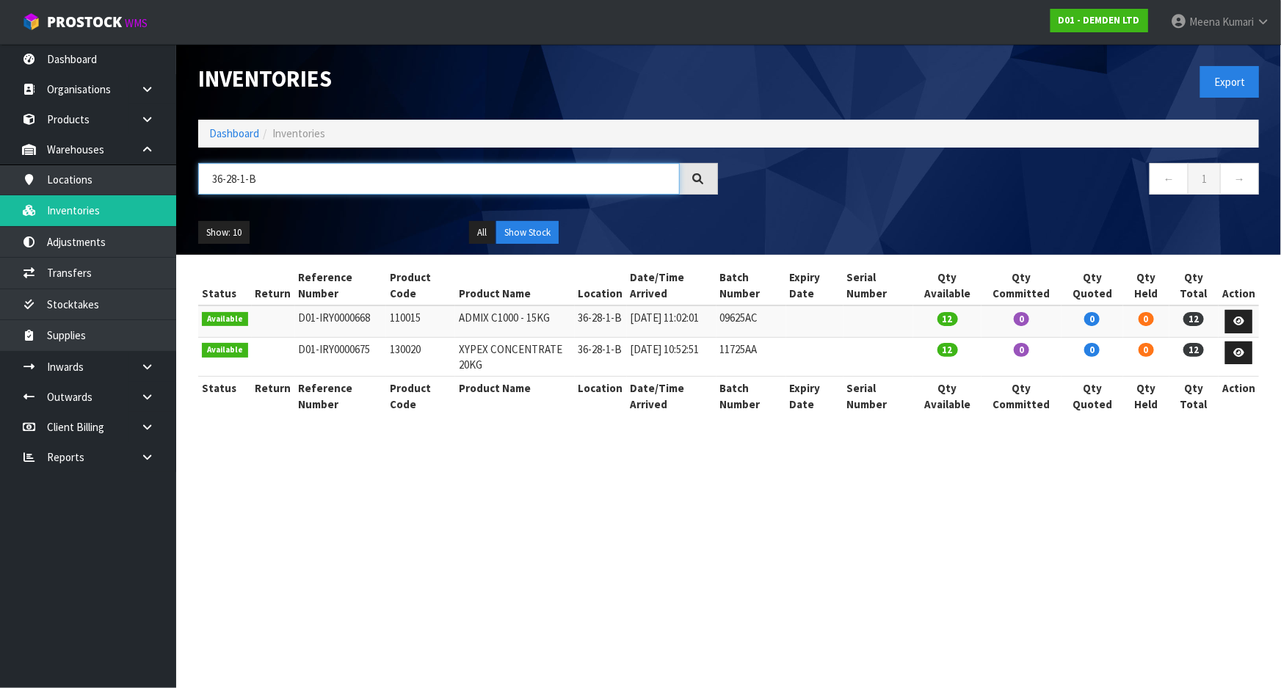
type input "36-28-1-B"
click at [1226, 322] on td at bounding box center [1239, 321] width 40 height 32
click at [1238, 322] on icon at bounding box center [1239, 321] width 11 height 10
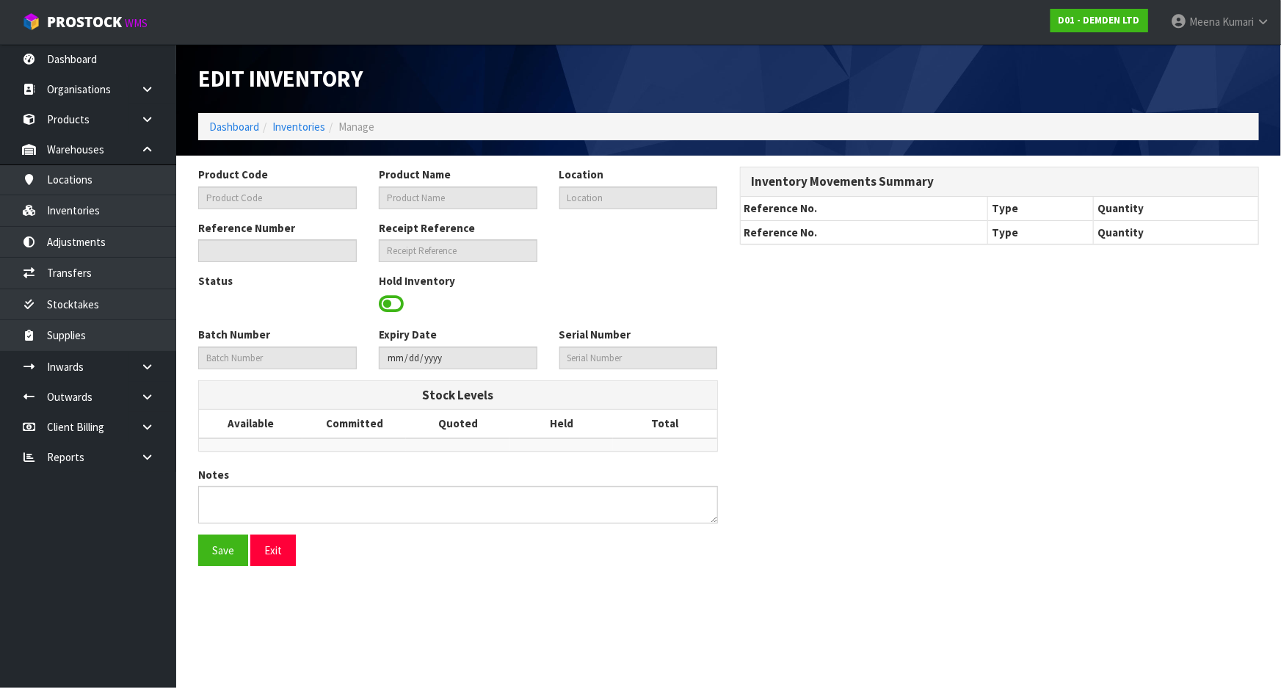
type input "110015"
type input "ADMIX C1000 - 15KG"
type input "36-28-1-B"
type input "D01-IRY0000668"
type input "D01-REC0000112"
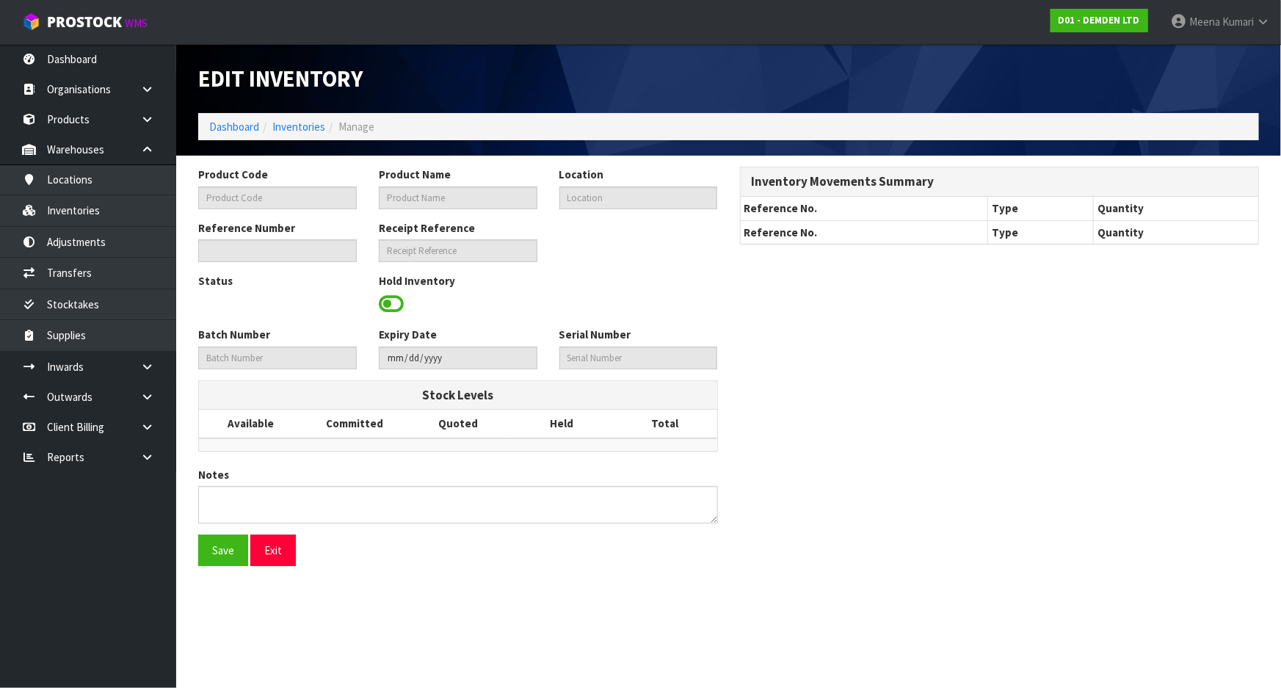
type input "09625AC"
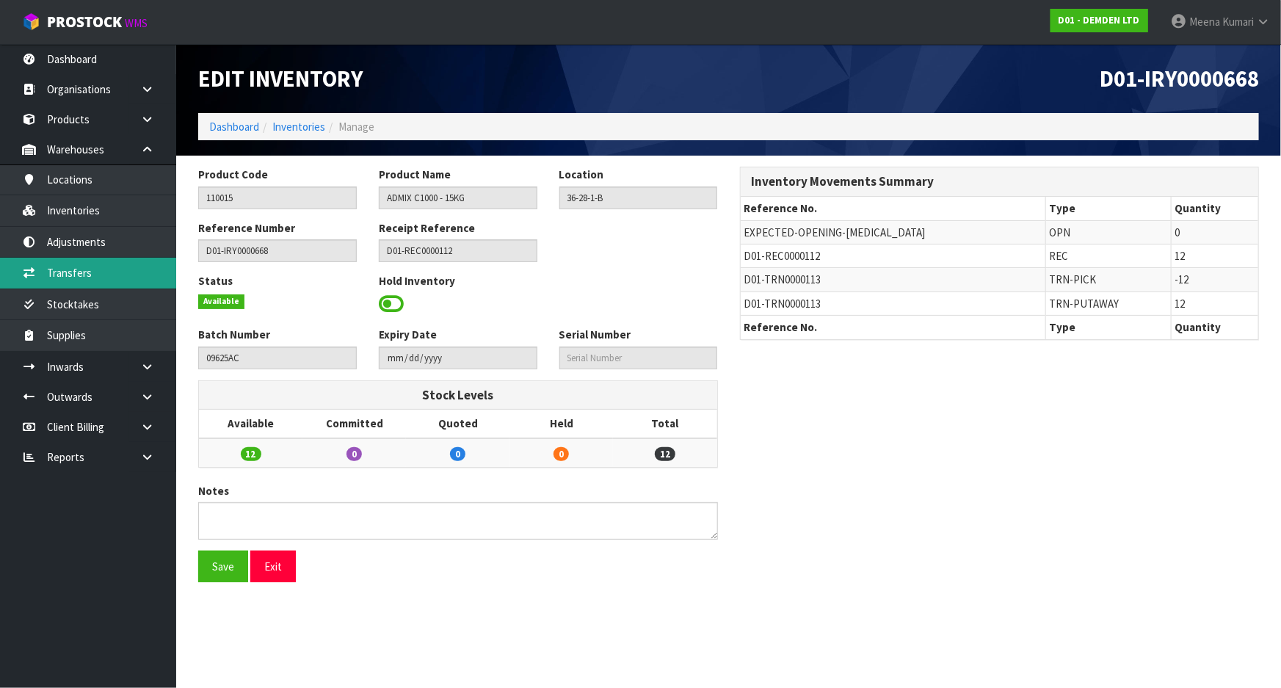
click at [107, 268] on link "Transfers" at bounding box center [88, 273] width 176 height 30
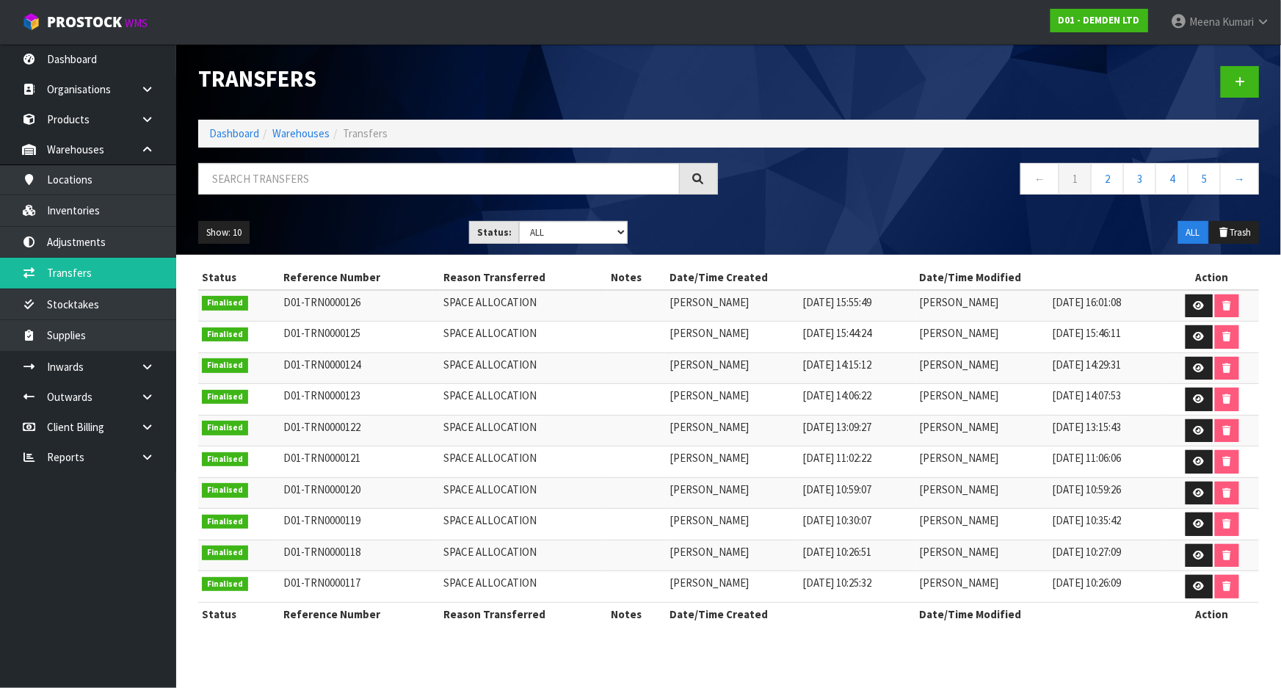
click at [257, 197] on div at bounding box center [458, 184] width 542 height 43
click at [250, 183] on input "text" at bounding box center [439, 179] width 482 height 32
type input "113"
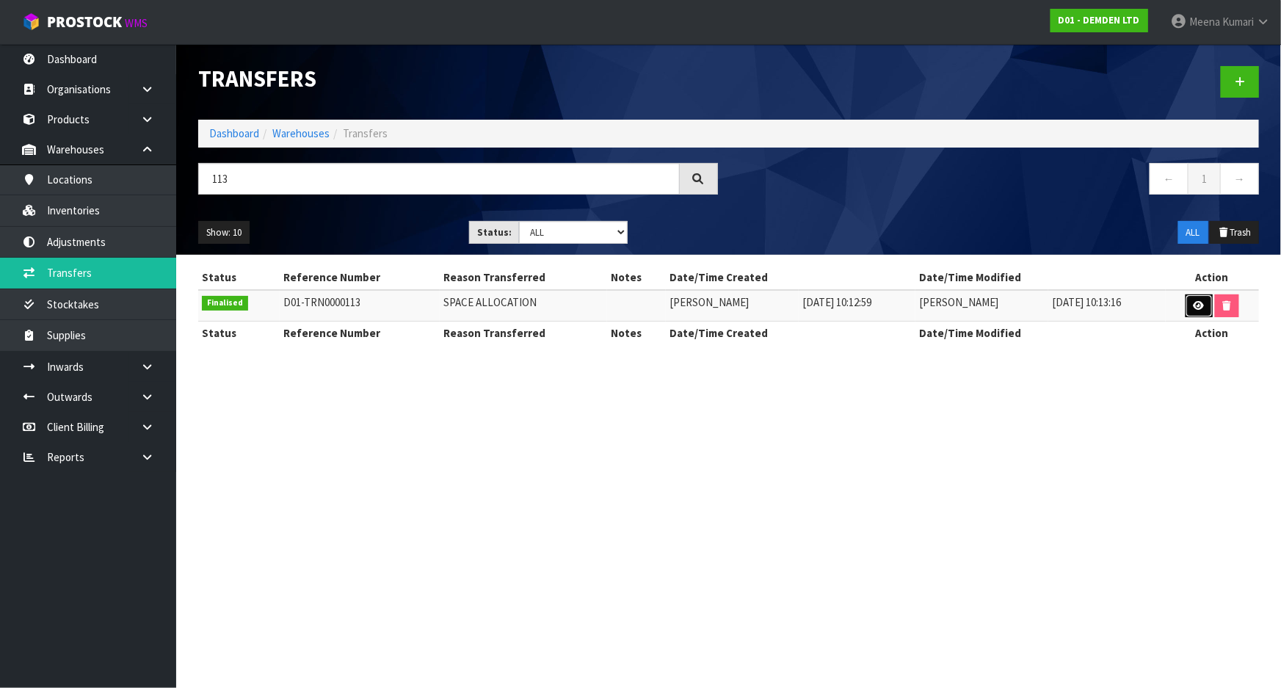
click at [1195, 308] on icon at bounding box center [1199, 306] width 11 height 10
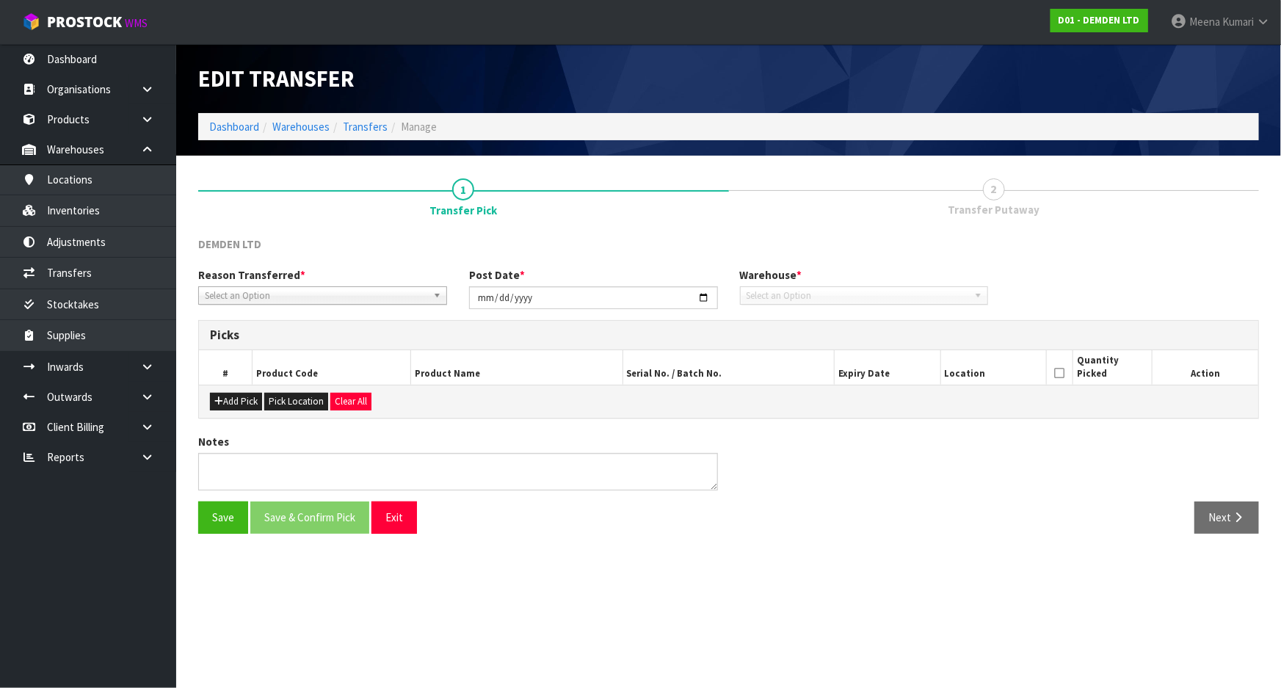
type input "2025-08-20"
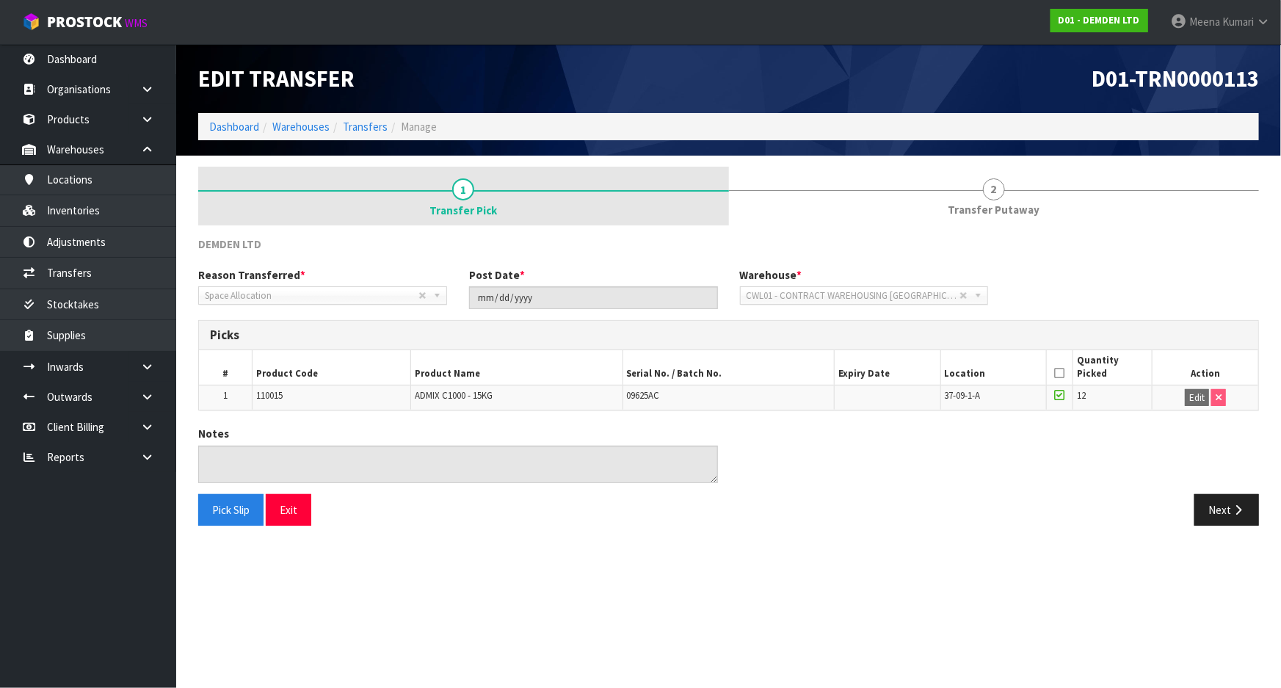
click at [478, 191] on link "1 Transfer Pick" at bounding box center [463, 196] width 531 height 59
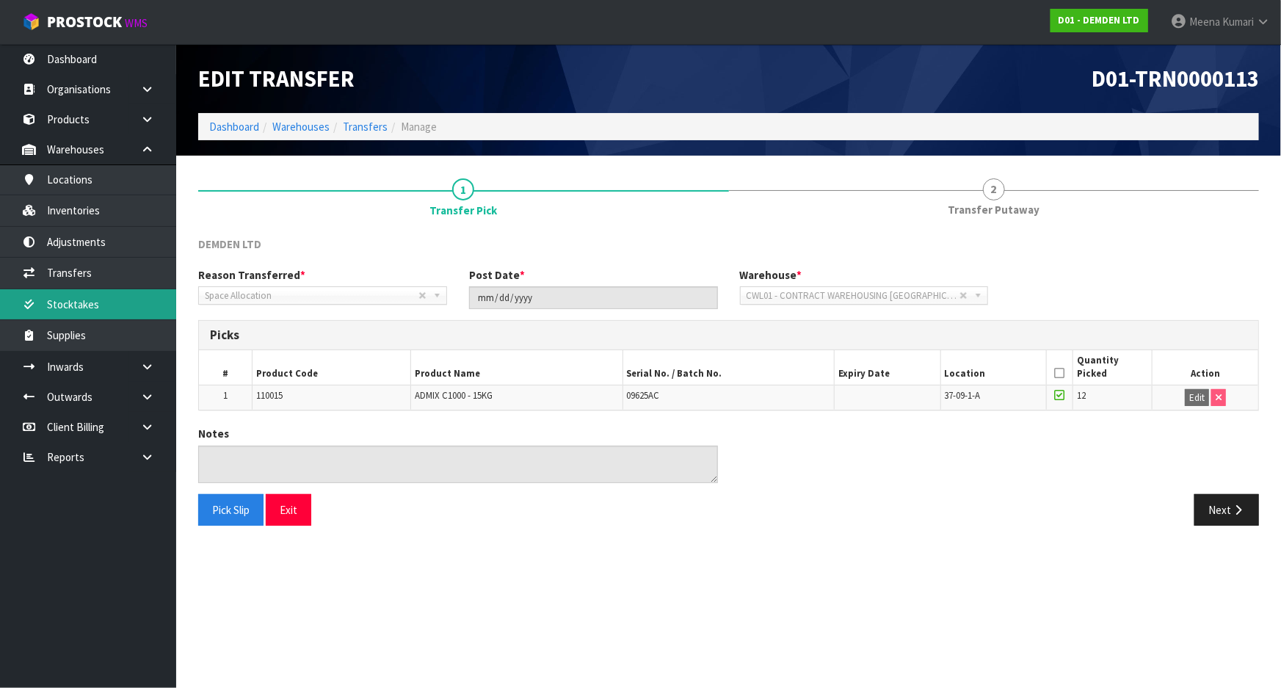
click at [118, 303] on link "Stocktakes" at bounding box center [88, 304] width 176 height 30
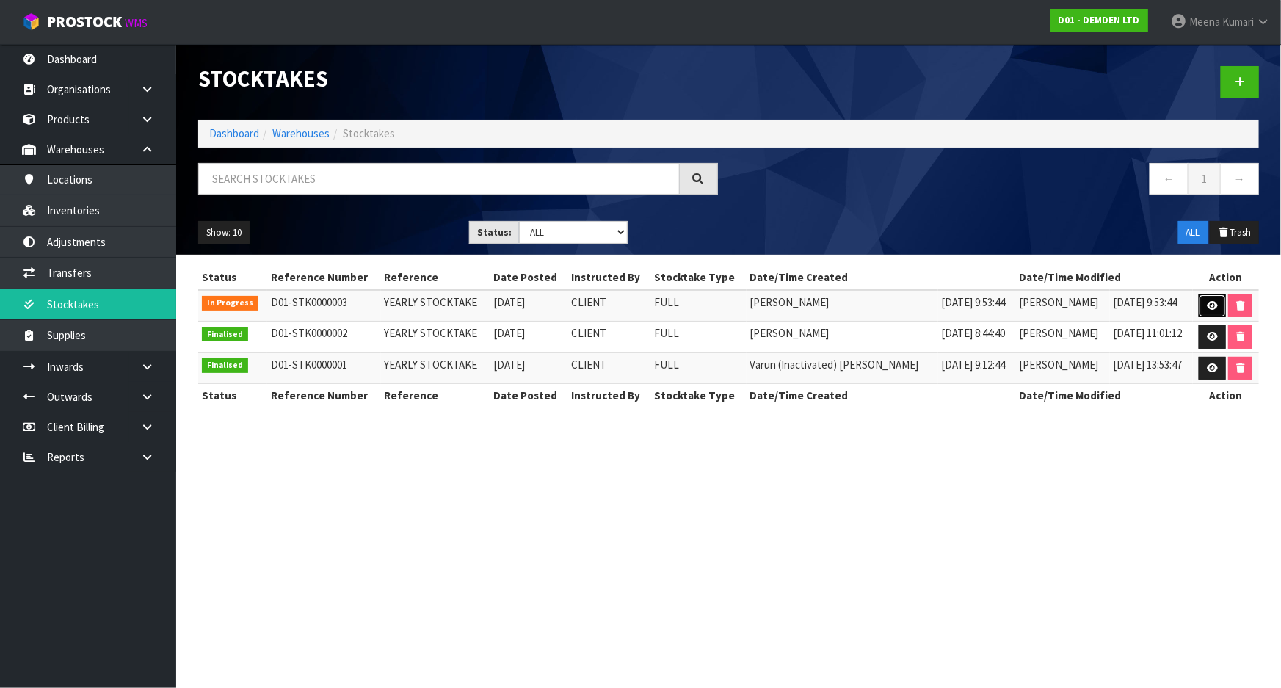
click at [1208, 301] on icon at bounding box center [1212, 306] width 11 height 10
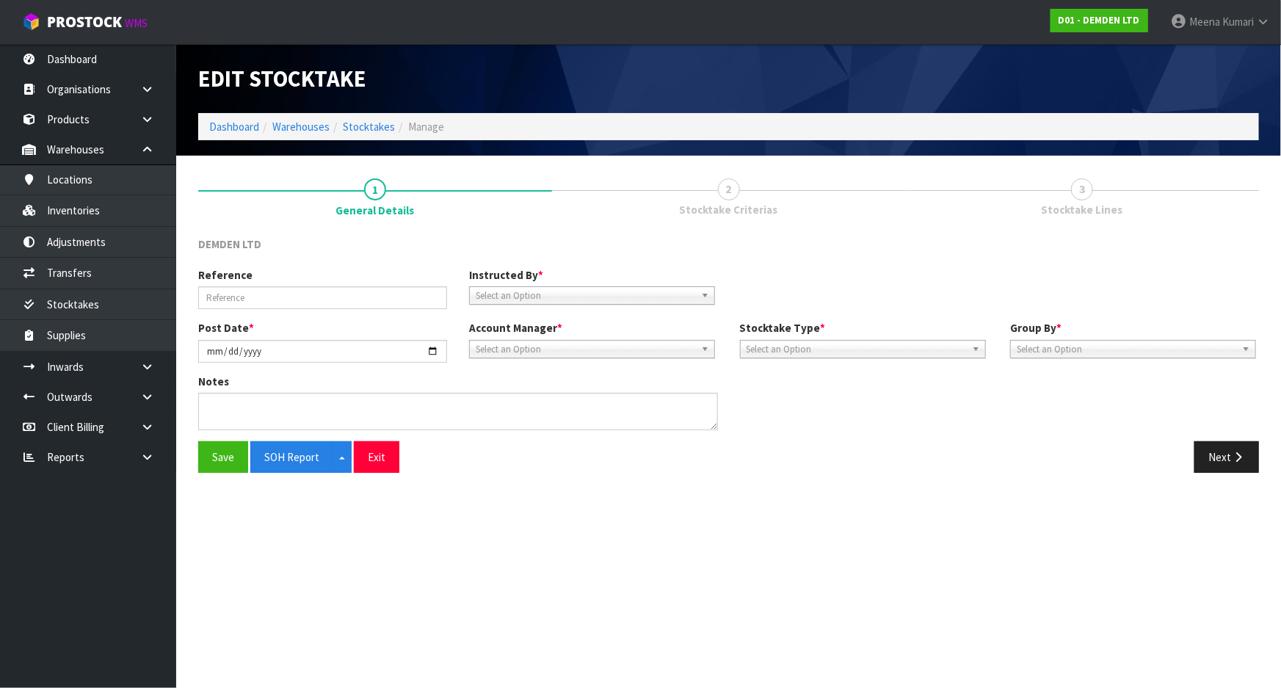
type input "YEARLY STOCKTAKE"
type input "[DATE]"
click at [1229, 452] on button "Next" at bounding box center [1227, 457] width 65 height 32
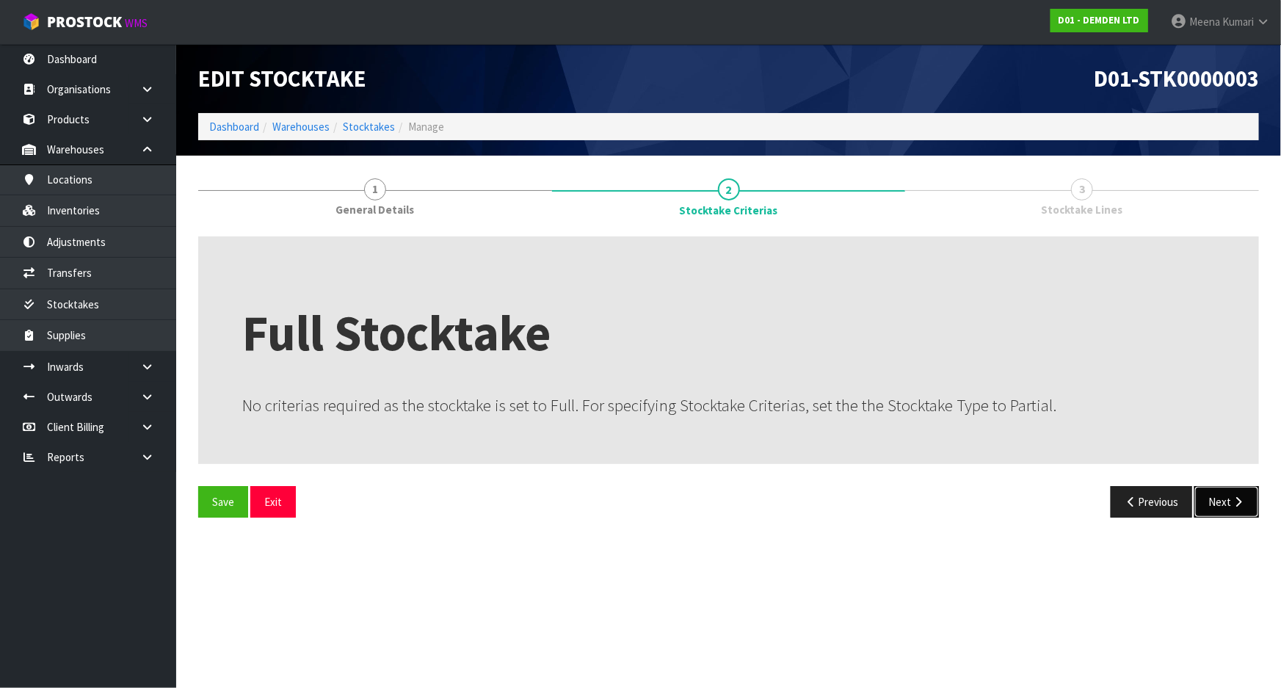
click at [1232, 496] on icon "button" at bounding box center [1238, 501] width 14 height 11
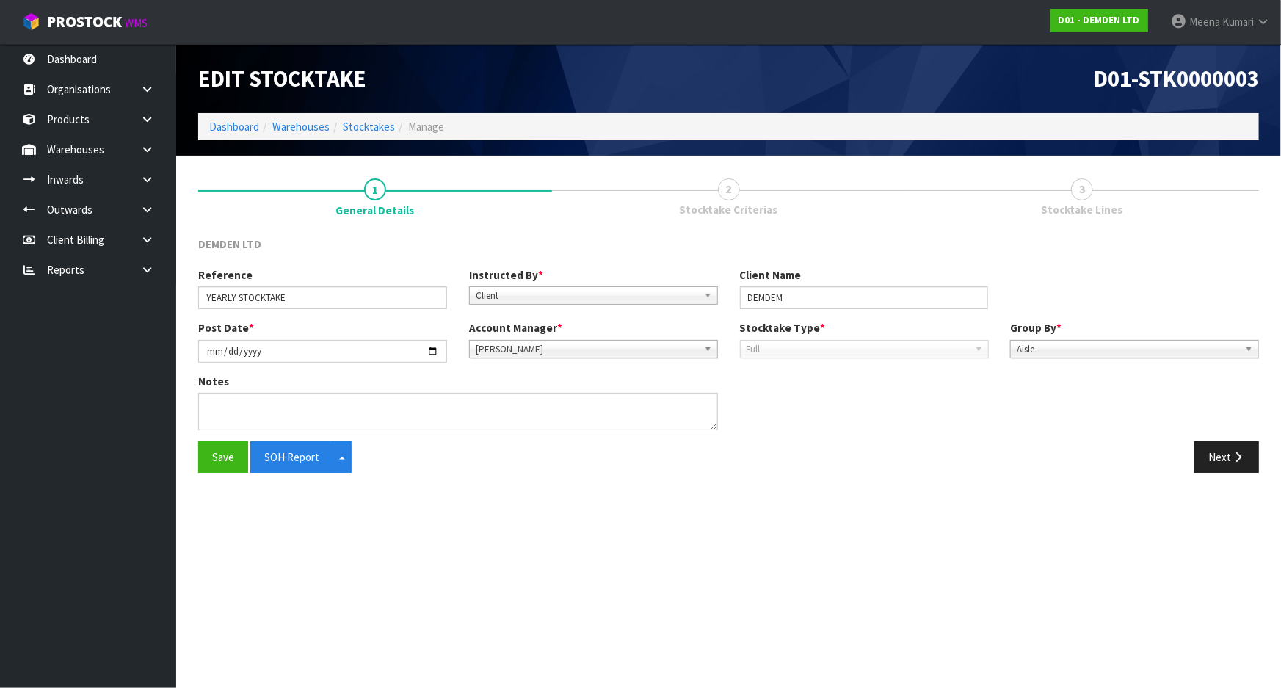
drag, startPoint x: 163, startPoint y: 154, endPoint x: 160, endPoint y: 168, distance: 14.3
click at [162, 155] on link at bounding box center [152, 149] width 47 height 30
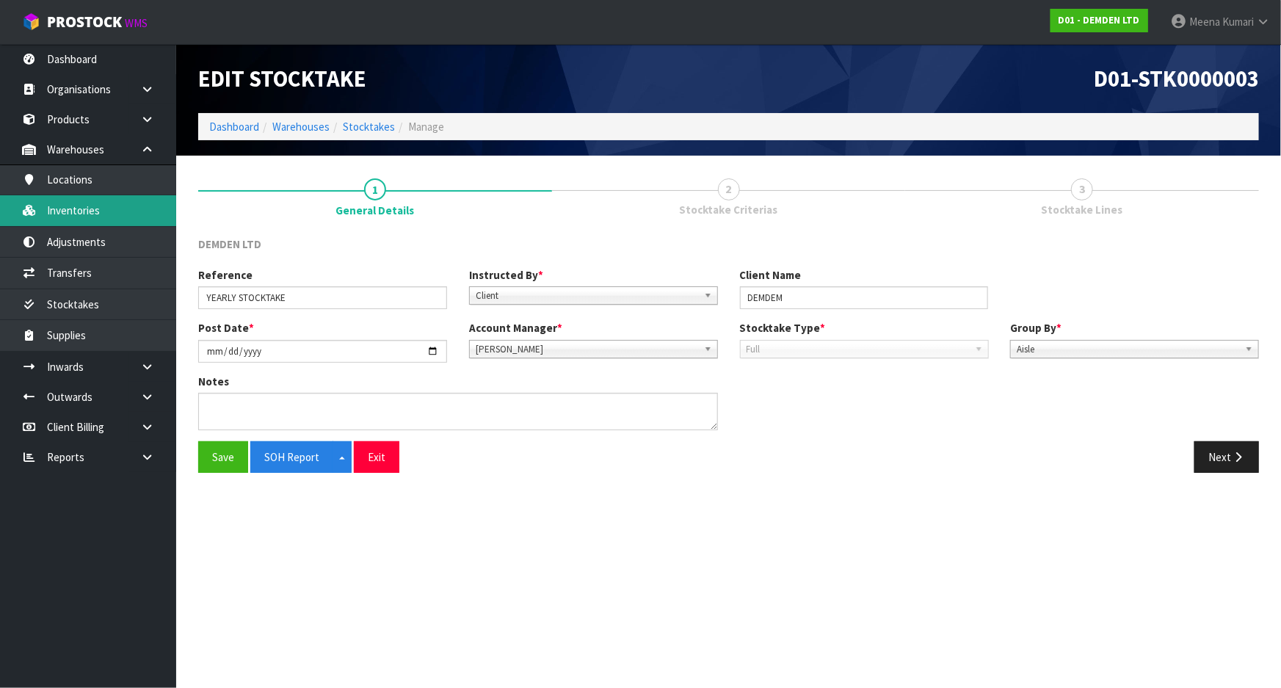
click at [140, 209] on link "Inventories" at bounding box center [88, 210] width 176 height 30
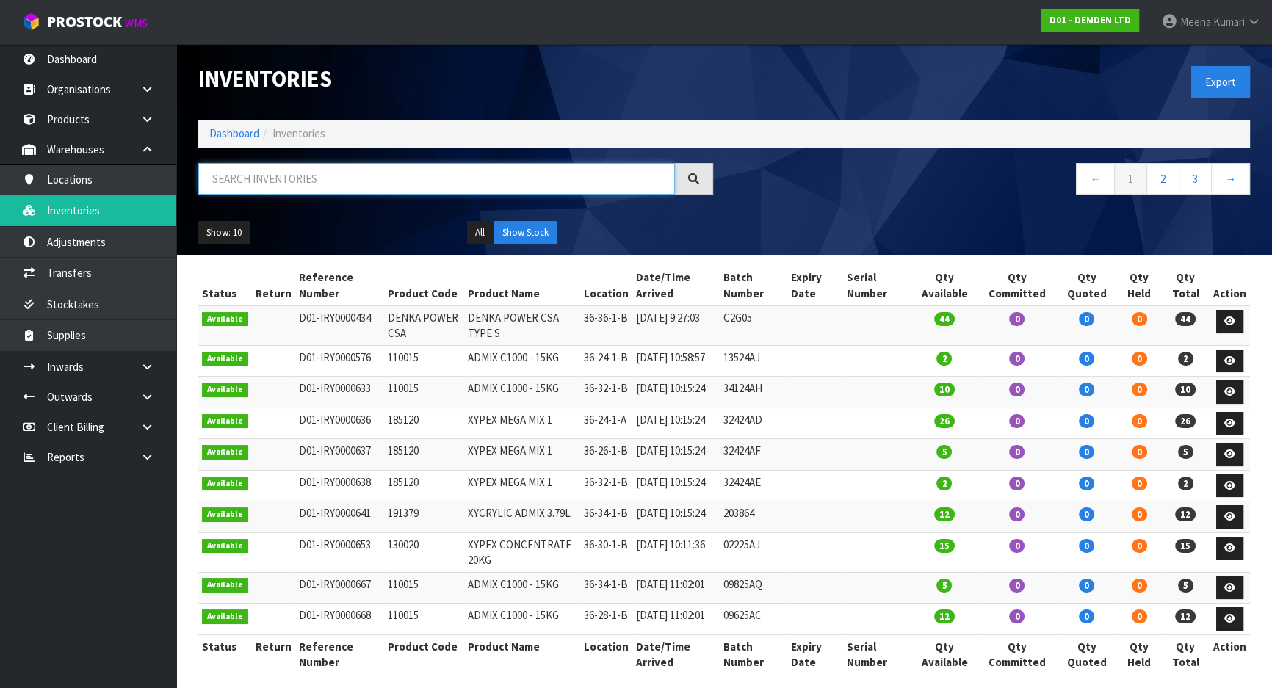
click at [290, 168] on input "text" at bounding box center [436, 179] width 477 height 32
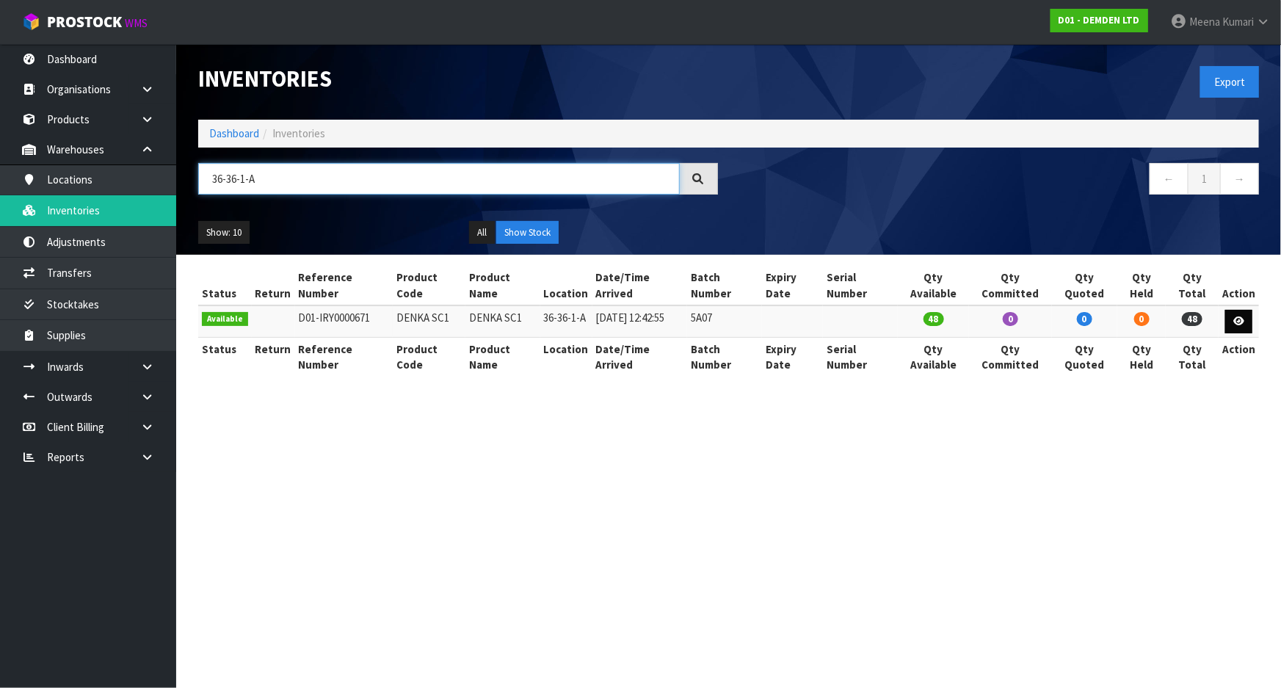
type input "36-36-1-A"
click at [1242, 316] on icon at bounding box center [1239, 321] width 11 height 10
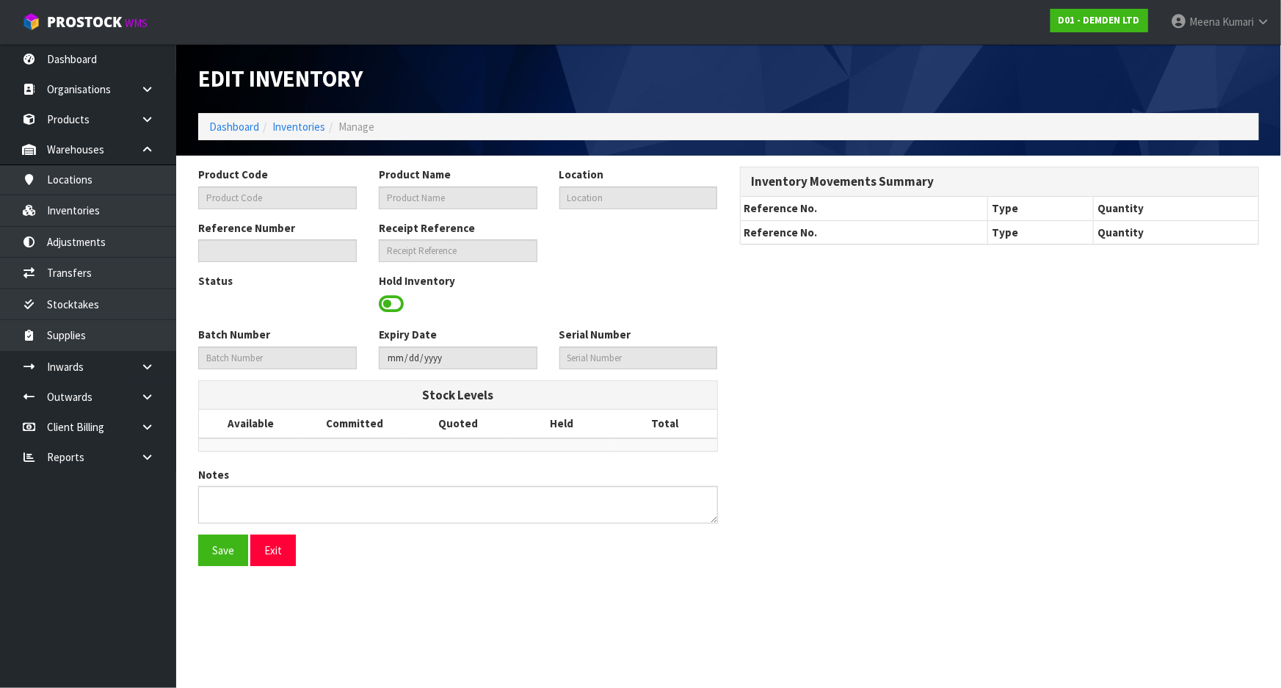
type input "DENKA SC1"
type input "36-36-1-A"
type input "D01-IRY0000671"
type input "D01-REC0000113"
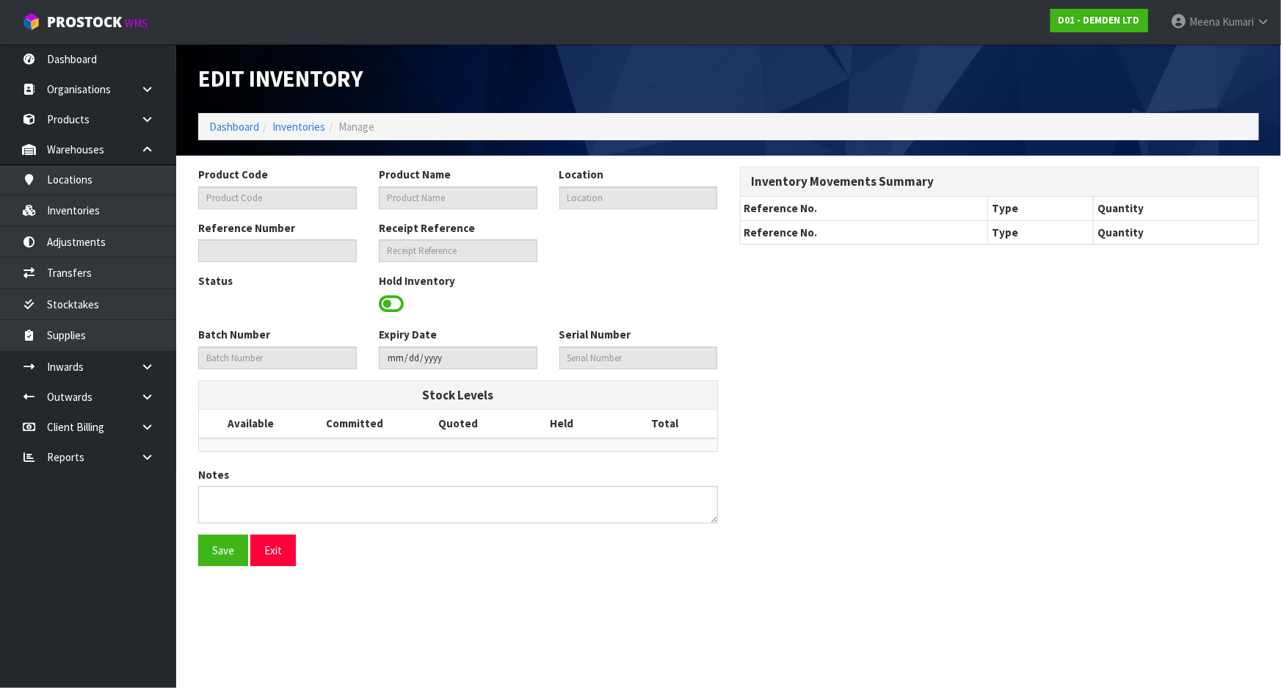
type input "5A07"
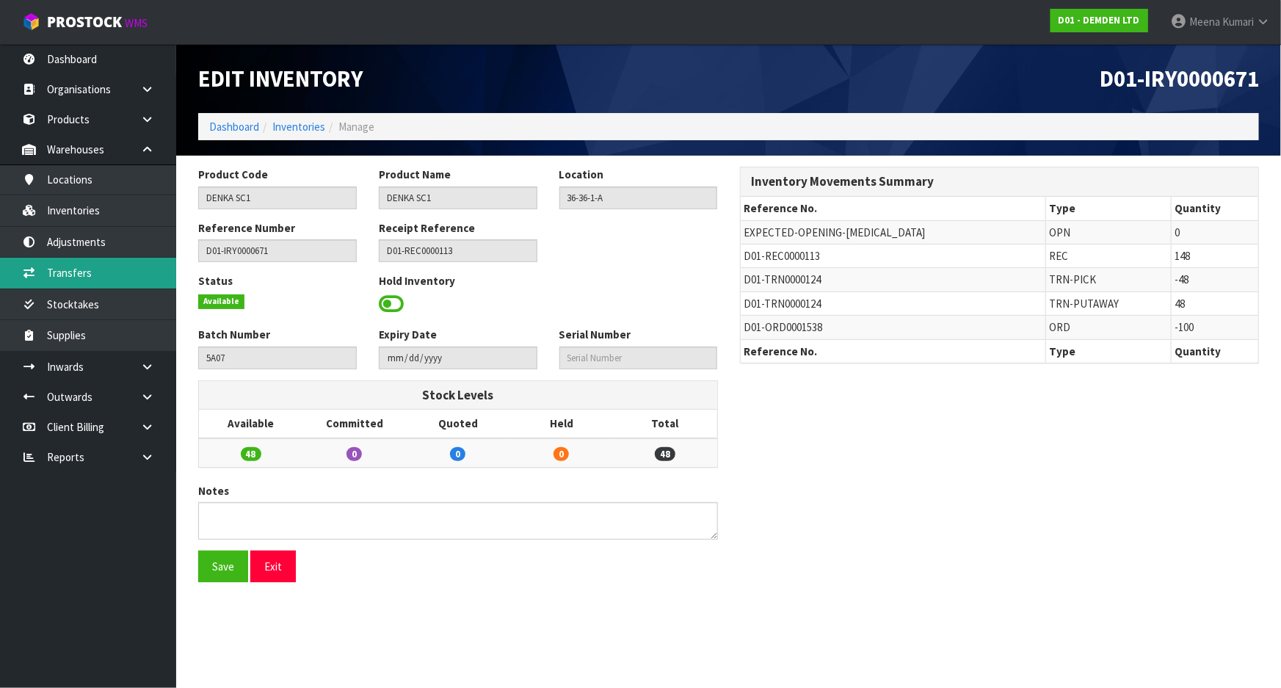
click at [117, 277] on link "Transfers" at bounding box center [88, 273] width 176 height 30
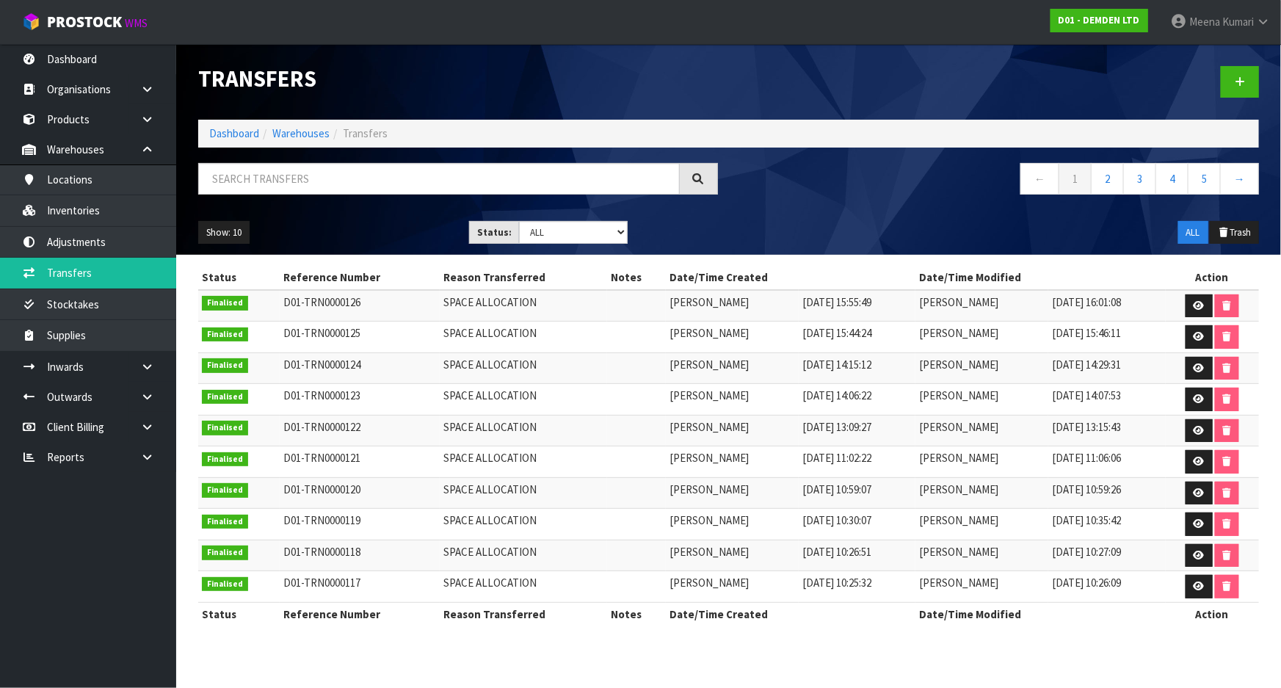
click at [245, 154] on div "Transfers Dashboard Warehouses Transfers ← 1 2 3 4 5 → Show: 10 5 10 25 50 Stat…" at bounding box center [728, 149] width 1083 height 211
click at [242, 171] on input "text" at bounding box center [439, 179] width 482 height 32
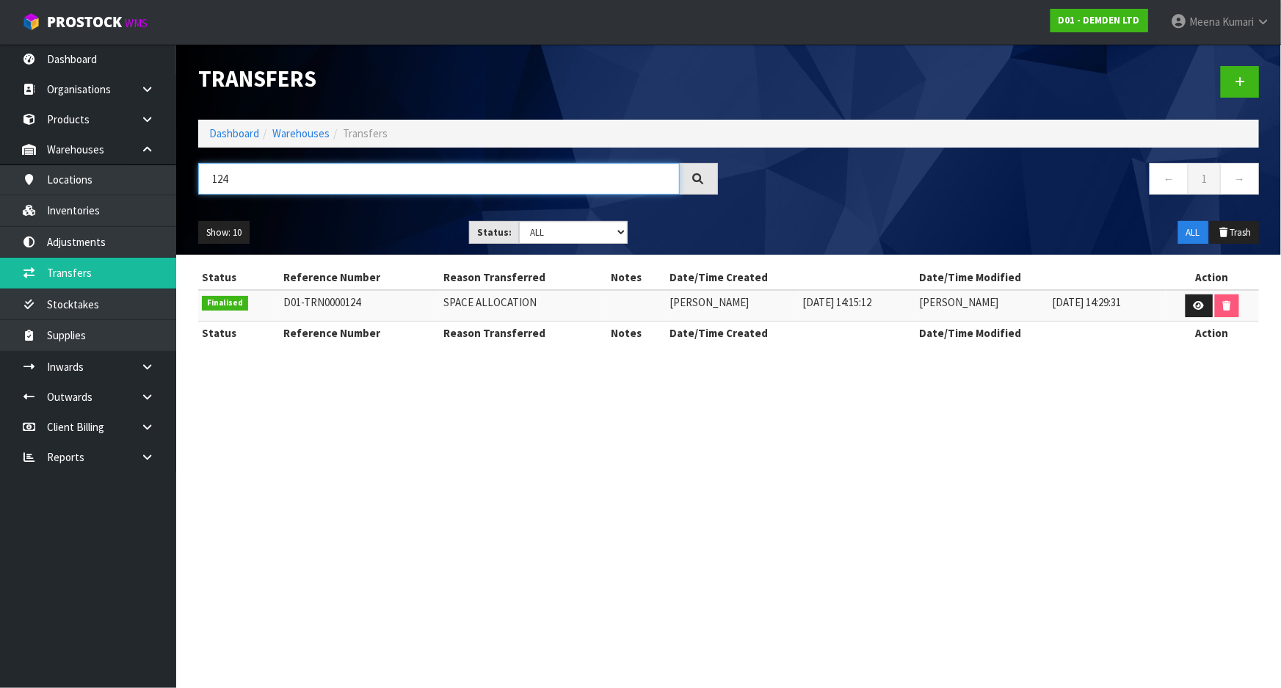
type input "124"
click at [1181, 316] on td at bounding box center [1212, 306] width 93 height 32
click at [1198, 309] on icon at bounding box center [1199, 306] width 11 height 10
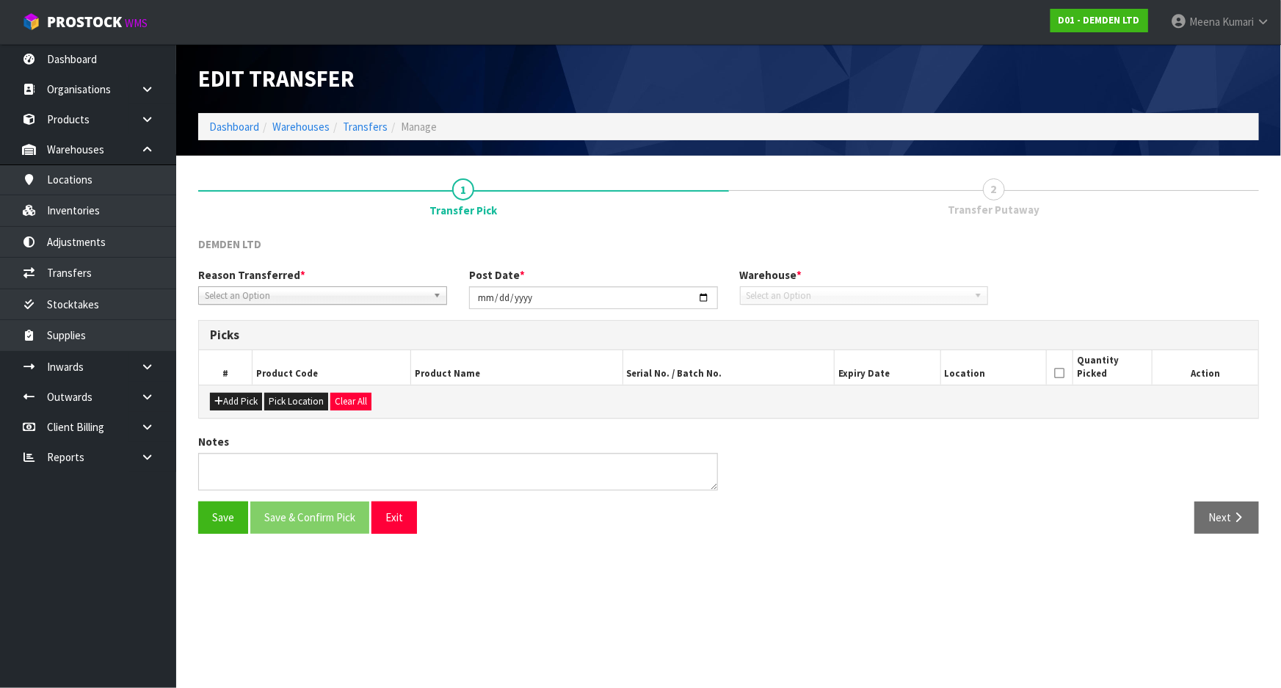
type input "[DATE]"
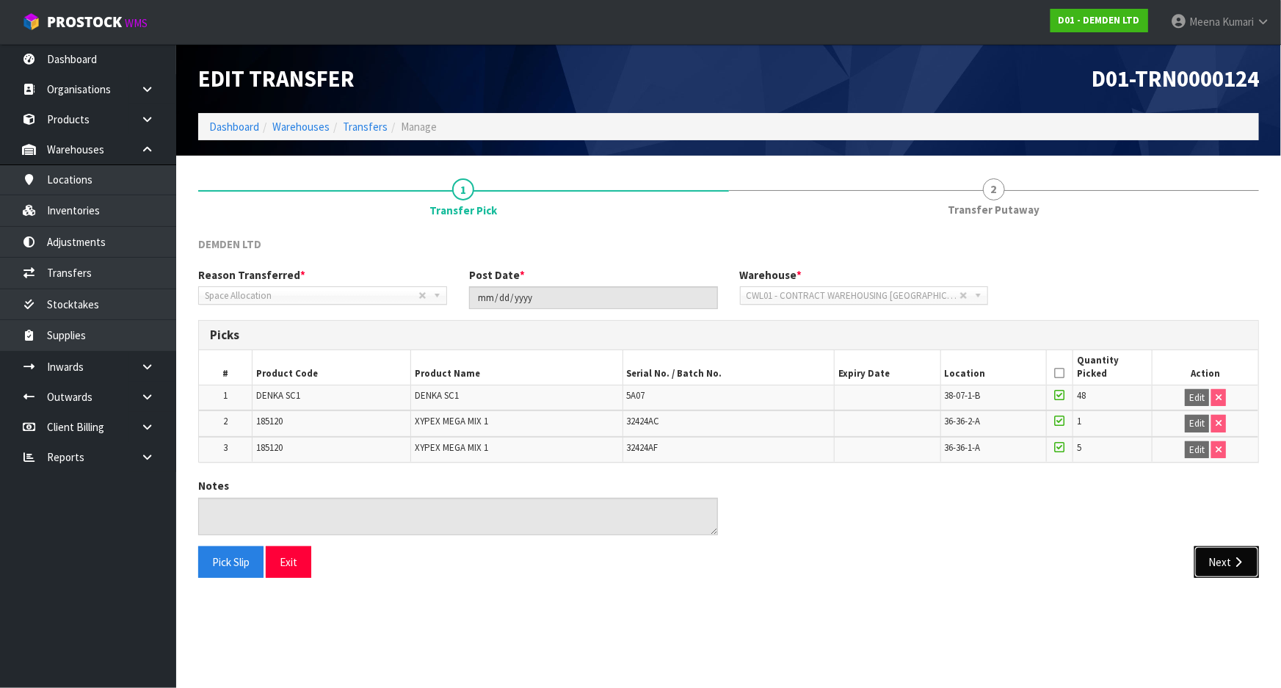
click at [1223, 566] on button "Next" at bounding box center [1227, 562] width 65 height 32
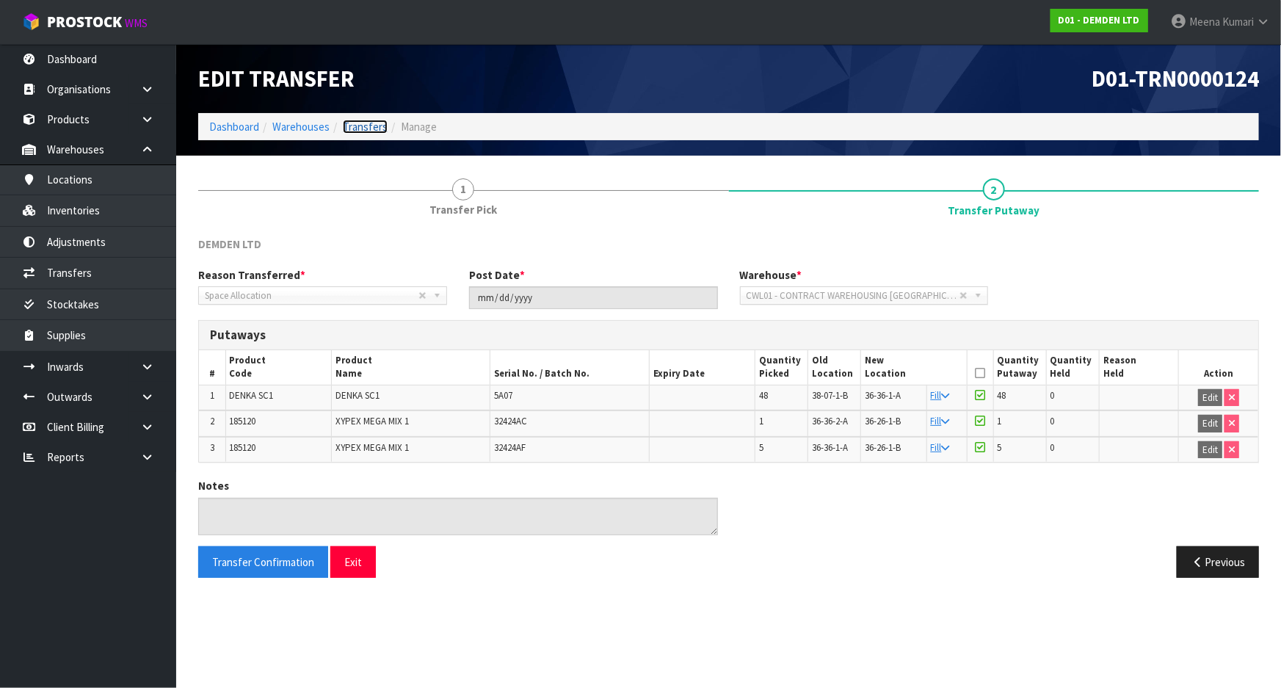
click at [364, 120] on link "Transfers" at bounding box center [365, 127] width 45 height 14
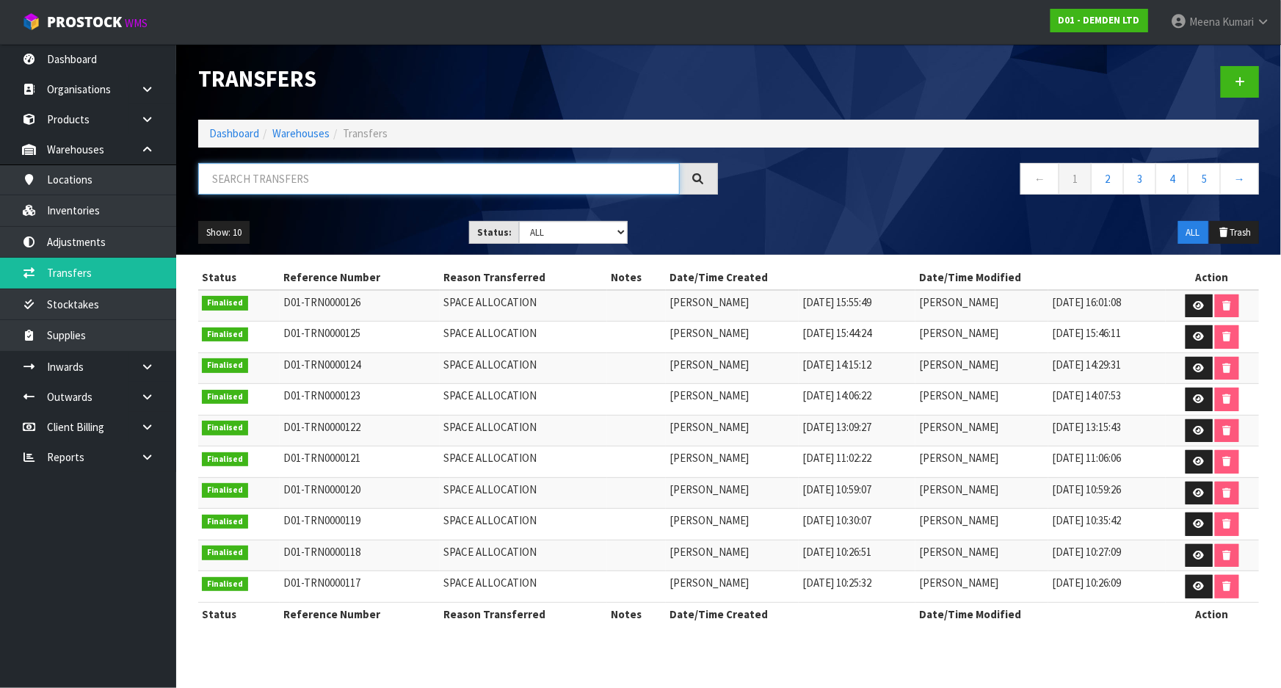
click at [375, 188] on input "text" at bounding box center [439, 179] width 482 height 32
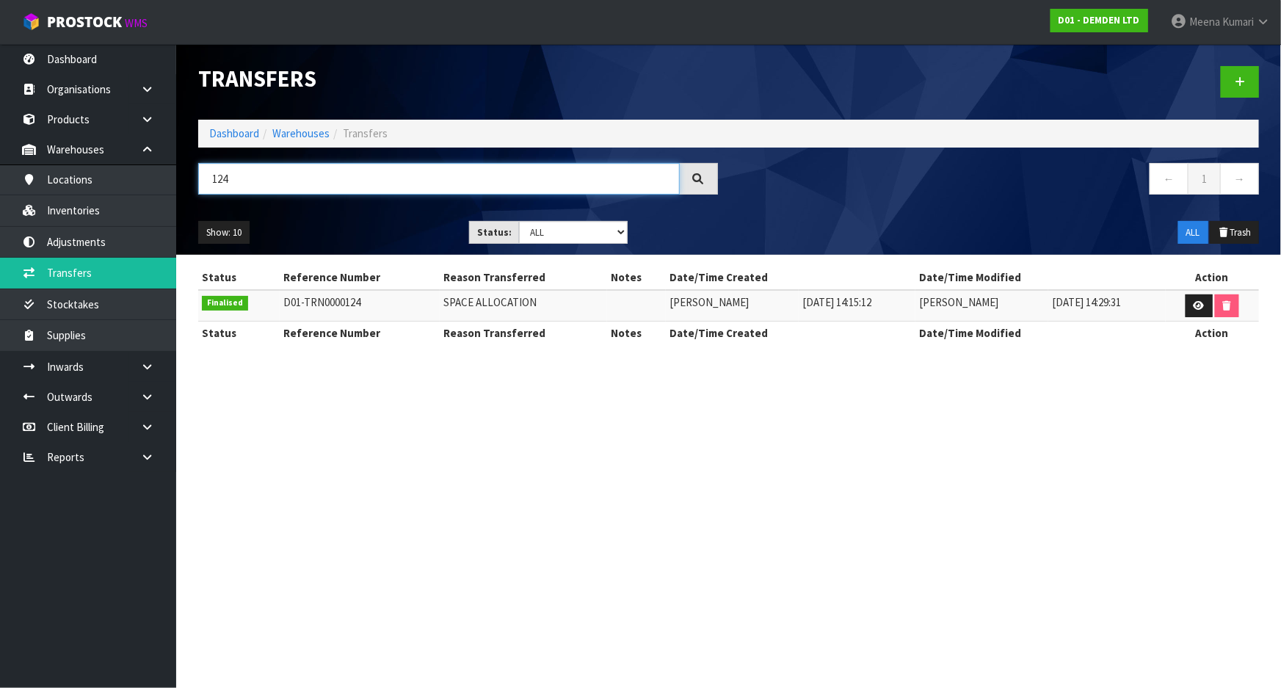
drag, startPoint x: 236, startPoint y: 177, endPoint x: 178, endPoint y: 184, distance: 58.5
click at [178, 184] on header "Transfers Dashboard Warehouses Transfers 124 ← 1 → Show: 10 5 10 25 50 Status: …" at bounding box center [728, 149] width 1105 height 211
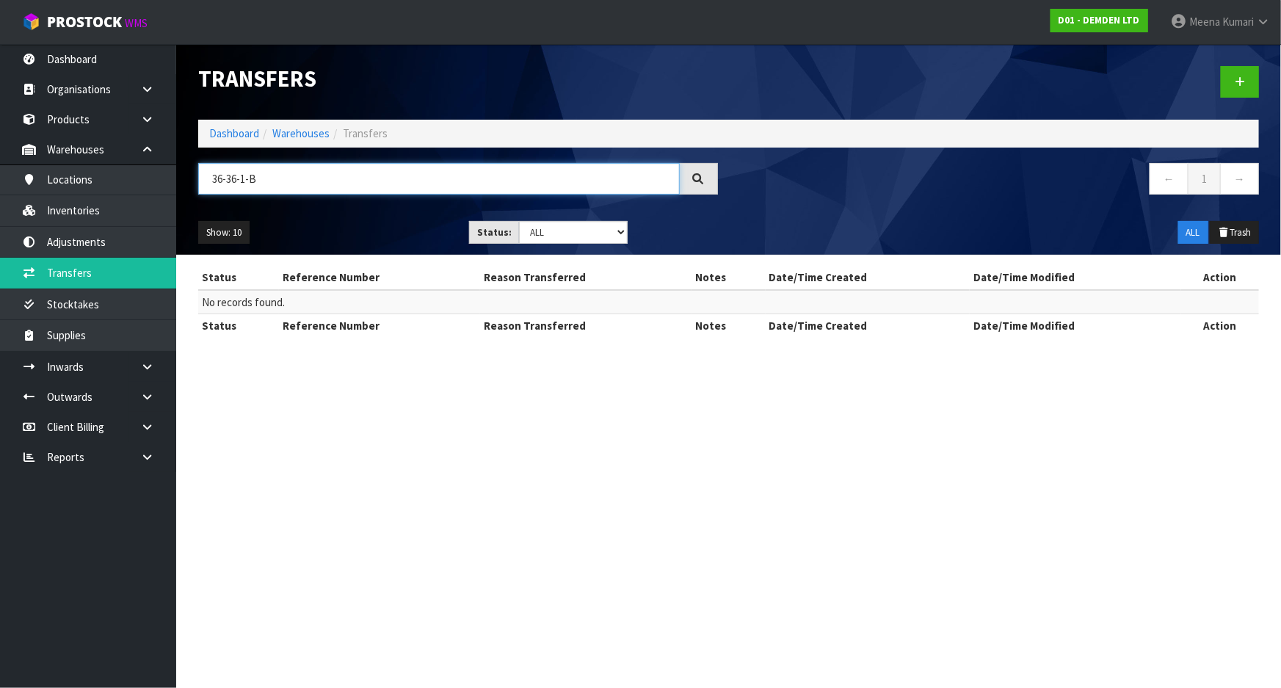
click at [277, 181] on input "36-36-1-B" at bounding box center [439, 179] width 482 height 32
type input "36-36-1"
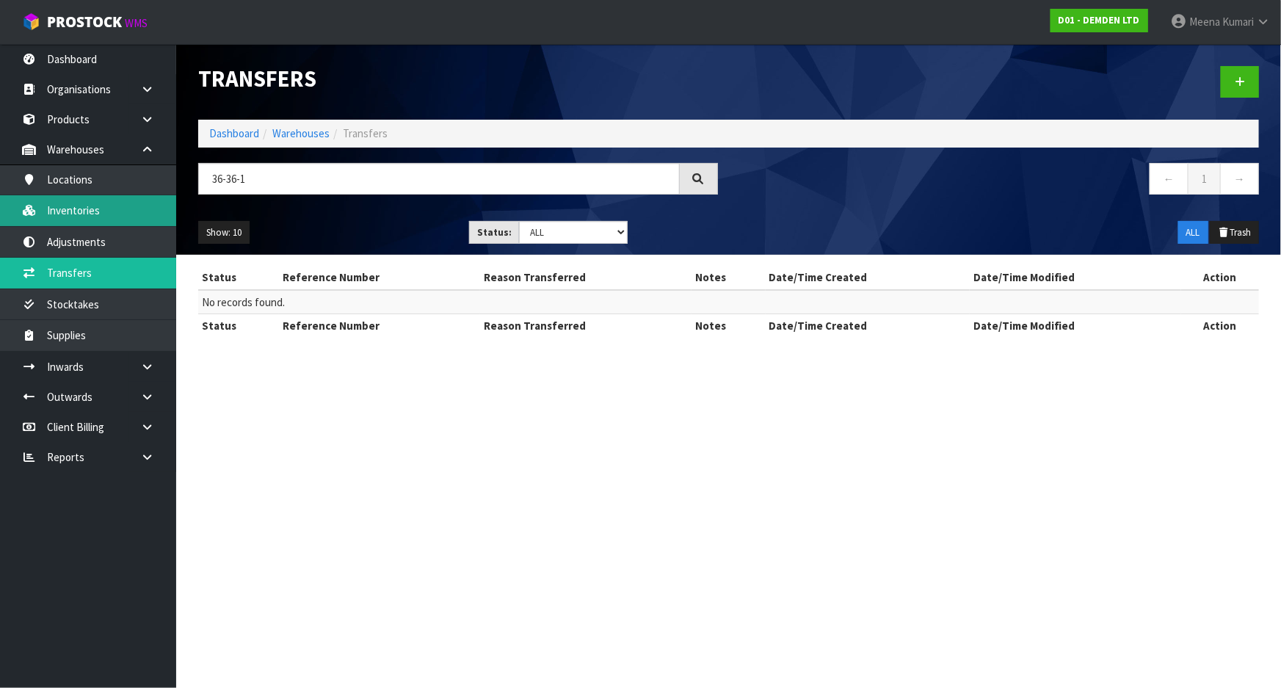
click at [76, 220] on link "Inventories" at bounding box center [88, 210] width 176 height 30
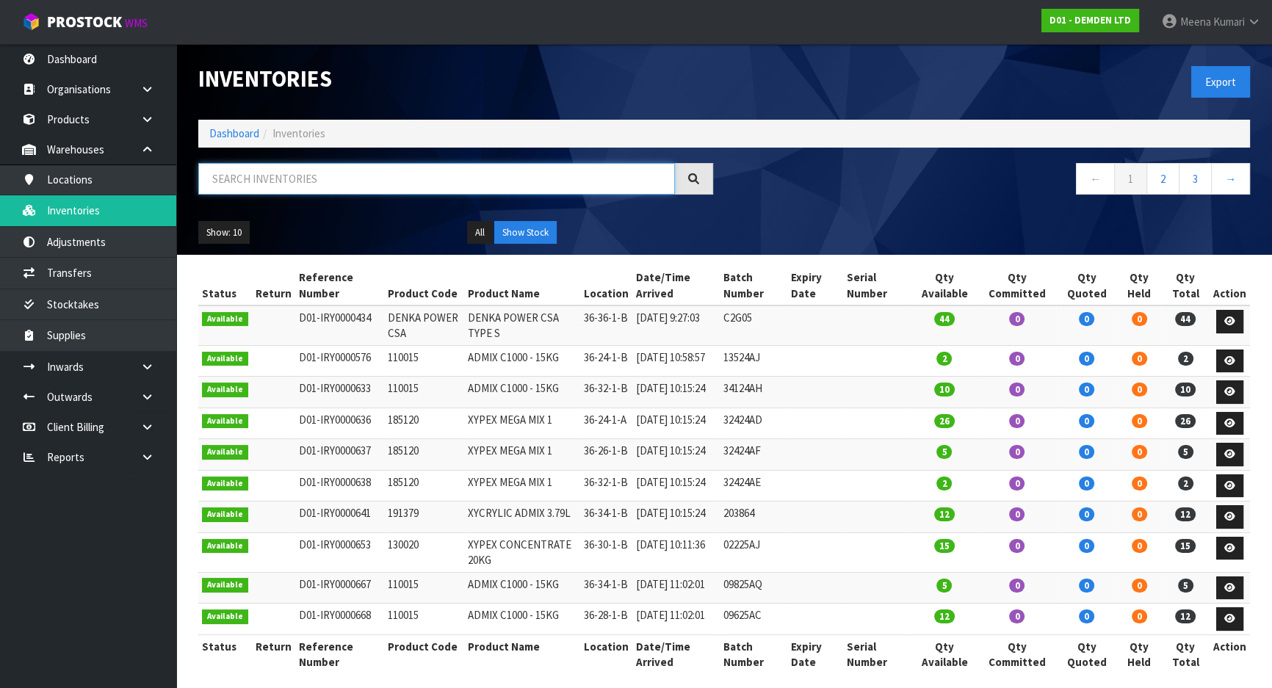
click at [268, 166] on input "text" at bounding box center [436, 179] width 477 height 32
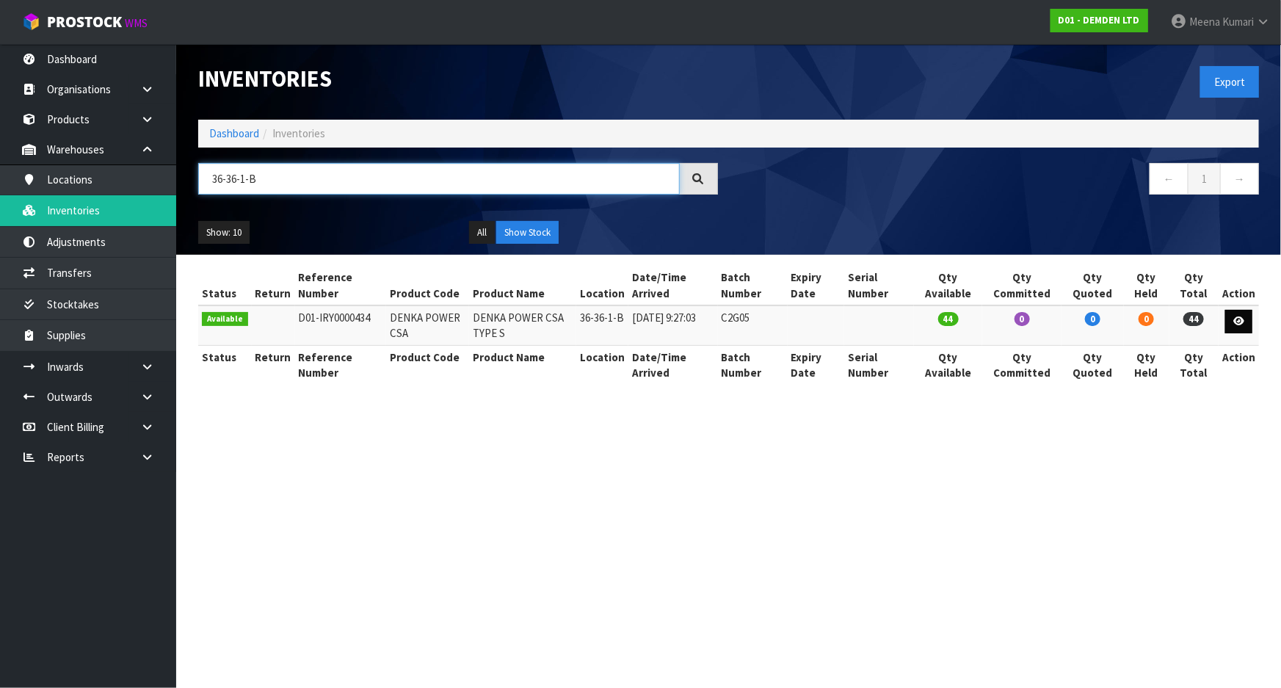
type input "36-36-1-B"
click at [1240, 325] on icon at bounding box center [1239, 321] width 11 height 10
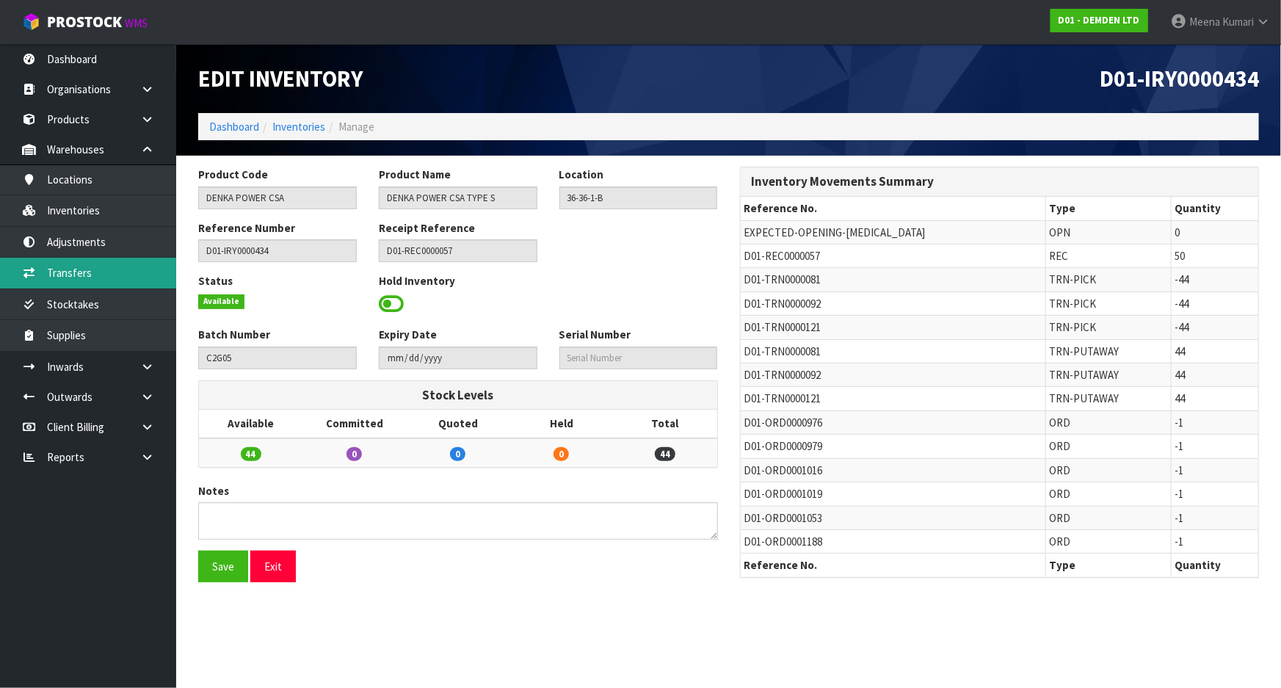
click at [103, 269] on link "Transfers" at bounding box center [88, 273] width 176 height 30
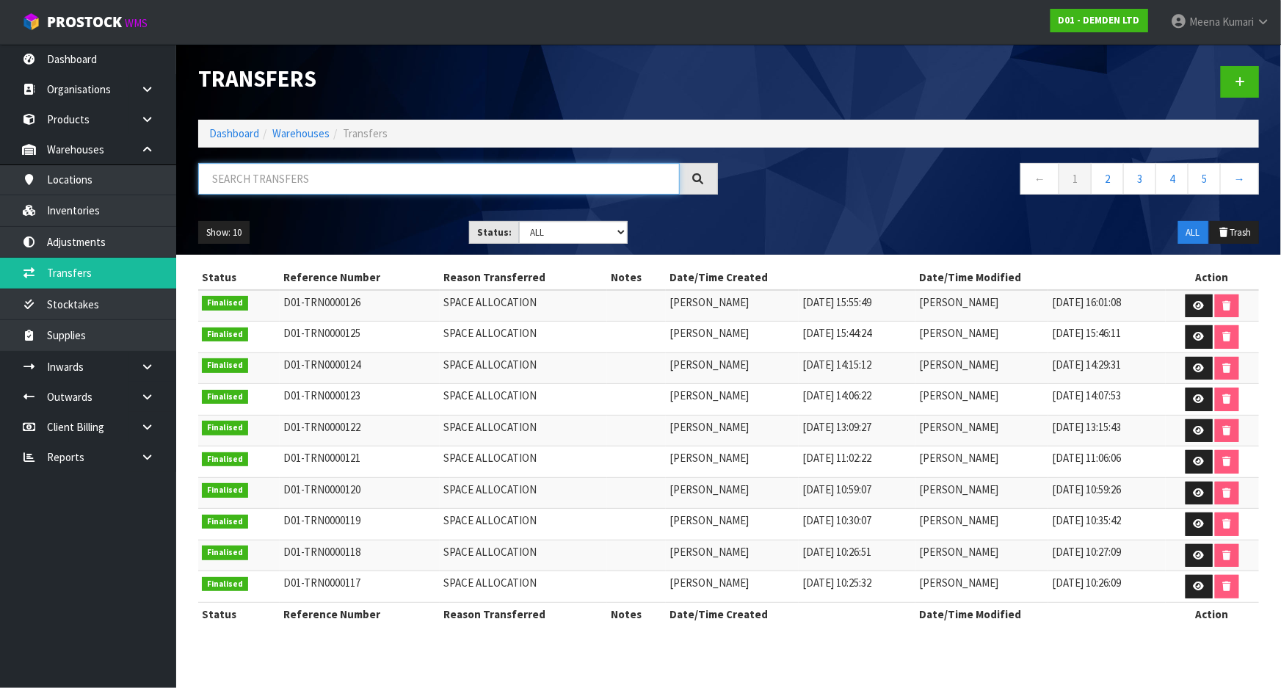
click at [305, 175] on input "text" at bounding box center [439, 179] width 482 height 32
type input "121"
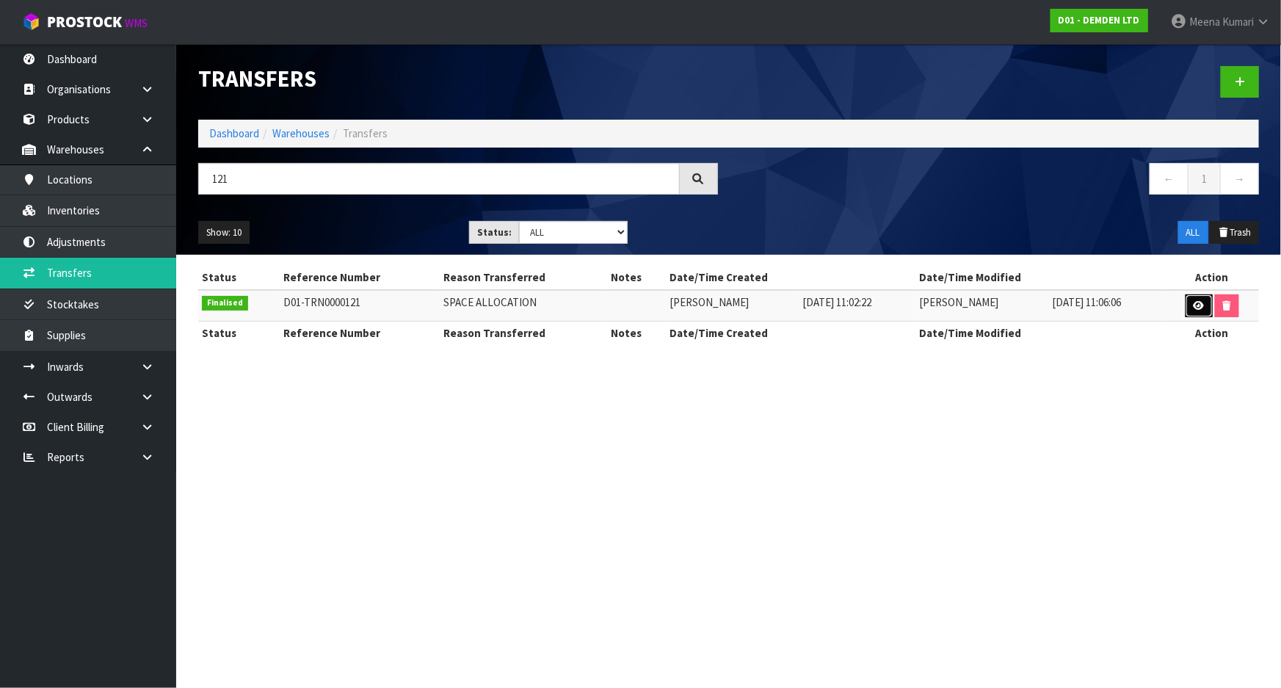
click at [1190, 309] on link at bounding box center [1199, 305] width 27 height 23
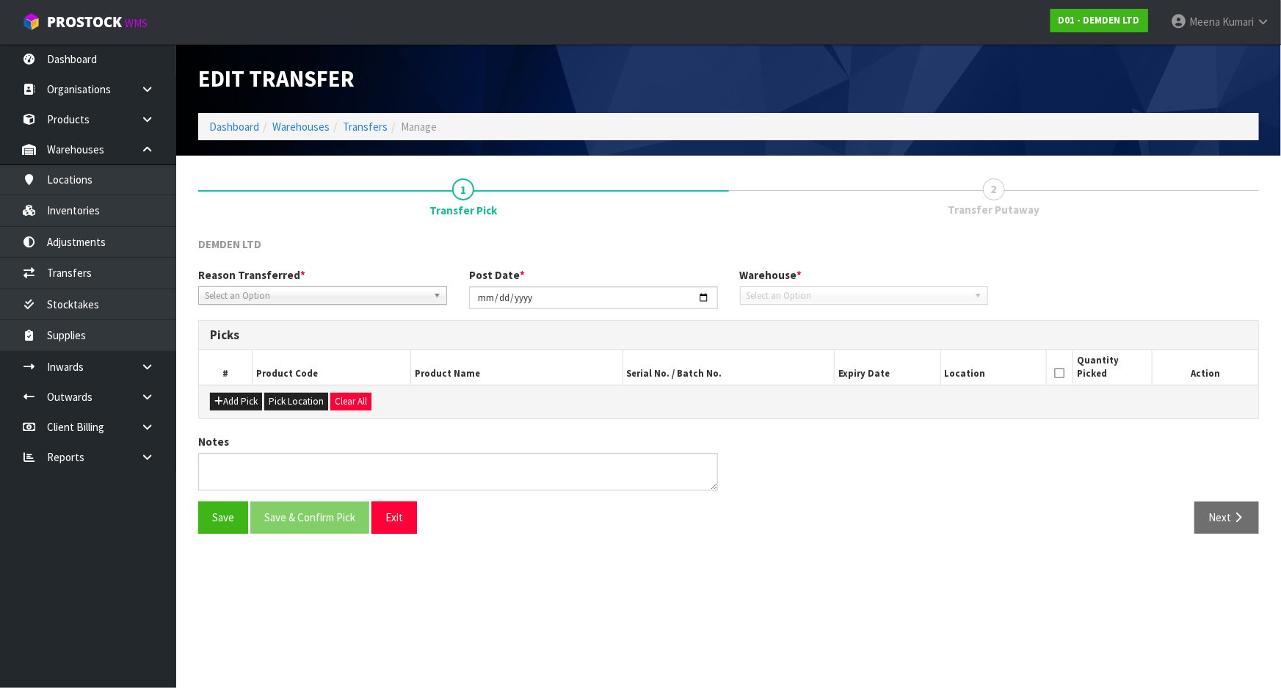
type input "[DATE]"
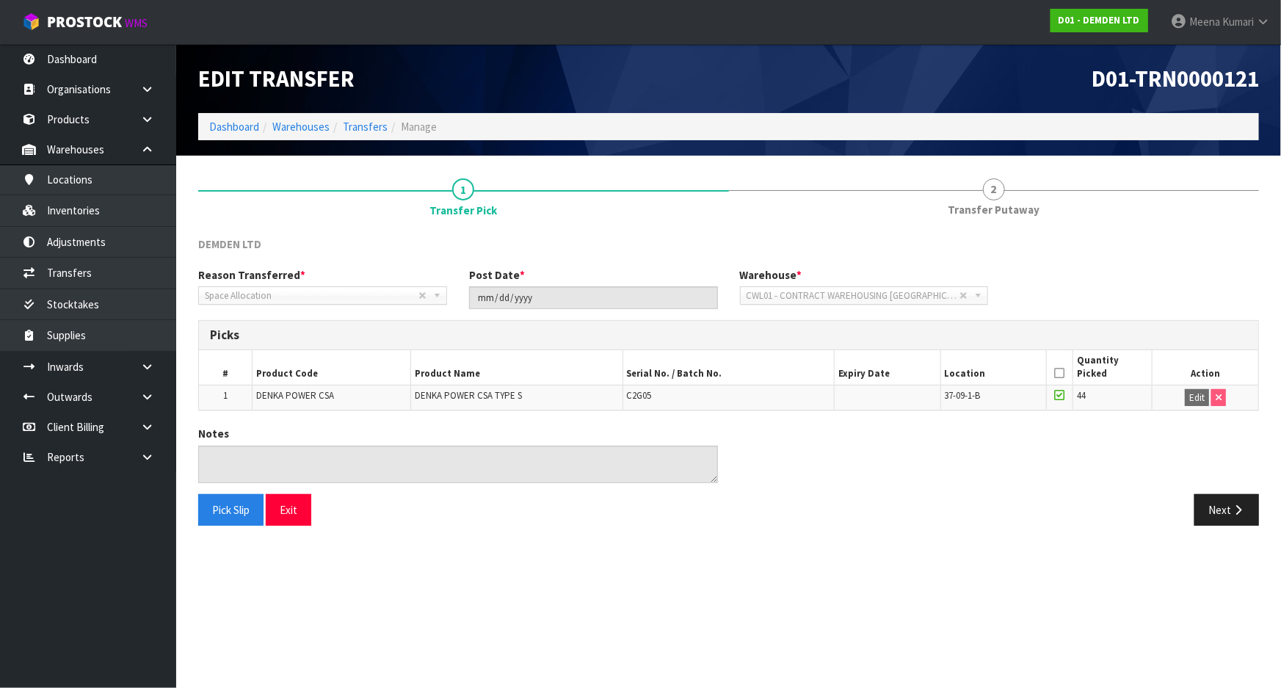
click at [851, 604] on section "Edit Transfer D01-TRN0000121 Dashboard Warehouses Transfers Manage 1 Transfer P…" at bounding box center [640, 344] width 1281 height 688
click at [86, 269] on link "Transfers" at bounding box center [88, 273] width 176 height 30
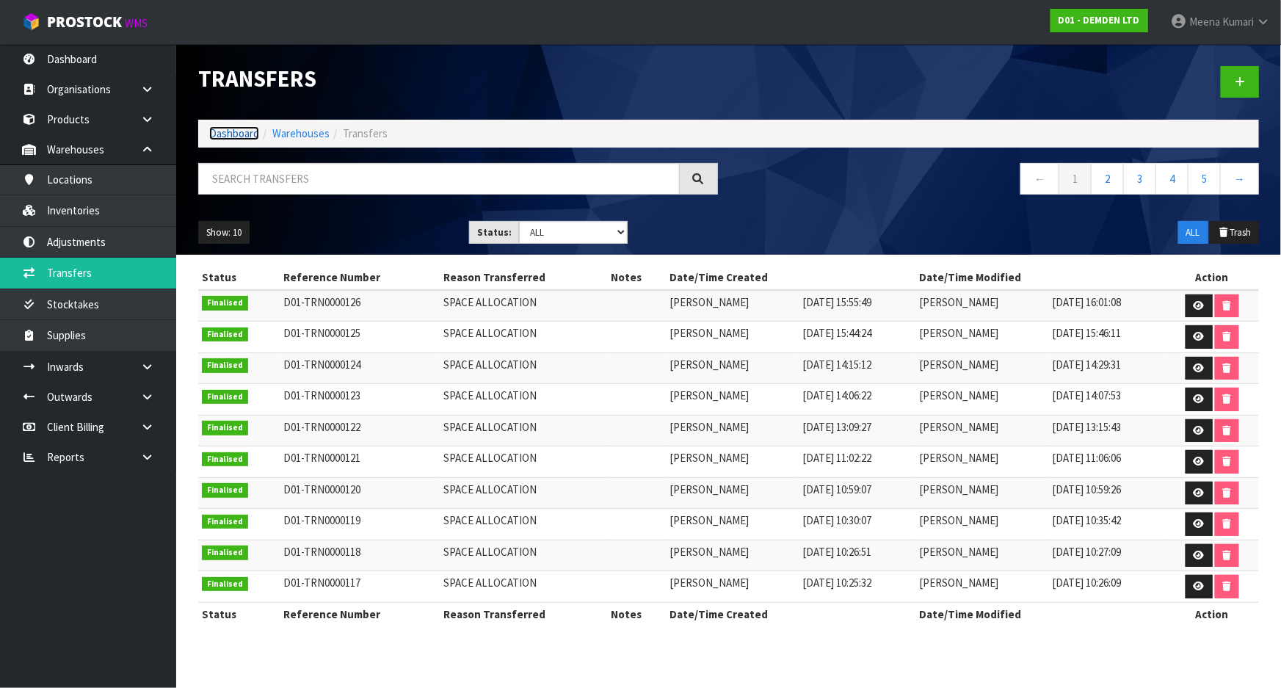
click at [234, 128] on link "Dashboard" at bounding box center [234, 133] width 50 height 14
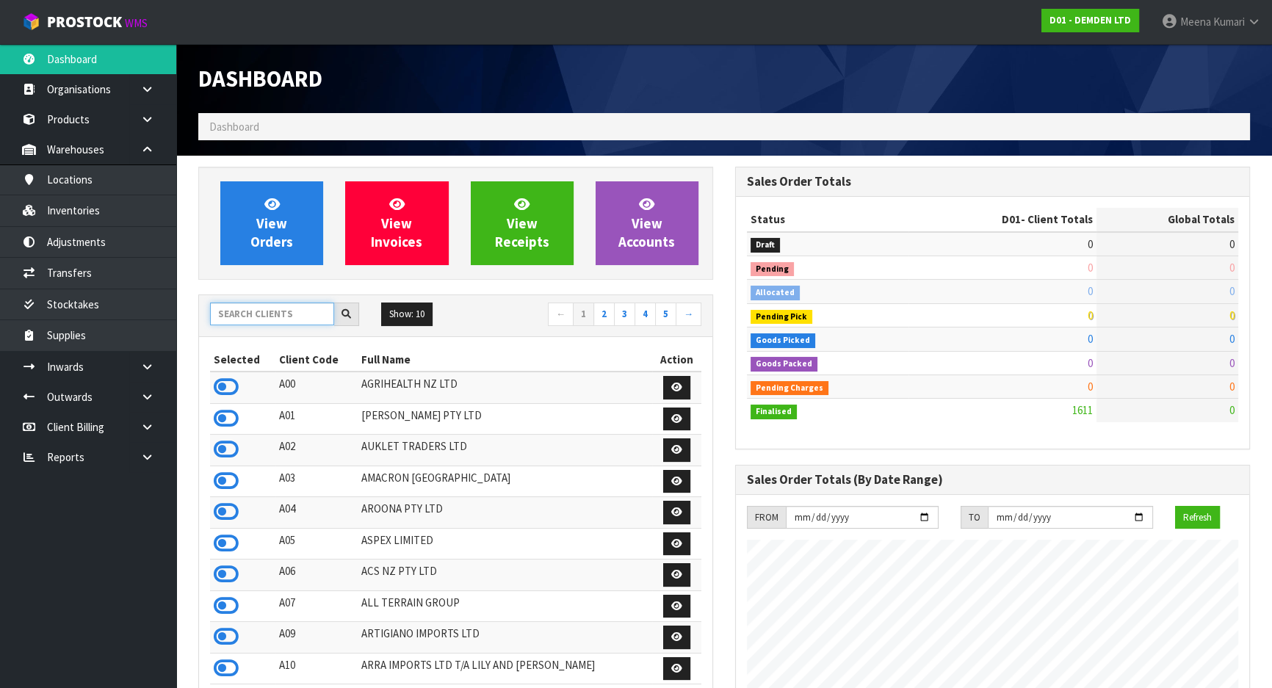
scroll to position [944, 536]
click at [255, 319] on input "text" at bounding box center [272, 314] width 124 height 23
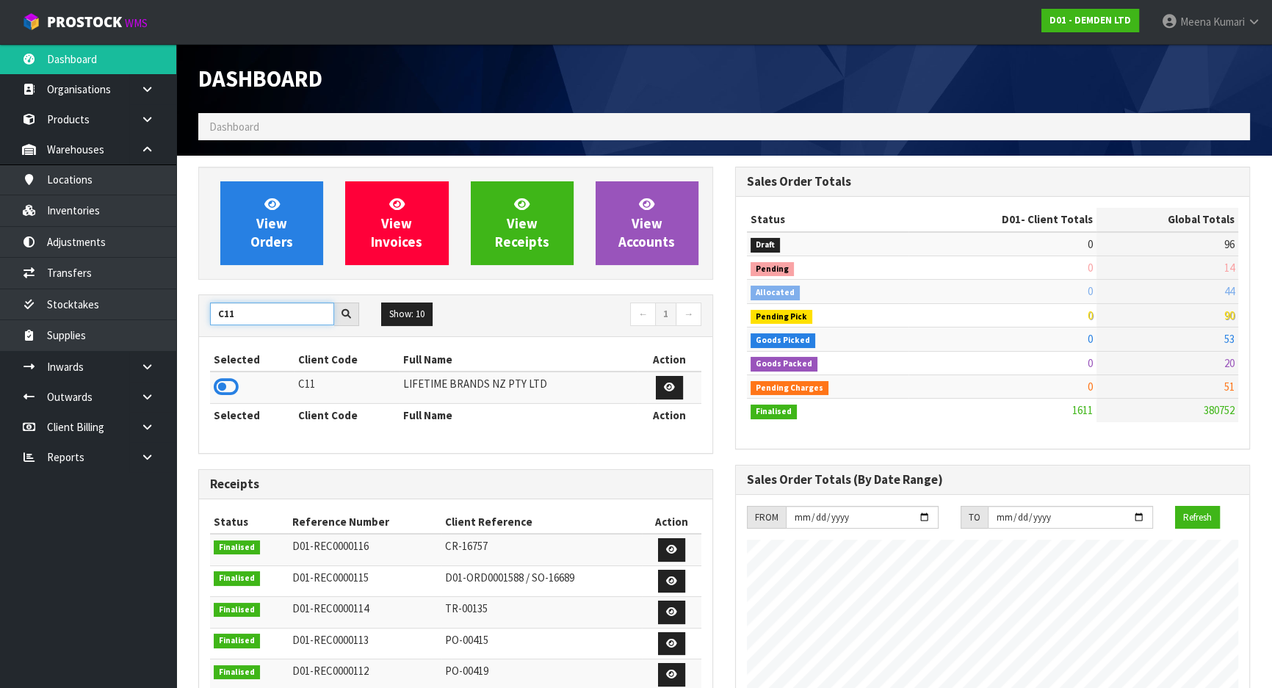
drag, startPoint x: 236, startPoint y: 302, endPoint x: 215, endPoint y: 306, distance: 21.0
click at [215, 306] on input "C11" at bounding box center [272, 314] width 124 height 23
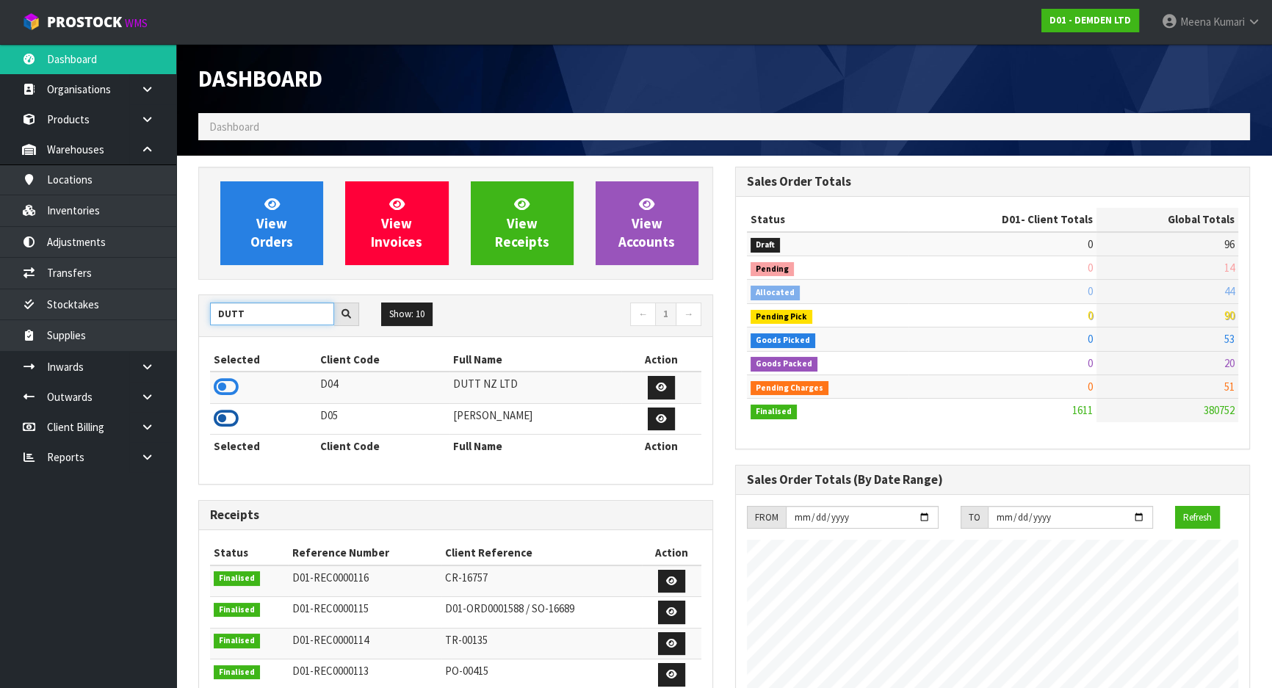
type input "DUTT"
click at [234, 413] on icon at bounding box center [226, 419] width 25 height 22
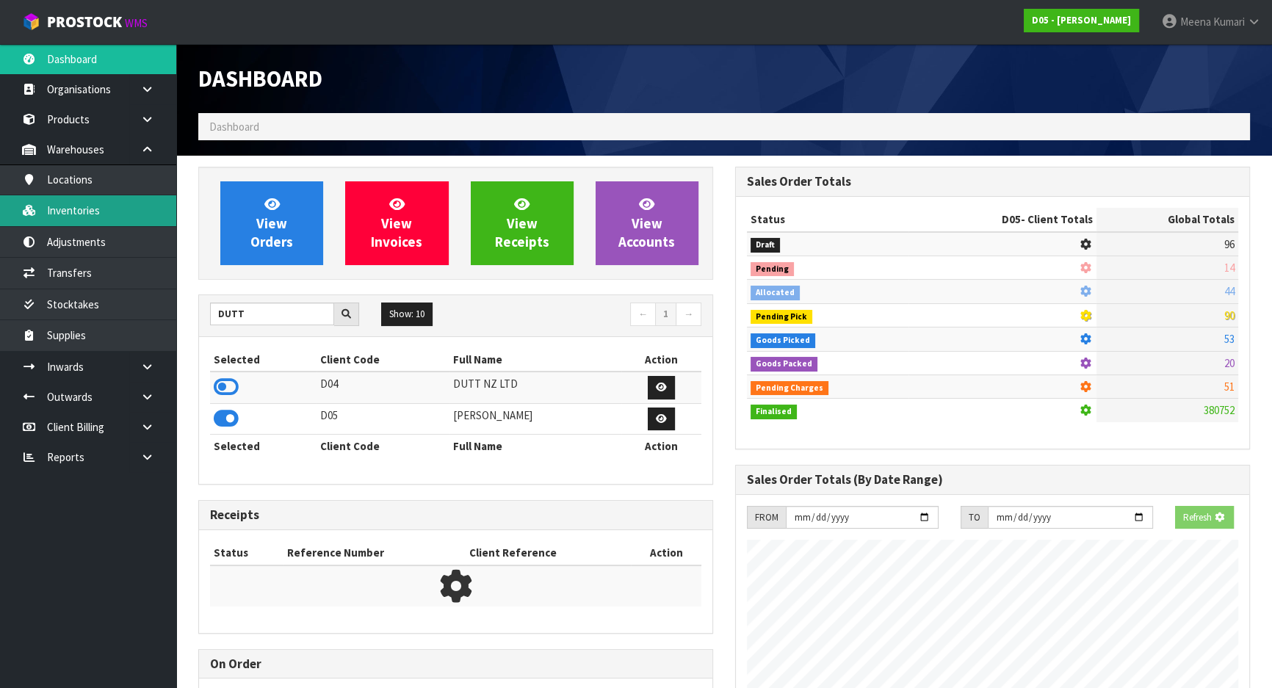
scroll to position [1283, 536]
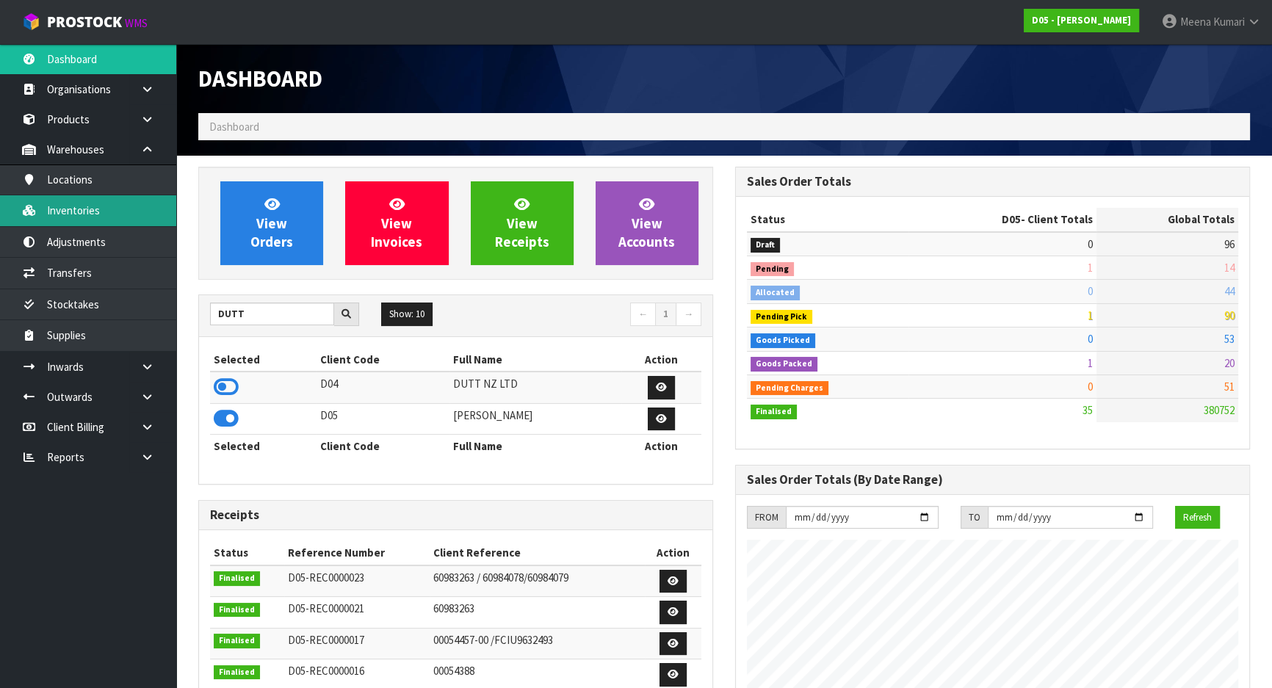
click at [117, 214] on link "Inventories" at bounding box center [88, 210] width 176 height 30
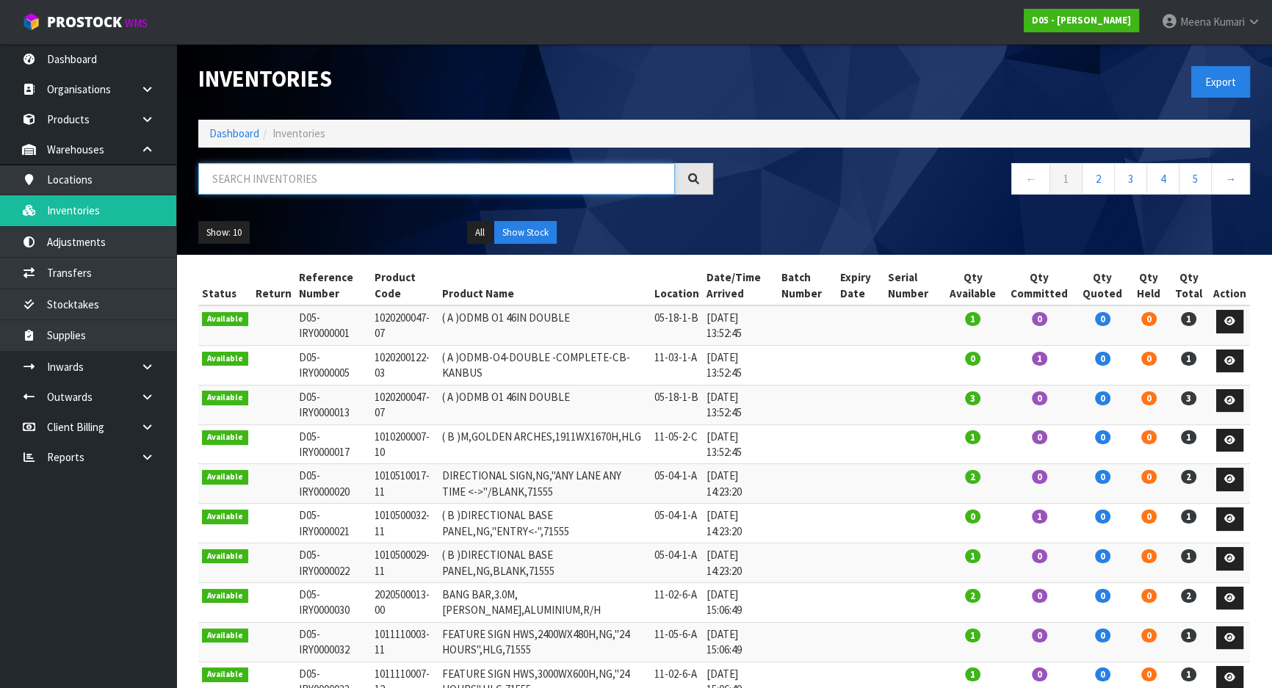
click at [319, 176] on input "text" at bounding box center [436, 179] width 477 height 32
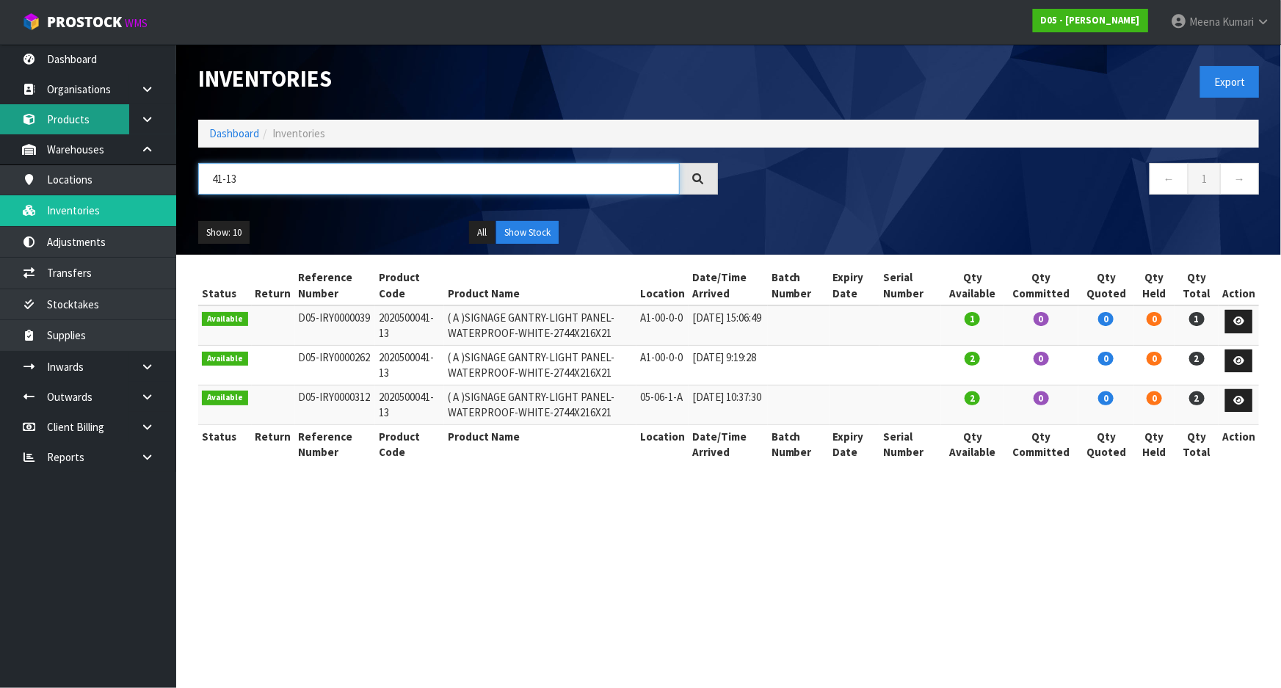
type input "41-13"
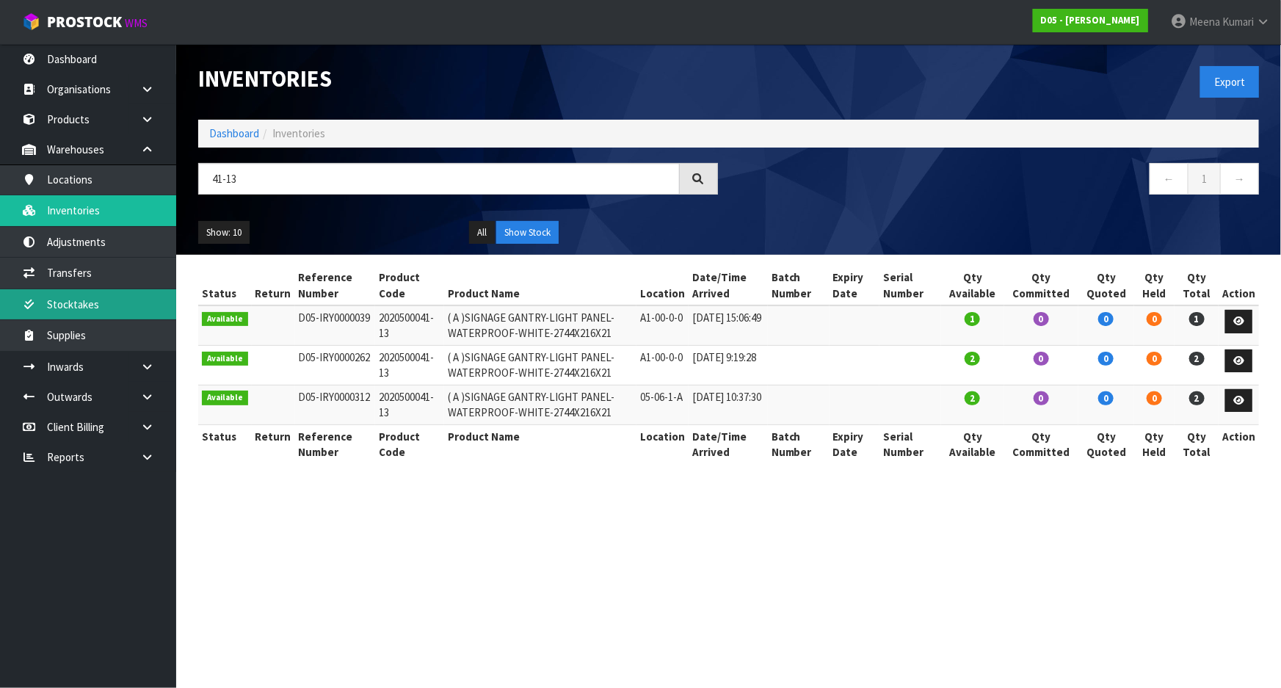
click at [95, 309] on link "Stocktakes" at bounding box center [88, 304] width 176 height 30
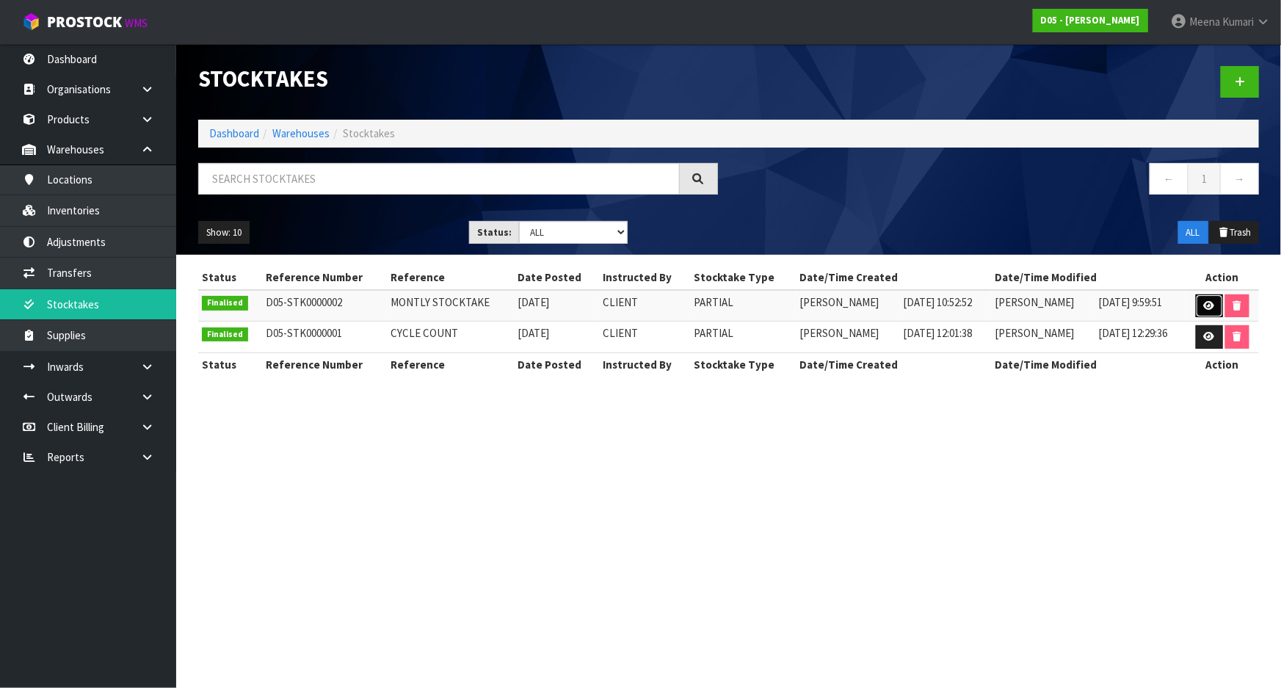
click at [1213, 309] on icon at bounding box center [1209, 306] width 11 height 10
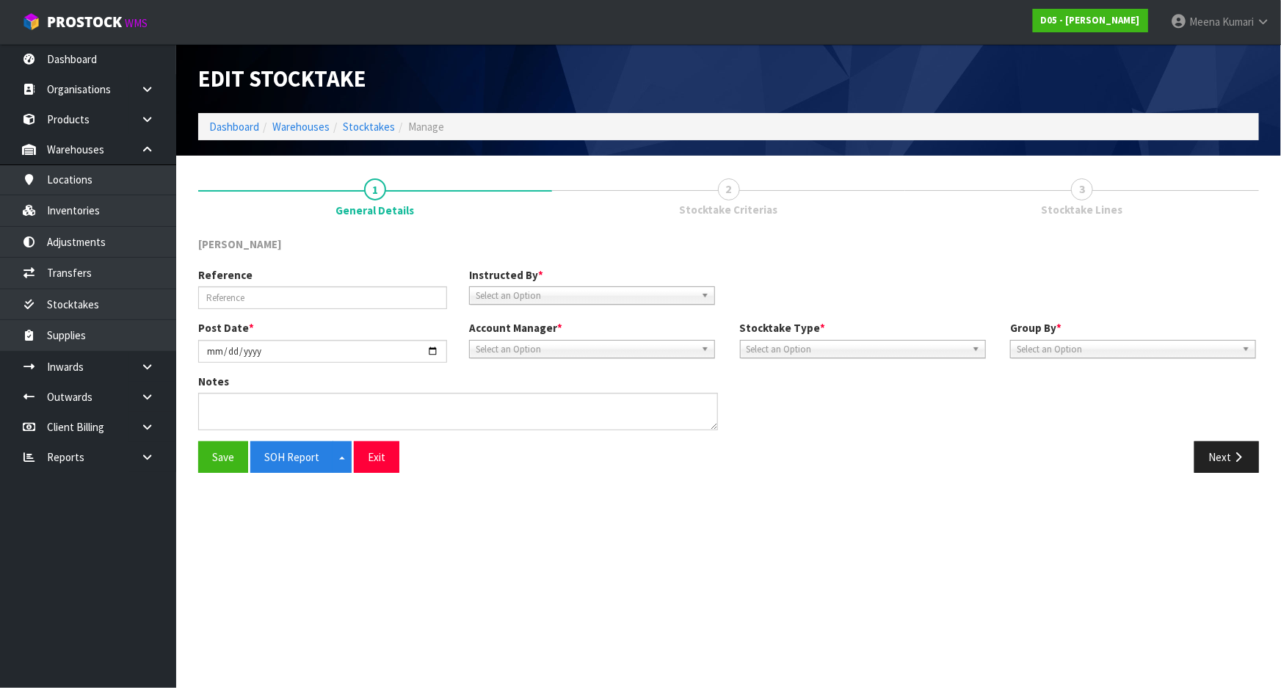
type input "MONTLY STOCKTAKE"
type input "2025-09-08"
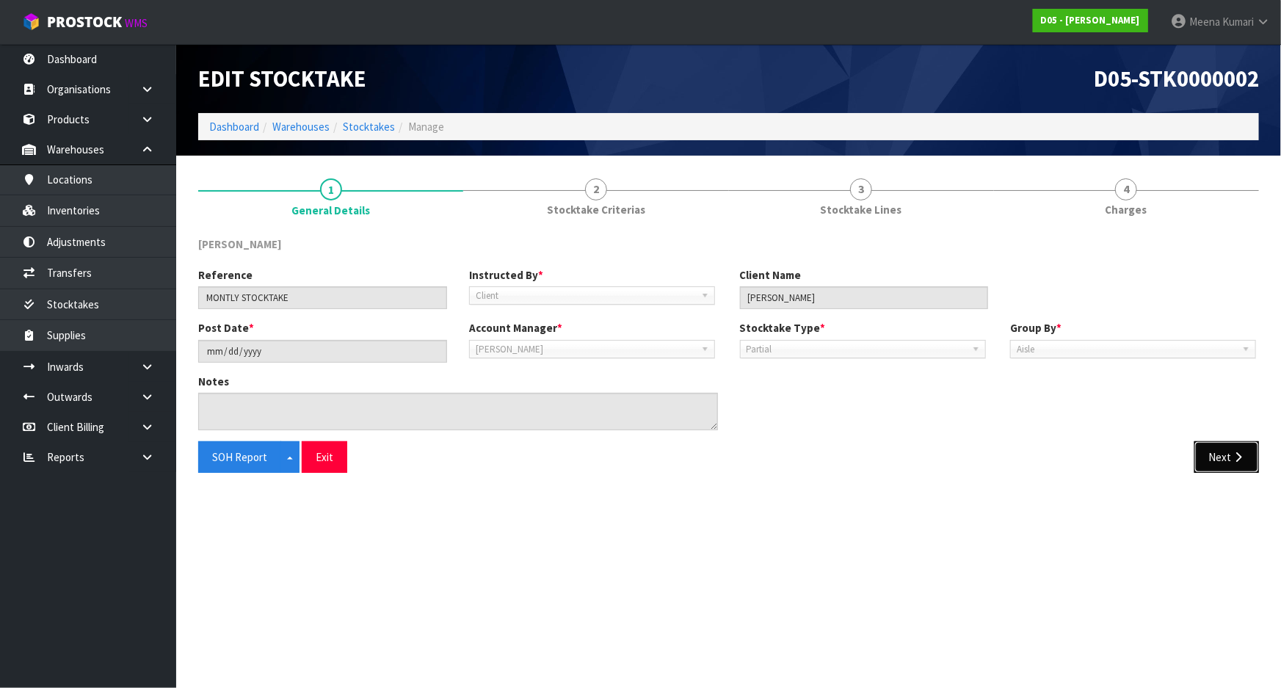
click at [1220, 471] on button "Next" at bounding box center [1227, 457] width 65 height 32
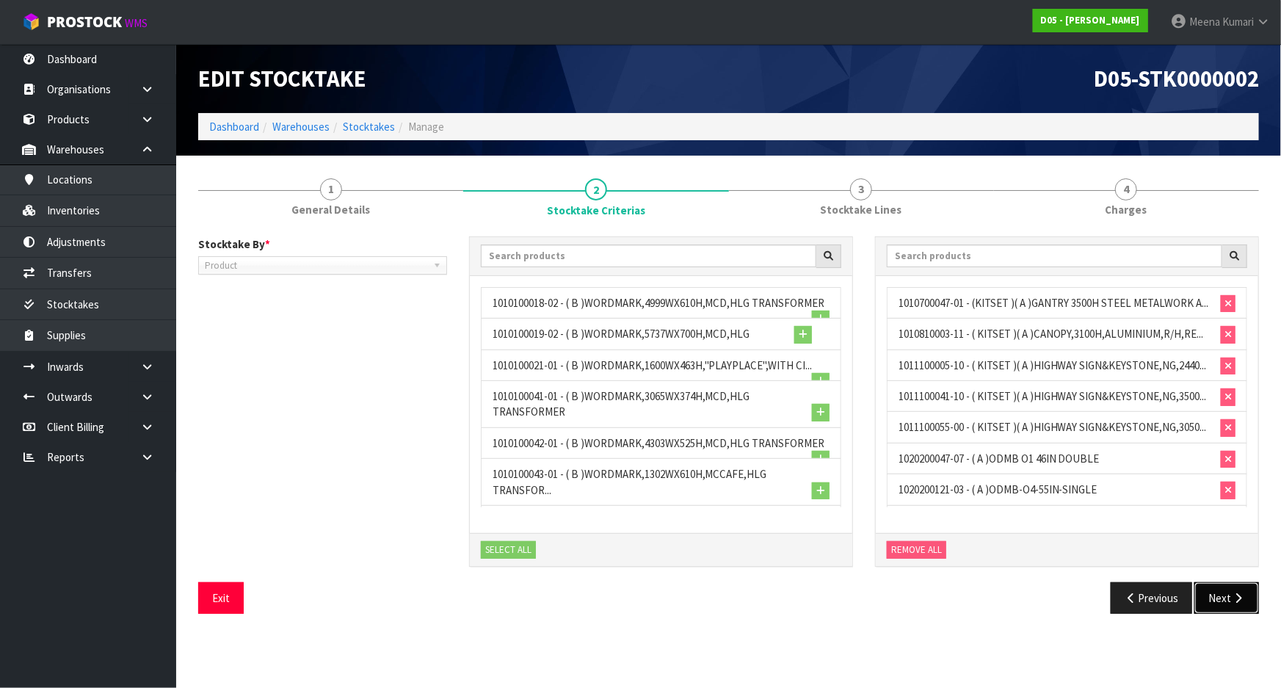
click at [1234, 586] on button "Next" at bounding box center [1227, 598] width 65 height 32
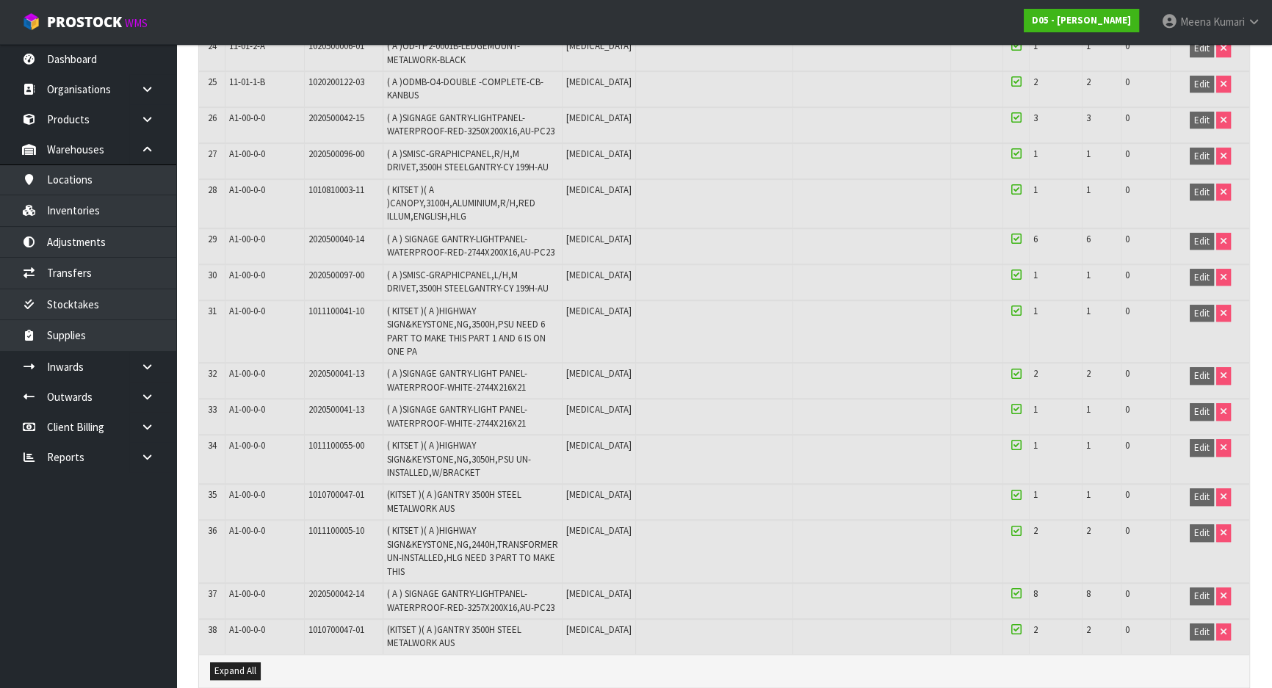
scroll to position [1092, 0]
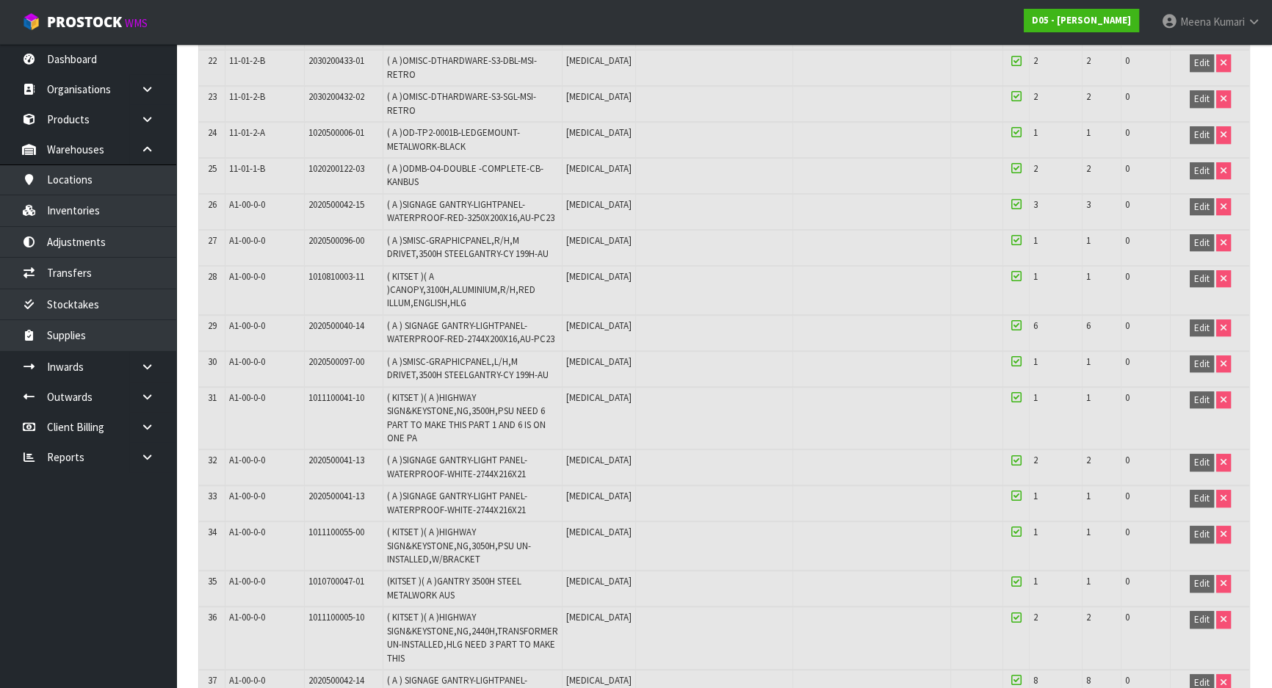
drag, startPoint x: 859, startPoint y: 370, endPoint x: 845, endPoint y: 364, distance: 15.1
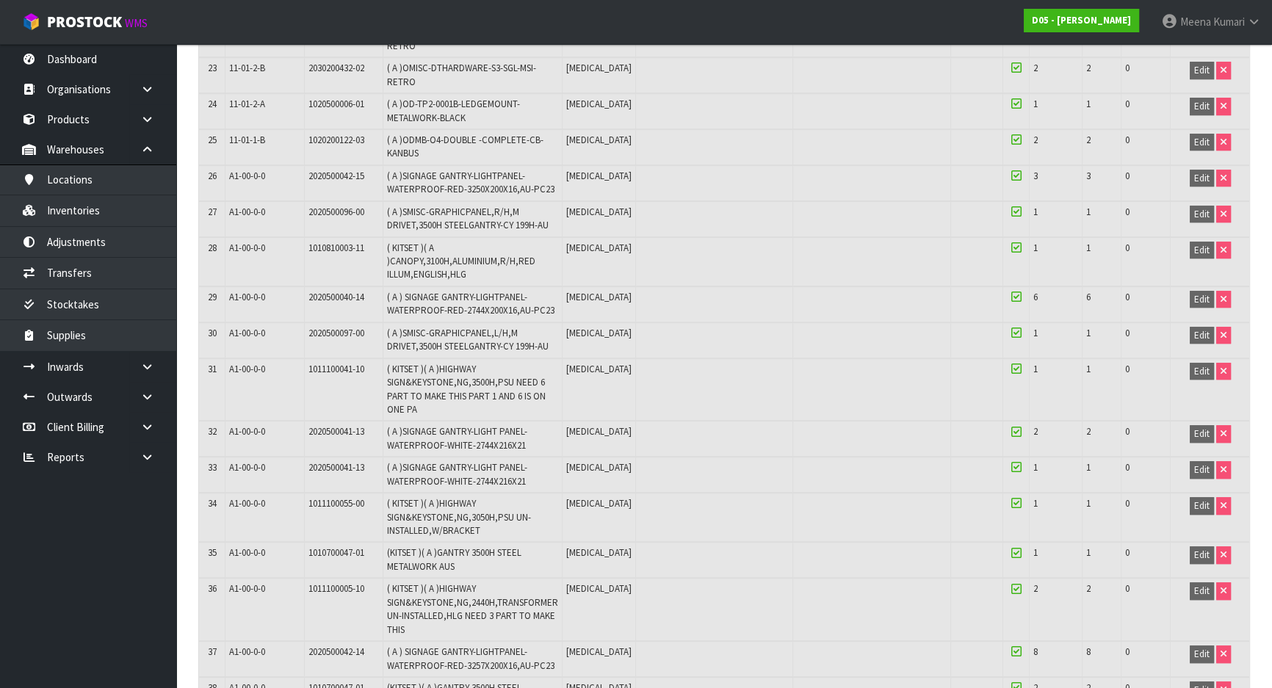
scroll to position [1159, 0]
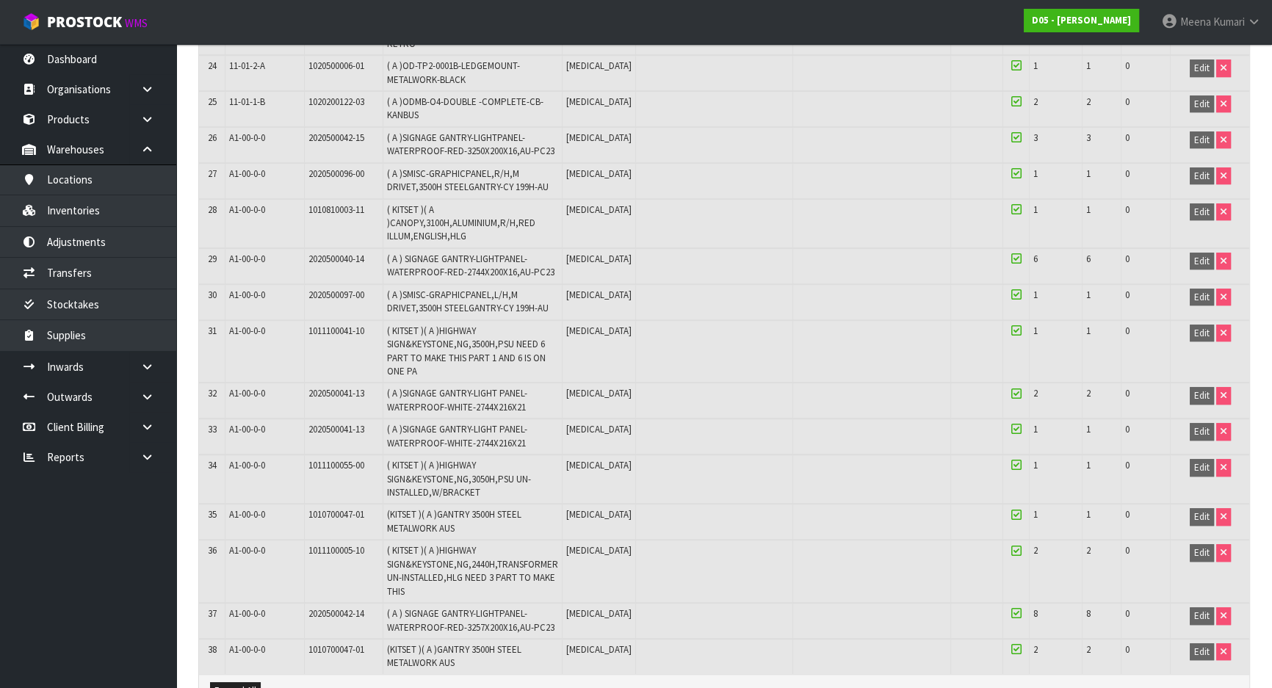
click at [319, 427] on span "2020500041-13" at bounding box center [336, 429] width 56 height 12
copy tr "2020500041-13"
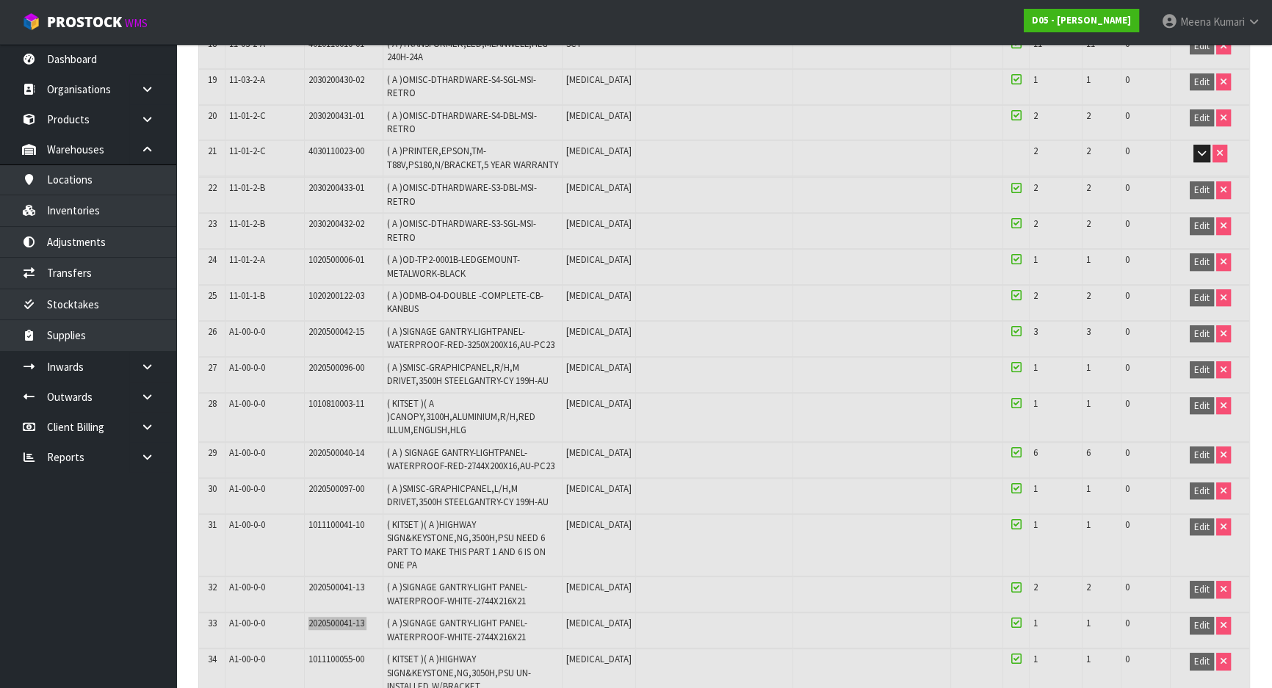
scroll to position [958, 0]
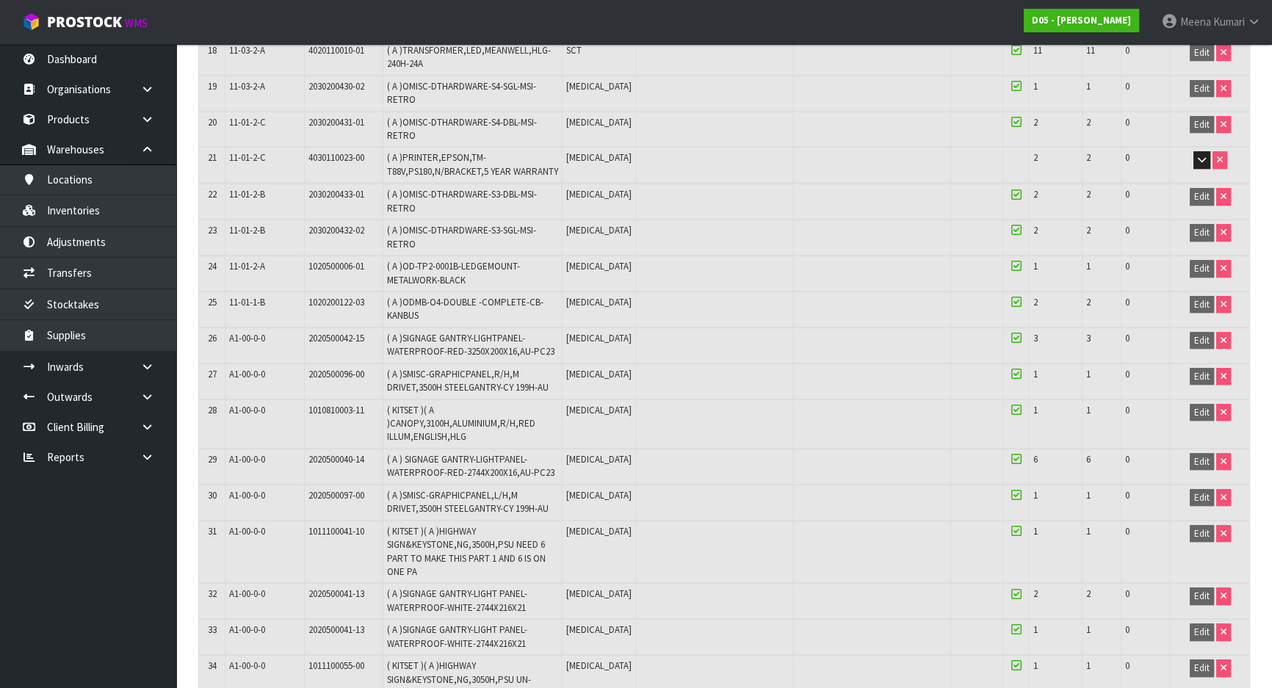
click at [806, 184] on td at bounding box center [872, 202] width 158 height 36
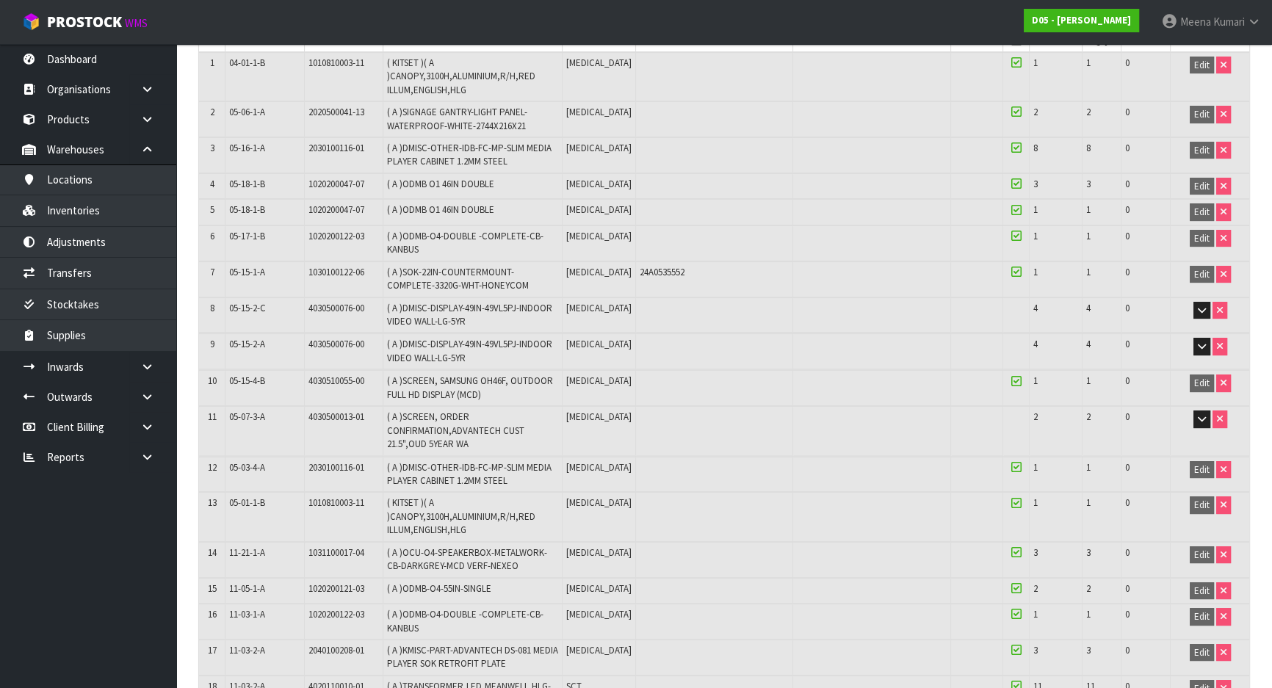
scroll to position [0, 0]
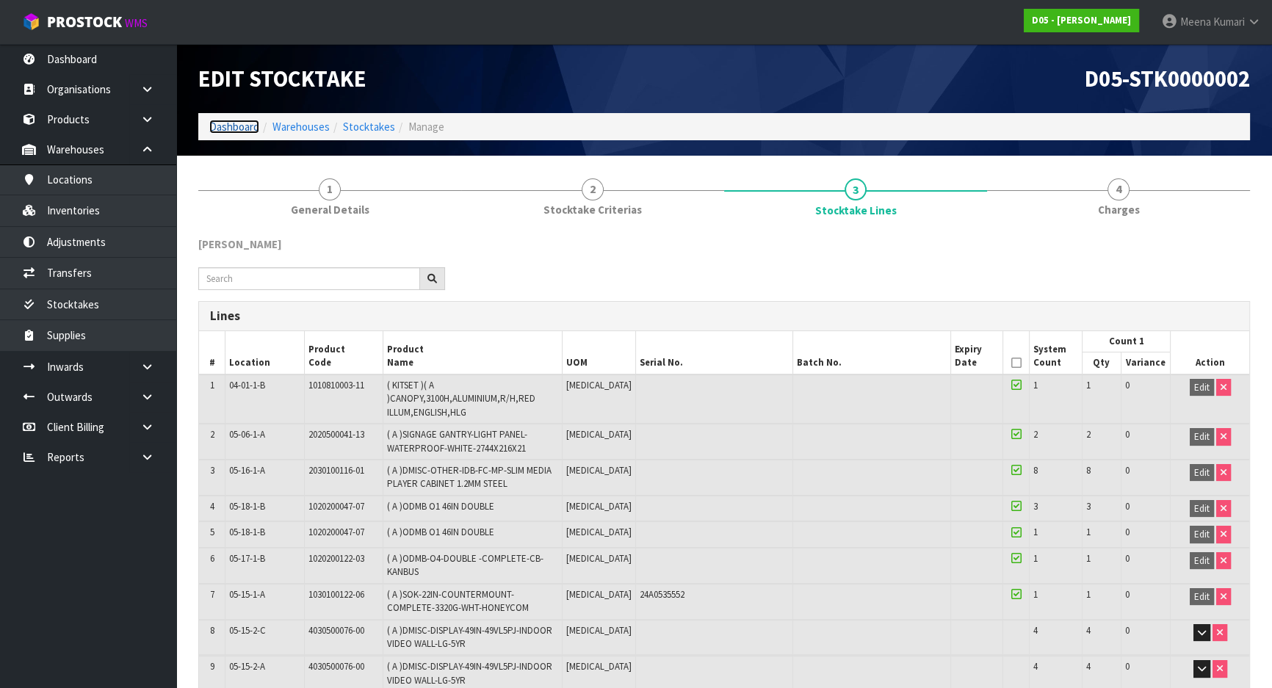
click at [225, 120] on link "Dashboard" at bounding box center [234, 127] width 50 height 14
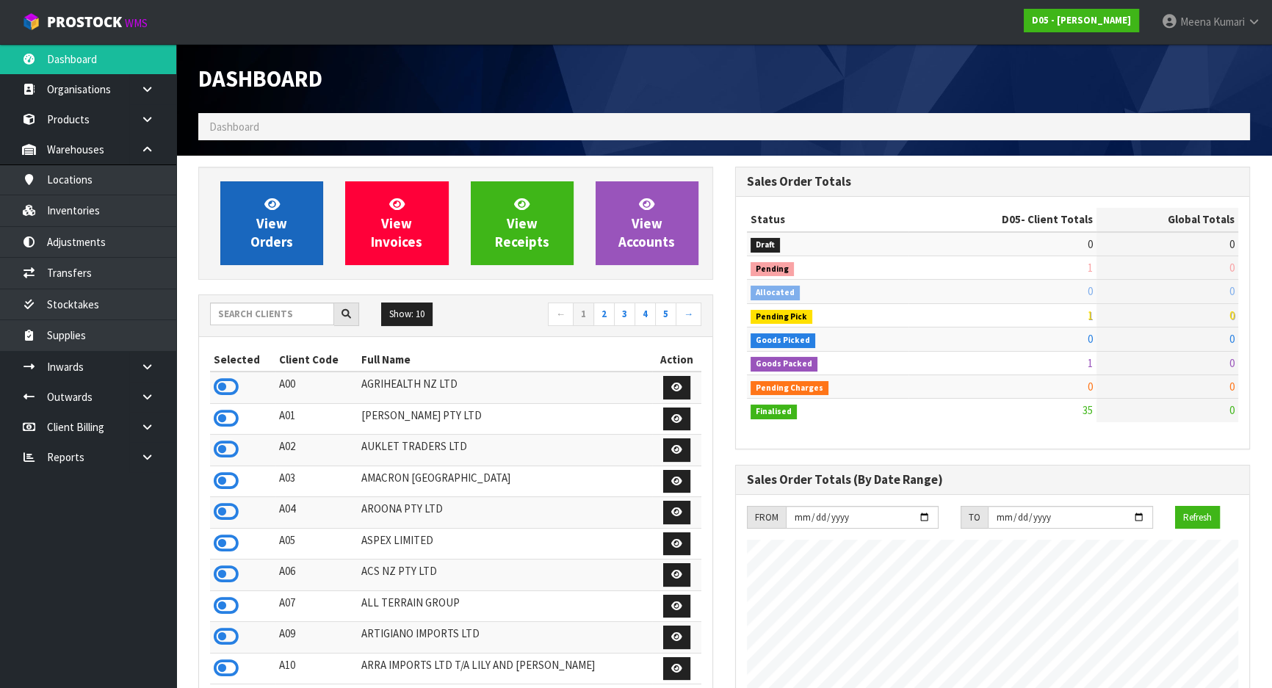
scroll to position [1283, 536]
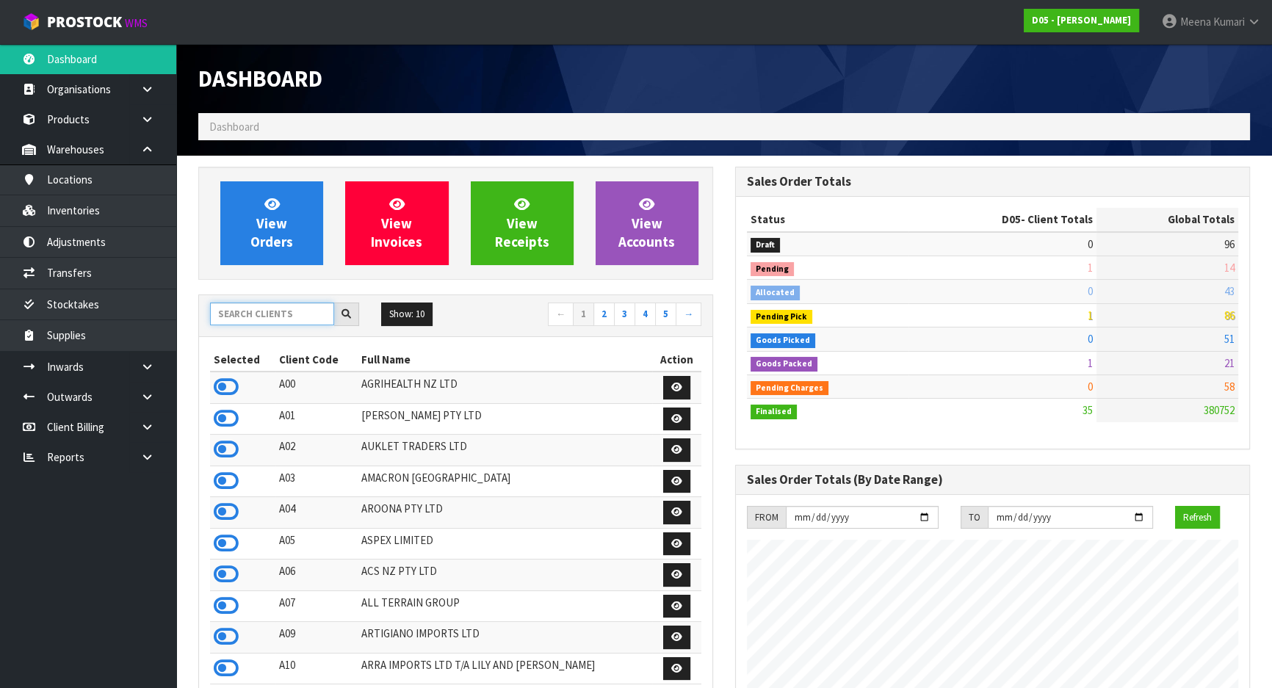
click at [253, 309] on input "text" at bounding box center [272, 314] width 124 height 23
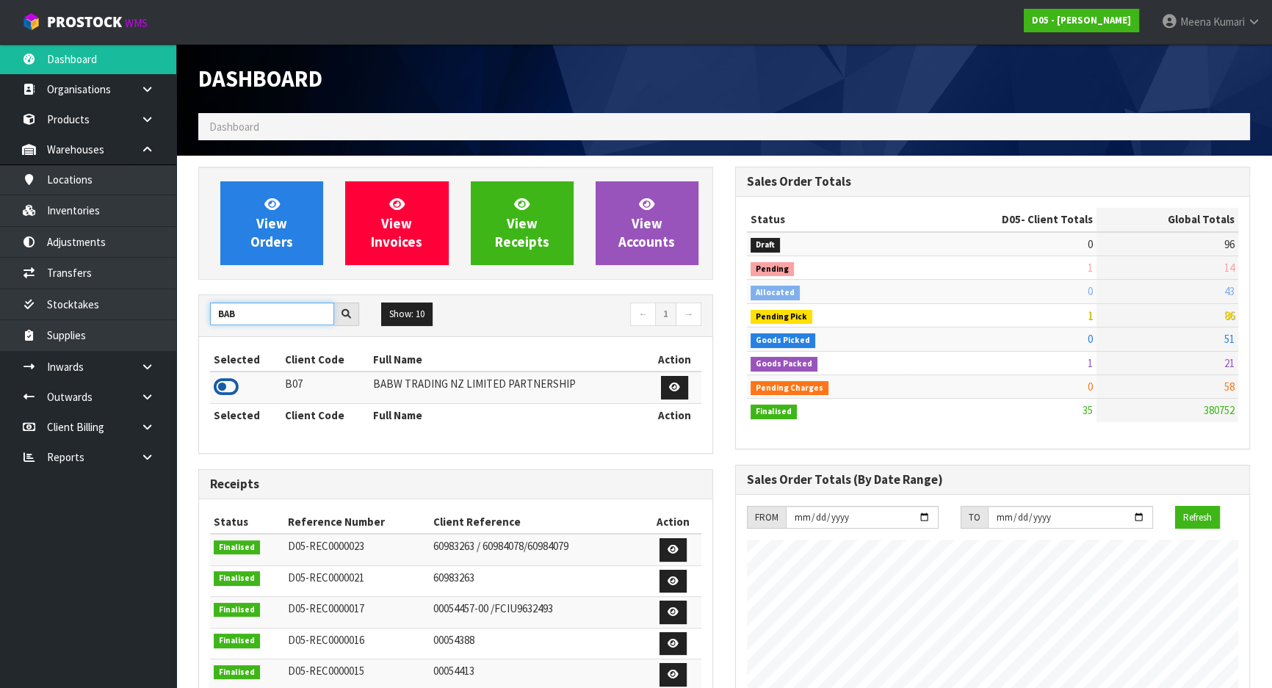
type input "BAB"
click at [233, 384] on icon at bounding box center [226, 387] width 25 height 22
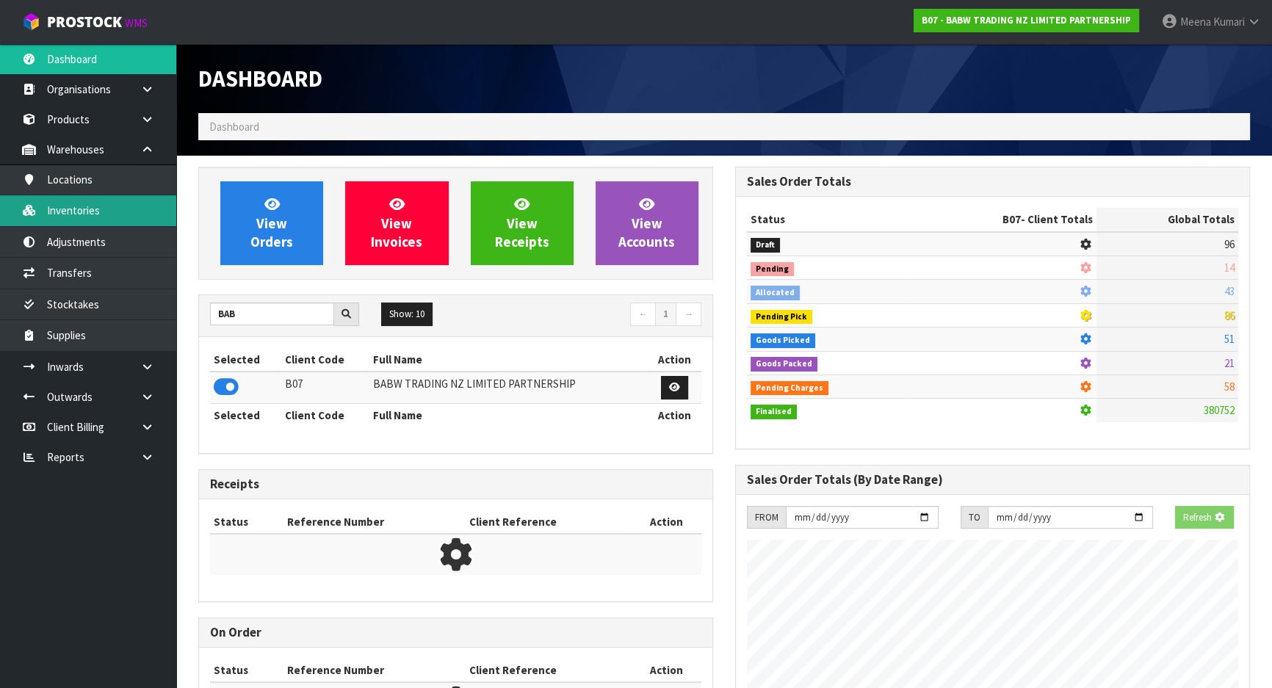
scroll to position [1110, 536]
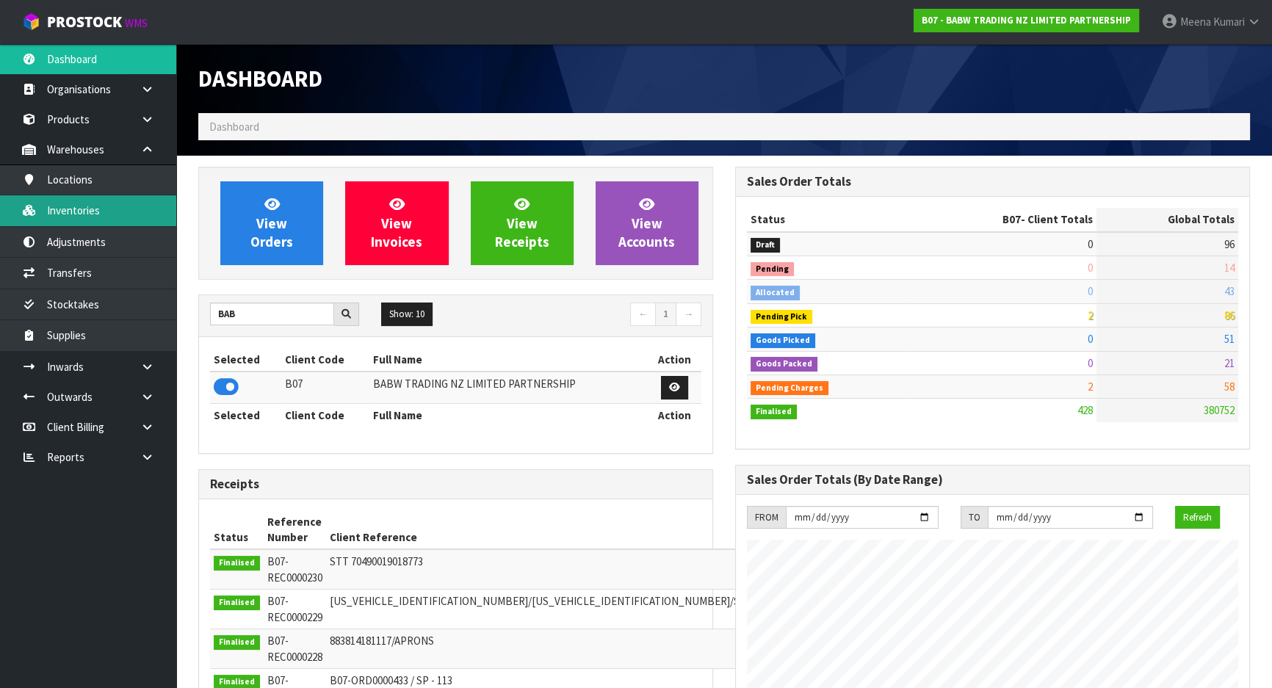
click at [101, 211] on link "Inventories" at bounding box center [88, 210] width 176 height 30
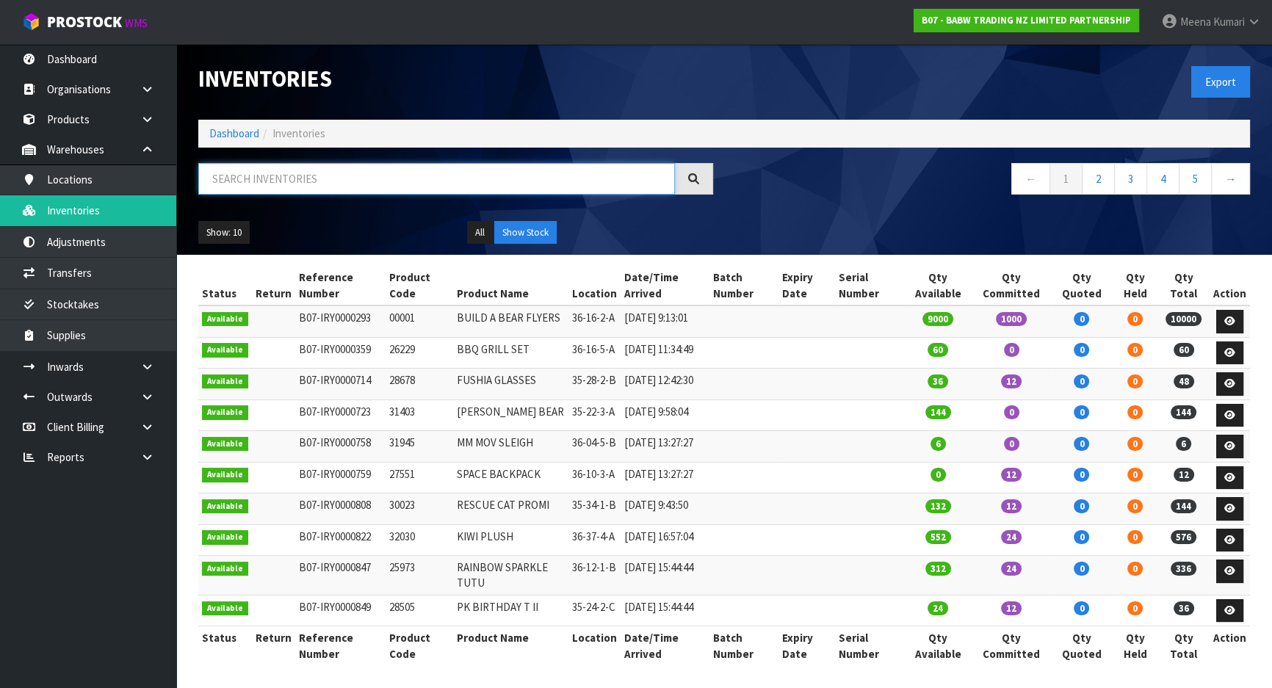
click at [228, 181] on input "text" at bounding box center [436, 179] width 477 height 32
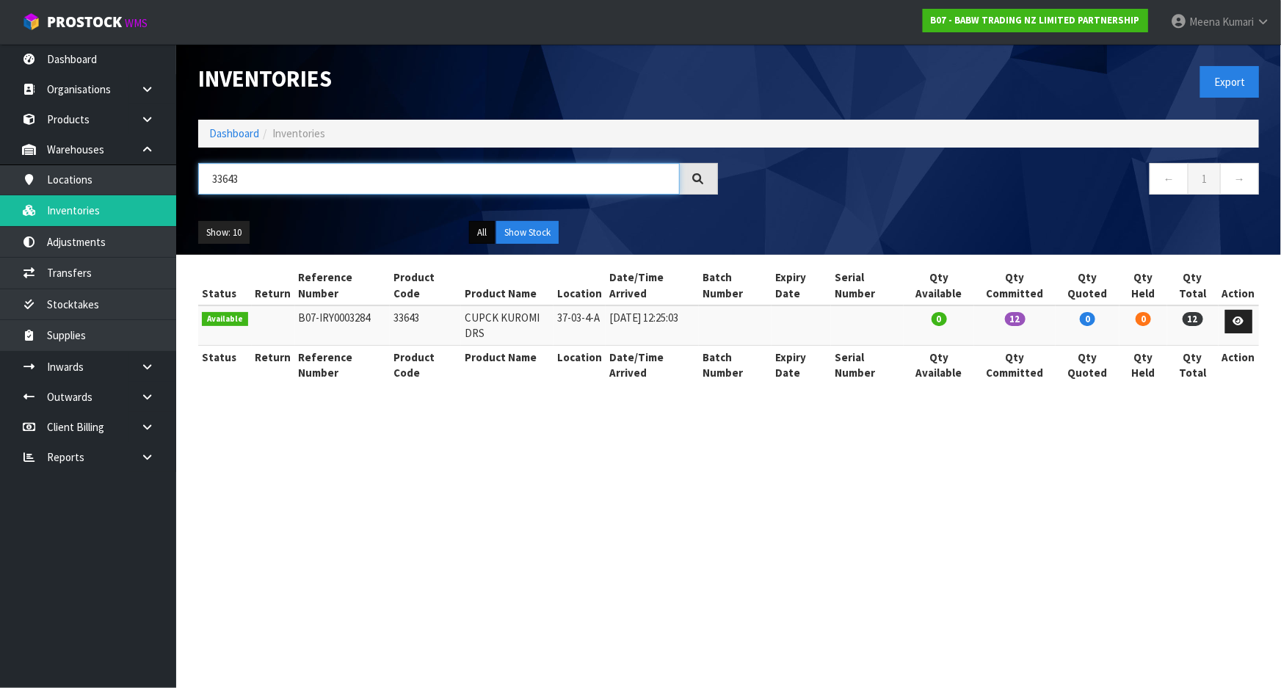
type input "33643"
click at [482, 235] on button "All" at bounding box center [482, 232] width 26 height 23
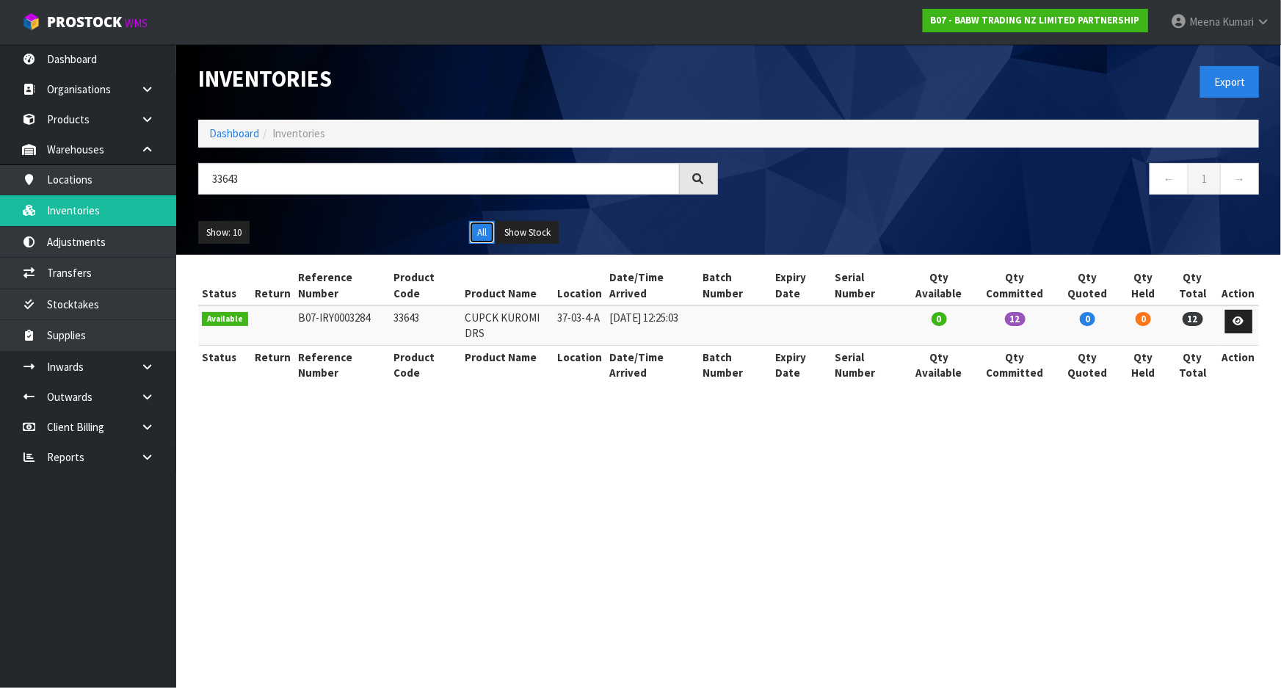
click at [482, 235] on button "All" at bounding box center [482, 232] width 26 height 23
click at [1240, 323] on icon at bounding box center [1239, 321] width 11 height 10
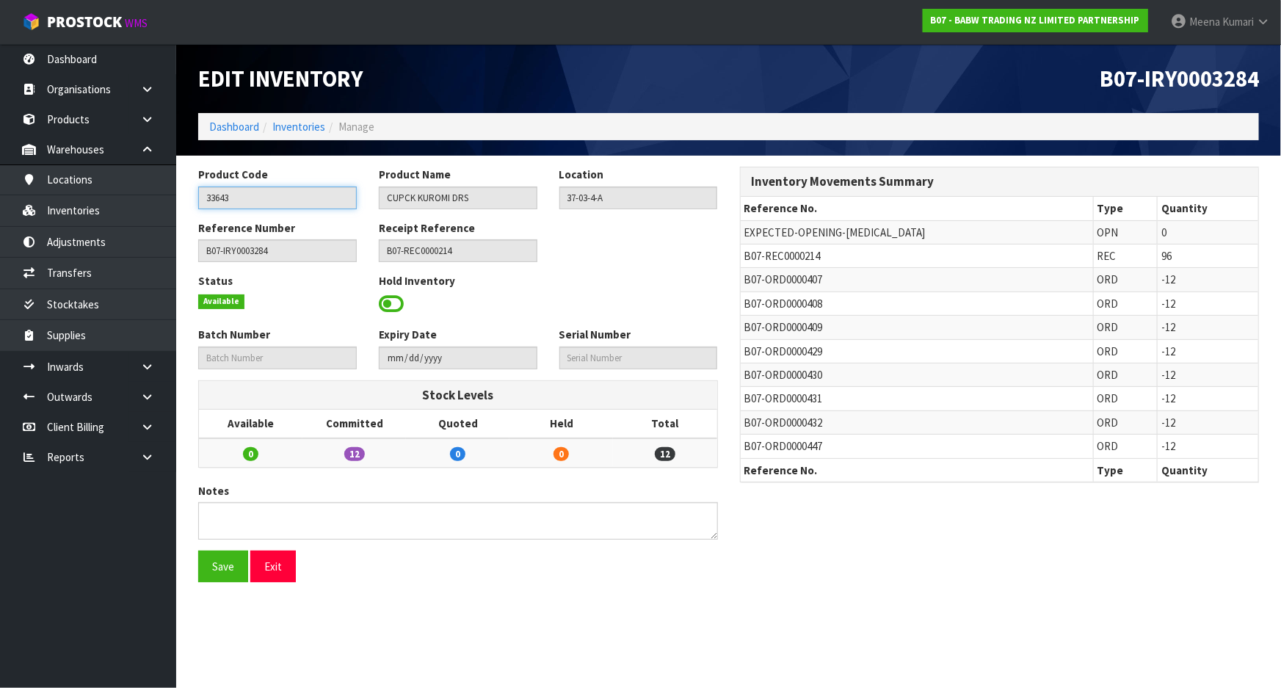
click at [226, 193] on input "33643" at bounding box center [277, 198] width 159 height 23
click at [226, 192] on input "33643" at bounding box center [277, 198] width 159 height 23
click at [115, 205] on link "Inventories" at bounding box center [88, 210] width 176 height 30
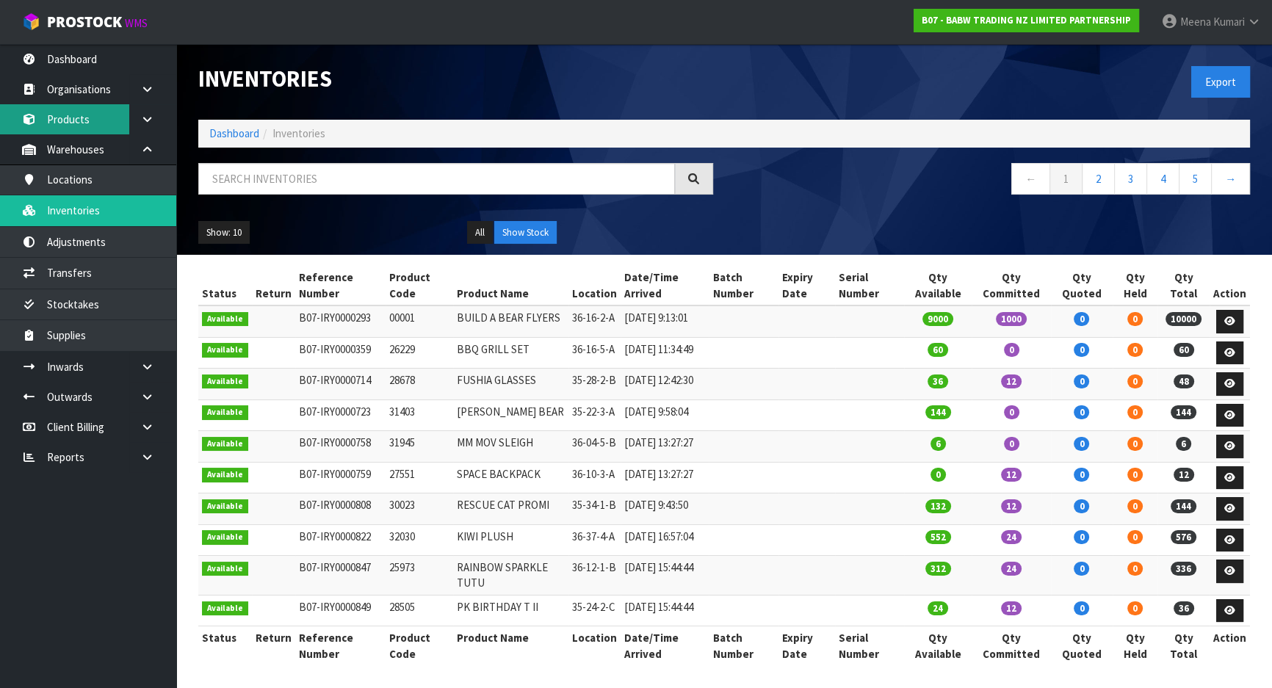
click at [111, 107] on link "Products" at bounding box center [88, 119] width 176 height 30
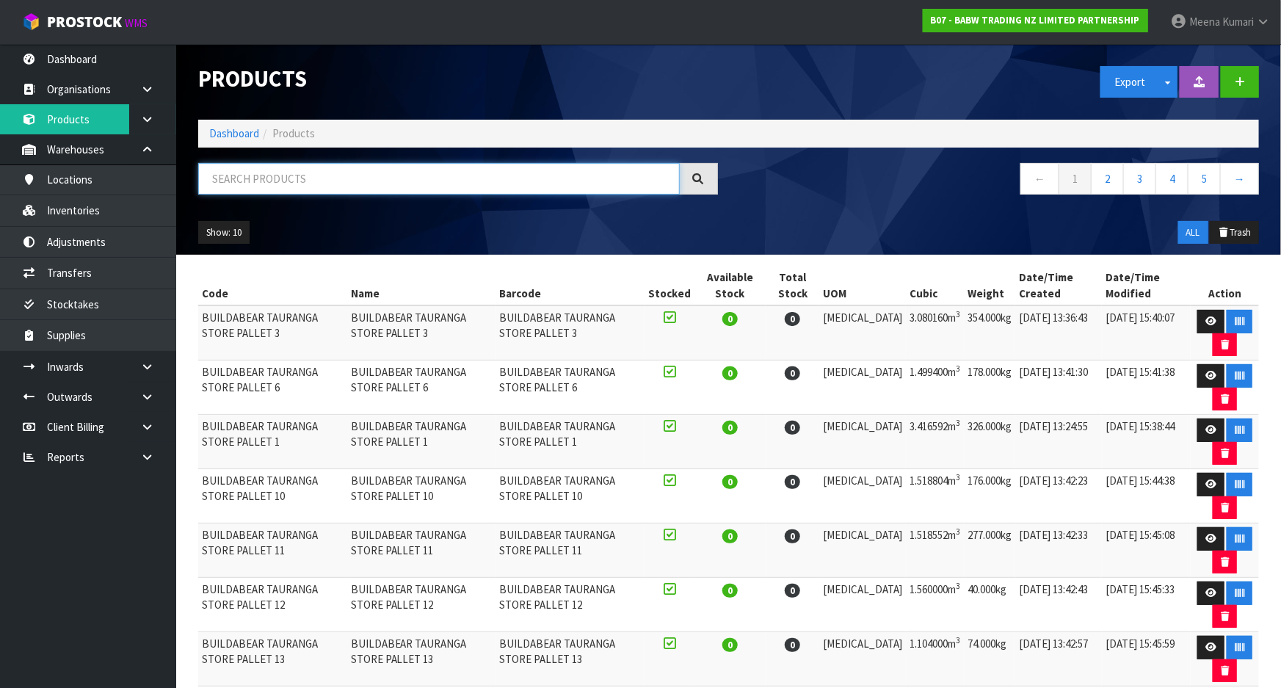
click at [256, 184] on input "text" at bounding box center [439, 179] width 482 height 32
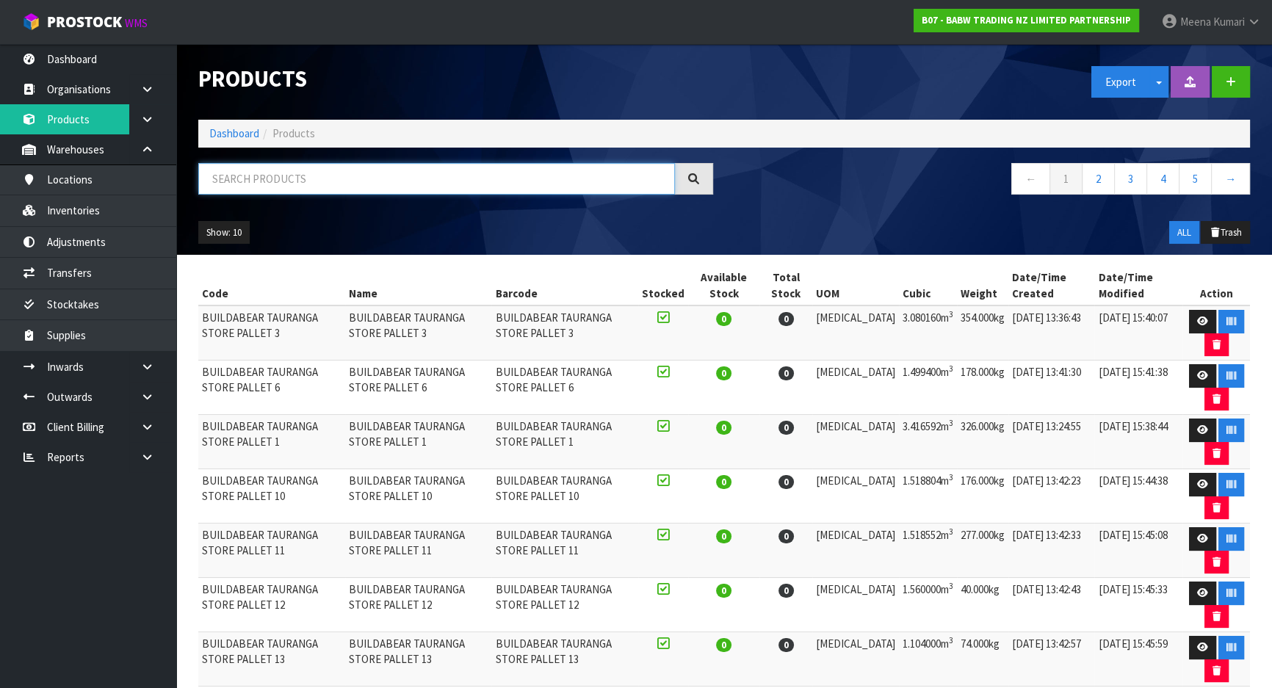
paste input "33643"
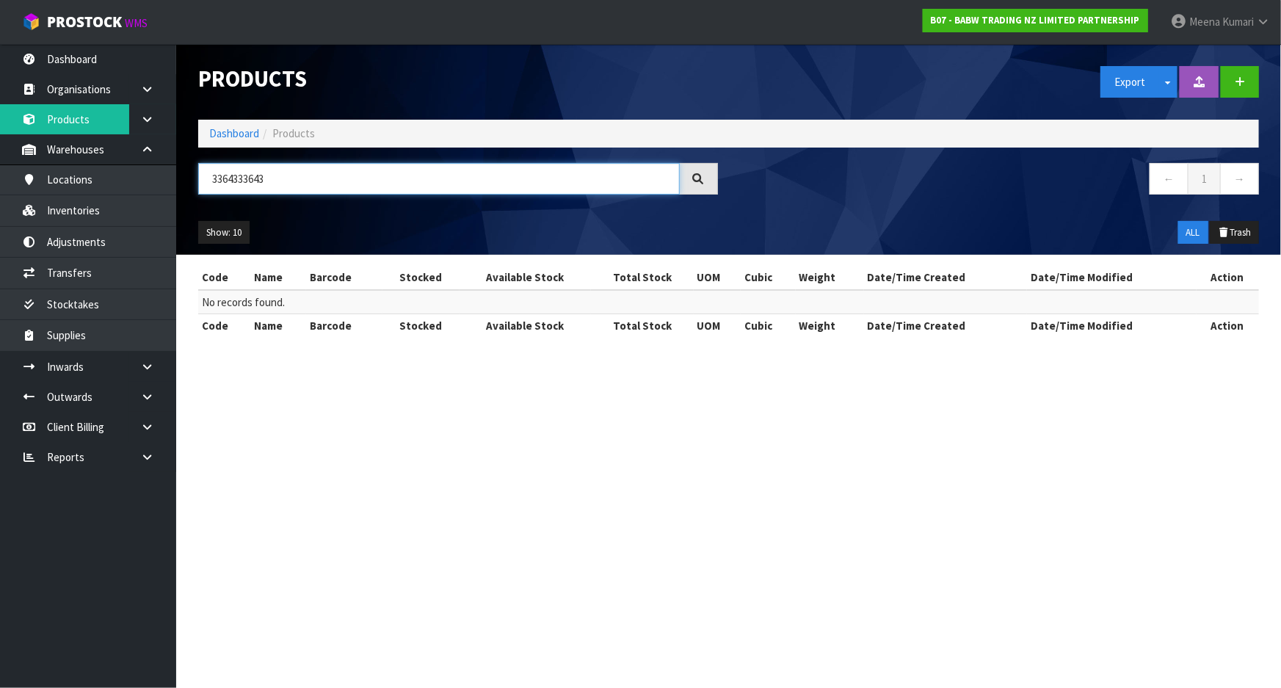
click at [250, 189] on input "3364333643" at bounding box center [439, 179] width 482 height 32
drag, startPoint x: 301, startPoint y: 183, endPoint x: 119, endPoint y: 184, distance: 182.1
click at [119, 184] on body "Toggle navigation ProStock WMS B07 - BABW TRADING NZ LIMITED PARTNERSHIP Meena …" at bounding box center [640, 344] width 1281 height 688
paste input "text"
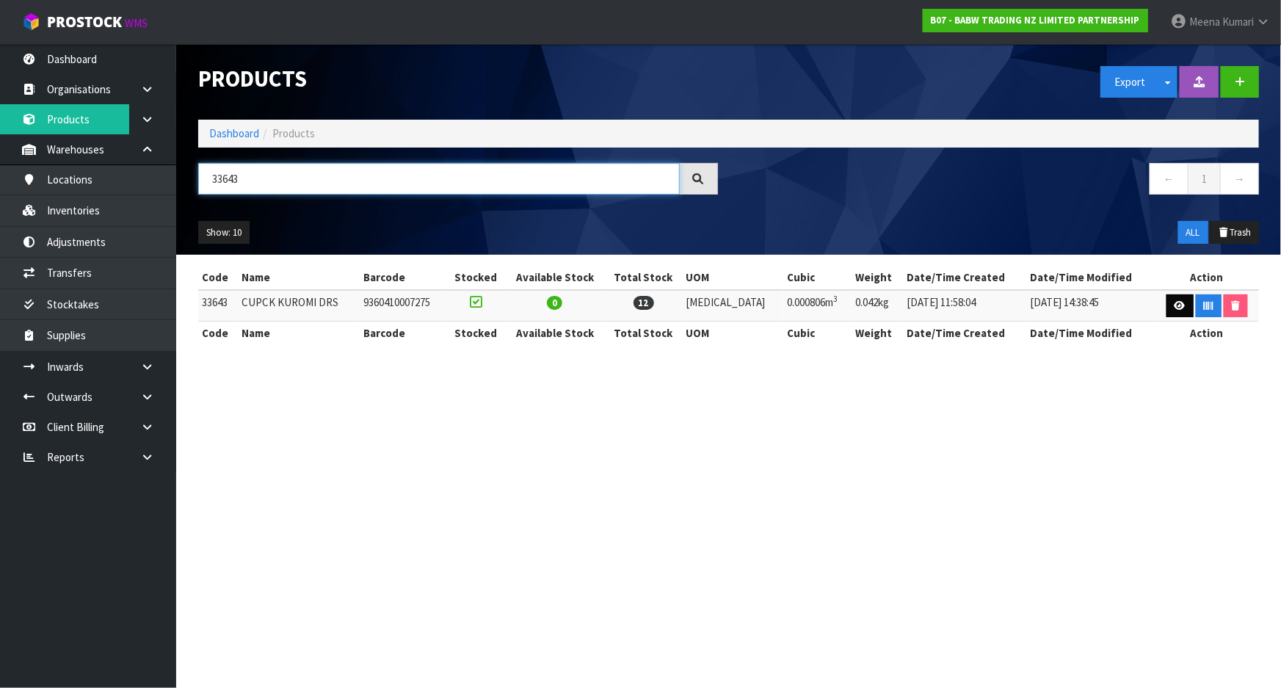
type input "33643"
click at [1183, 308] on link at bounding box center [1180, 305] width 27 height 23
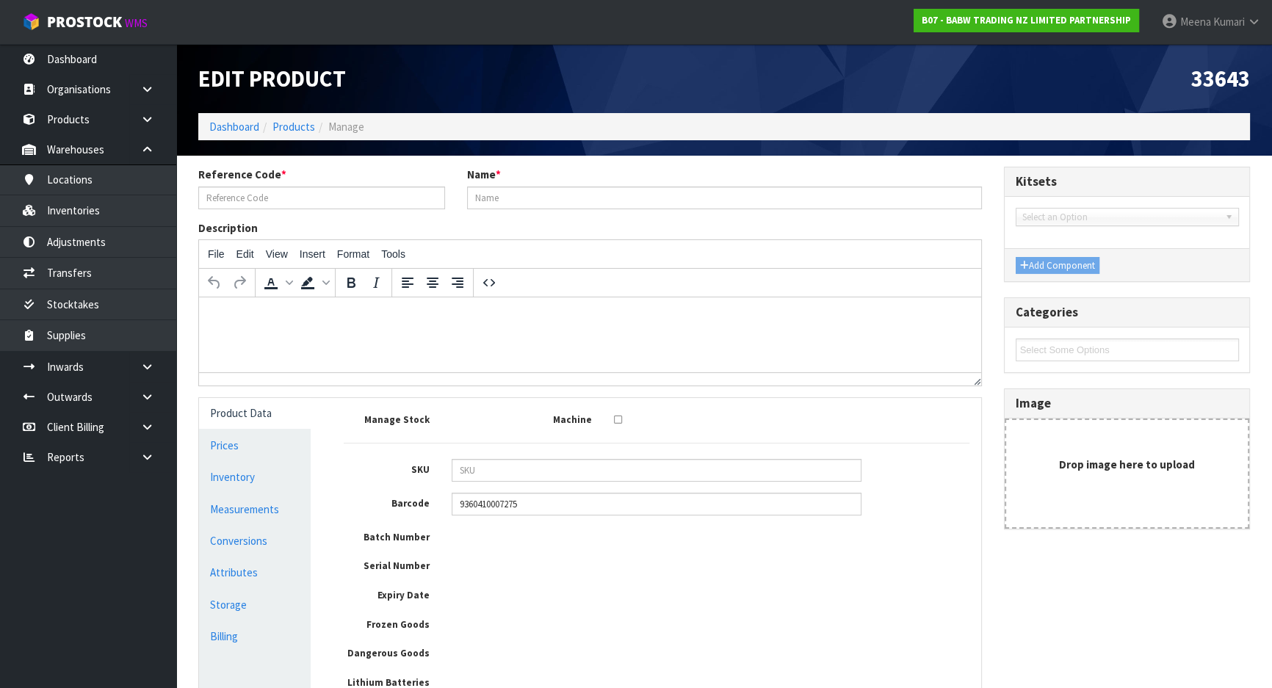
type input "33643"
type input "CUPCK KUROMI DRS"
click at [253, 513] on link "Measurements" at bounding box center [255, 509] width 112 height 30
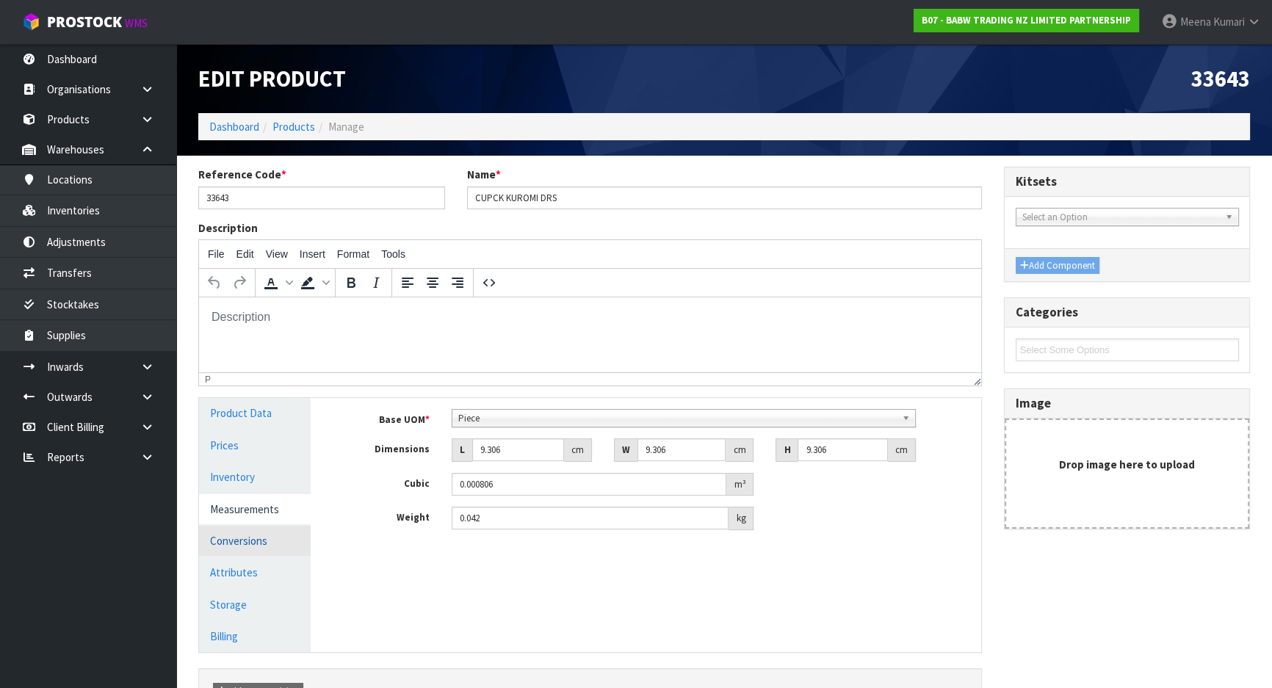
click at [270, 544] on link "Conversions" at bounding box center [255, 541] width 112 height 30
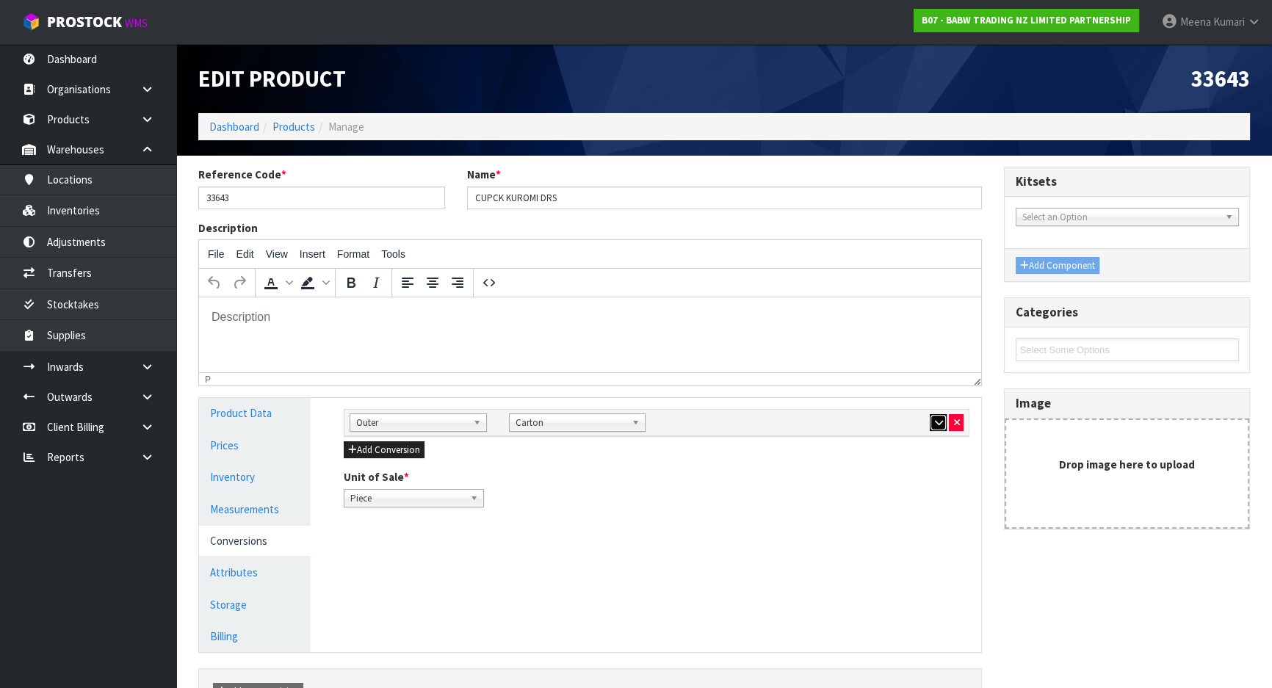
click at [936, 426] on button "button" at bounding box center [938, 423] width 17 height 18
